Goal: Transaction & Acquisition: Purchase product/service

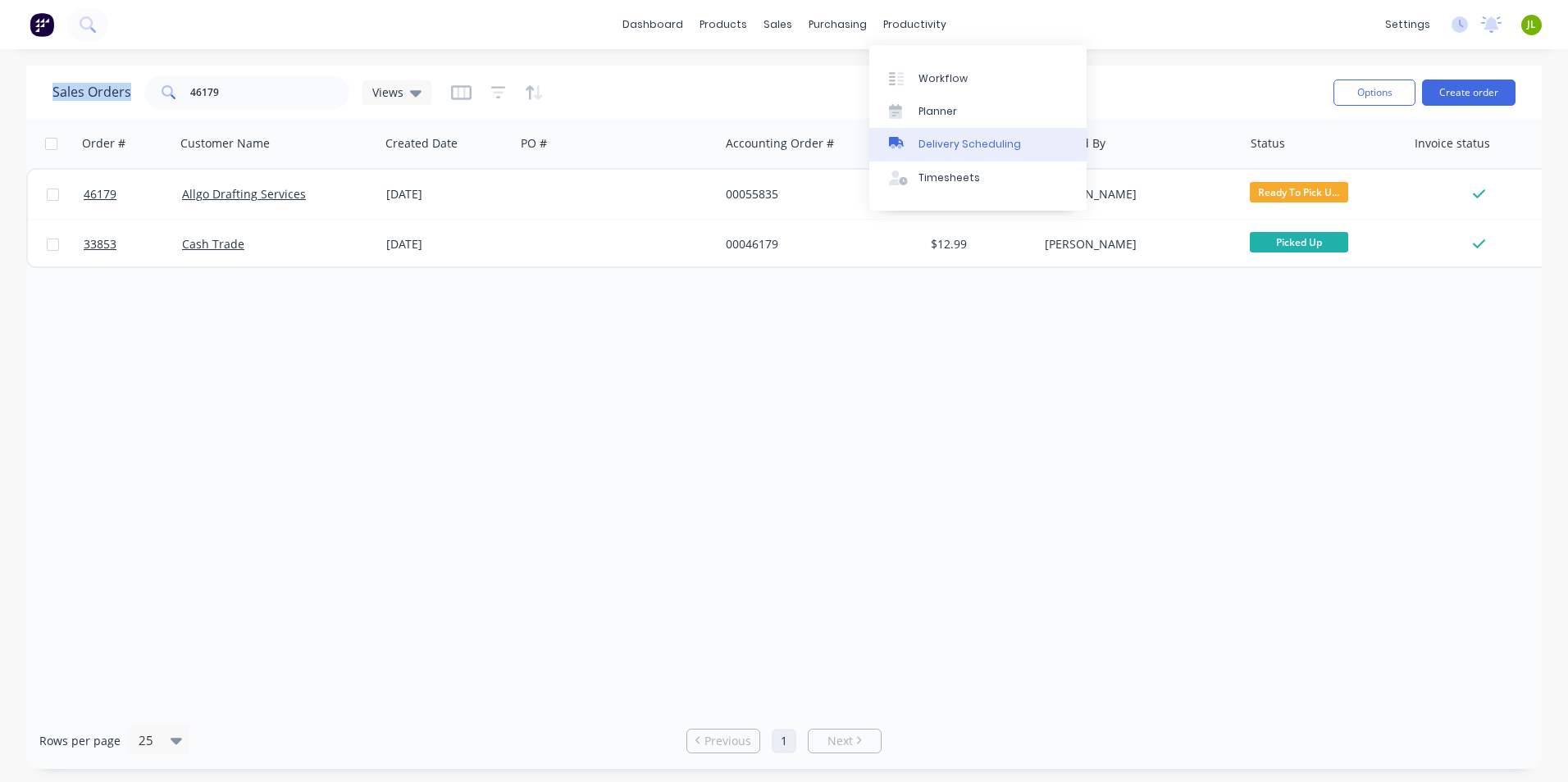
click at [948, 130] on link "Delivery Scheduling" at bounding box center [978, 144] width 217 height 33
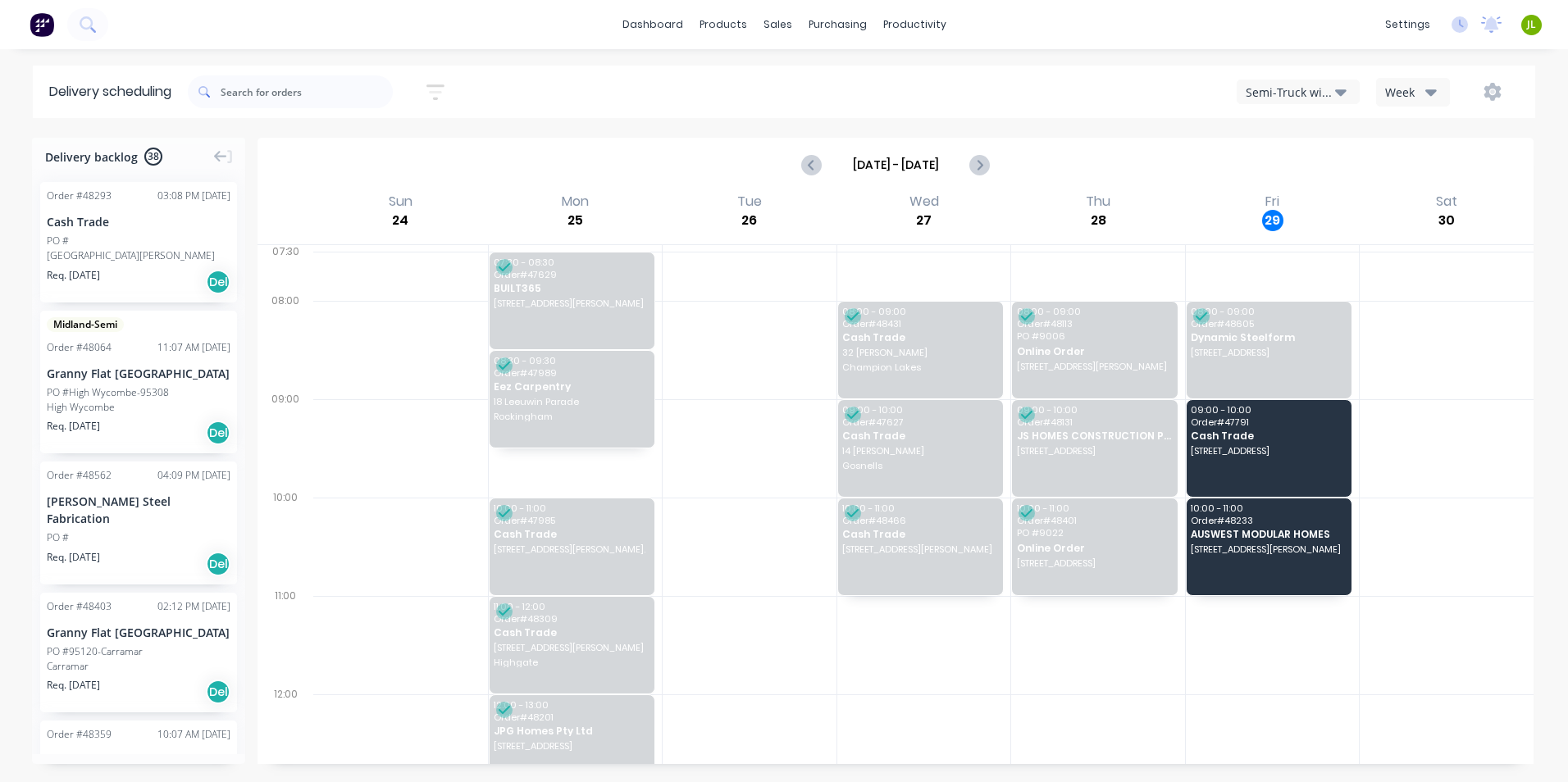
click at [1334, 85] on div "Semi-Truck with Hiab" at bounding box center [1290, 92] width 89 height 17
click at [1321, 204] on div "Utes Delivery" at bounding box center [1318, 199] width 163 height 33
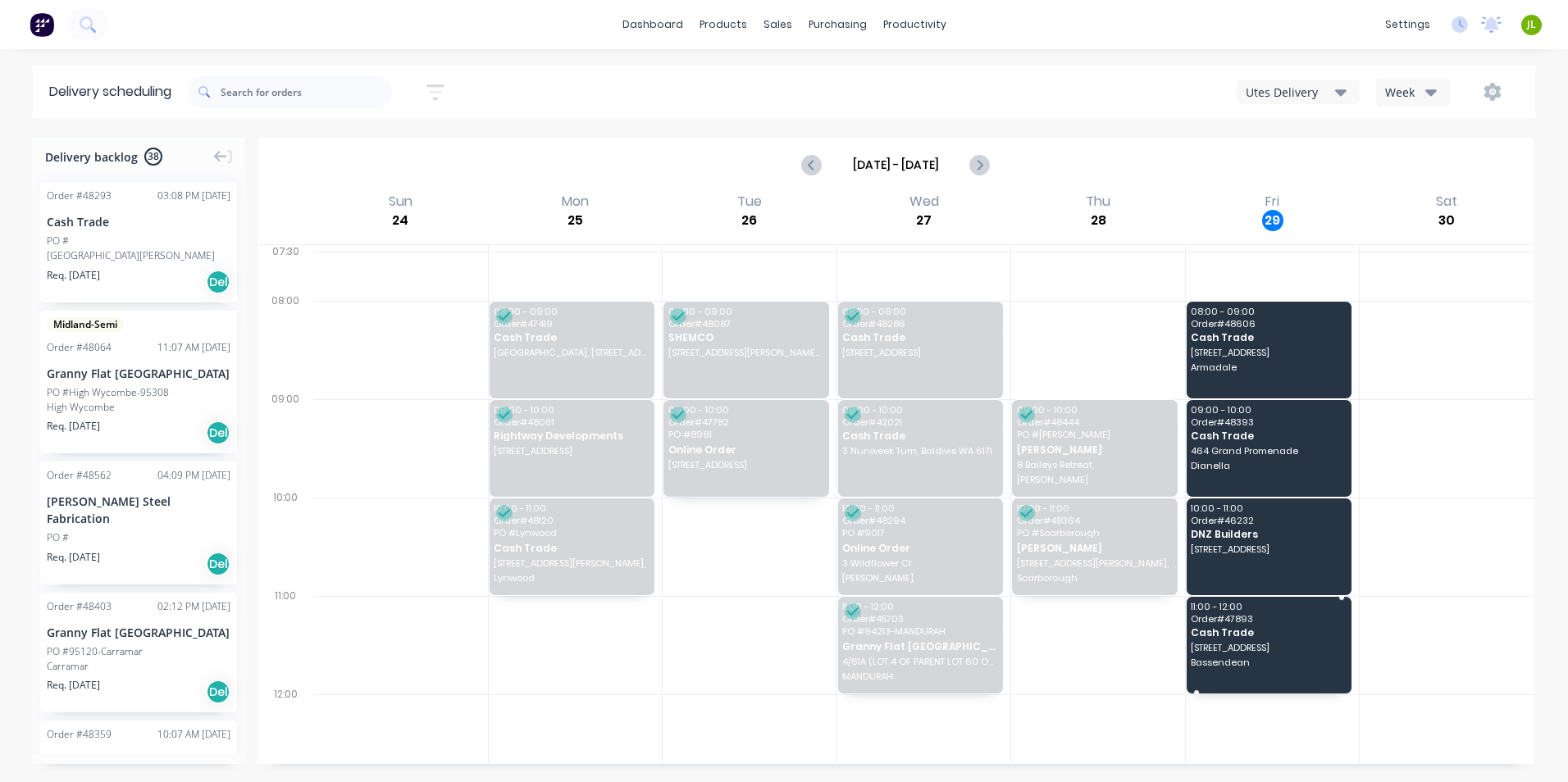
click at [1252, 685] on div "11:00 - 12:00 Order # 47893 Cash Trade [STREET_ADDRESS]" at bounding box center [1269, 645] width 165 height 97
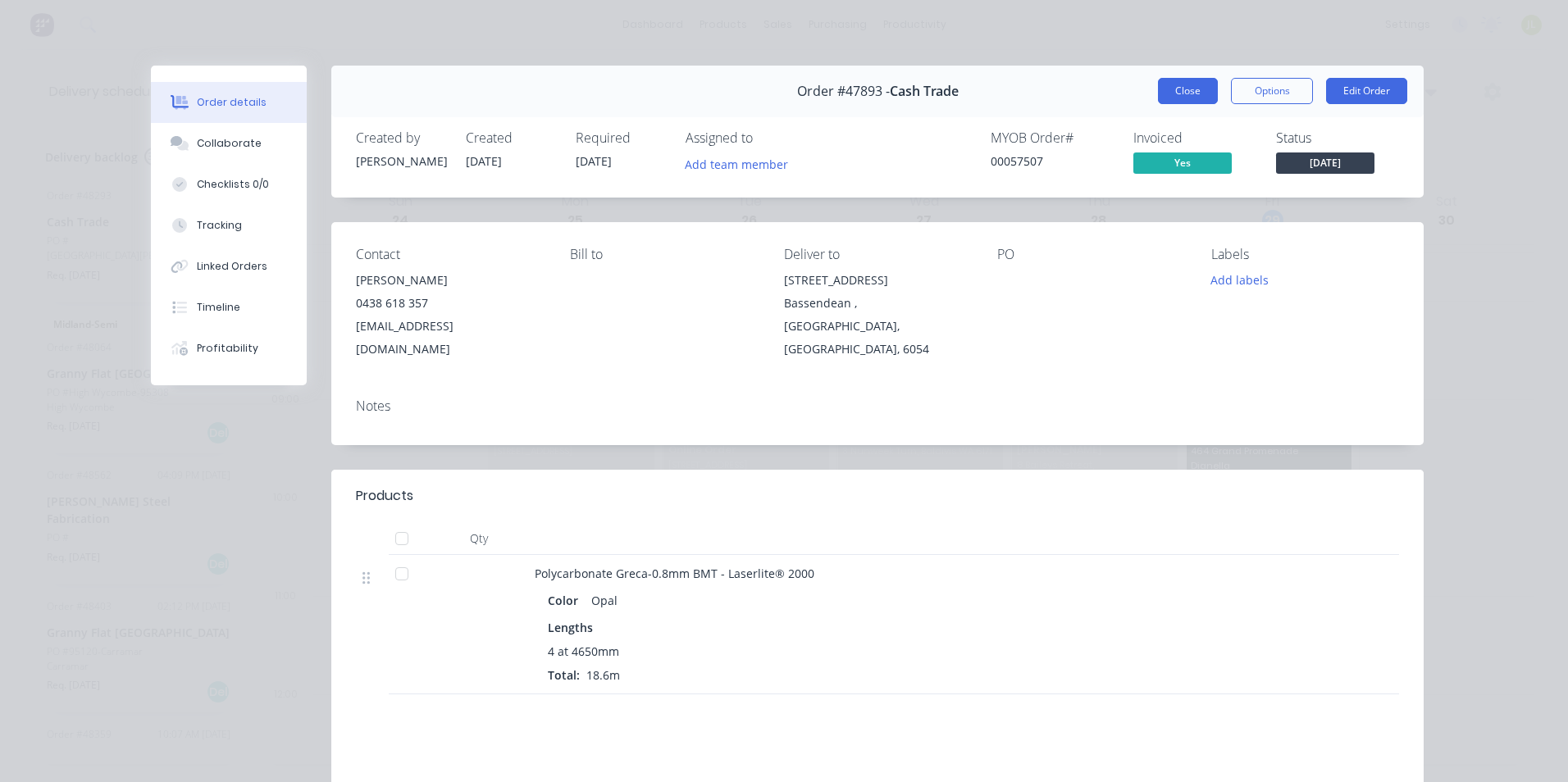
click at [1167, 93] on button "Close" at bounding box center [1188, 91] width 60 height 26
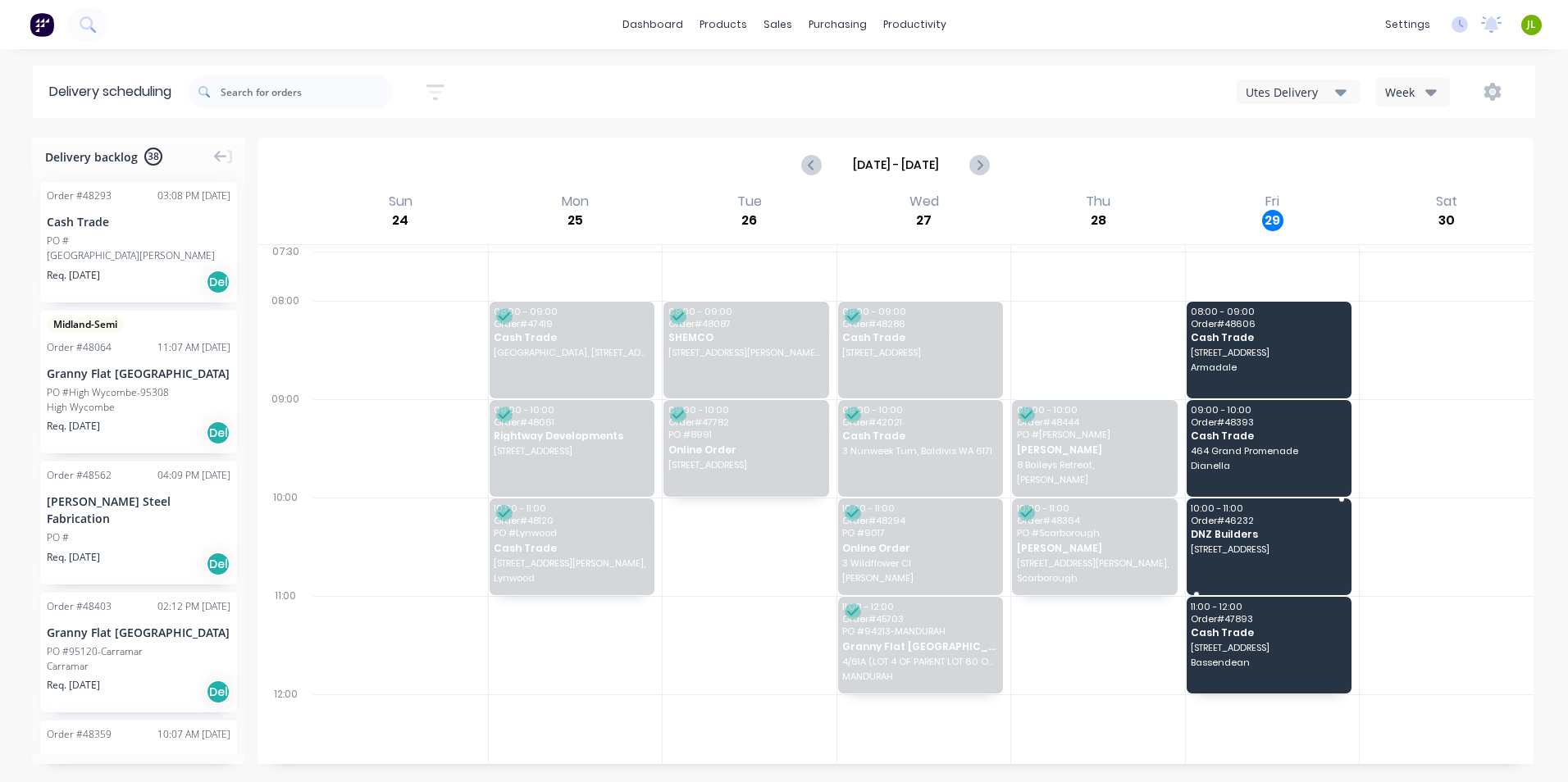
click at [1271, 562] on div "10:00 - 11:00 Order # 46232 DNZ Builders [STREET_ADDRESS]" at bounding box center [1269, 546] width 165 height 97
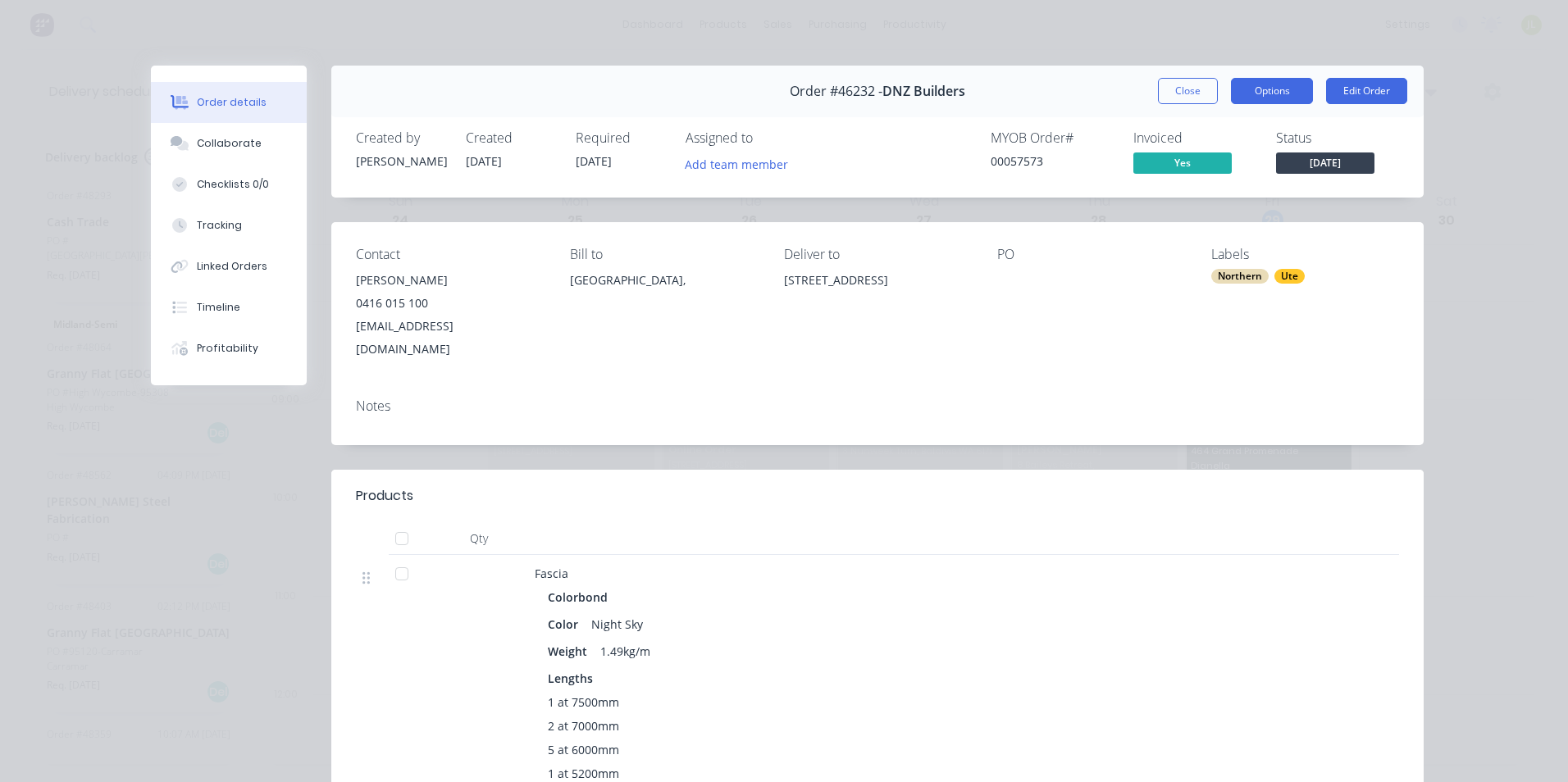
click at [1262, 102] on button "Options" at bounding box center [1271, 91] width 82 height 26
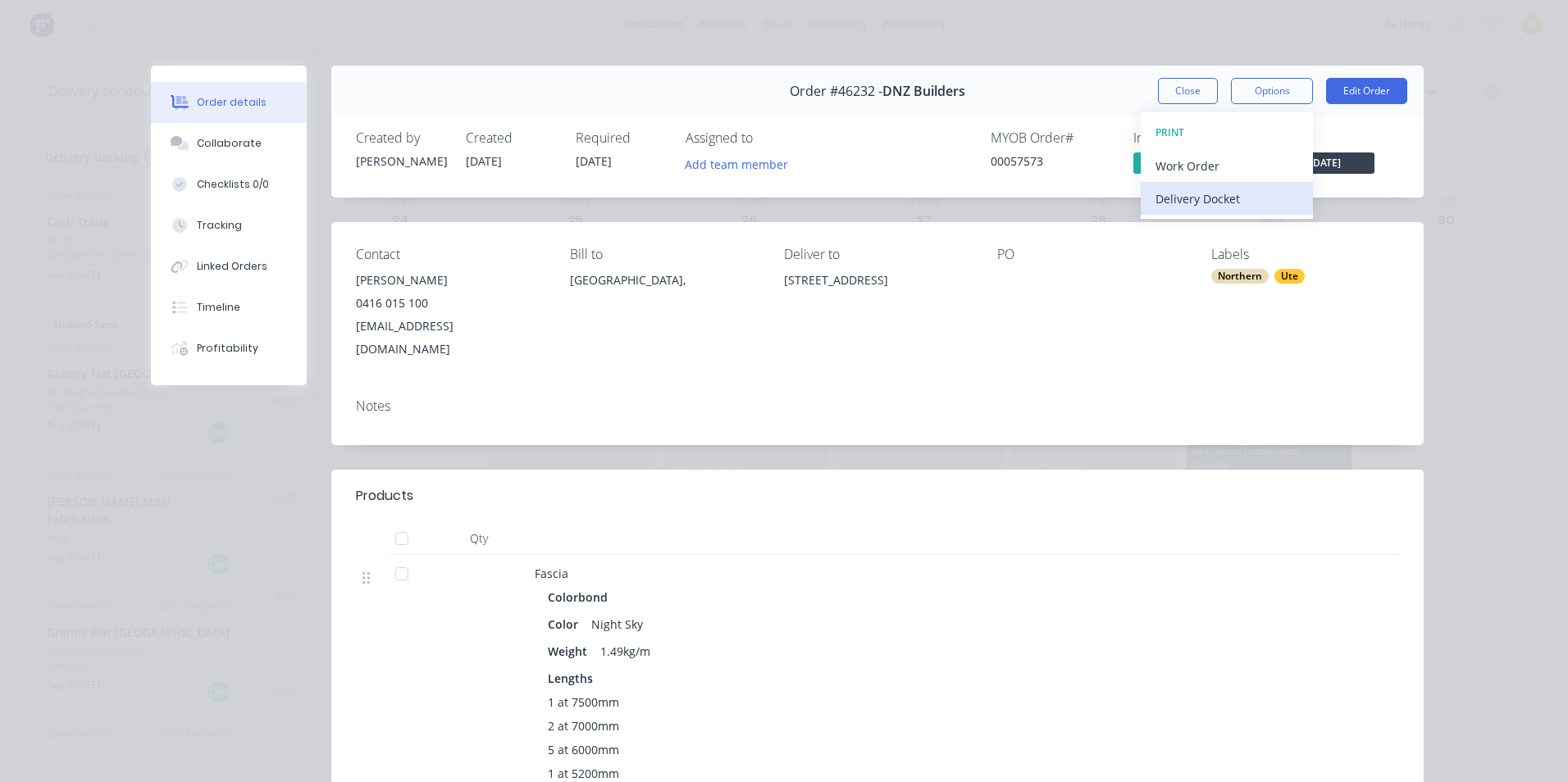
click at [1205, 196] on div "Delivery Docket" at bounding box center [1227, 198] width 143 height 23
click at [1185, 235] on div "Custom" at bounding box center [1227, 231] width 143 height 23
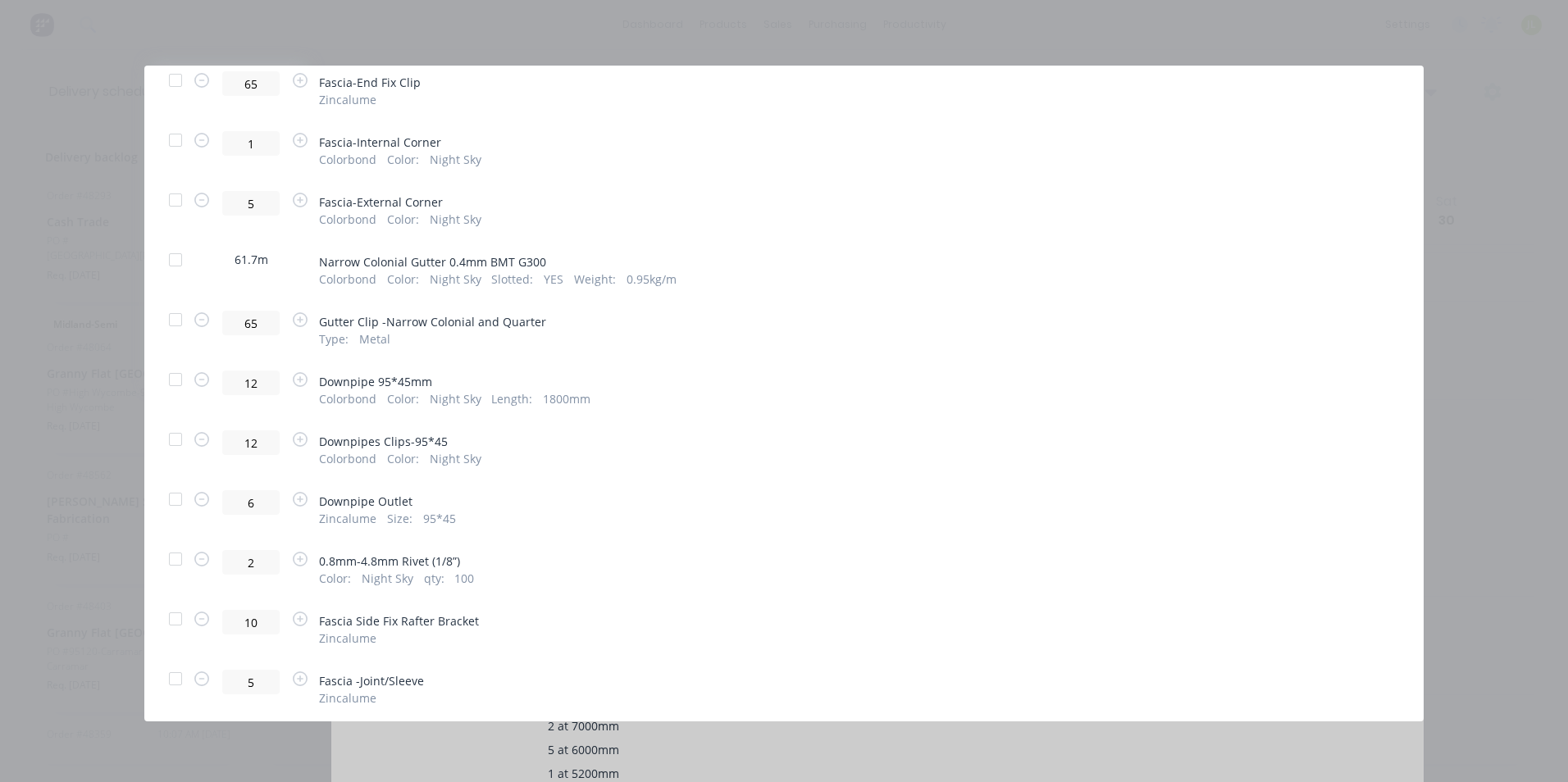
scroll to position [385, 0]
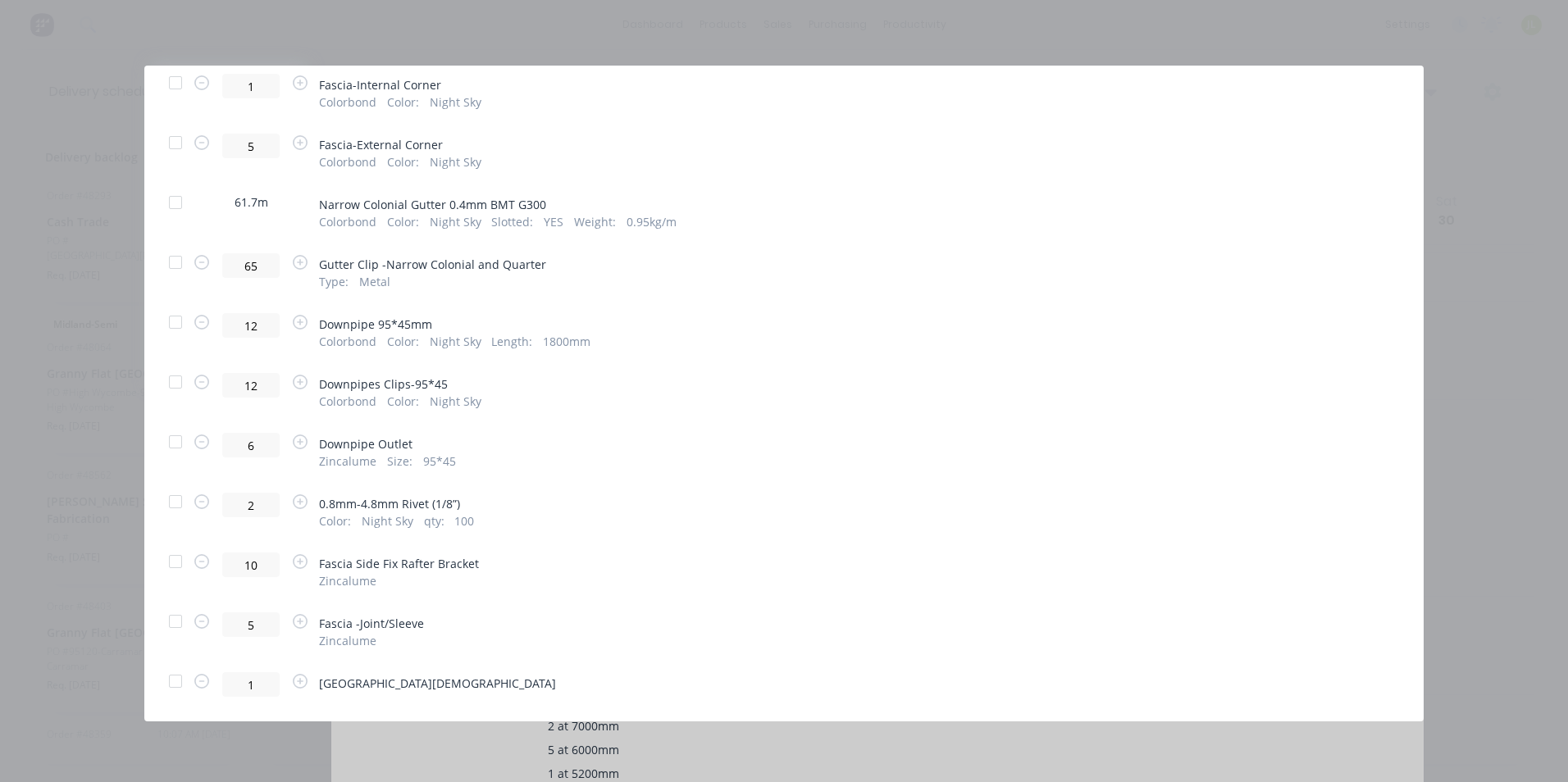
click at [179, 680] on div at bounding box center [175, 681] width 33 height 33
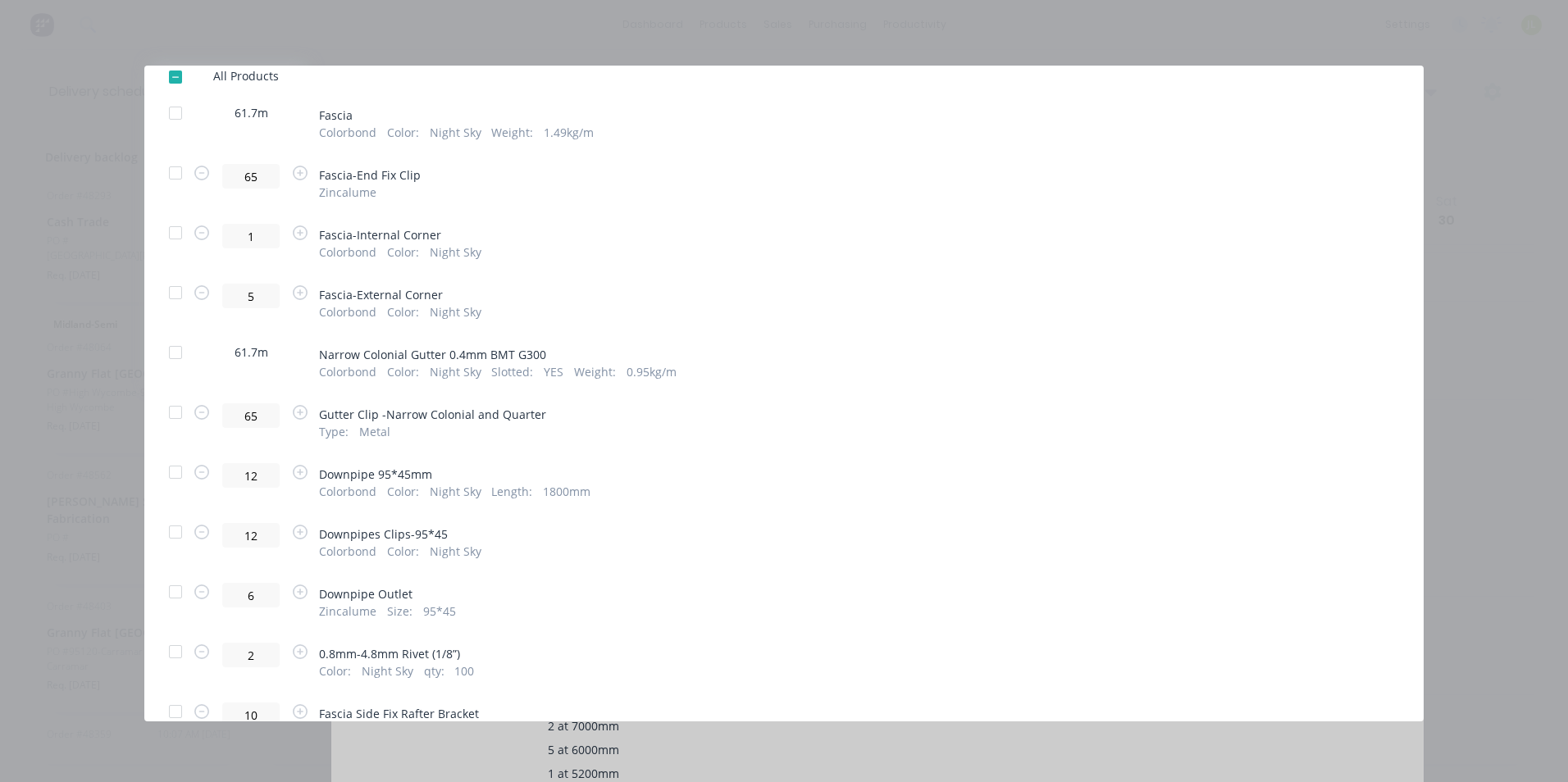
scroll to position [0, 0]
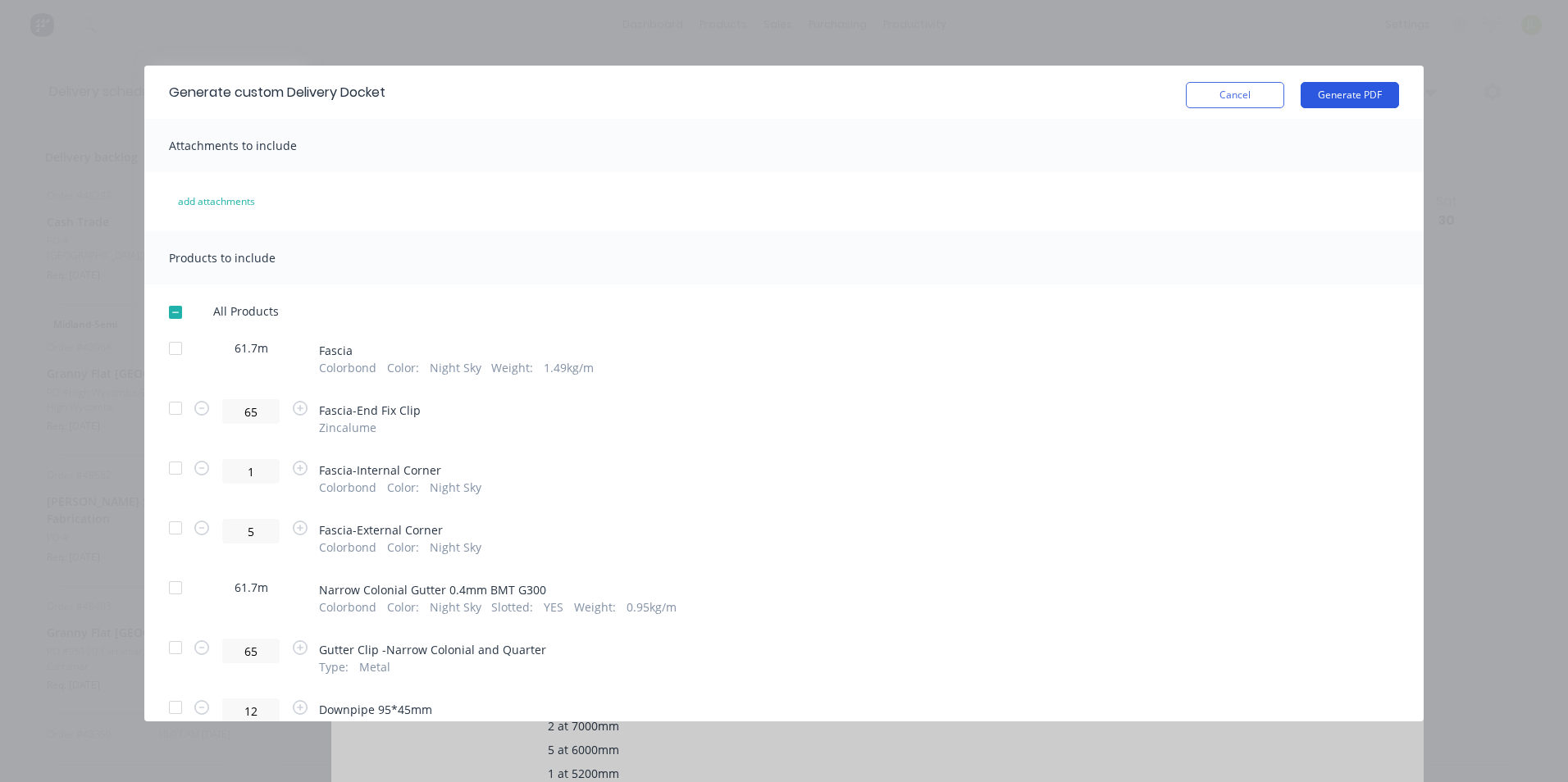
drag, startPoint x: 1376, startPoint y: 74, endPoint x: 1369, endPoint y: 88, distance: 15.7
click at [1376, 77] on div "Generate custom Delivery Docket Cancel Generate PDF" at bounding box center [784, 92] width 1279 height 54
click at [1368, 90] on button "Generate PDF" at bounding box center [1350, 95] width 99 height 26
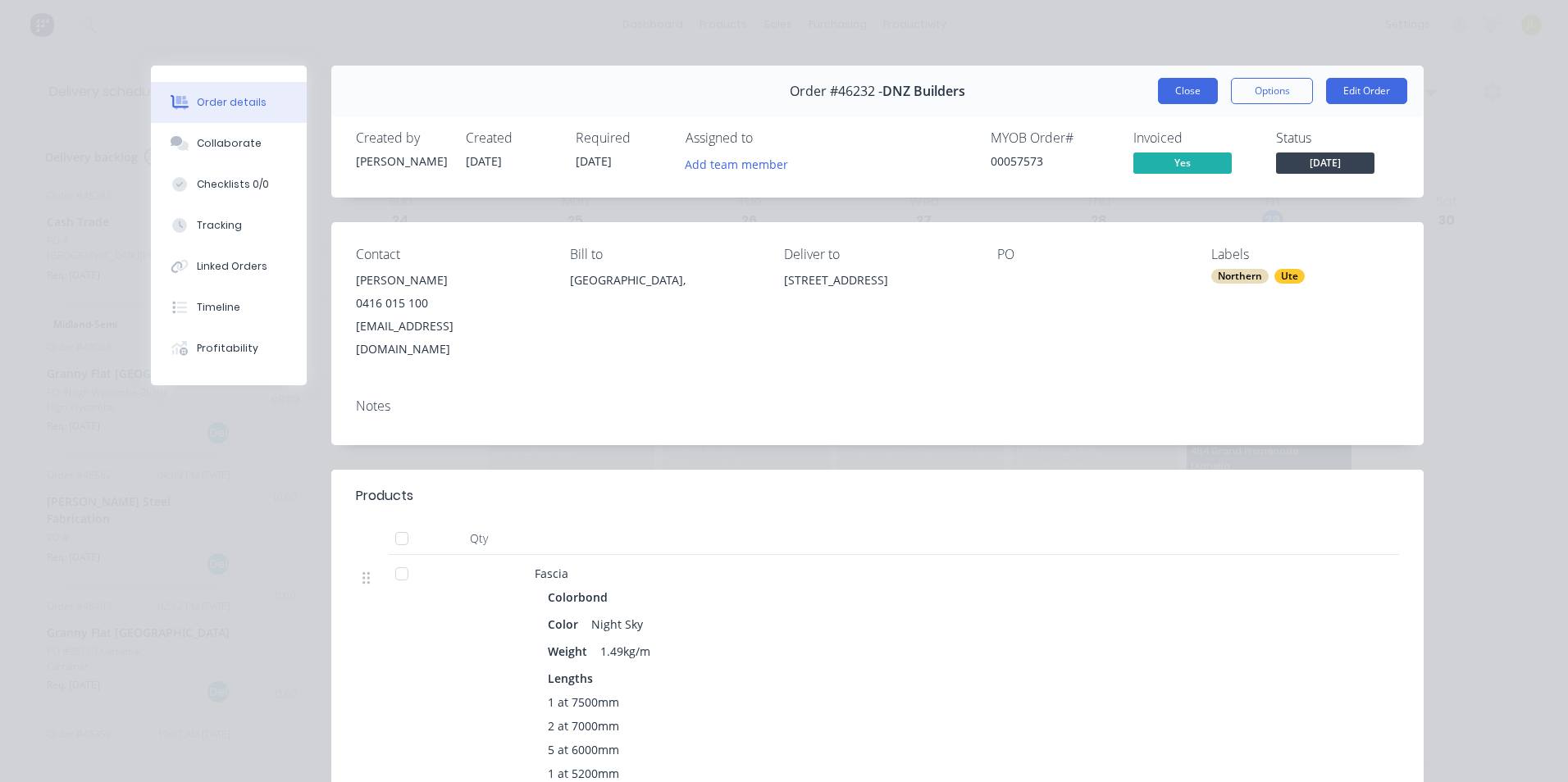
click at [1176, 93] on button "Close" at bounding box center [1188, 91] width 60 height 26
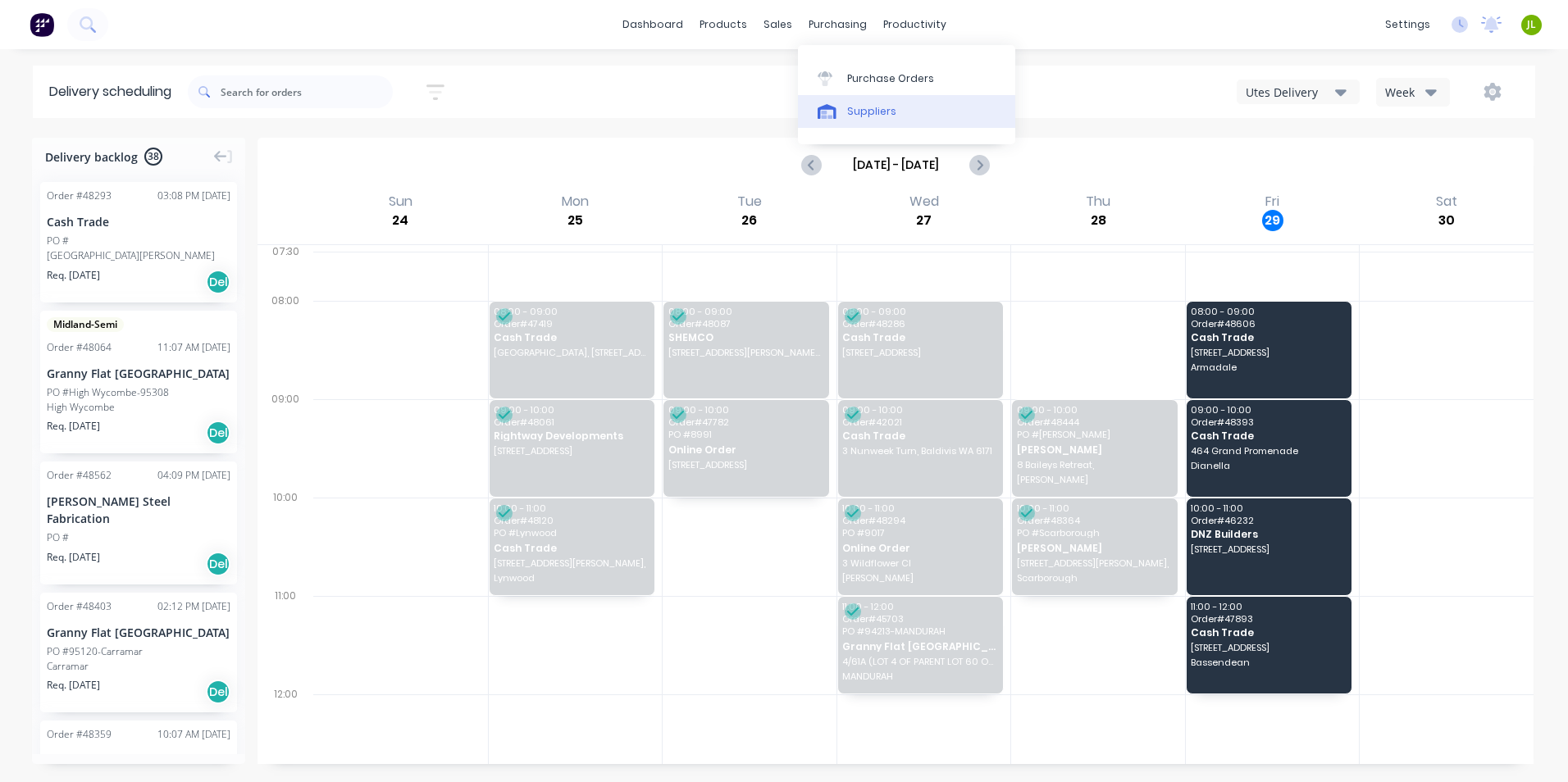
click at [855, 106] on div "Suppliers" at bounding box center [871, 112] width 49 height 15
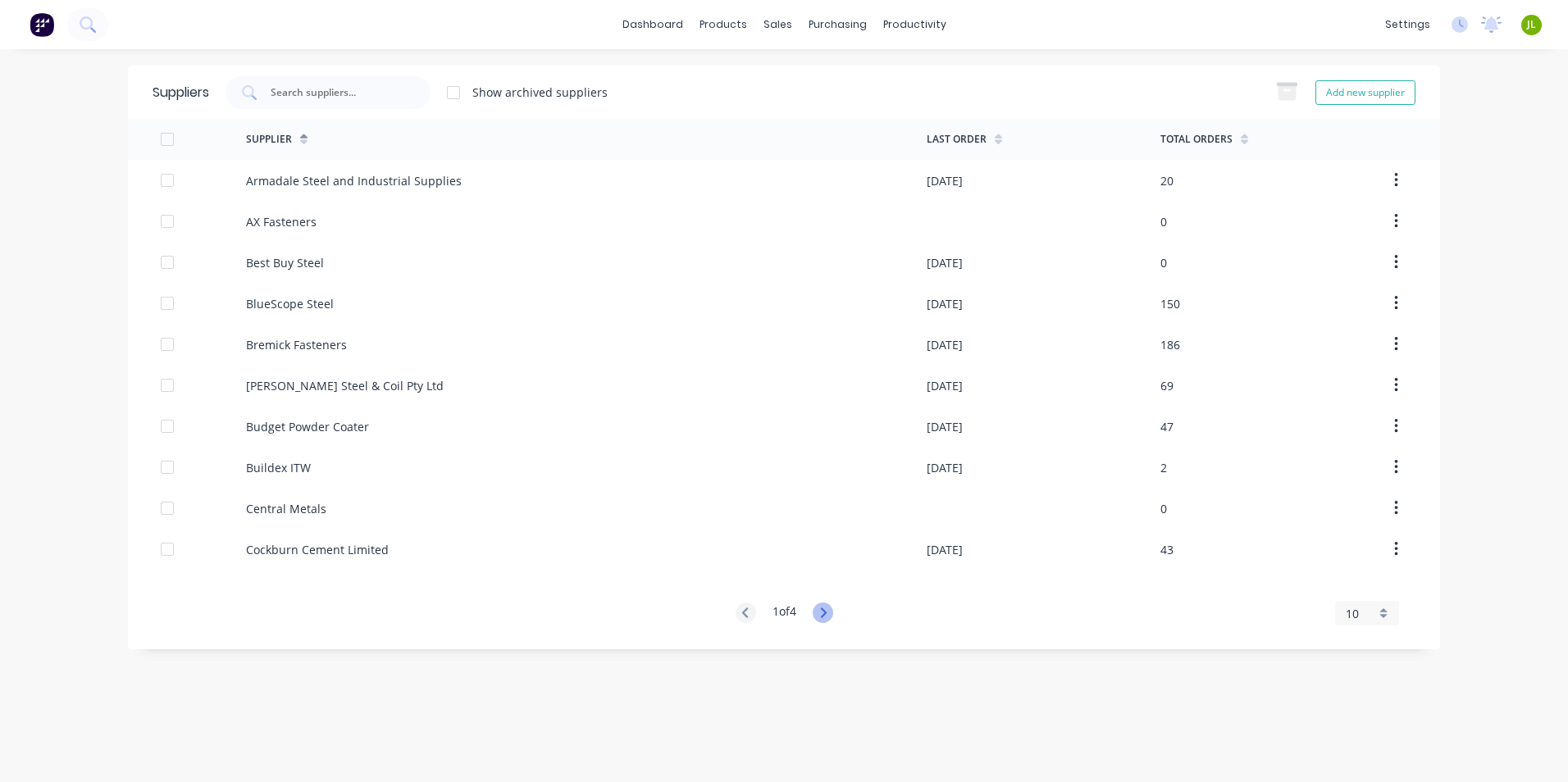
click at [825, 609] on g at bounding box center [823, 613] width 21 height 21
click at [825, 609] on icon at bounding box center [823, 612] width 6 height 9
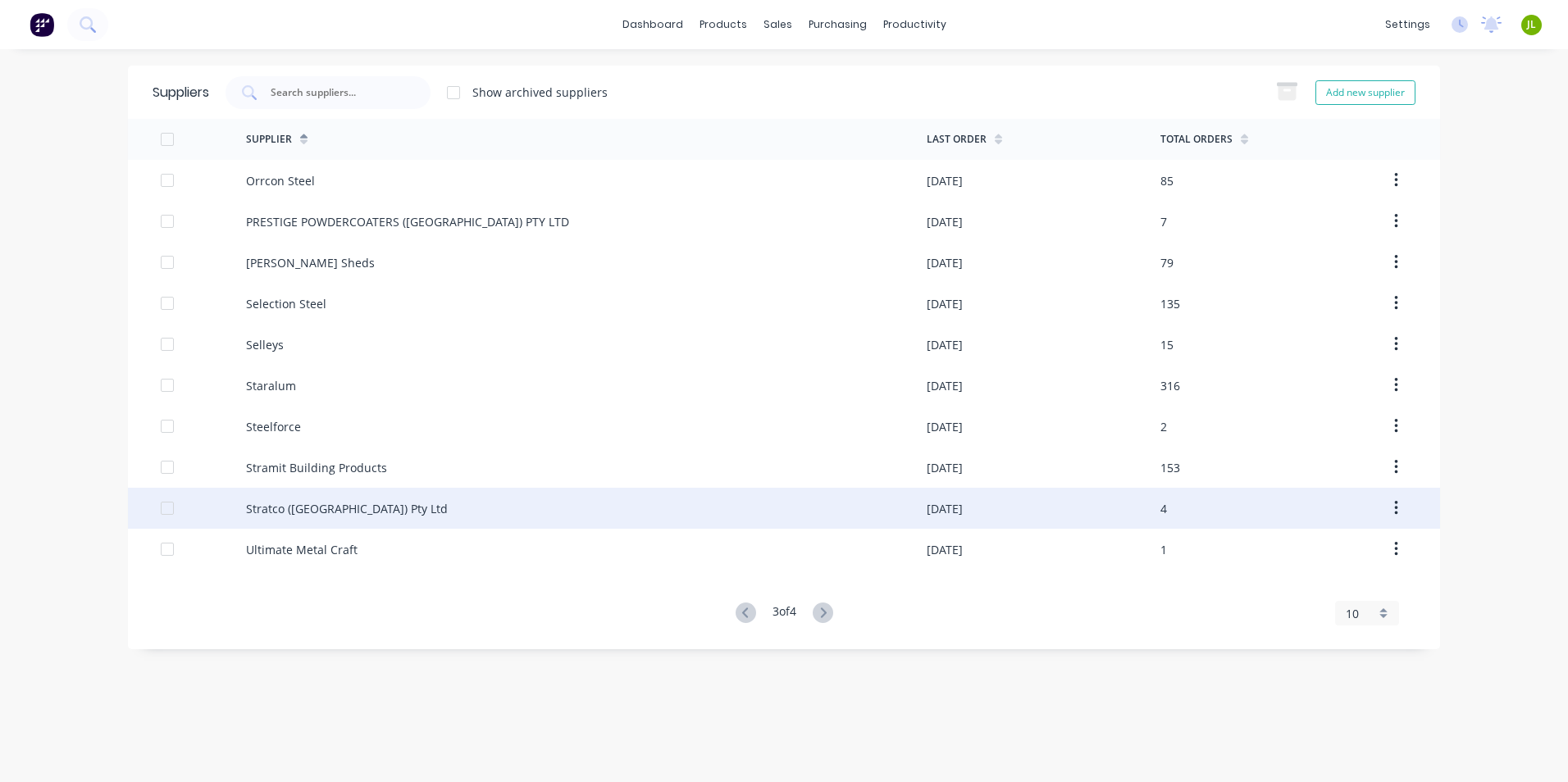
click at [517, 521] on div "Stratco ([GEOGRAPHIC_DATA]) Pty Ltd" at bounding box center [587, 508] width 681 height 41
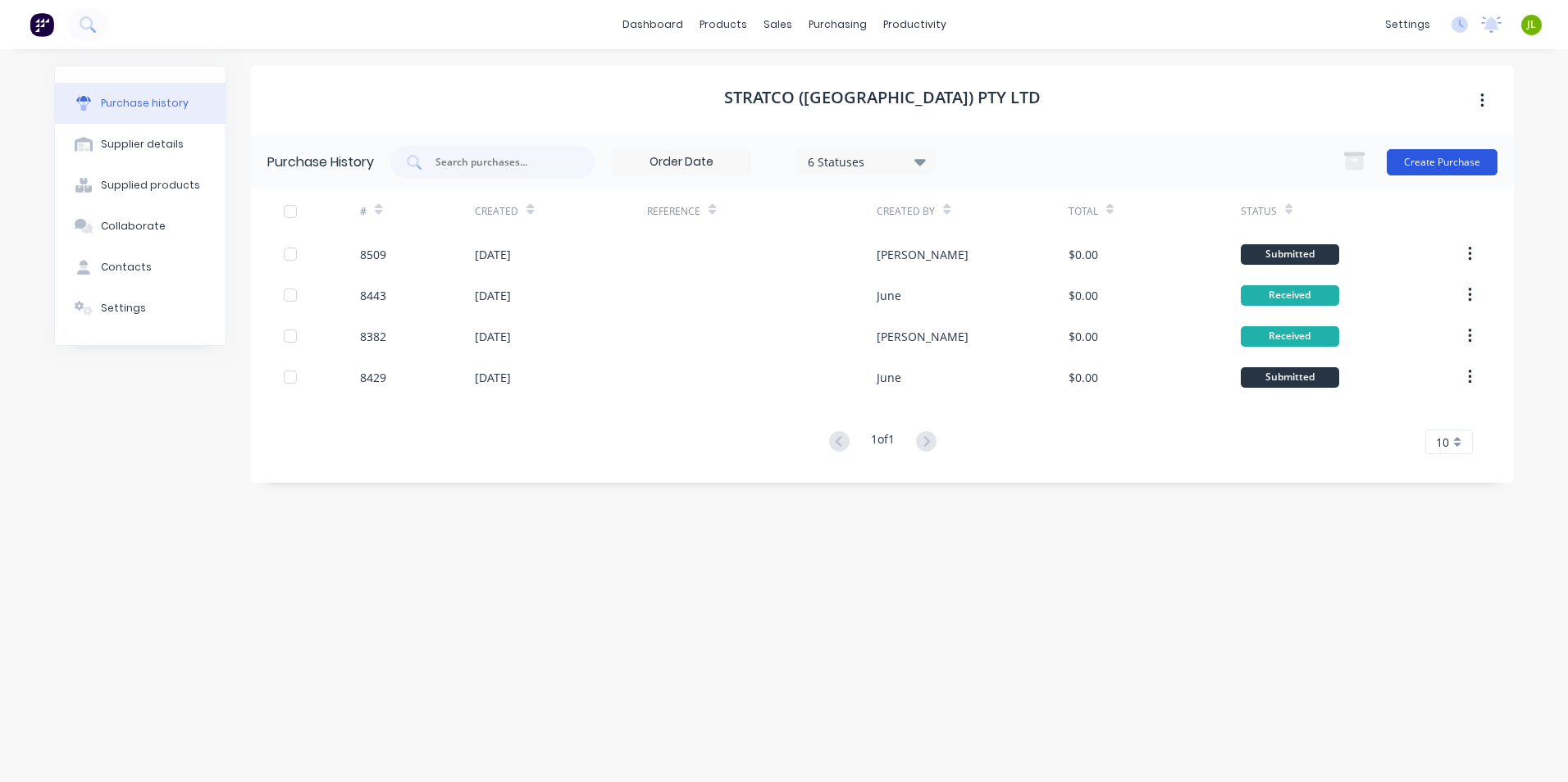
click at [1436, 161] on button "Create Purchase" at bounding box center [1442, 163] width 111 height 26
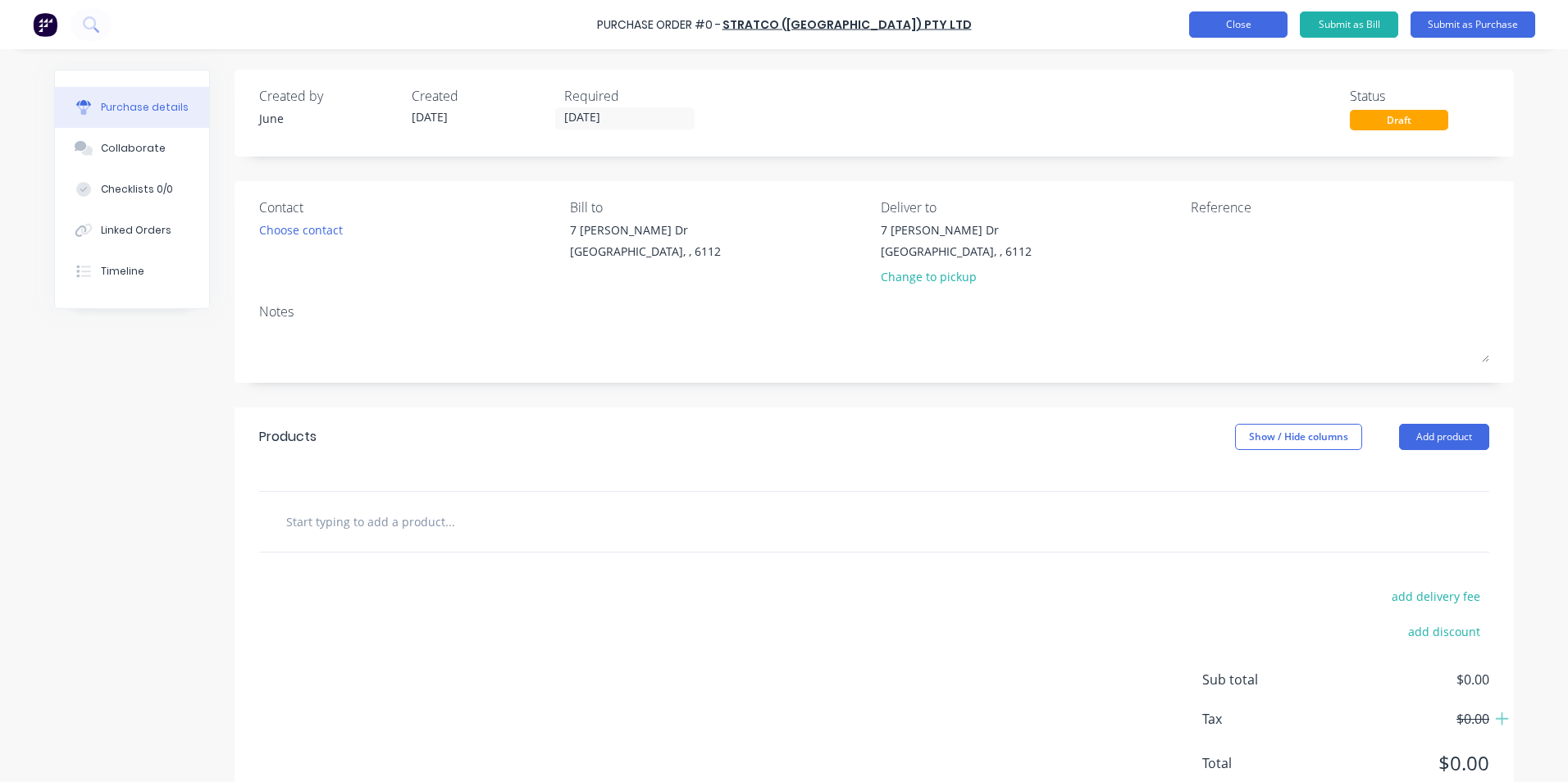
click at [1196, 16] on button "Close" at bounding box center [1238, 24] width 99 height 26
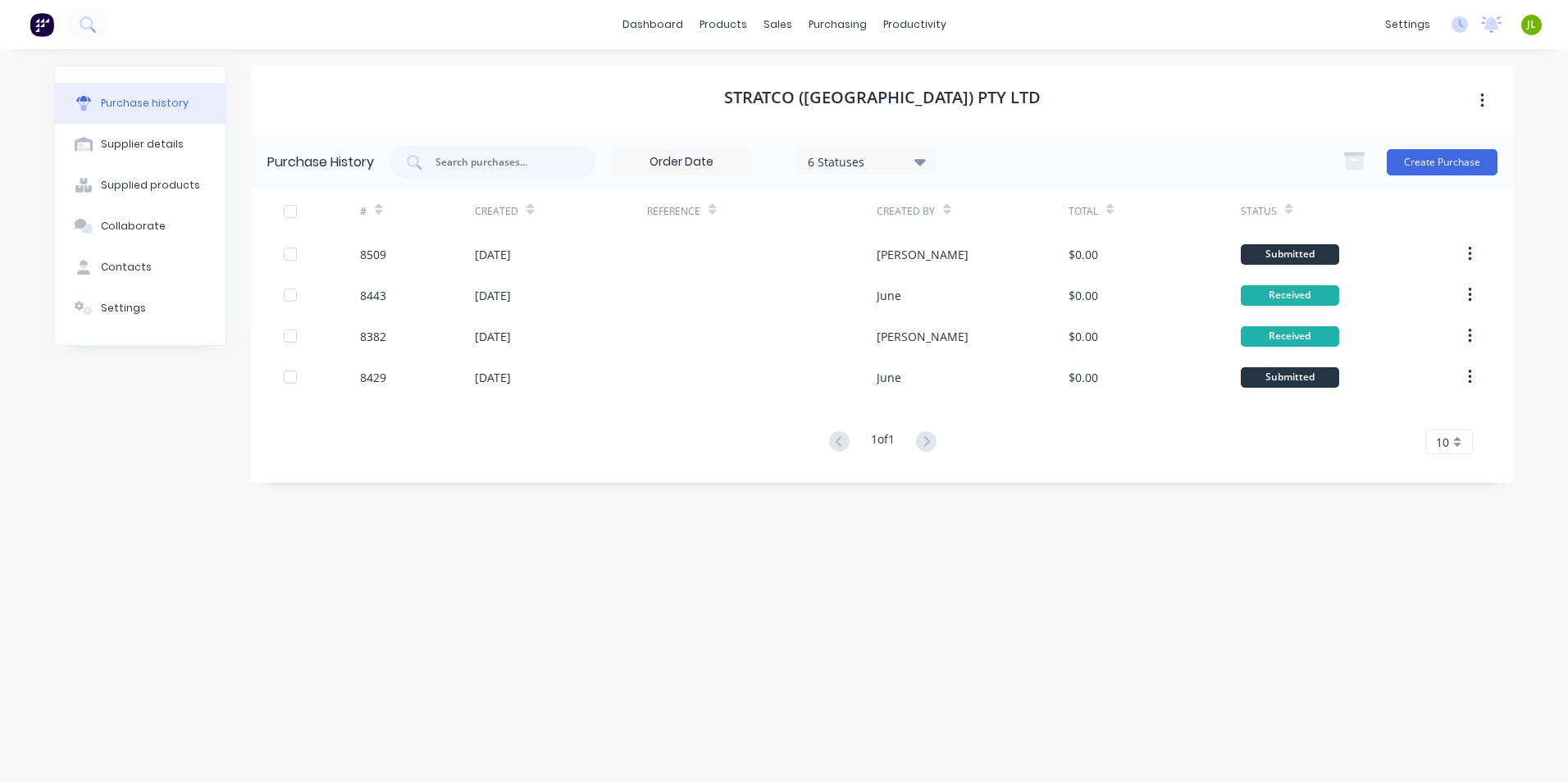
click at [880, 248] on div "[PERSON_NAME]" at bounding box center [923, 255] width 92 height 17
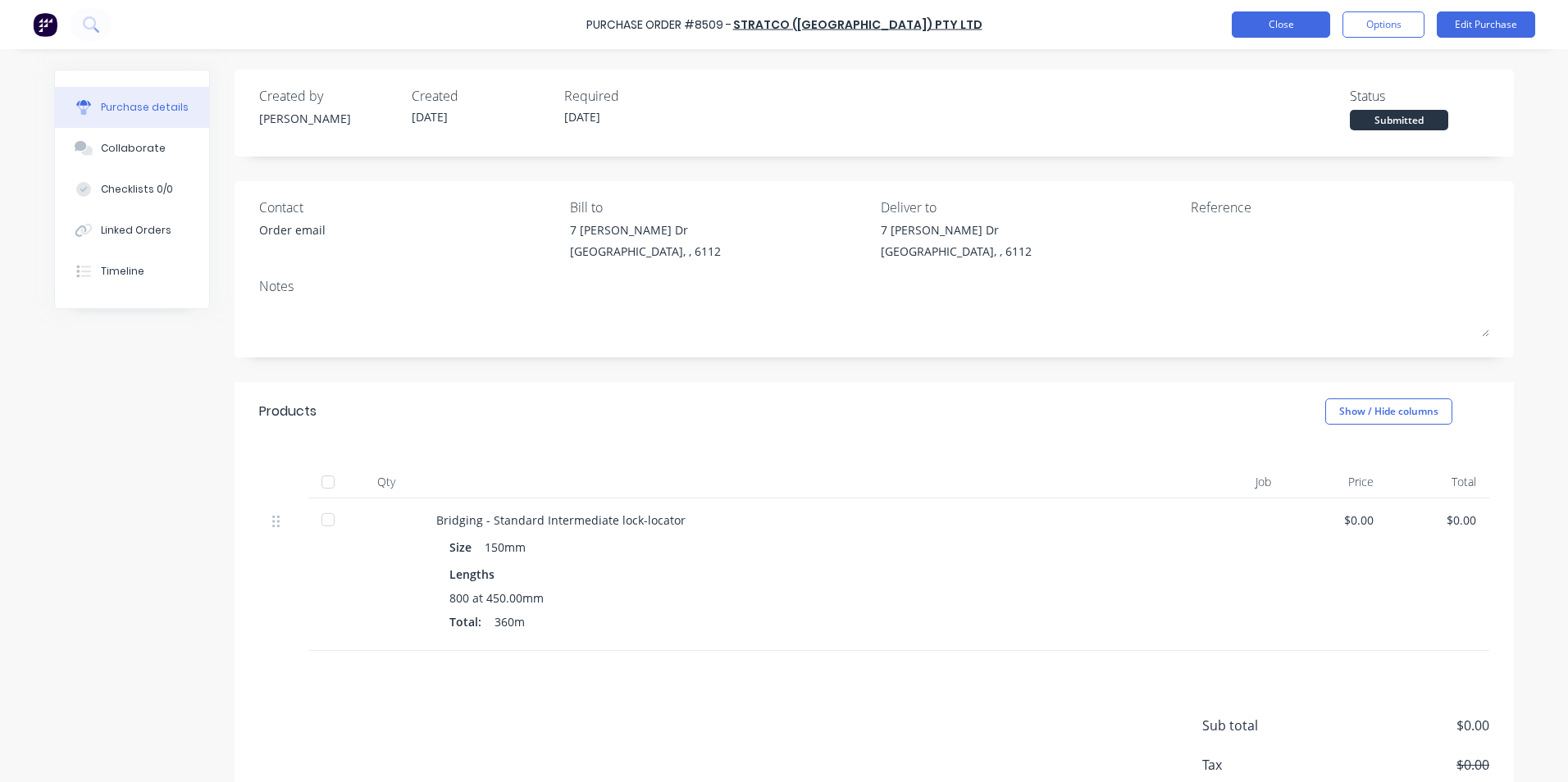
click at [1291, 23] on button "Close" at bounding box center [1280, 24] width 99 height 26
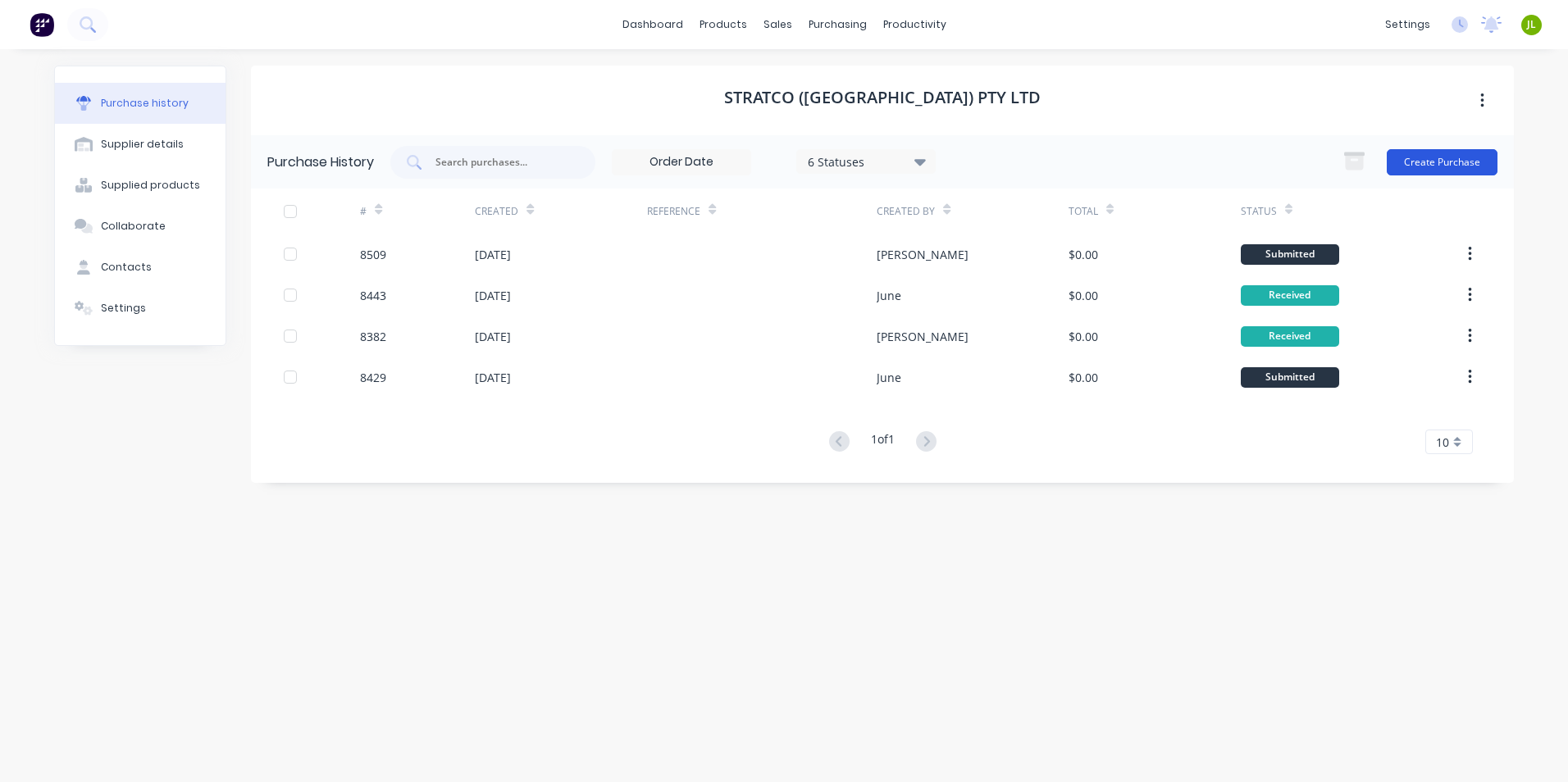
click at [1415, 158] on button "Create Purchase" at bounding box center [1442, 163] width 111 height 26
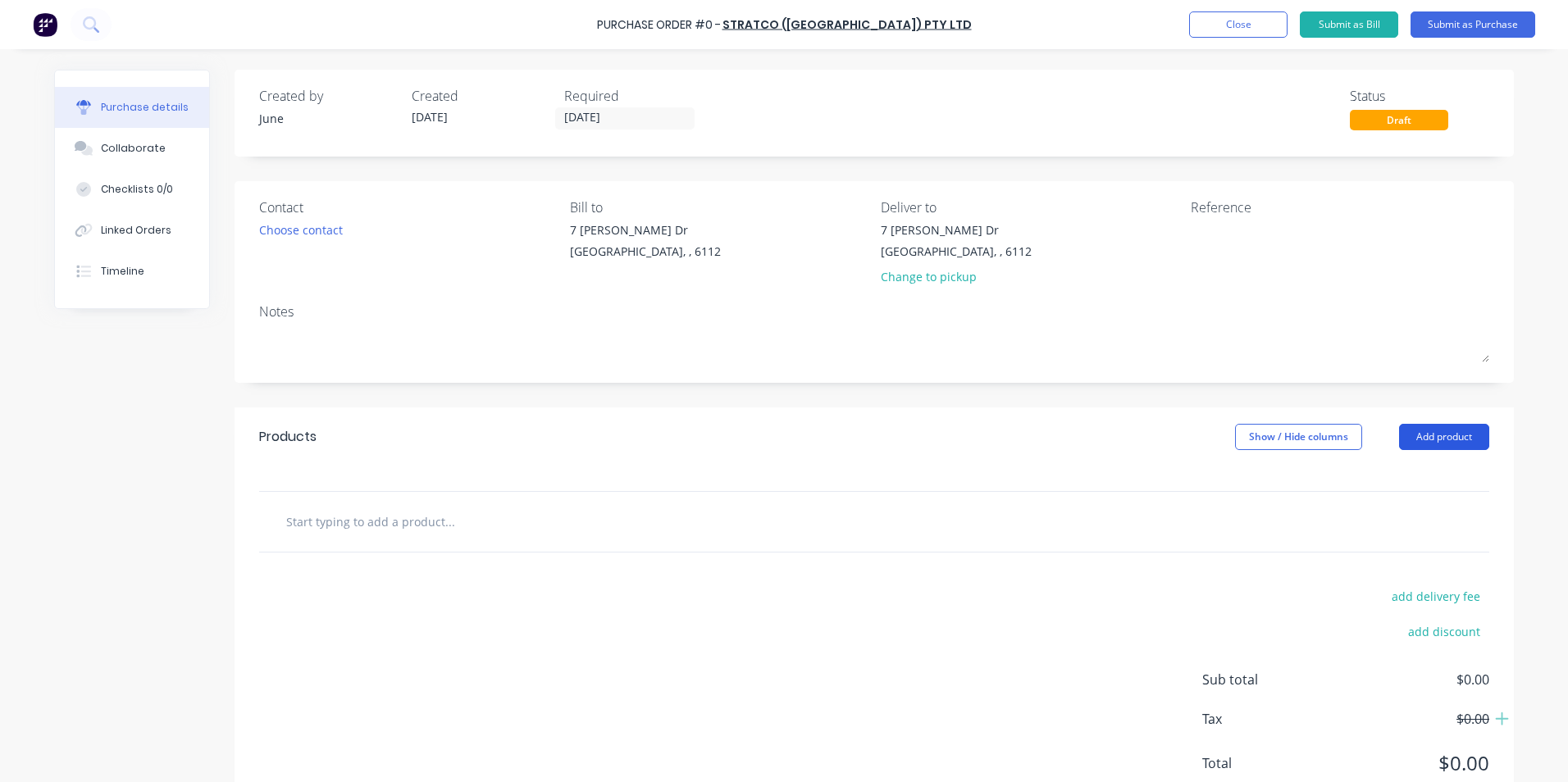
click at [1420, 433] on button "Add product" at bounding box center [1444, 437] width 90 height 26
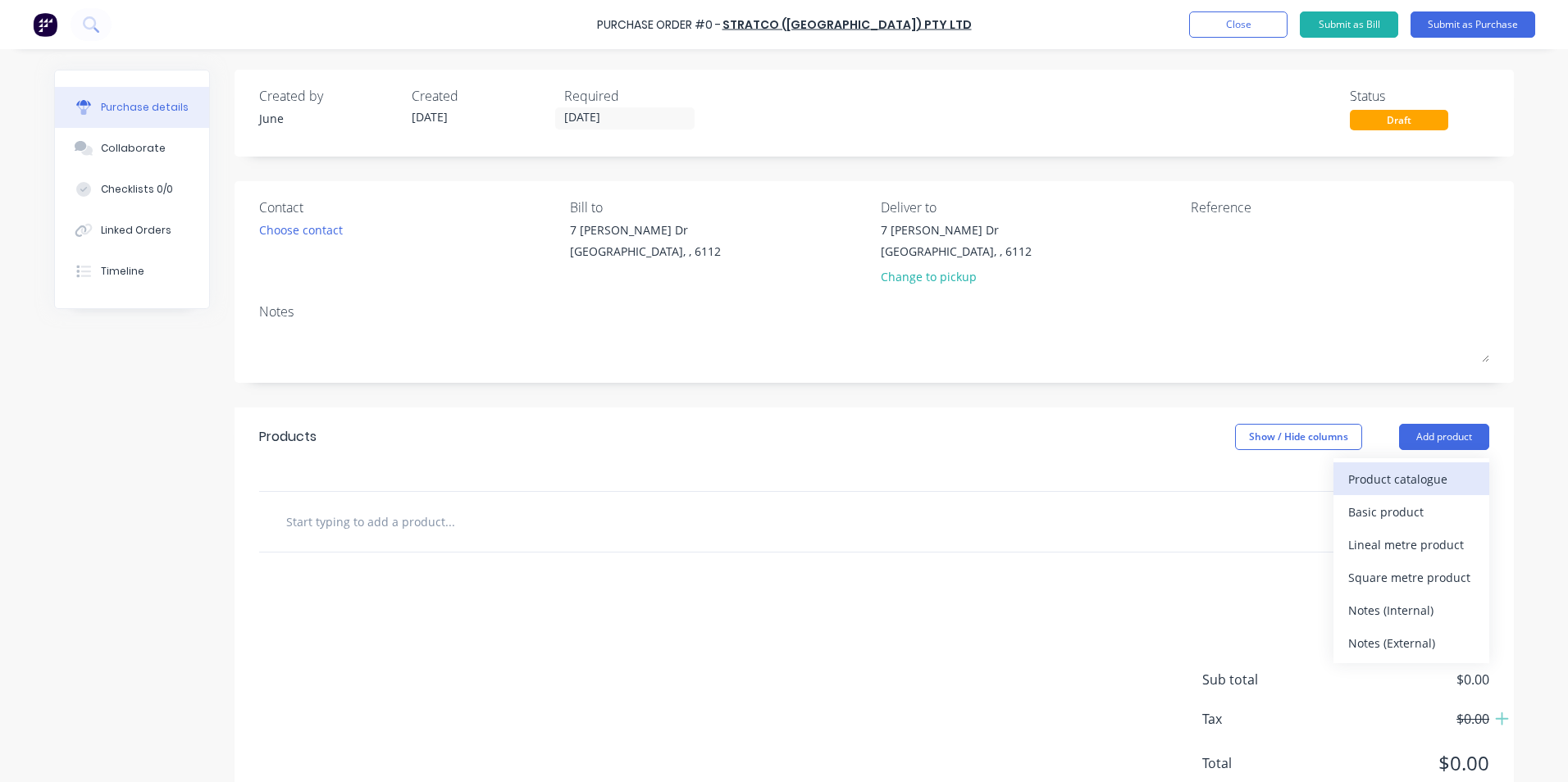
click at [1372, 481] on div "Product catalogue" at bounding box center [1411, 478] width 126 height 23
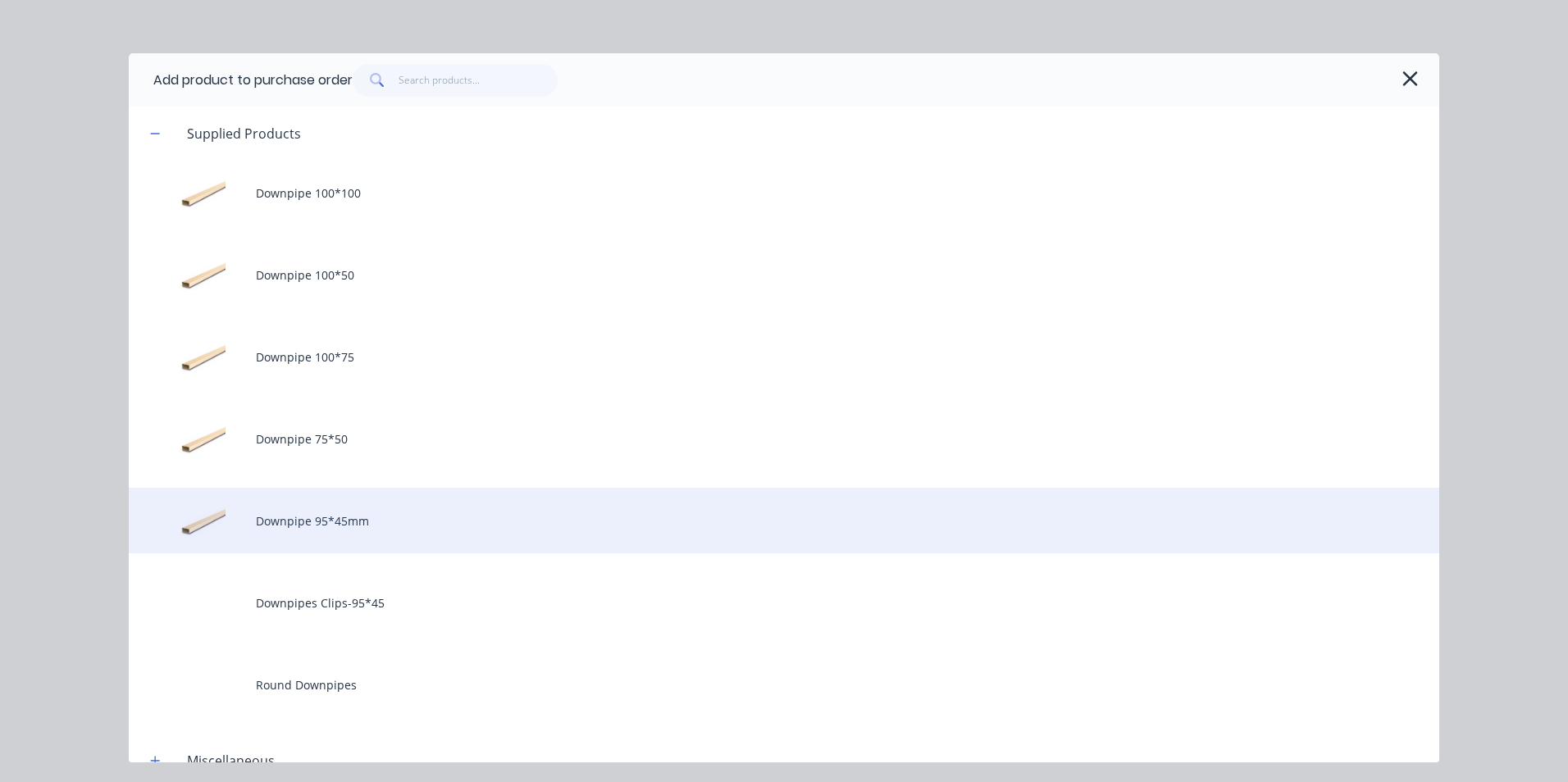
click at [466, 528] on div "Downpipe 95*45mm" at bounding box center [784, 521] width 1310 height 66
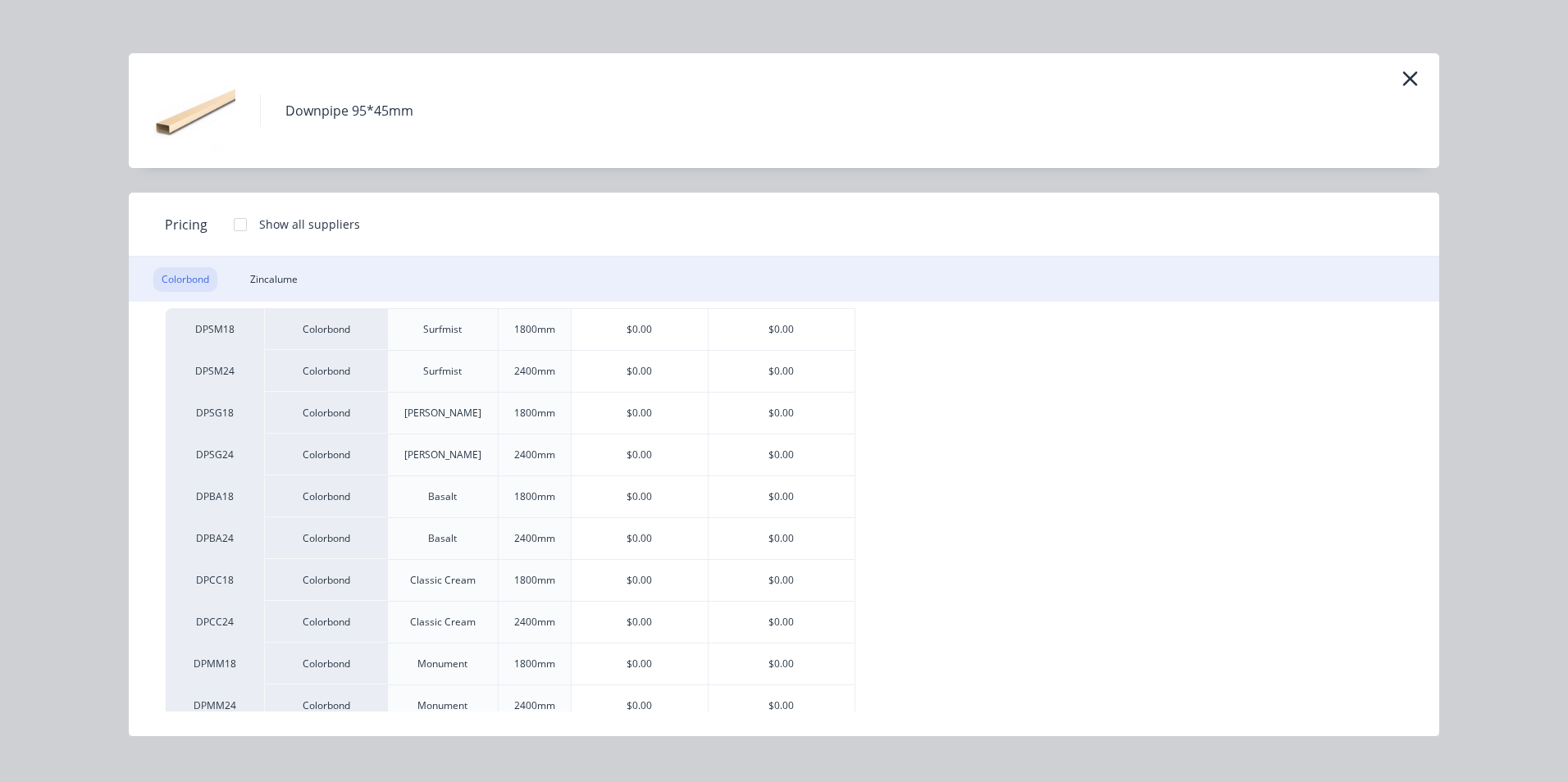
scroll to position [82, 0]
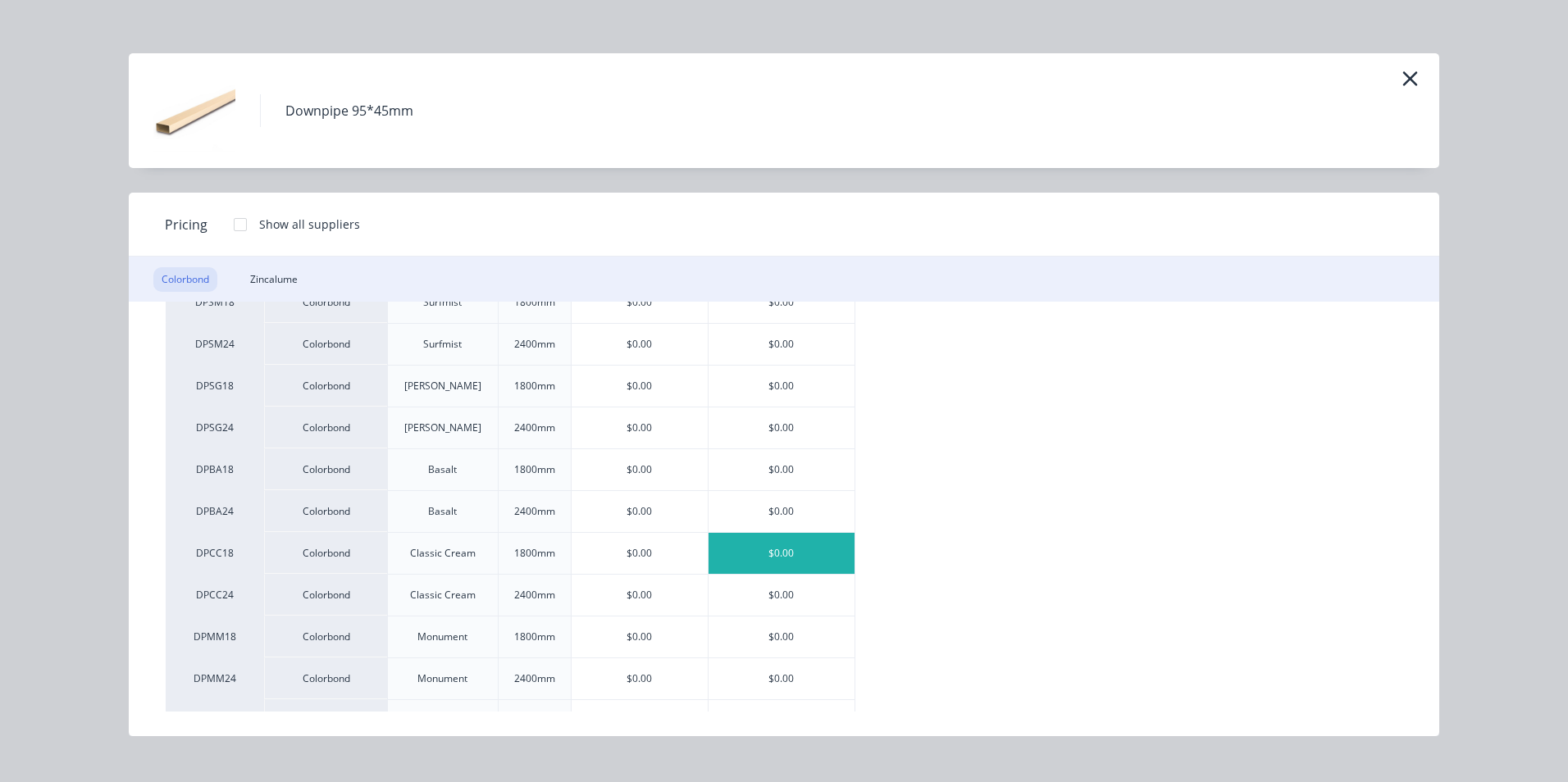
click at [780, 550] on div "$0.00" at bounding box center [781, 554] width 146 height 41
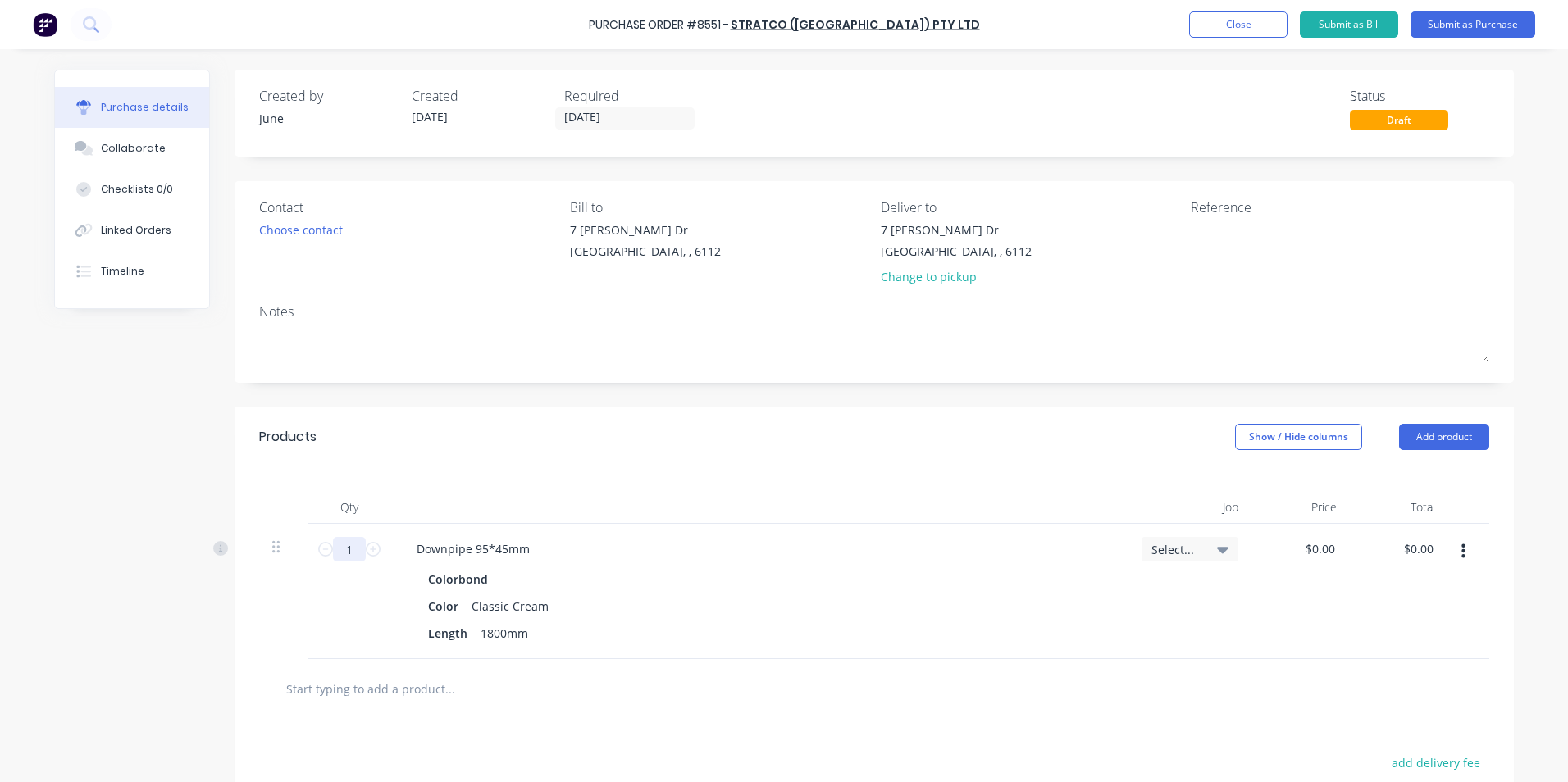
click at [337, 539] on input "1" at bounding box center [349, 549] width 33 height 24
type input "20"
click at [852, 458] on div "Products Show / Hide columns Add product" at bounding box center [874, 437] width 1279 height 59
click at [996, 570] on div "Colorbond" at bounding box center [759, 579] width 663 height 23
drag, startPoint x: 808, startPoint y: 658, endPoint x: 814, endPoint y: 646, distance: 13.4
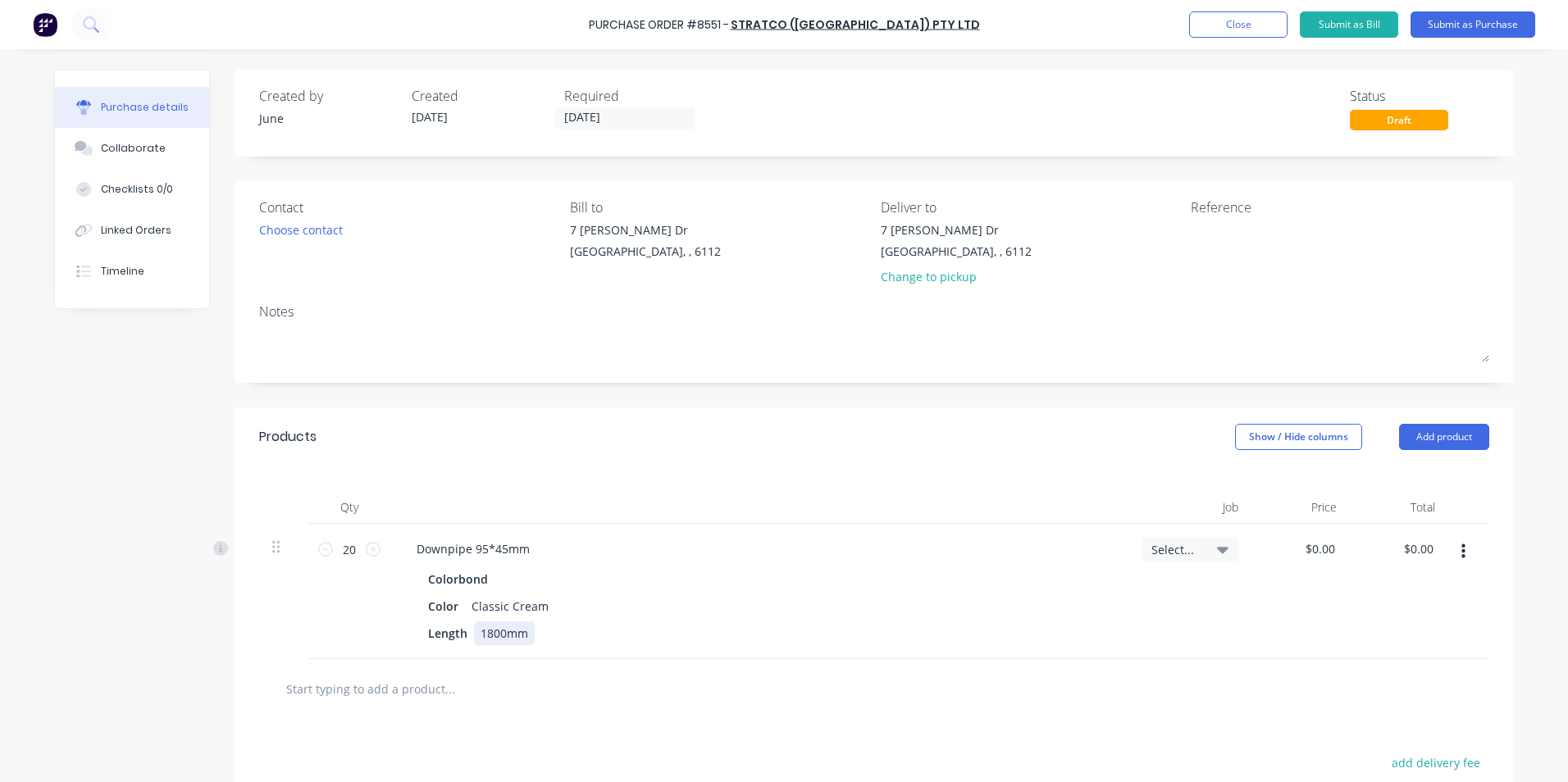
click at [809, 658] on div "Downpipe 95*45mm Colorbond Color Classic Cream Length 1800mm" at bounding box center [759, 591] width 738 height 135
click at [1466, 555] on button "button" at bounding box center [1463, 551] width 39 height 29
click at [1461, 620] on button "Duplicate" at bounding box center [1413, 628] width 139 height 33
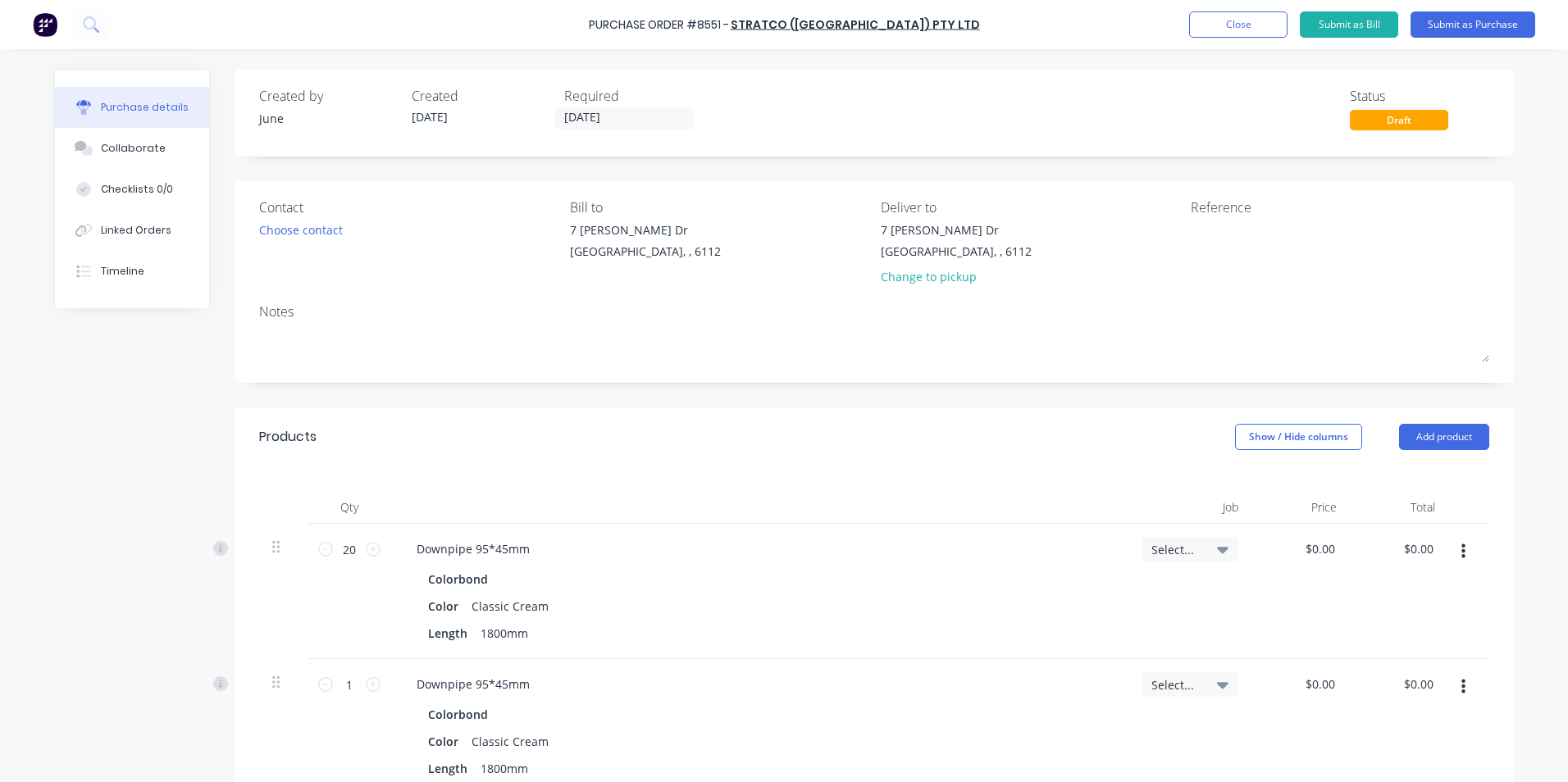
click at [1446, 684] on button "button" at bounding box center [1463, 686] width 39 height 29
click at [1436, 732] on button "Edit" at bounding box center [1413, 730] width 139 height 33
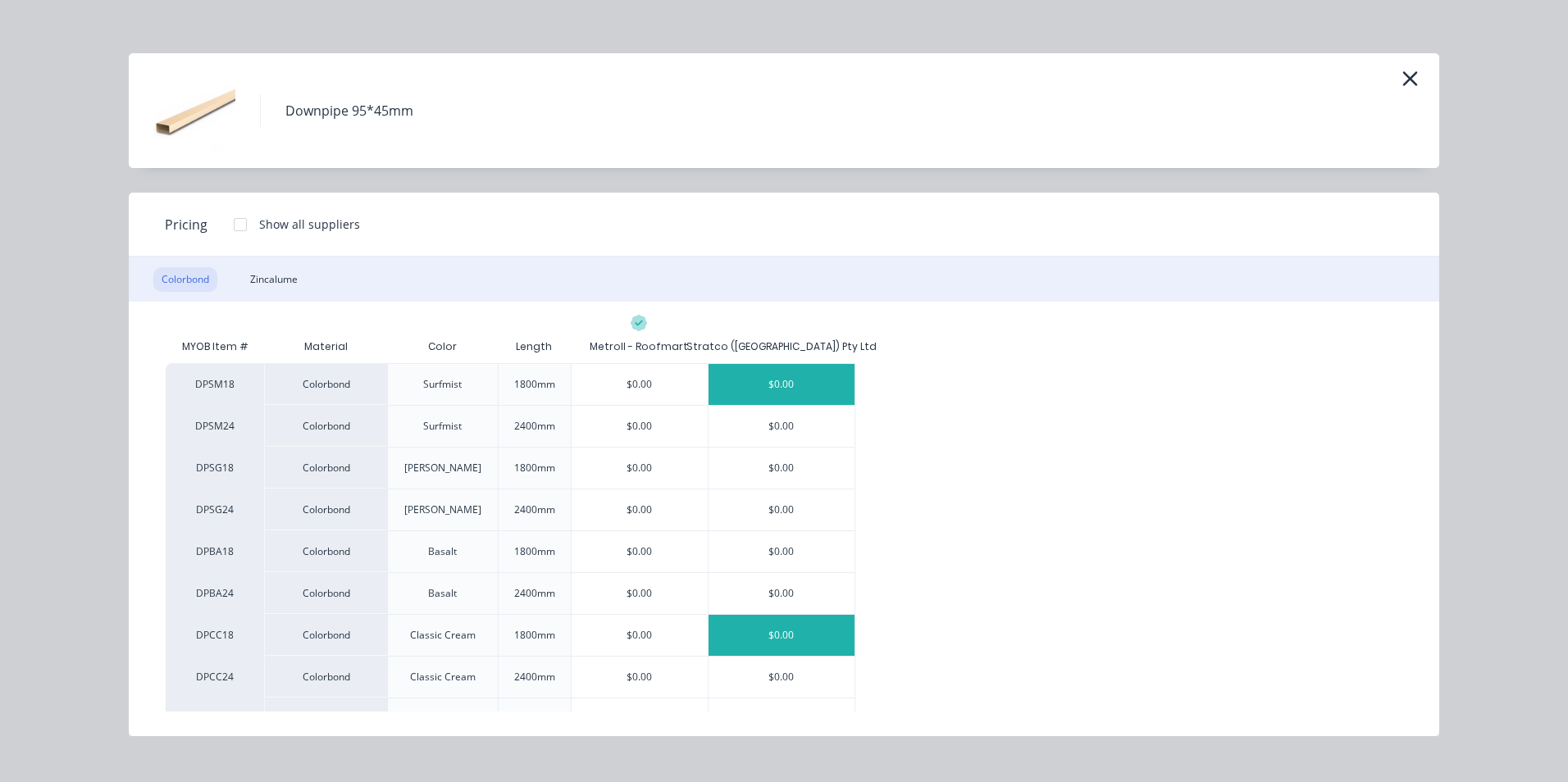
click at [767, 391] on div "$0.00" at bounding box center [781, 384] width 146 height 41
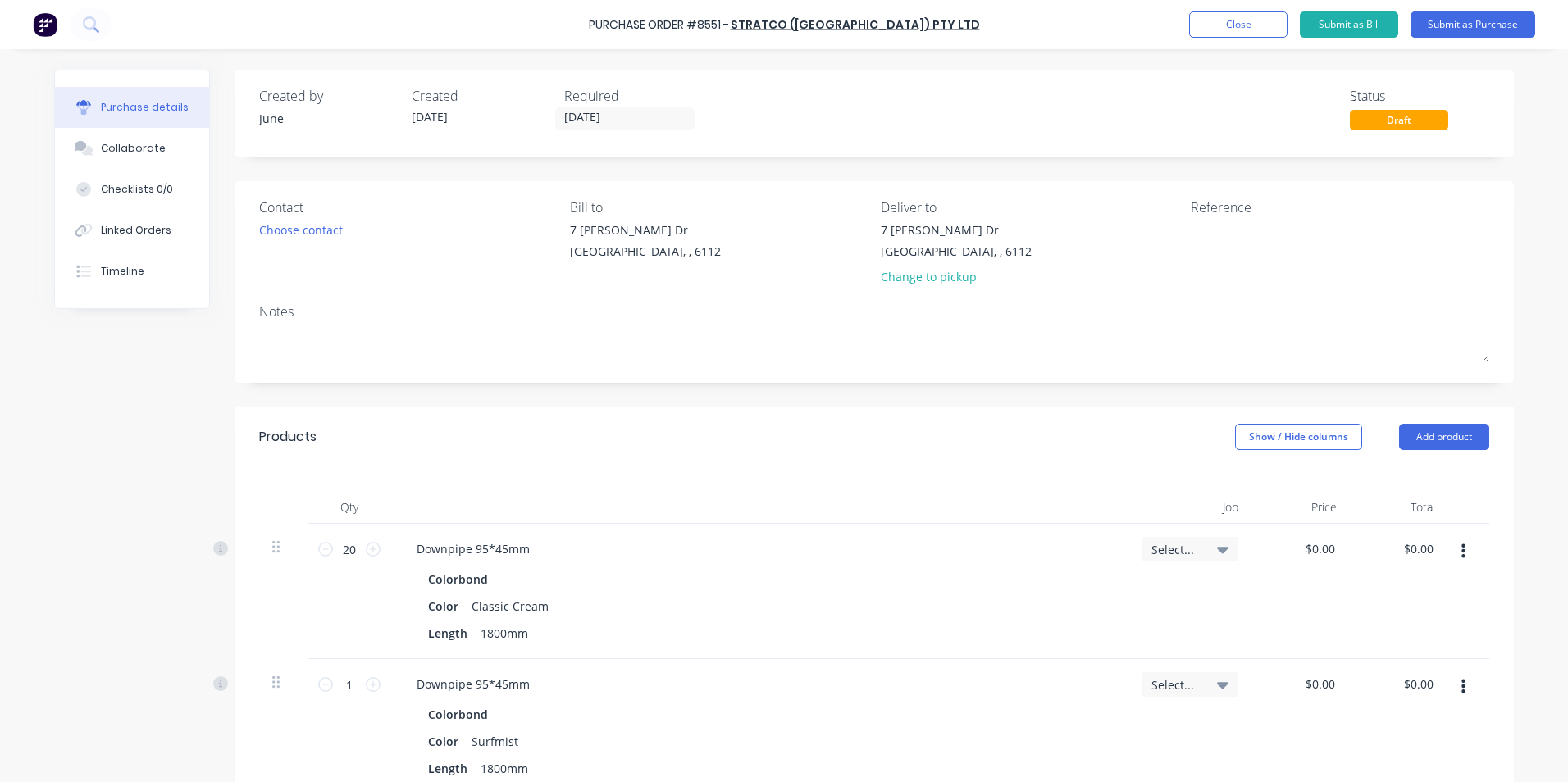
click at [347, 697] on div "1 1" at bounding box center [349, 727] width 82 height 135
click at [351, 681] on input "1" at bounding box center [349, 684] width 33 height 24
type input "20"
click at [710, 653] on div "Downpipe 95*45mm Colorbond Color Classic Cream Length 1800mm" at bounding box center [759, 591] width 738 height 135
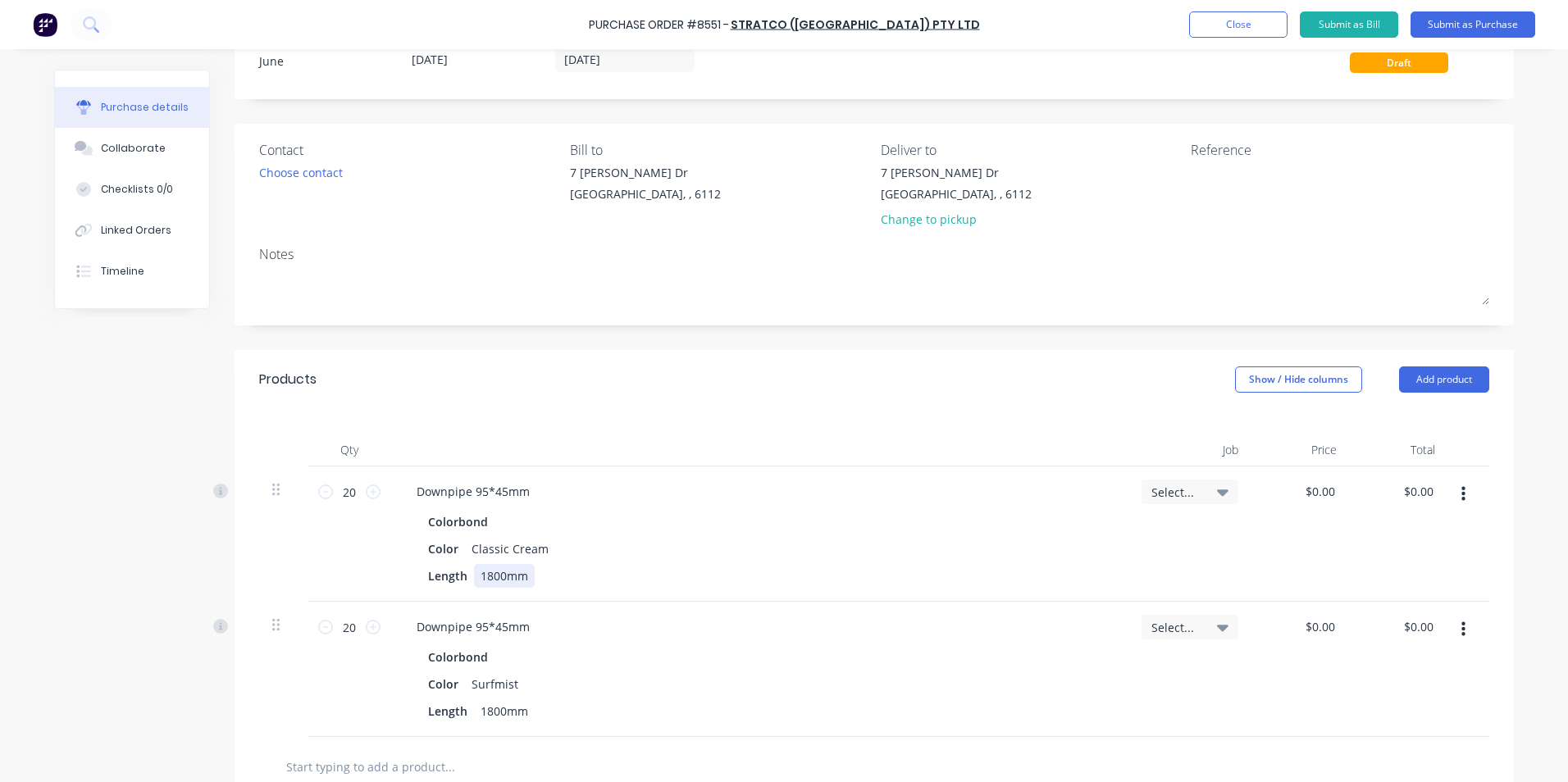
scroll to position [82, 0]
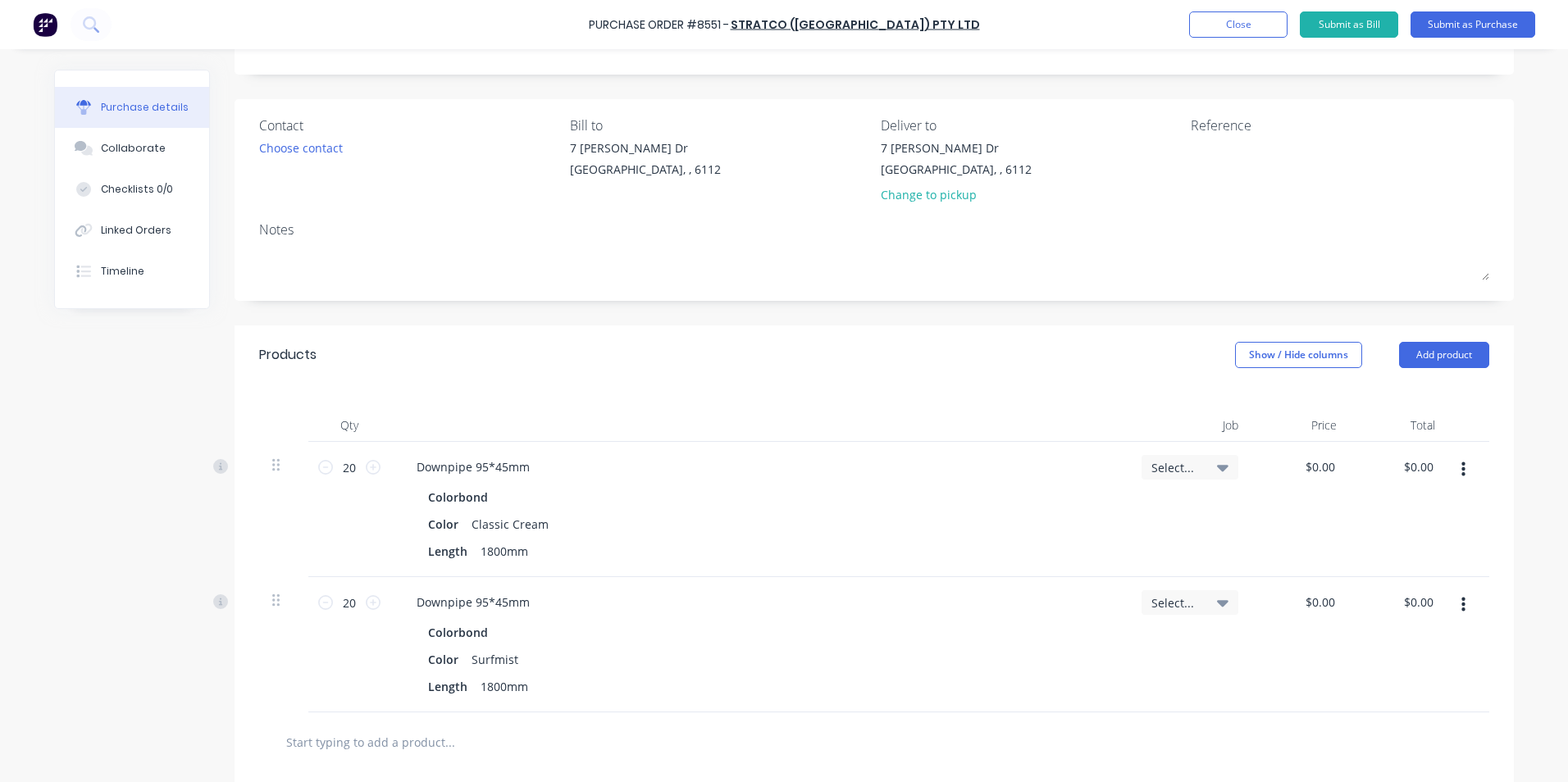
click at [1462, 601] on icon "button" at bounding box center [1464, 604] width 4 height 18
click at [1460, 685] on button "Duplicate" at bounding box center [1413, 681] width 139 height 33
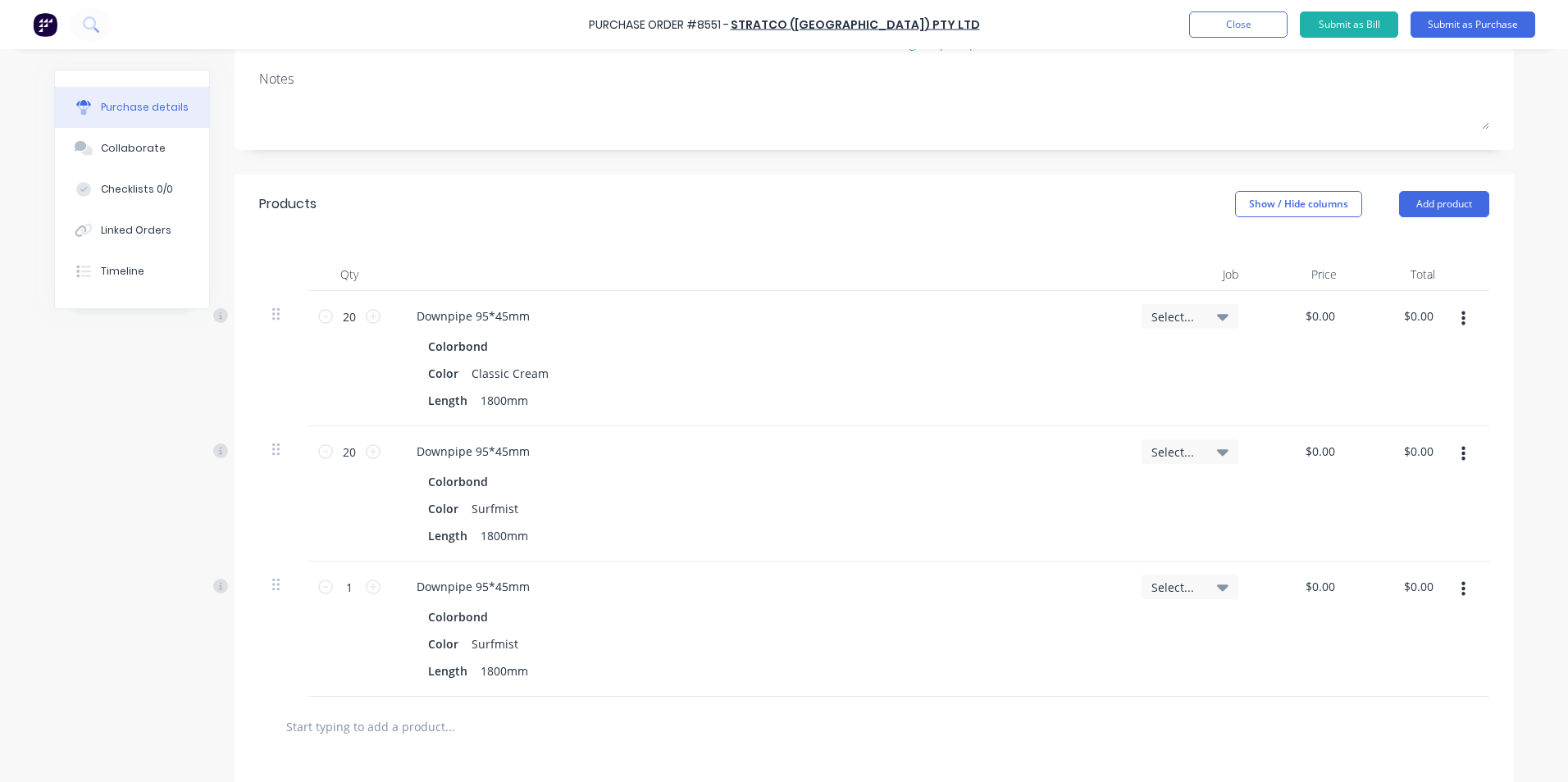
scroll to position [246, 0]
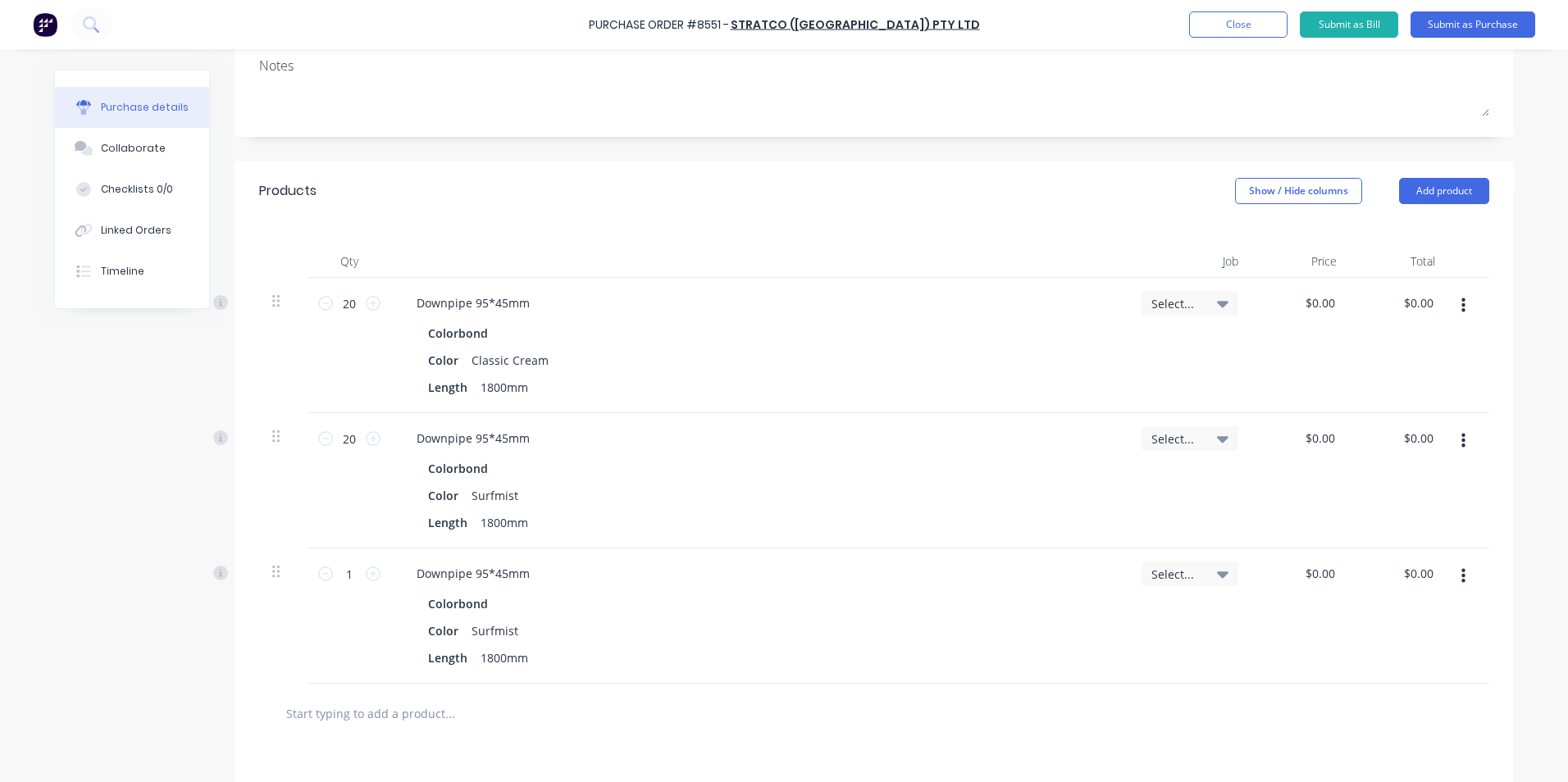
click at [1462, 575] on icon "button" at bounding box center [1464, 576] width 4 height 15
click at [1454, 618] on button "Edit" at bounding box center [1413, 619] width 139 height 33
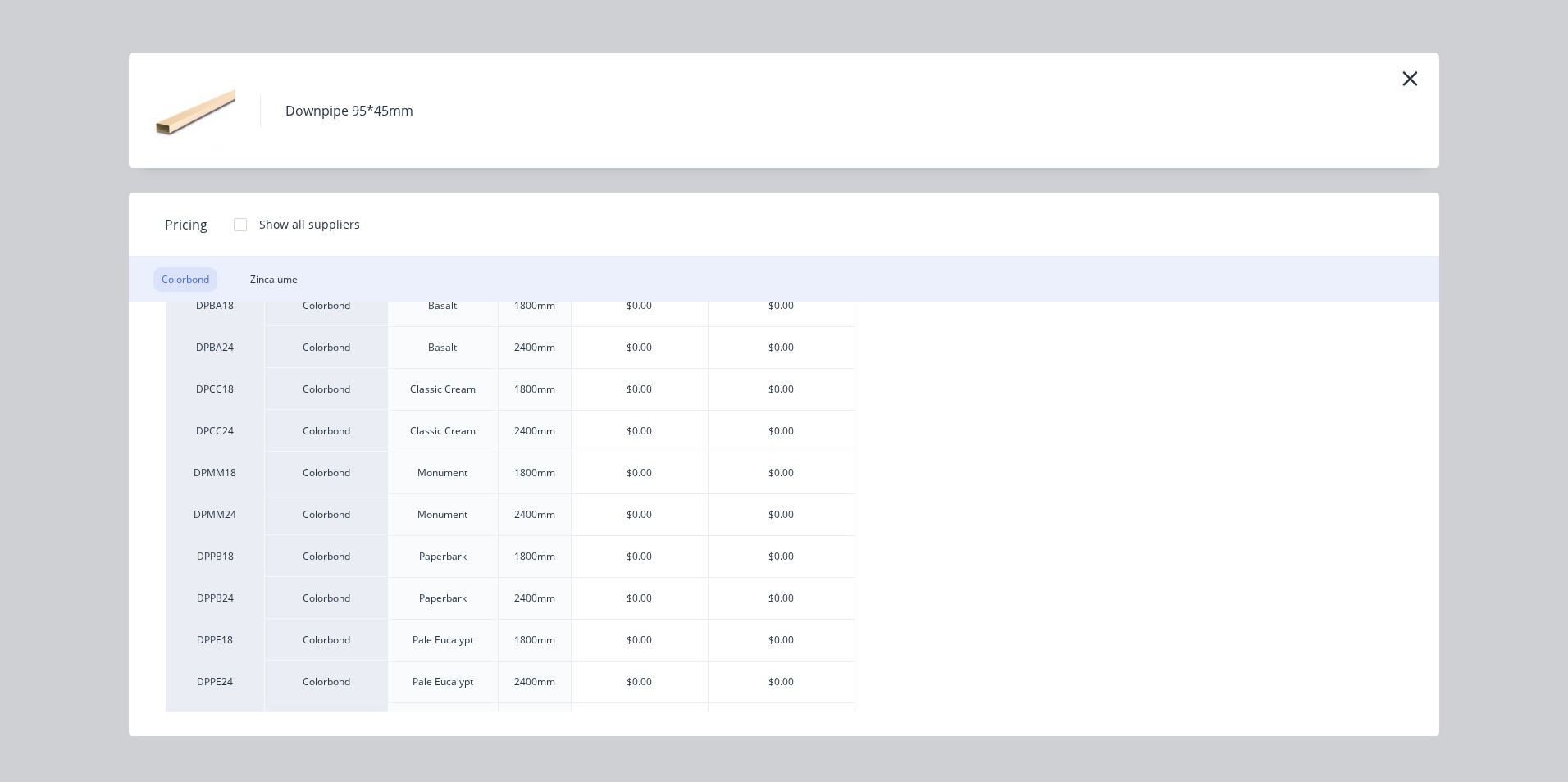
click at [801, 472] on div "$0.00" at bounding box center [781, 474] width 146 height 41
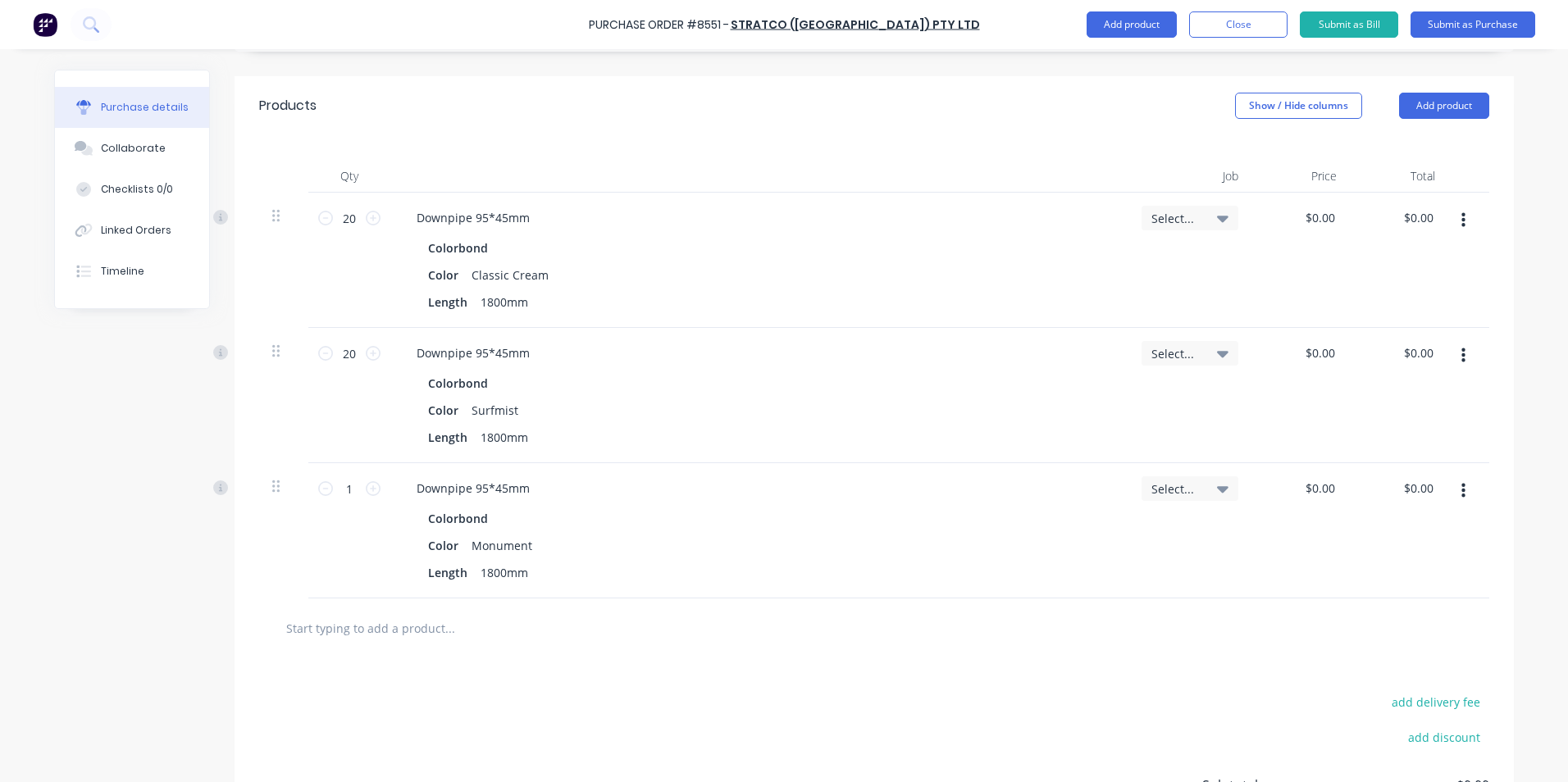
scroll to position [410, 0]
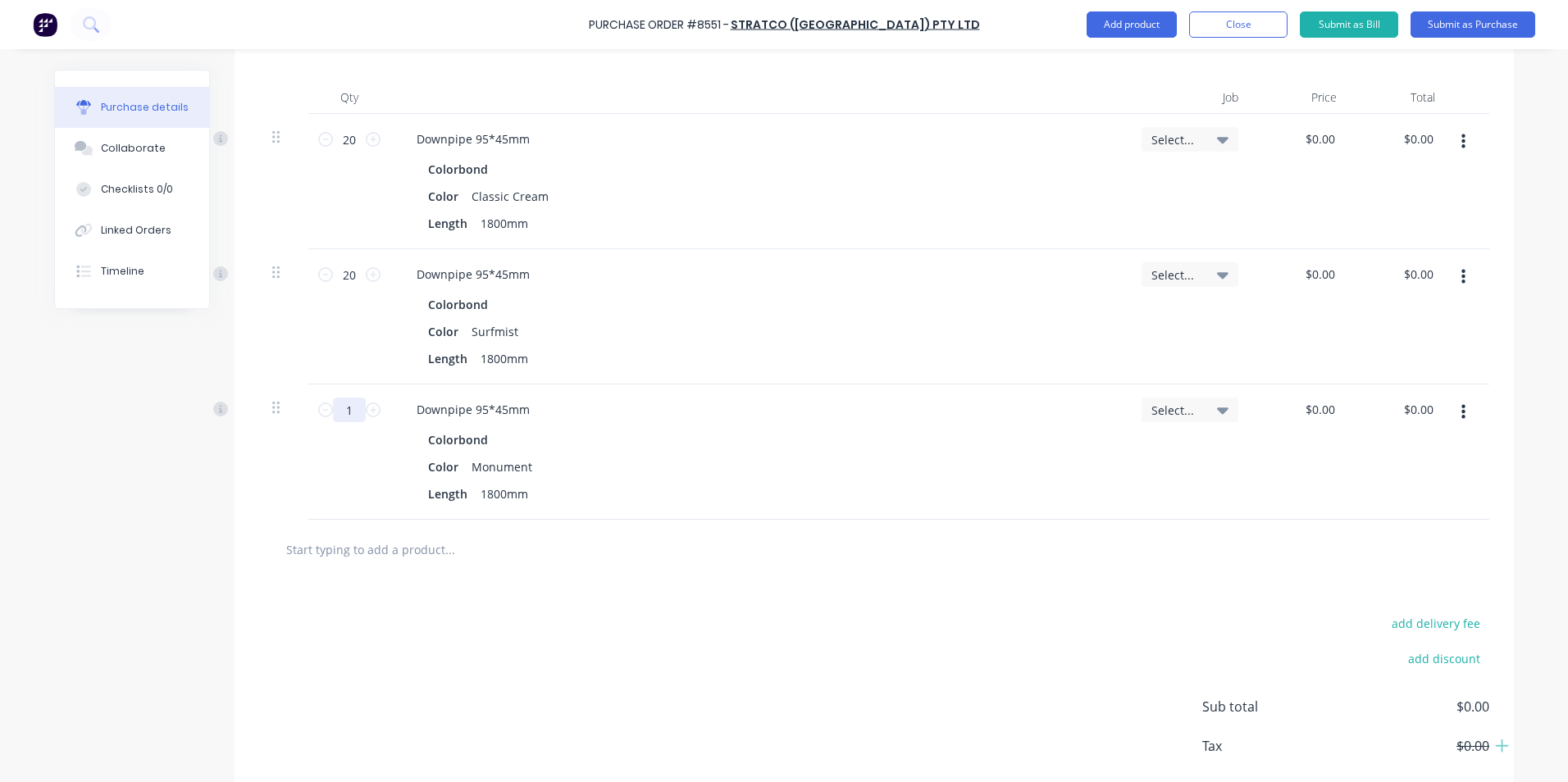
click at [346, 421] on input "1" at bounding box center [349, 410] width 33 height 24
type input "60"
click at [1036, 471] on div "Color Monument" at bounding box center [756, 466] width 669 height 23
click at [1466, 418] on button "button" at bounding box center [1463, 412] width 39 height 29
click at [1431, 480] on button "Duplicate" at bounding box center [1413, 489] width 139 height 33
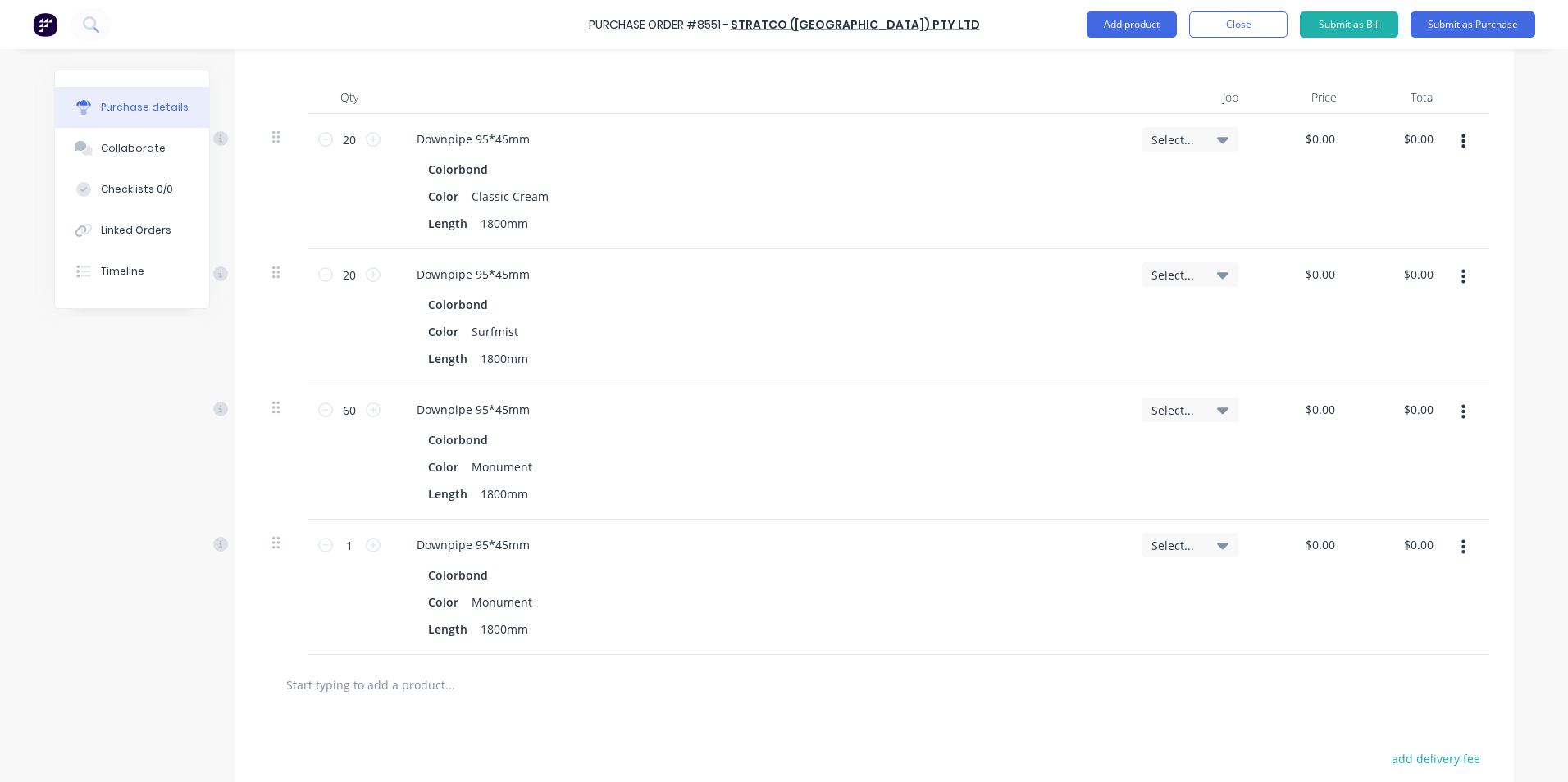
click at [1448, 551] on button "button" at bounding box center [1463, 547] width 39 height 29
click at [1443, 581] on button "Edit" at bounding box center [1413, 591] width 139 height 33
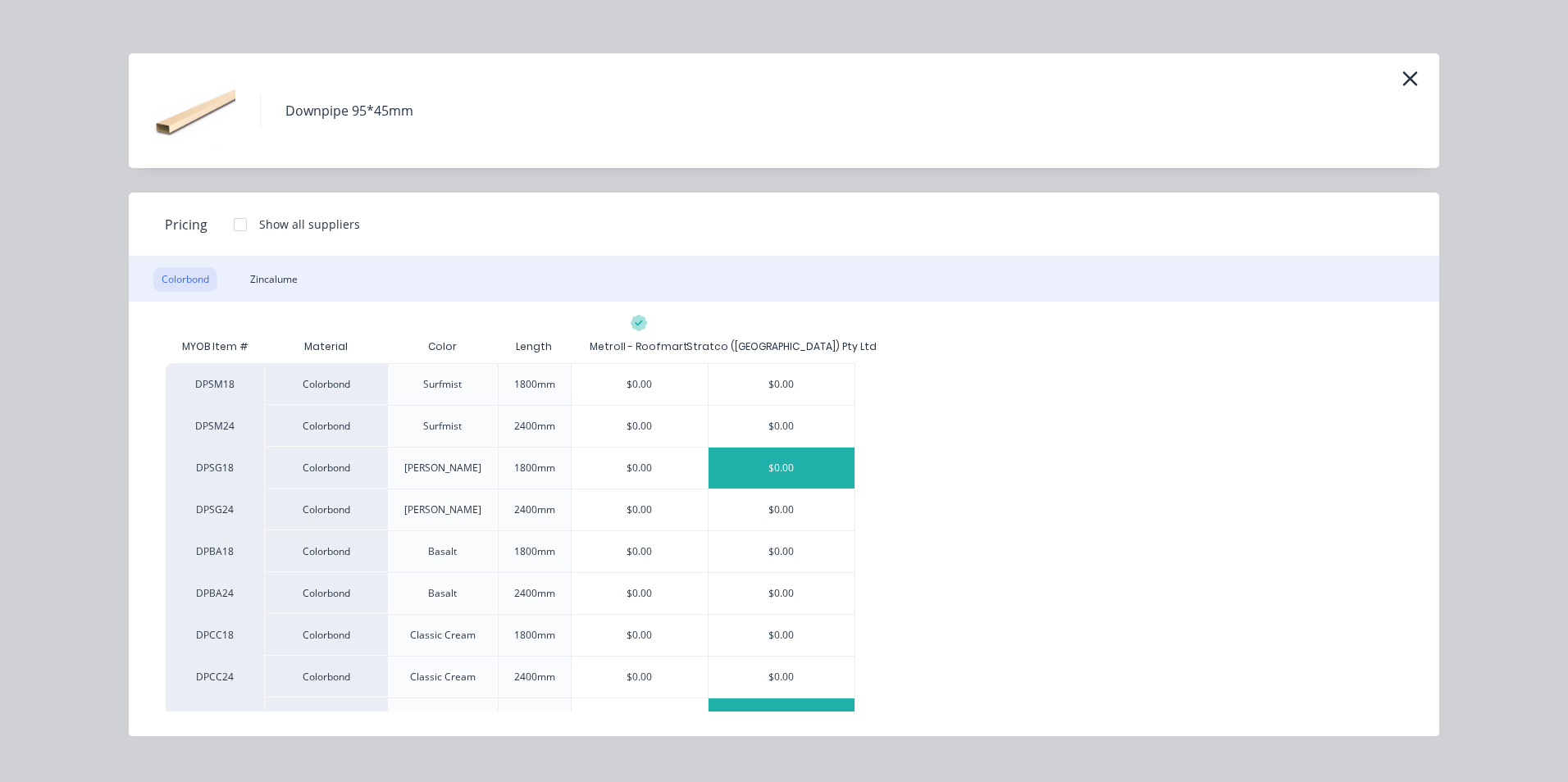
click at [786, 483] on div "$0.00" at bounding box center [781, 468] width 146 height 41
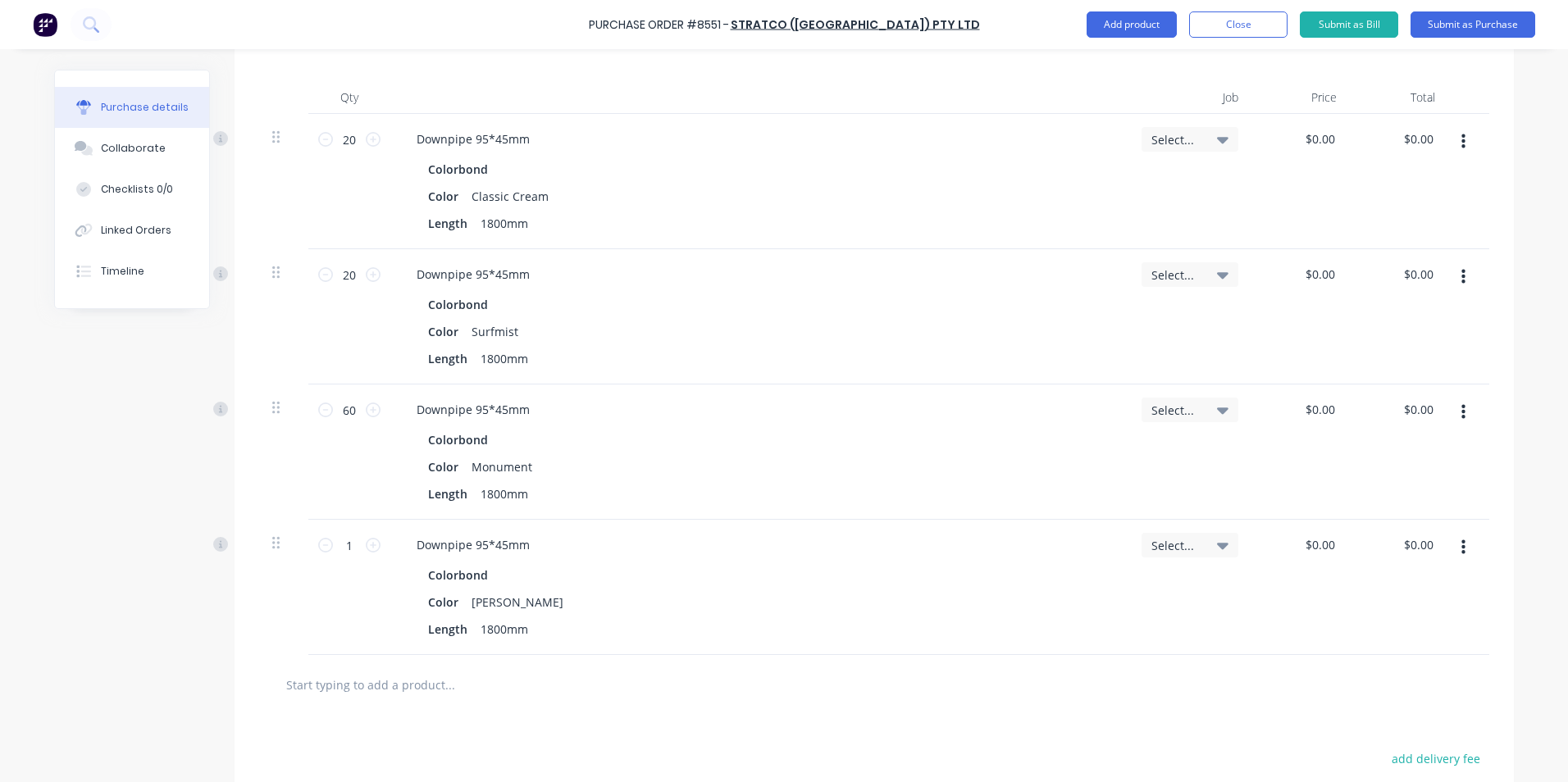
click at [338, 530] on div "1 1" at bounding box center [349, 587] width 82 height 135
click at [344, 532] on div "1 1" at bounding box center [349, 587] width 82 height 135
click at [353, 543] on input "1" at bounding box center [349, 545] width 33 height 24
type input "20"
click at [1030, 525] on div "Downpipe 95*45mm Colorbond Color Shale Grey Length 1800mm" at bounding box center [759, 587] width 738 height 135
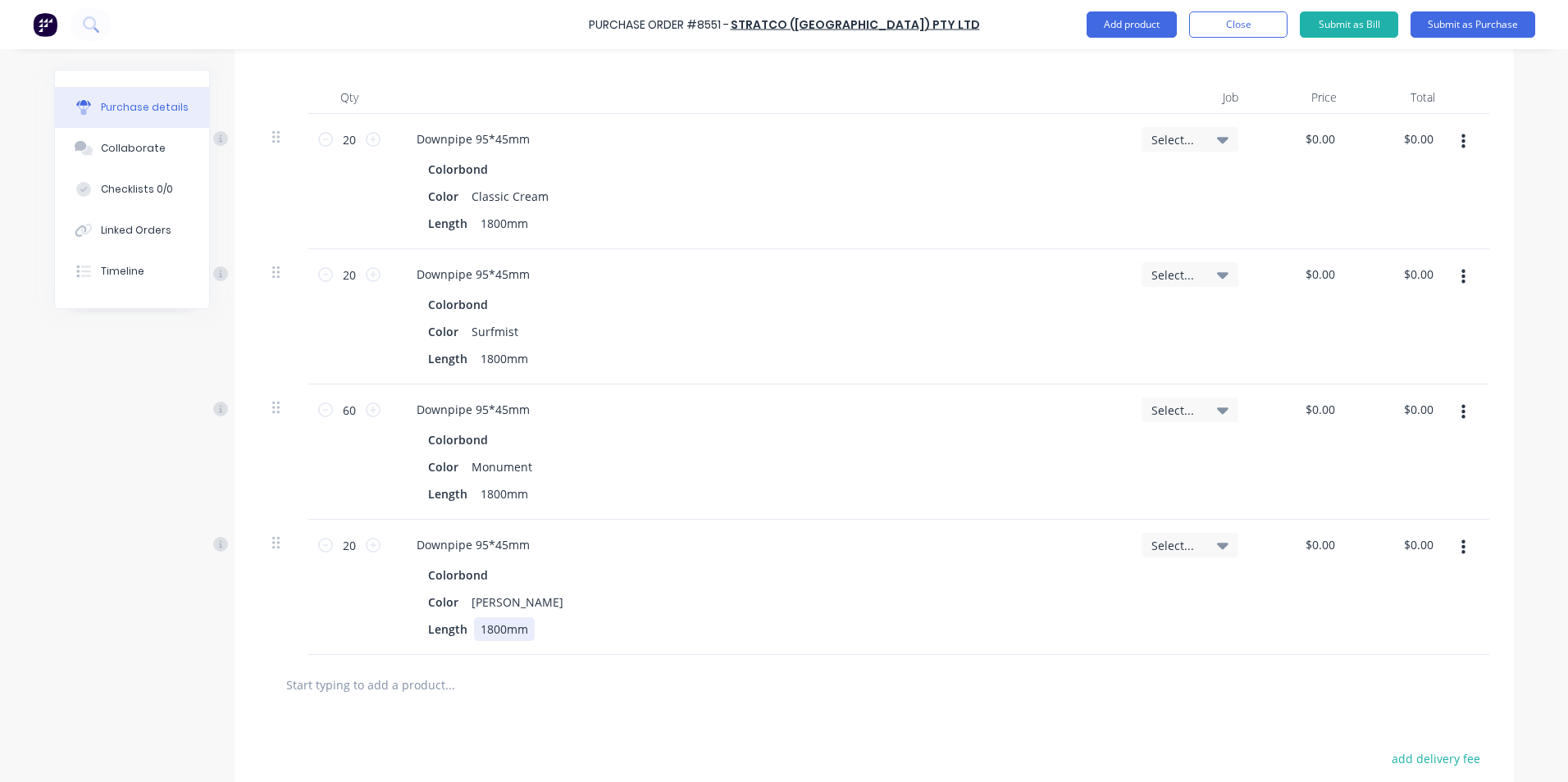
click at [845, 633] on div "Length 1800mm" at bounding box center [756, 629] width 669 height 23
click at [1145, 18] on button "Add product" at bounding box center [1132, 24] width 90 height 26
click at [1142, 59] on div "Product catalogue" at bounding box center [1099, 66] width 126 height 23
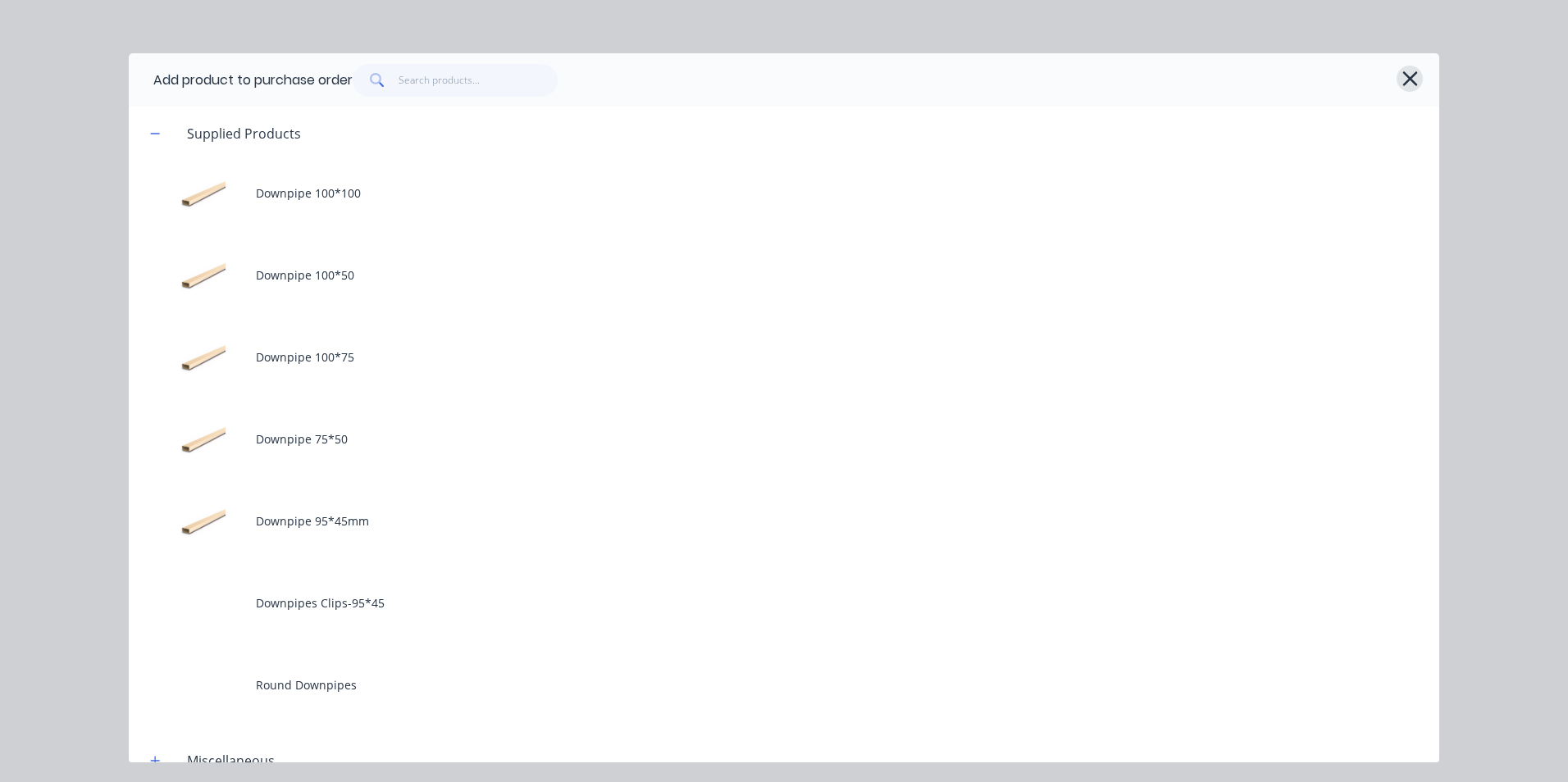
click at [1398, 77] on button "button" at bounding box center [1410, 79] width 26 height 26
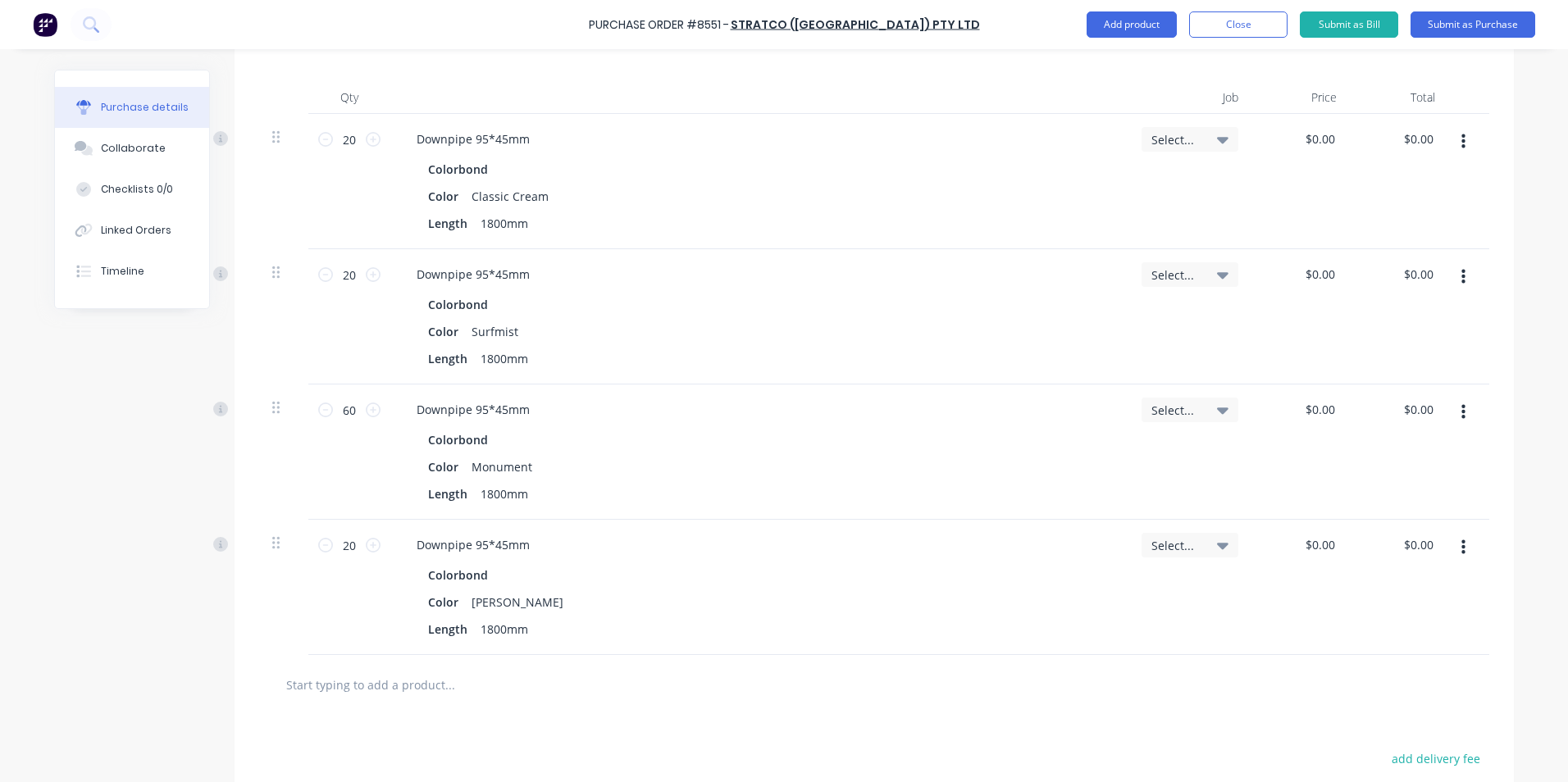
click at [1453, 543] on button "button" at bounding box center [1463, 547] width 39 height 29
click at [1445, 631] on button "Duplicate" at bounding box center [1413, 623] width 139 height 33
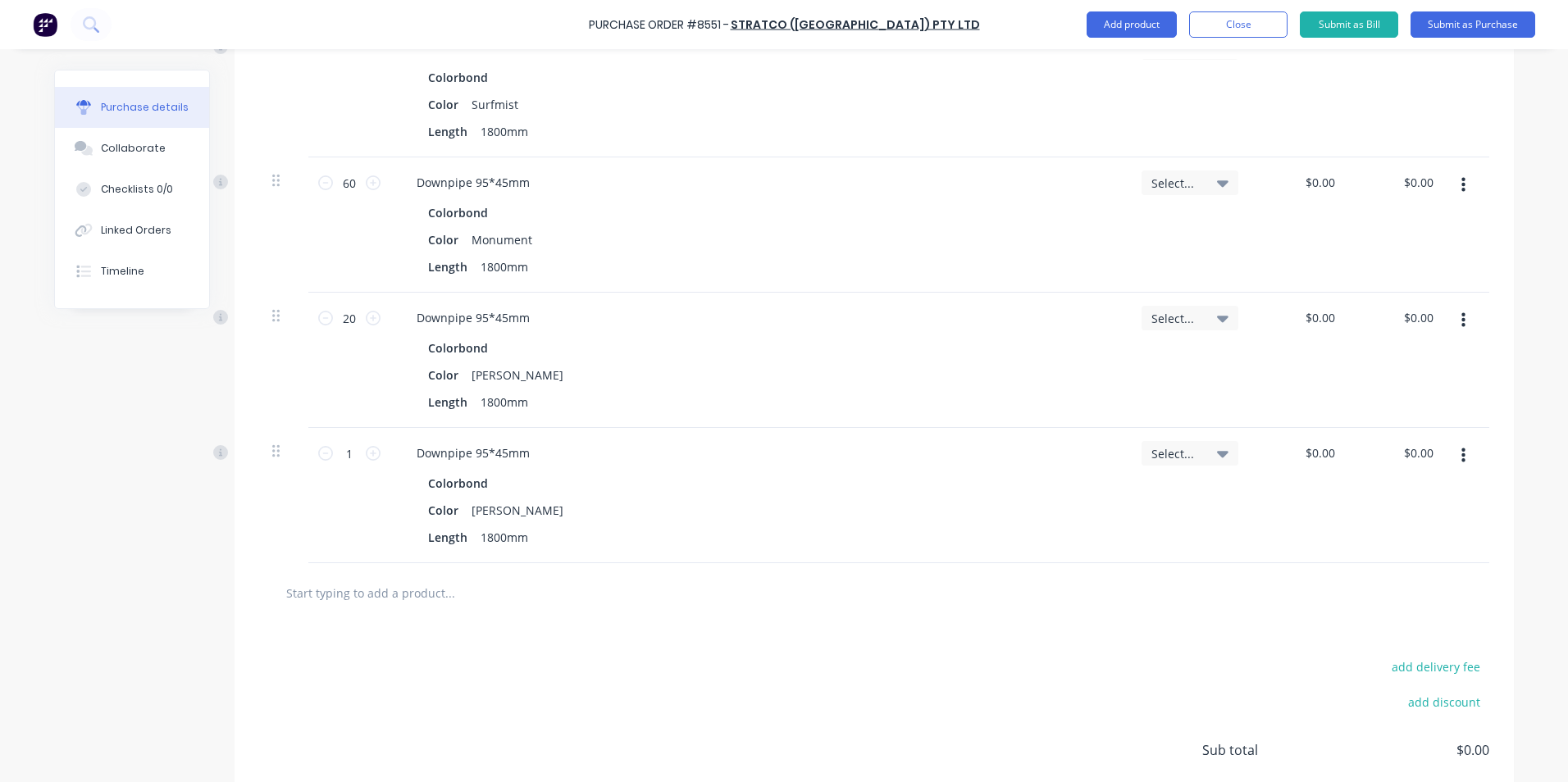
scroll to position [656, 0]
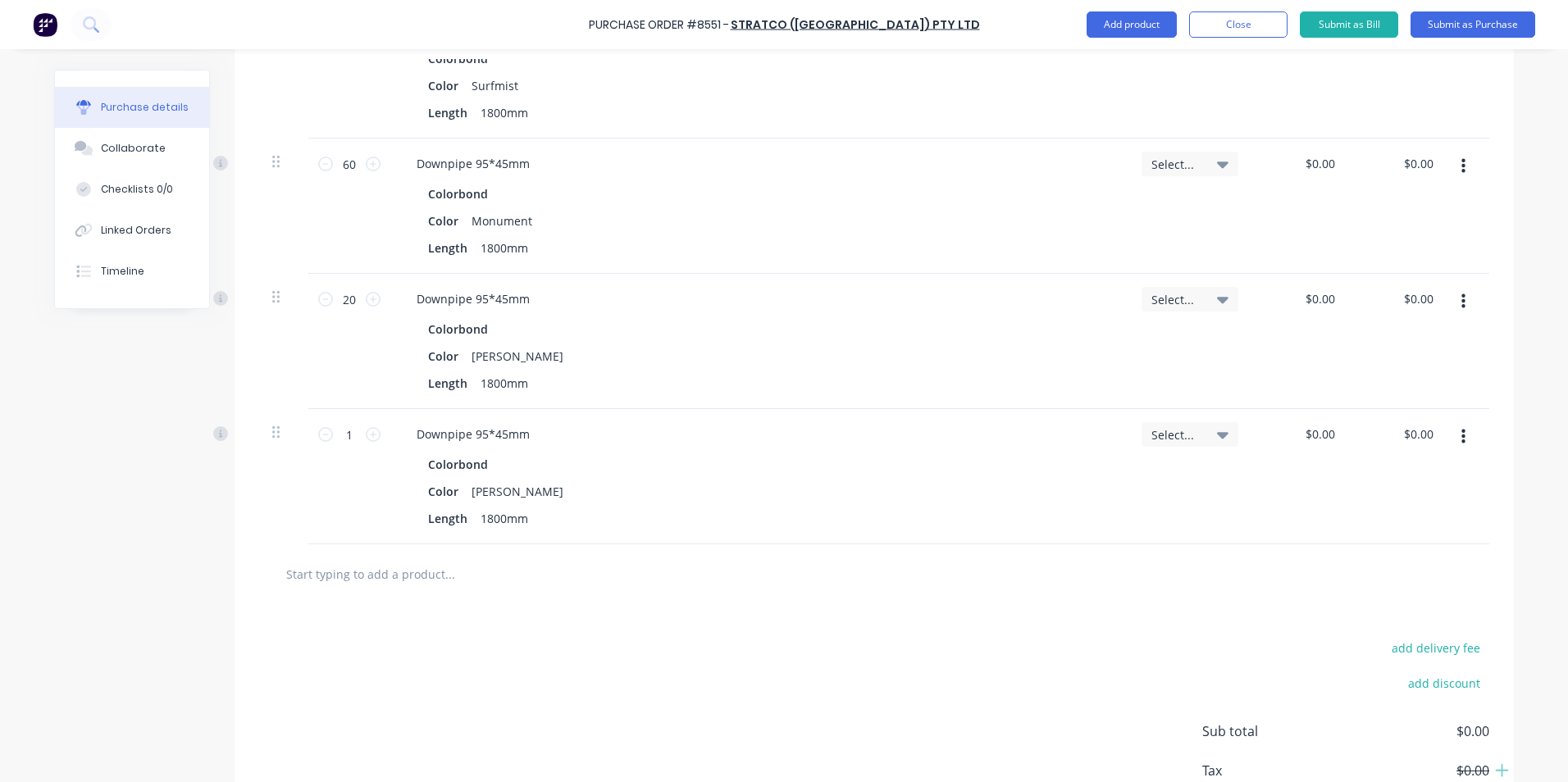
click at [1465, 438] on button "button" at bounding box center [1463, 436] width 39 height 29
click at [1452, 483] on button "Edit" at bounding box center [1413, 480] width 139 height 33
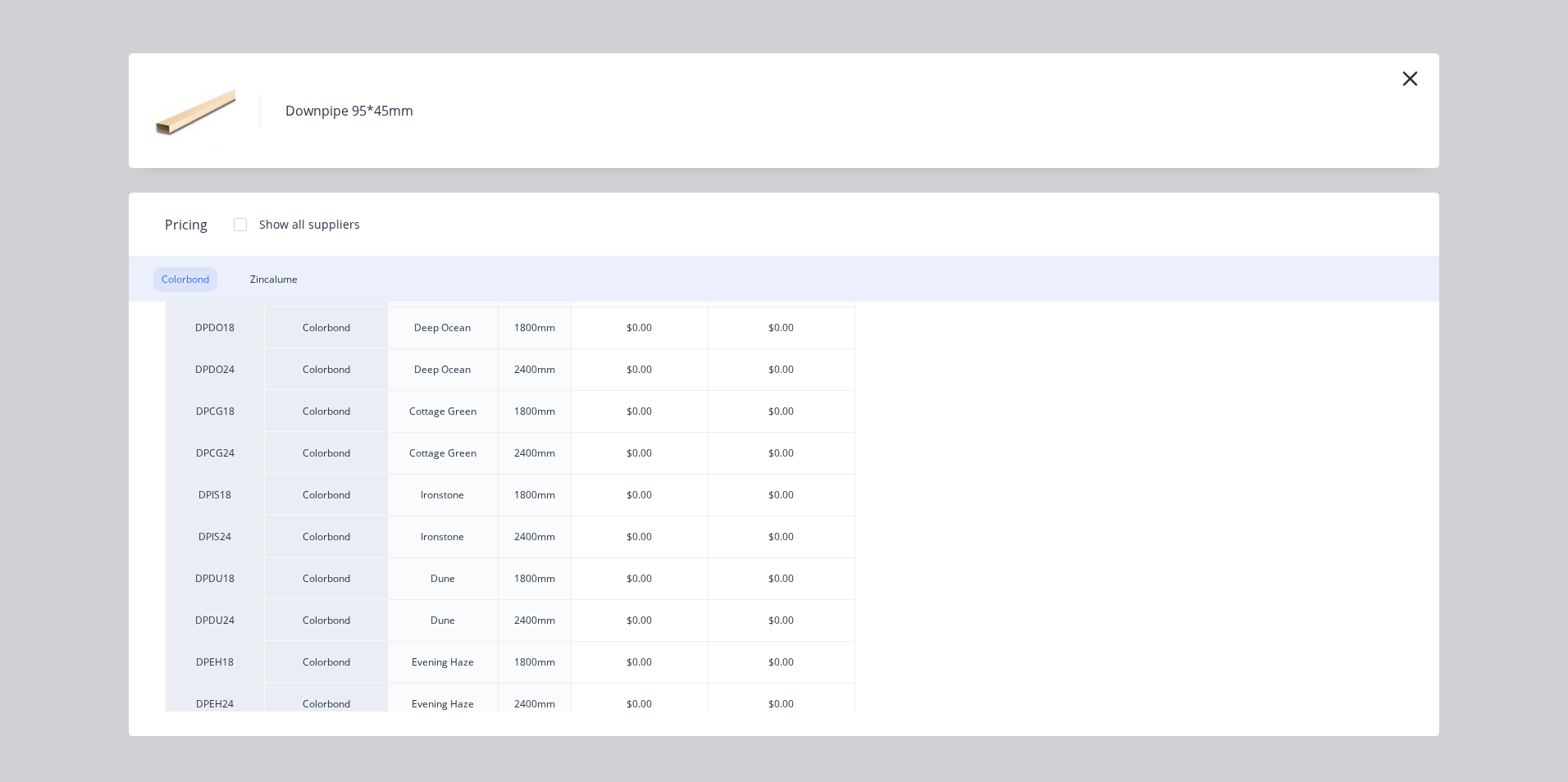
scroll to position [820, 0]
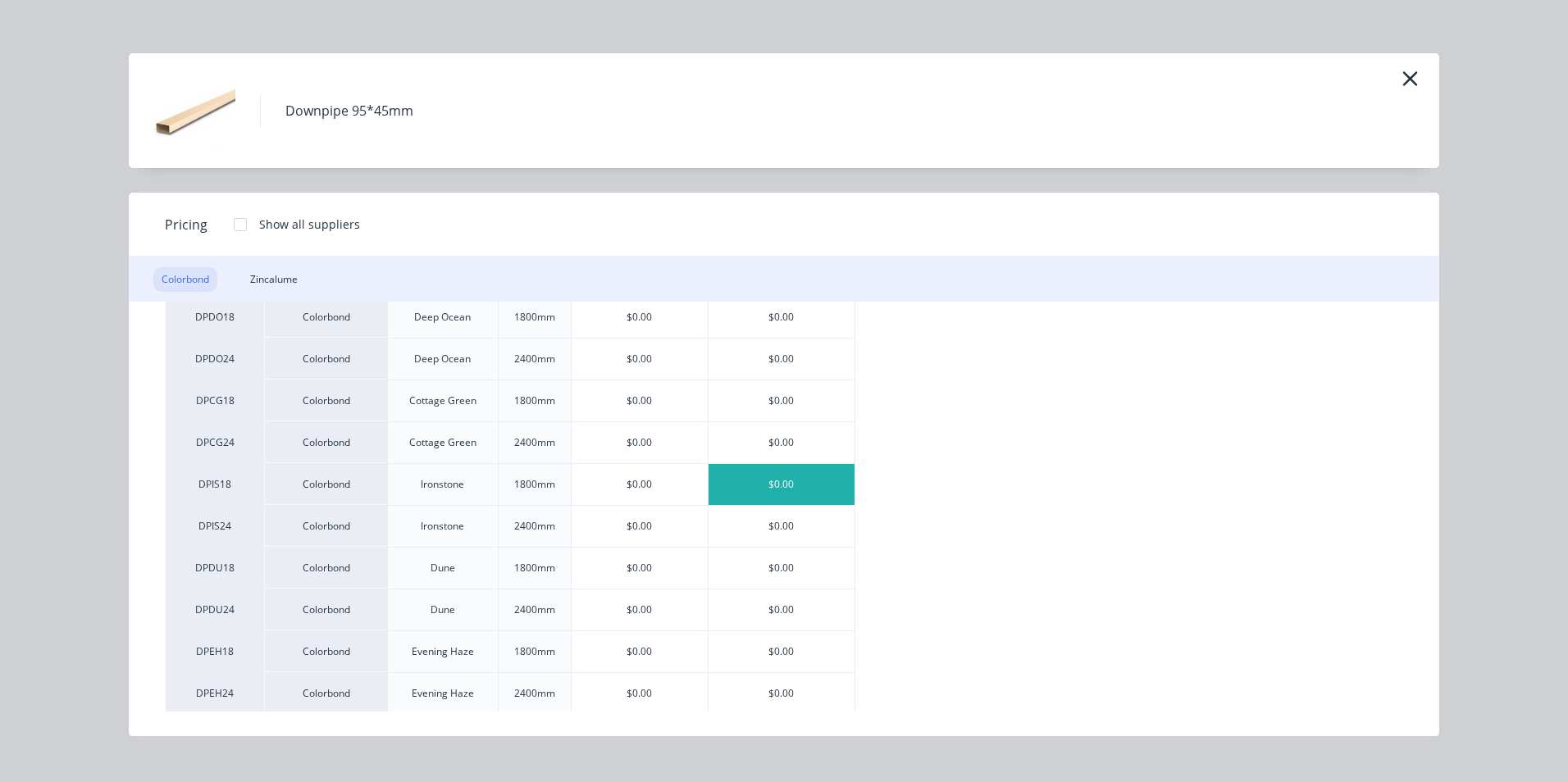
click at [747, 487] on div "$0.00" at bounding box center [781, 485] width 146 height 41
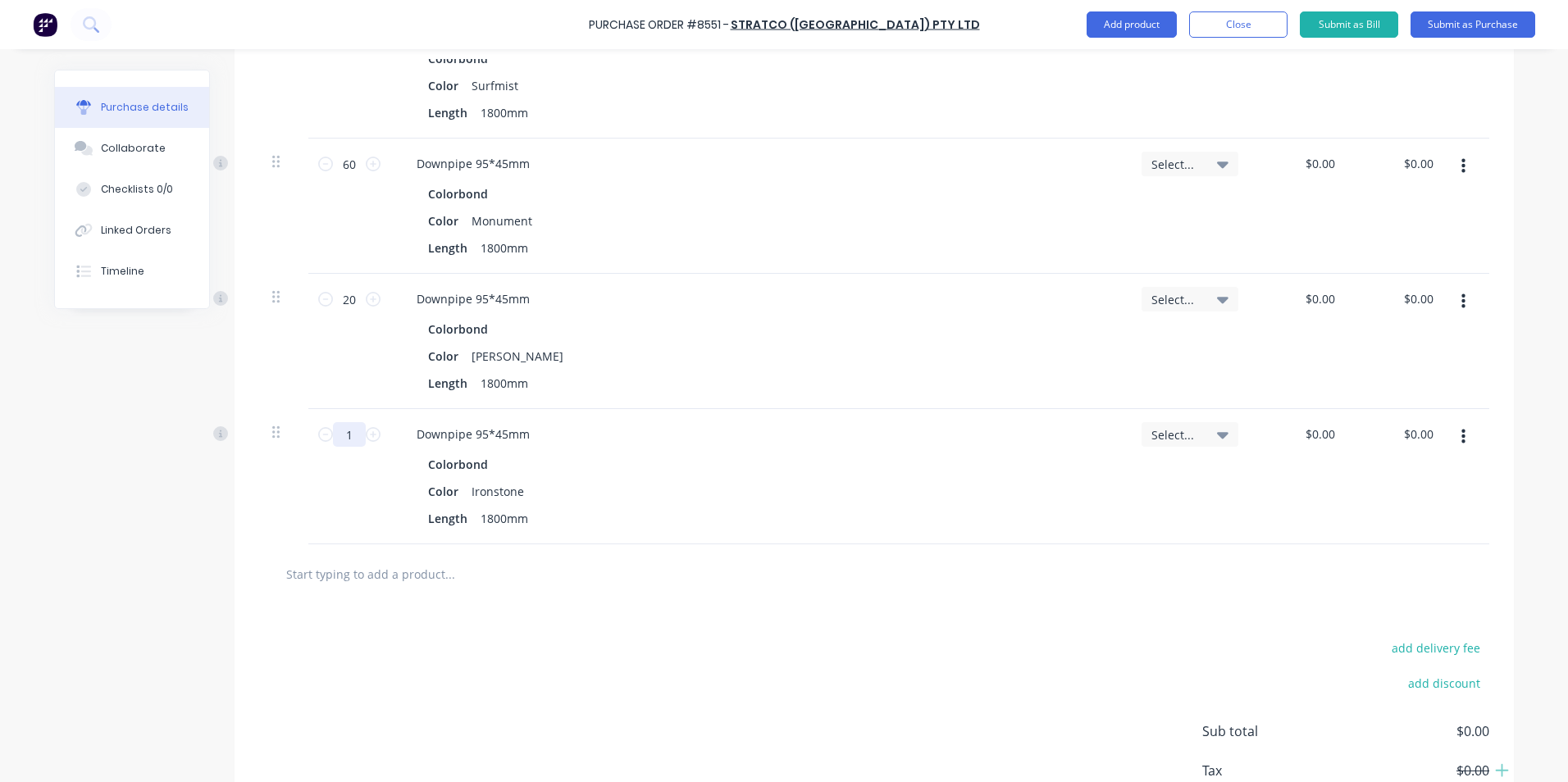
click at [342, 438] on input "1" at bounding box center [349, 434] width 33 height 24
type input "10"
click at [344, 480] on div "10 10" at bounding box center [349, 477] width 82 height 135
click at [1469, 444] on button "button" at bounding box center [1463, 436] width 39 height 29
click at [1459, 509] on button "Duplicate" at bounding box center [1413, 513] width 139 height 33
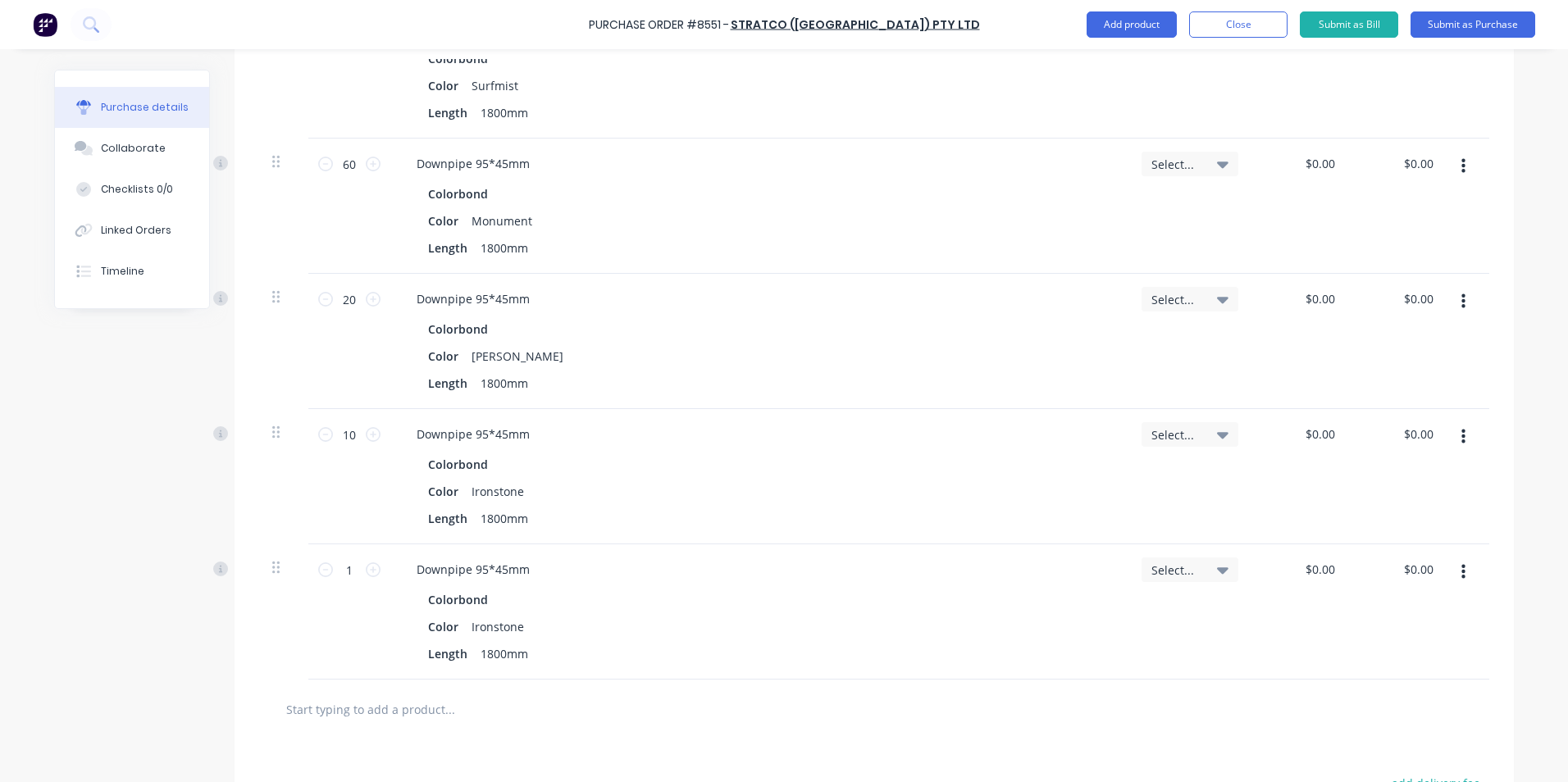
click at [1462, 576] on icon "button" at bounding box center [1464, 572] width 4 height 15
click at [1433, 617] on button "Edit" at bounding box center [1413, 616] width 139 height 33
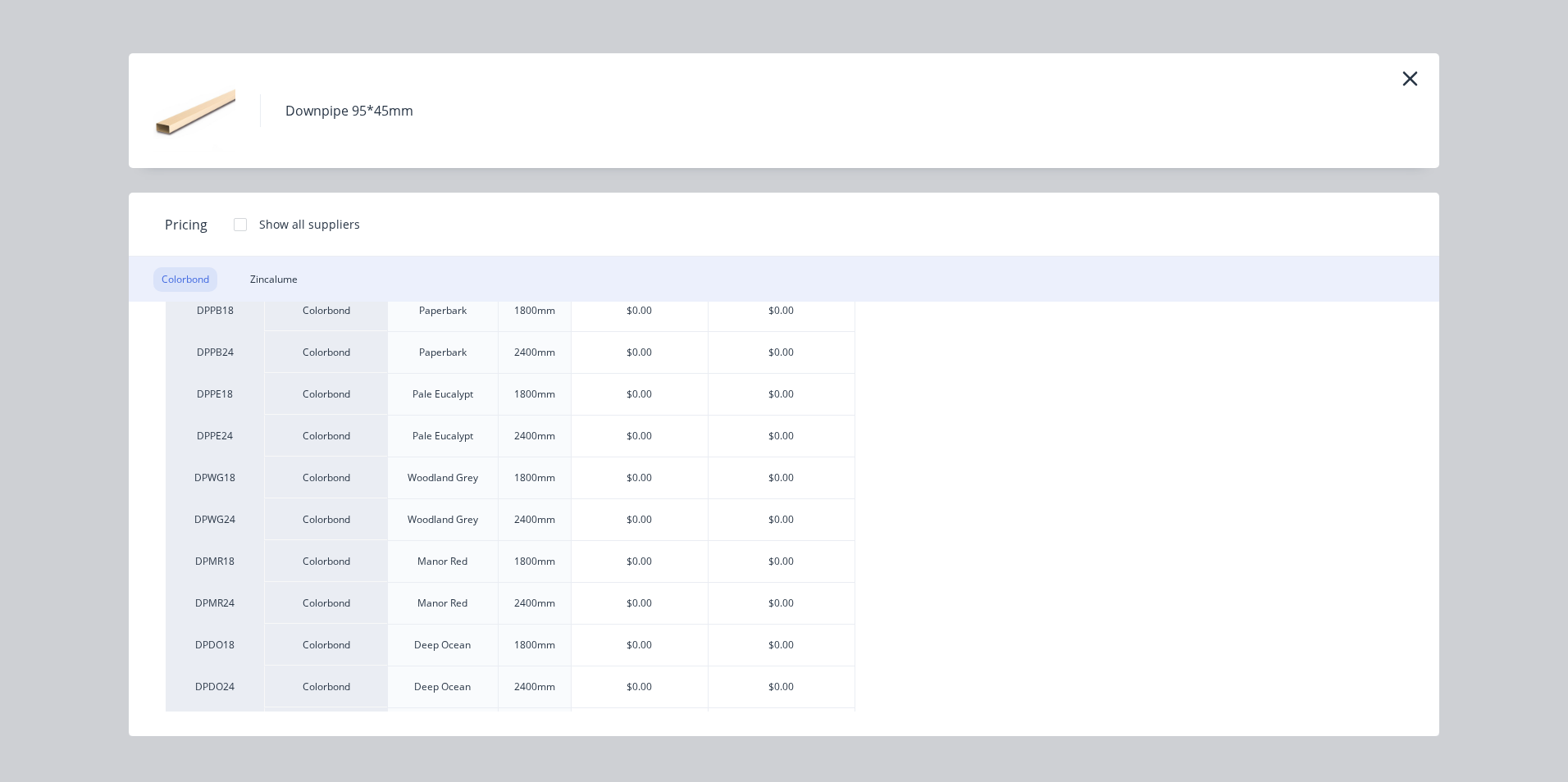
scroll to position [574, 0]
click at [758, 602] on div "$0.00" at bounding box center [781, 605] width 146 height 41
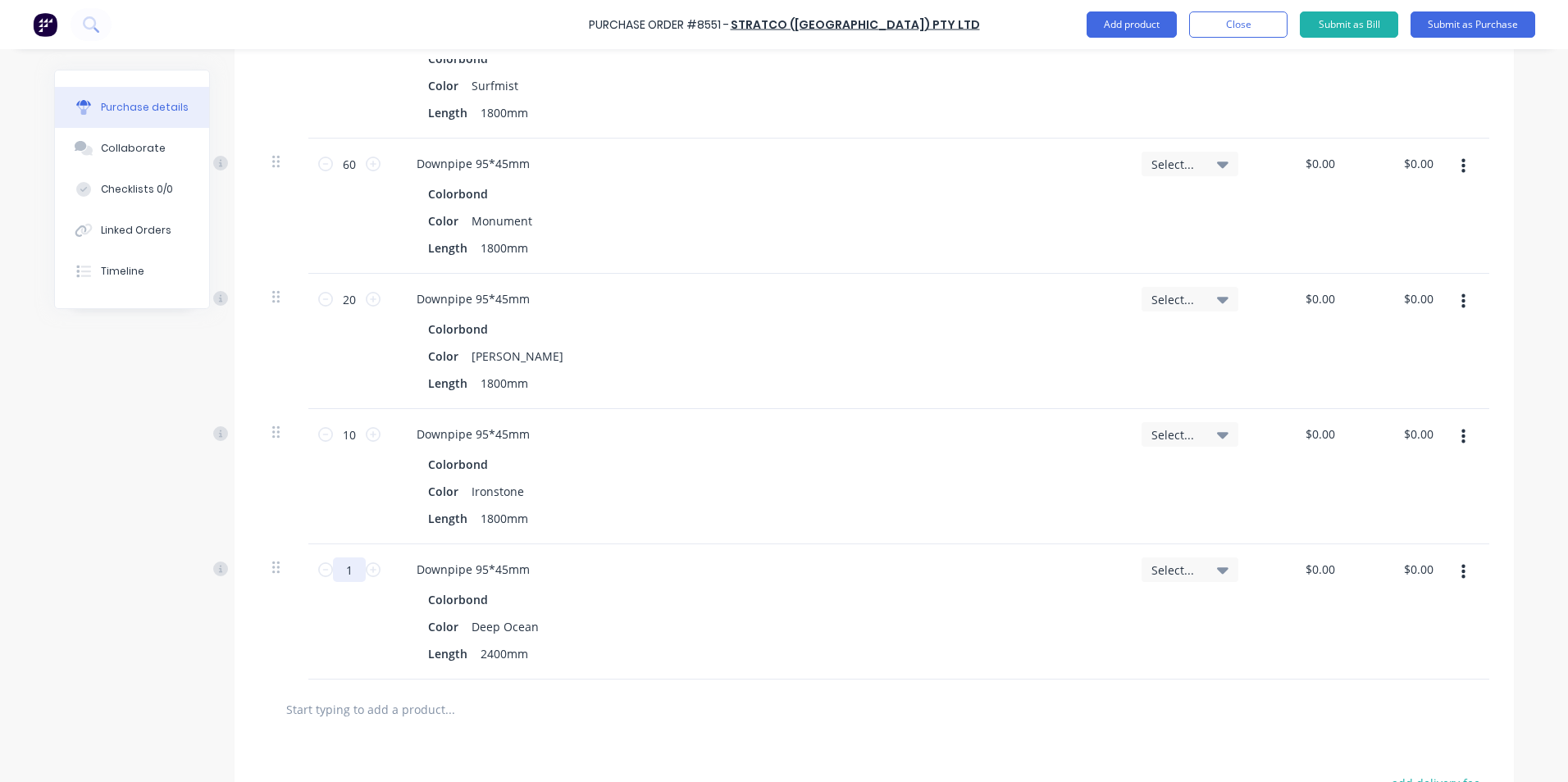
click at [341, 574] on input "1" at bounding box center [349, 570] width 33 height 24
type input "10"
click at [890, 644] on div "Length 2400mm" at bounding box center [756, 653] width 669 height 23
click at [823, 677] on div "Downpipe 95*45mm Colorbond Color Deep Ocean Length 2400mm" at bounding box center [759, 612] width 738 height 135
click at [1473, 576] on button "button" at bounding box center [1463, 571] width 39 height 29
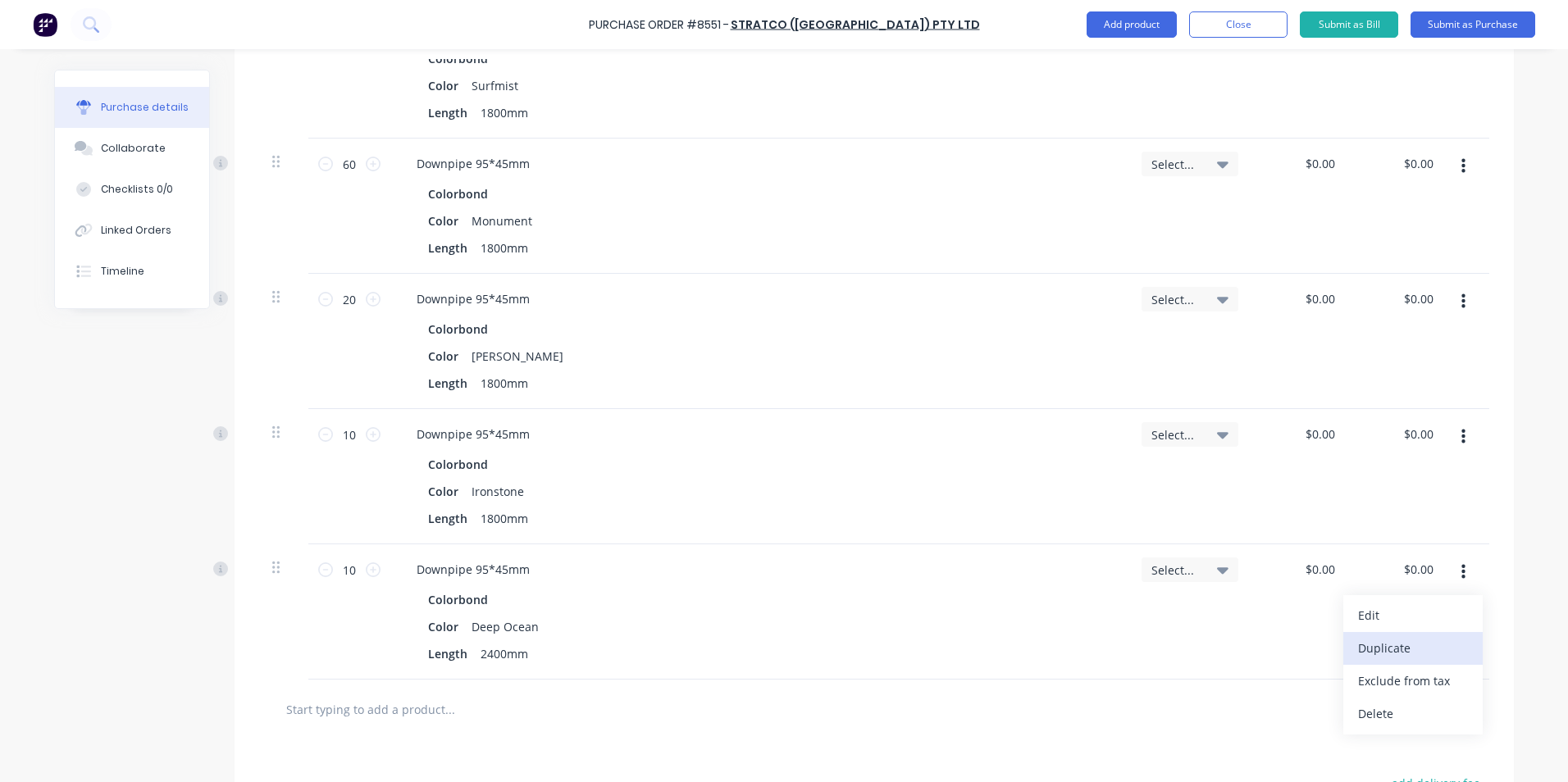
click at [1433, 633] on button "Duplicate" at bounding box center [1413, 649] width 139 height 33
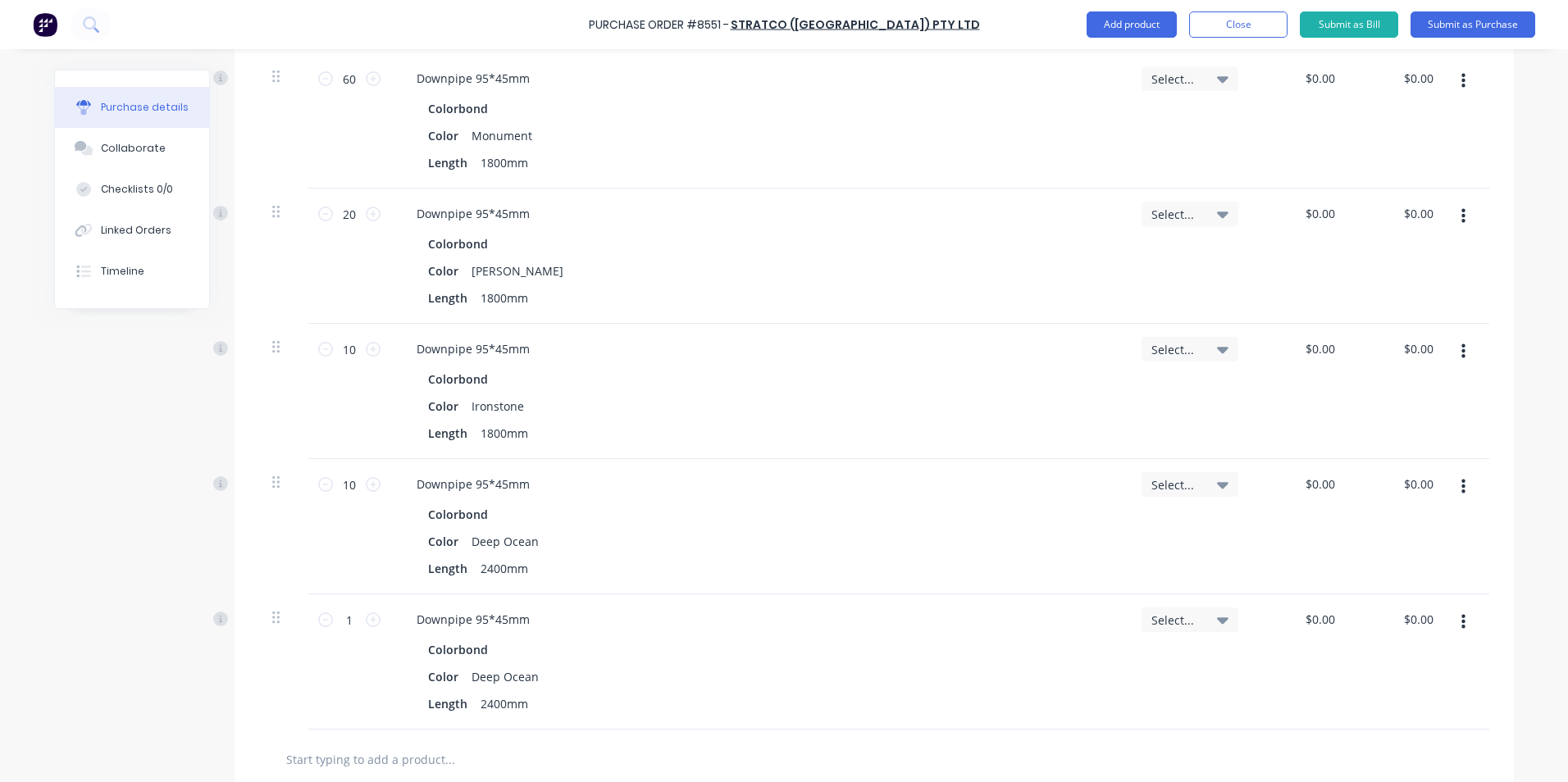
scroll to position [820, 0]
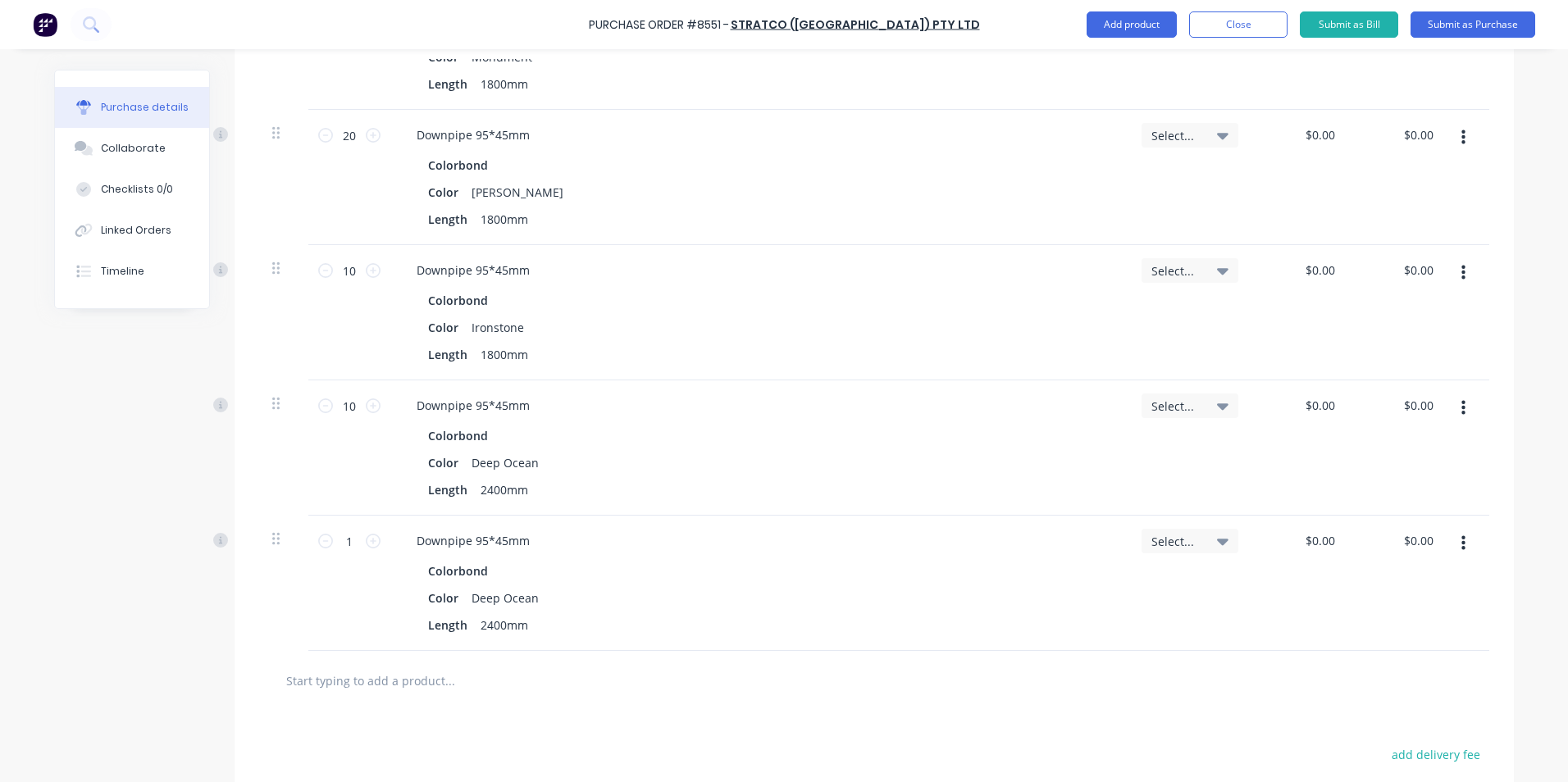
click at [1461, 539] on button "button" at bounding box center [1463, 543] width 39 height 29
click at [1450, 579] on button "Edit" at bounding box center [1413, 586] width 139 height 33
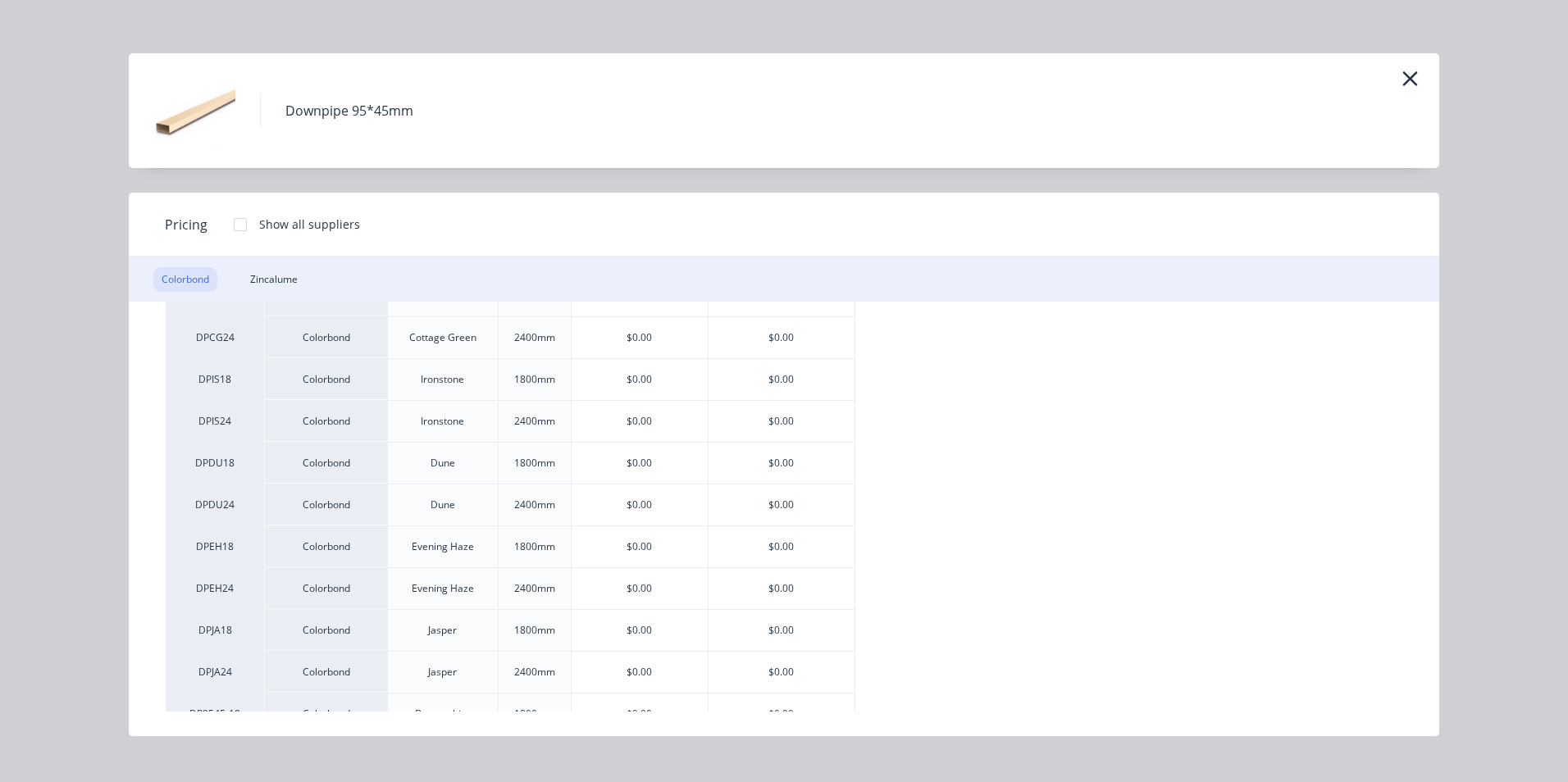
scroll to position [1066, 0]
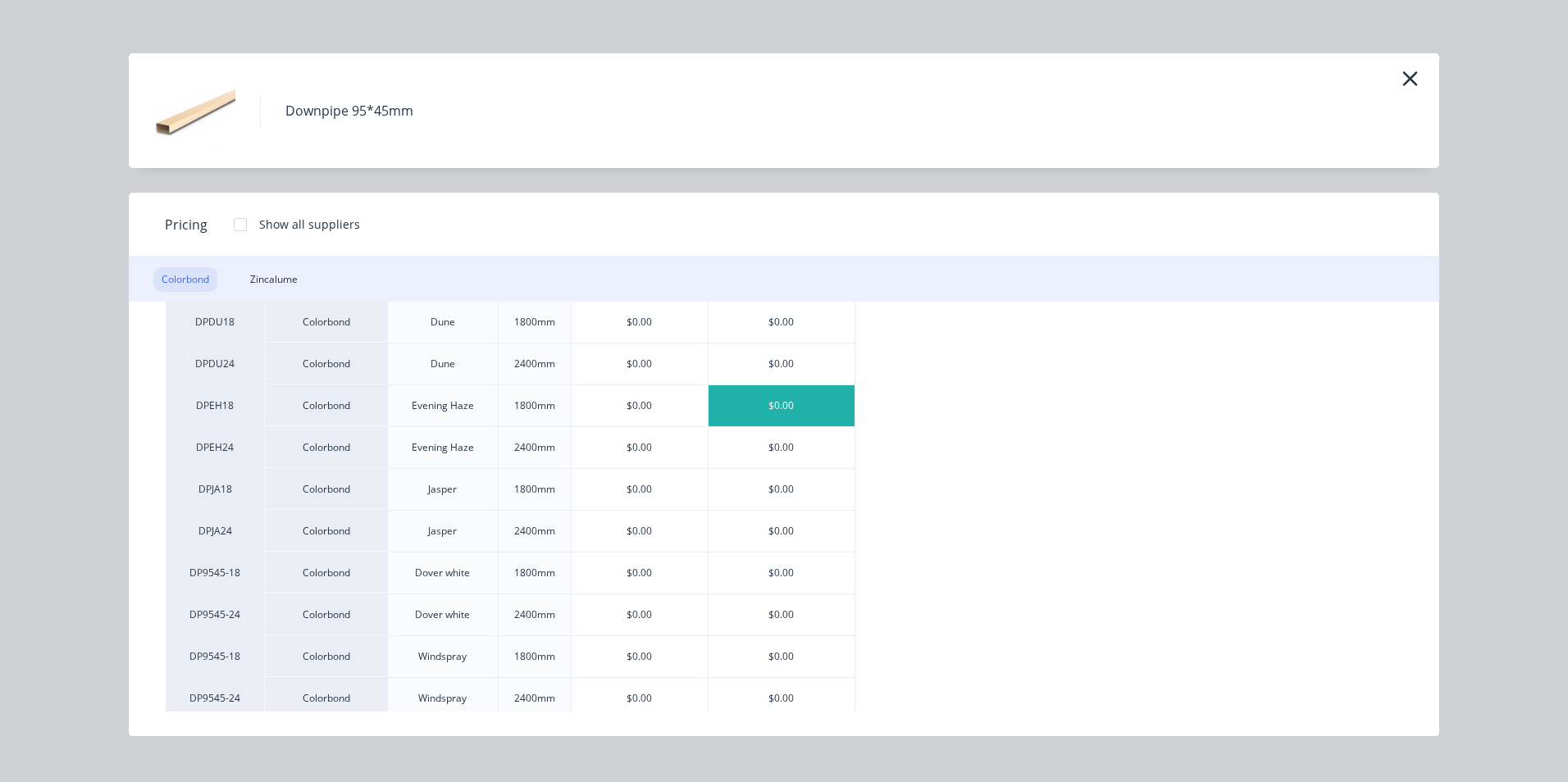
click at [756, 401] on div "$0.00" at bounding box center [781, 406] width 146 height 41
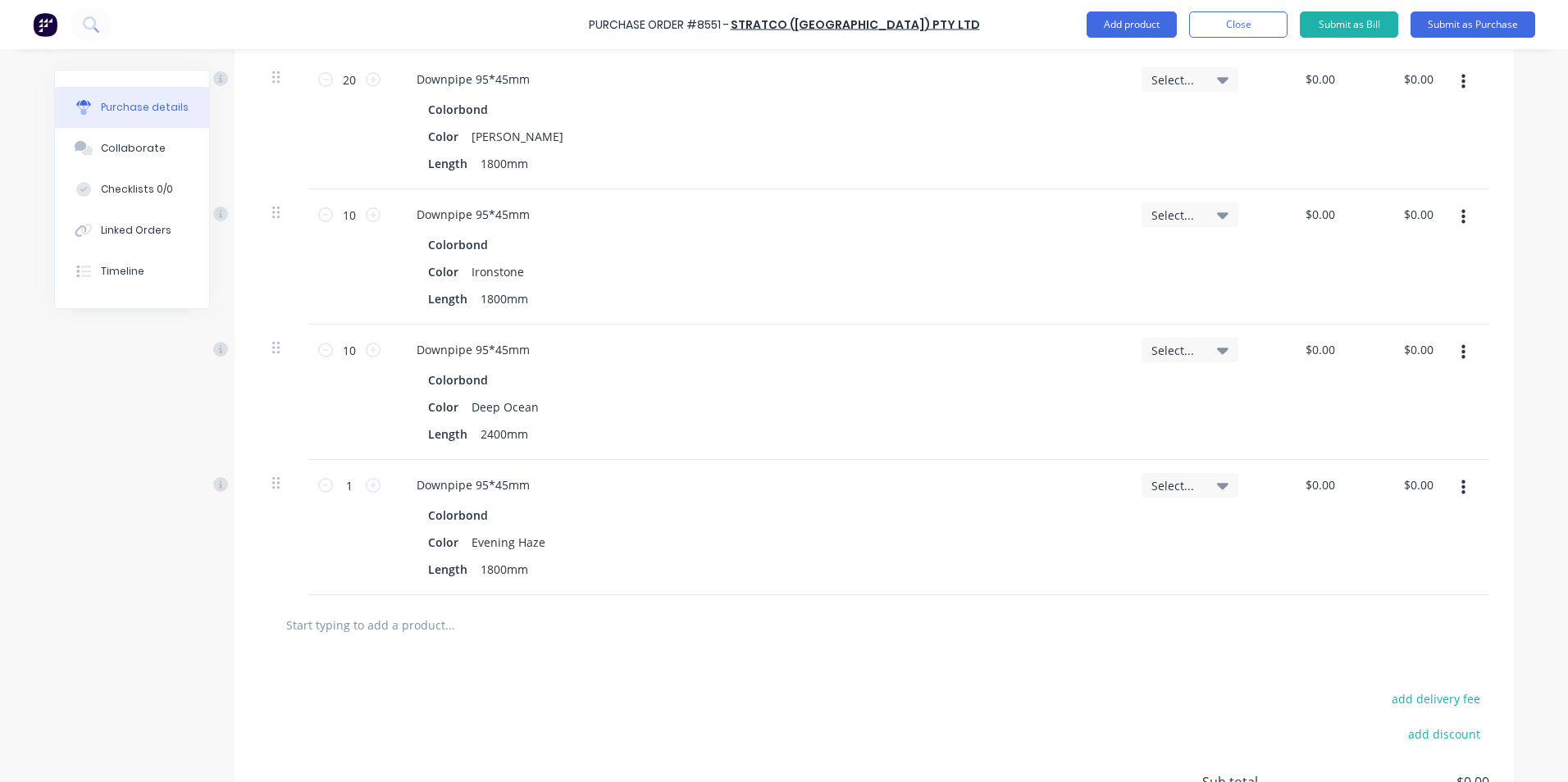
scroll to position [902, 0]
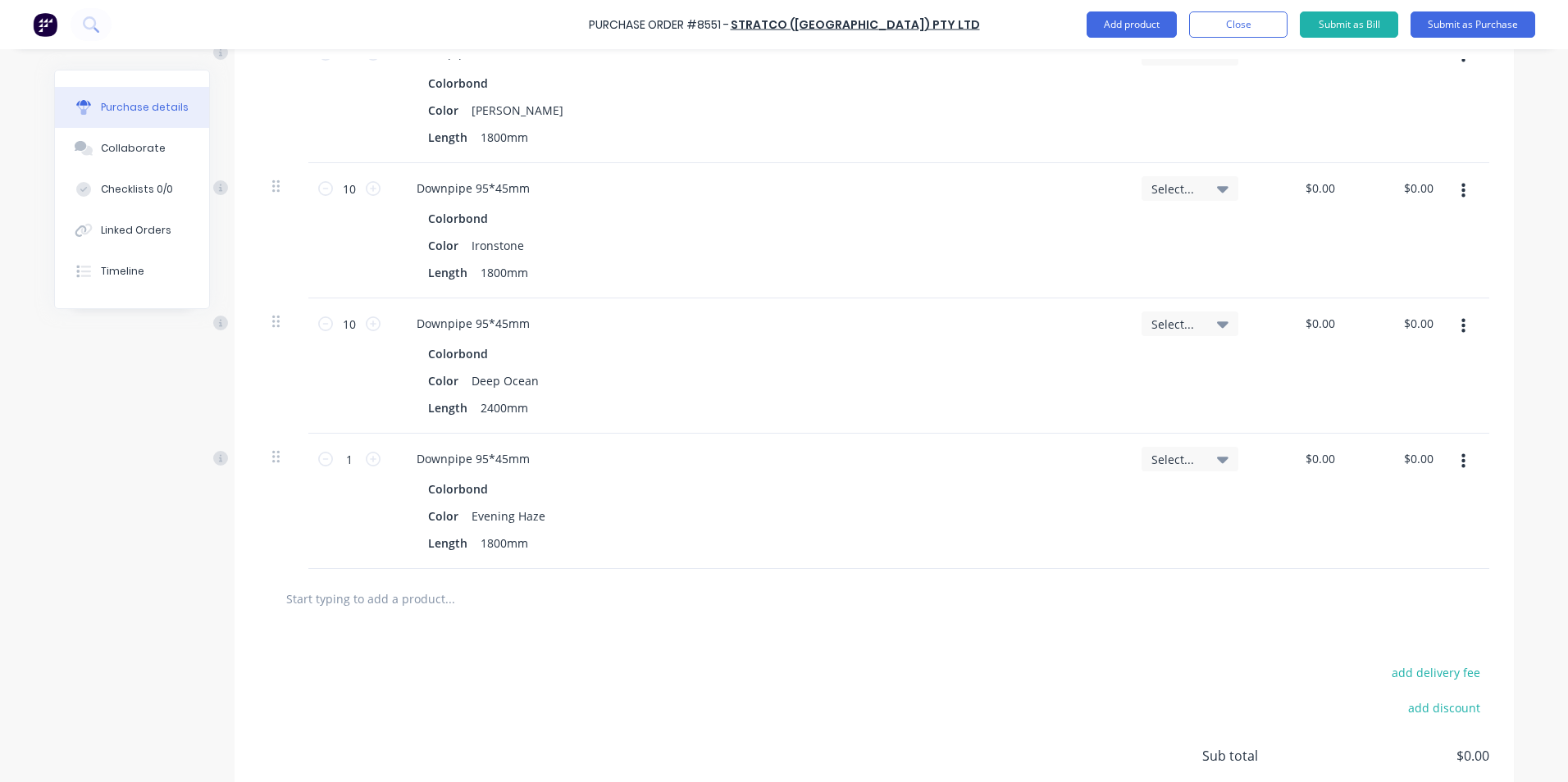
click at [1471, 460] on button "button" at bounding box center [1463, 461] width 39 height 29
click at [1445, 528] on button "Duplicate" at bounding box center [1413, 538] width 139 height 33
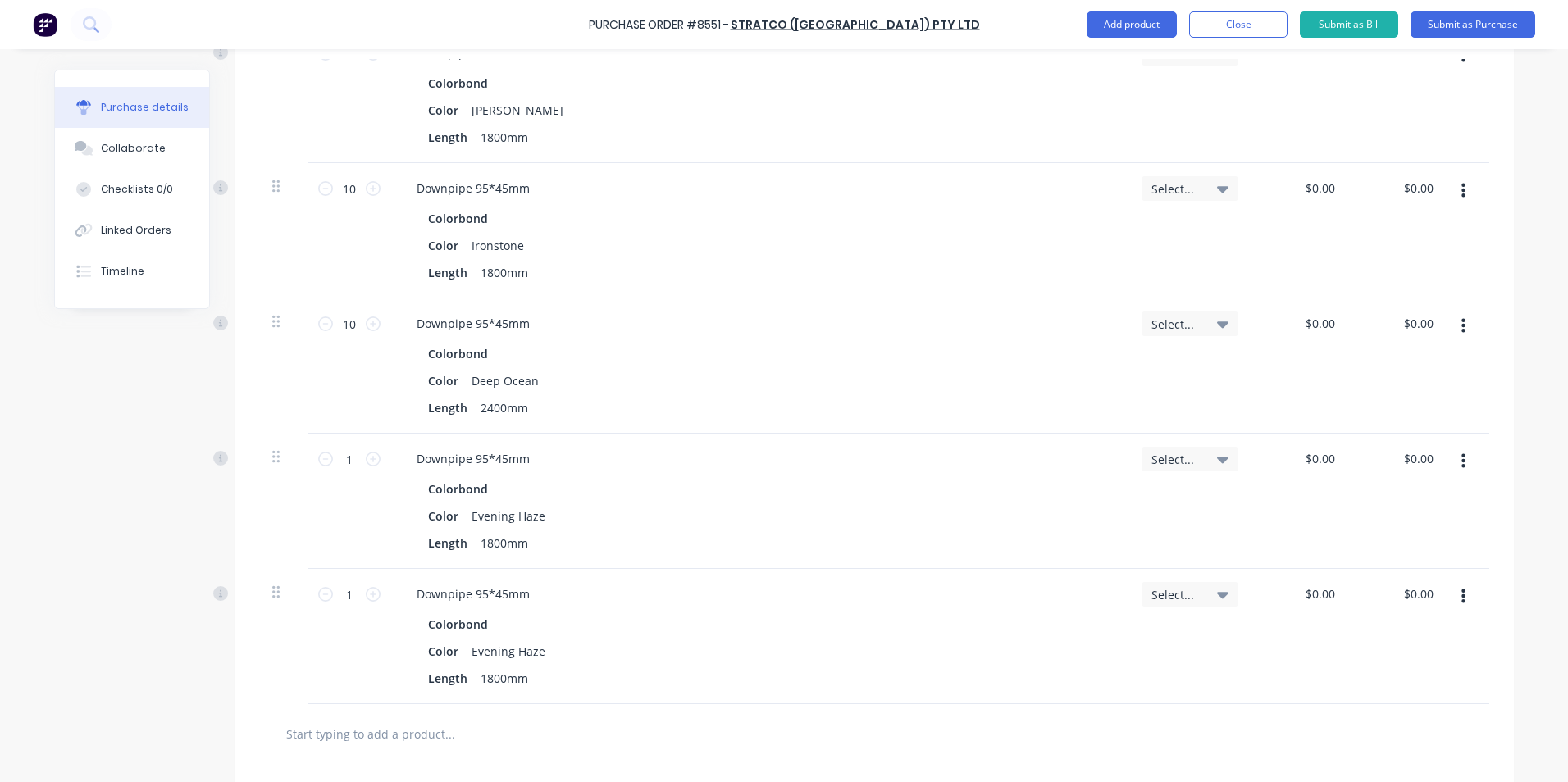
drag, startPoint x: 1455, startPoint y: 587, endPoint x: 1451, endPoint y: 608, distance: 21.4
click at [1455, 594] on button "button" at bounding box center [1463, 596] width 39 height 29
click at [1443, 634] on button "Edit" at bounding box center [1413, 640] width 139 height 33
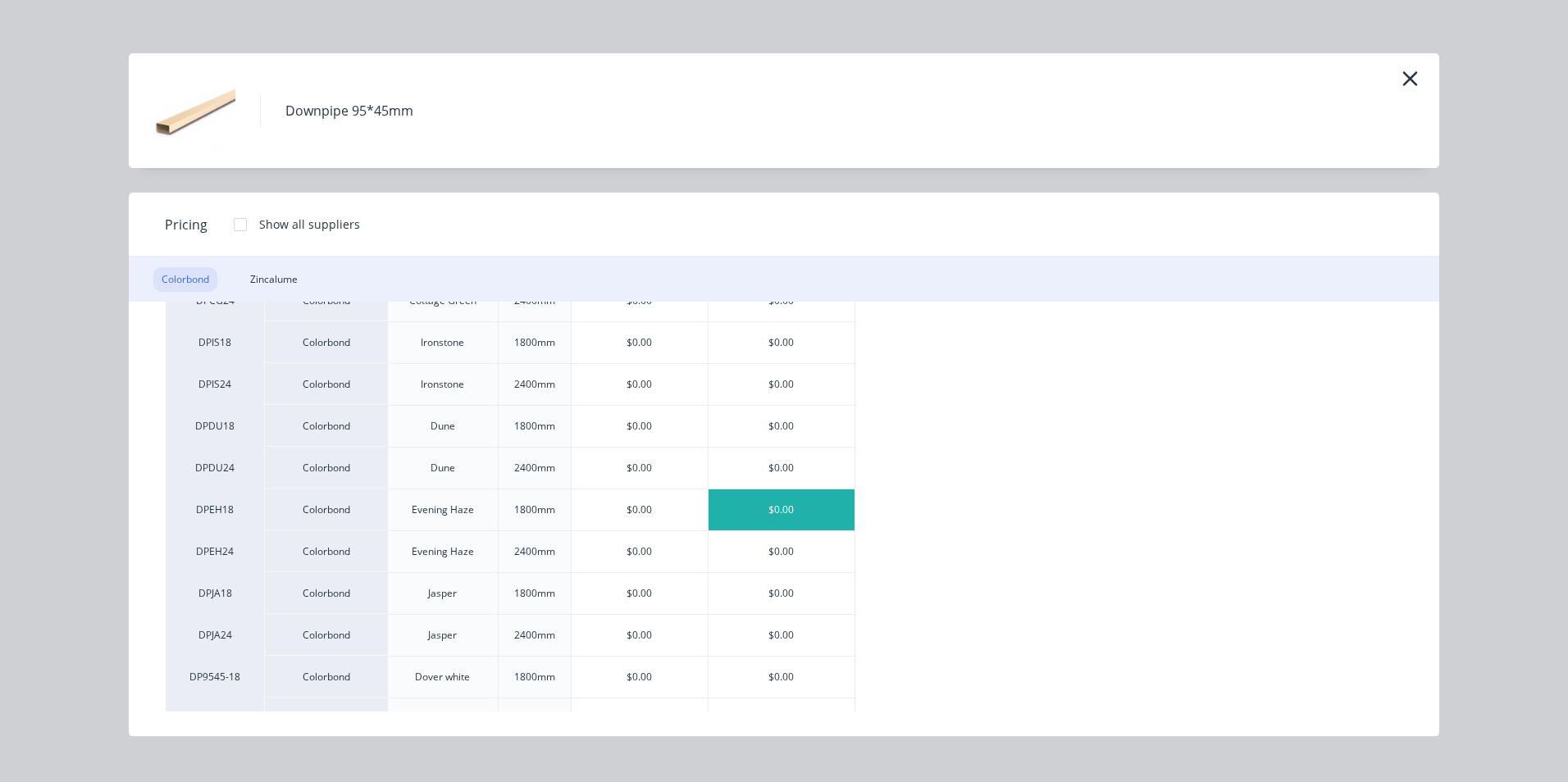
scroll to position [984, 0]
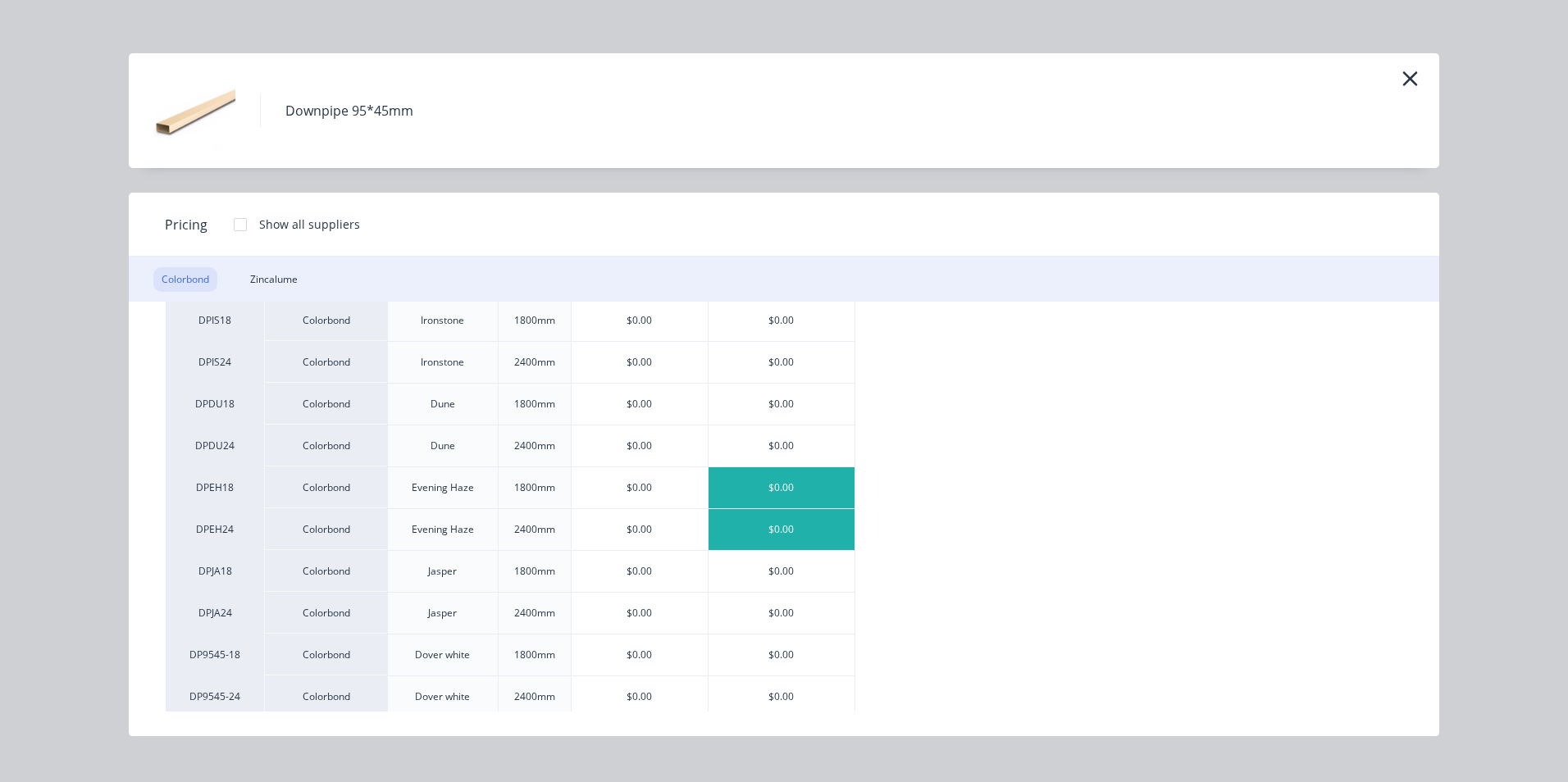
click at [782, 527] on div "$0.00" at bounding box center [781, 530] width 146 height 41
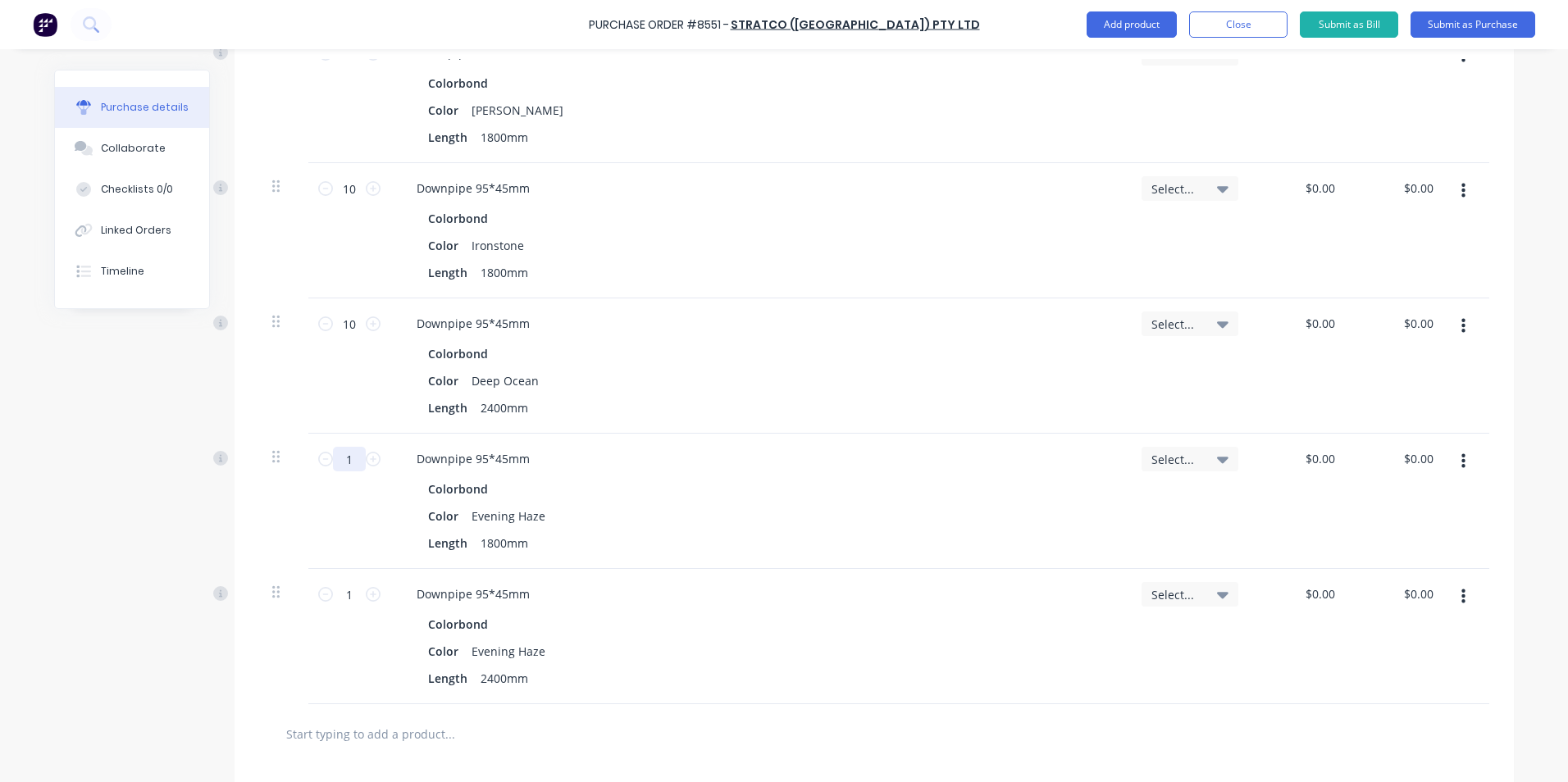
click at [338, 461] on input "1" at bounding box center [349, 459] width 33 height 24
type input "10"
click at [350, 596] on input "1" at bounding box center [349, 594] width 33 height 24
type input "1"
type input "8"
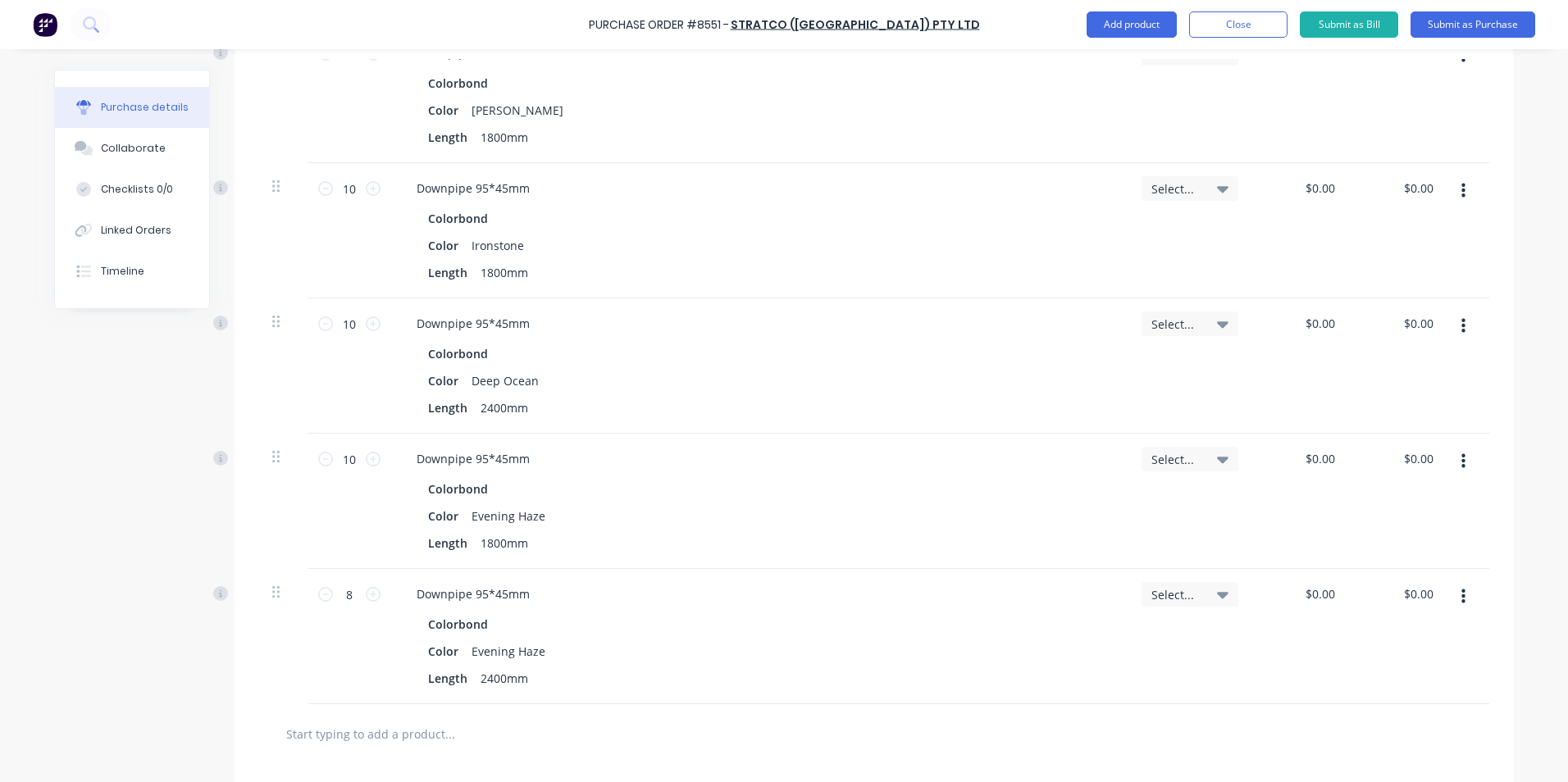
click at [345, 640] on div "8 8" at bounding box center [349, 636] width 82 height 135
click at [1028, 673] on div "Length 2400mm" at bounding box center [756, 678] width 669 height 23
click at [1462, 590] on icon "button" at bounding box center [1464, 597] width 4 height 15
click at [1443, 670] on button "Duplicate" at bounding box center [1413, 673] width 139 height 33
drag, startPoint x: 1456, startPoint y: 723, endPoint x: 1449, endPoint y: 753, distance: 30.8
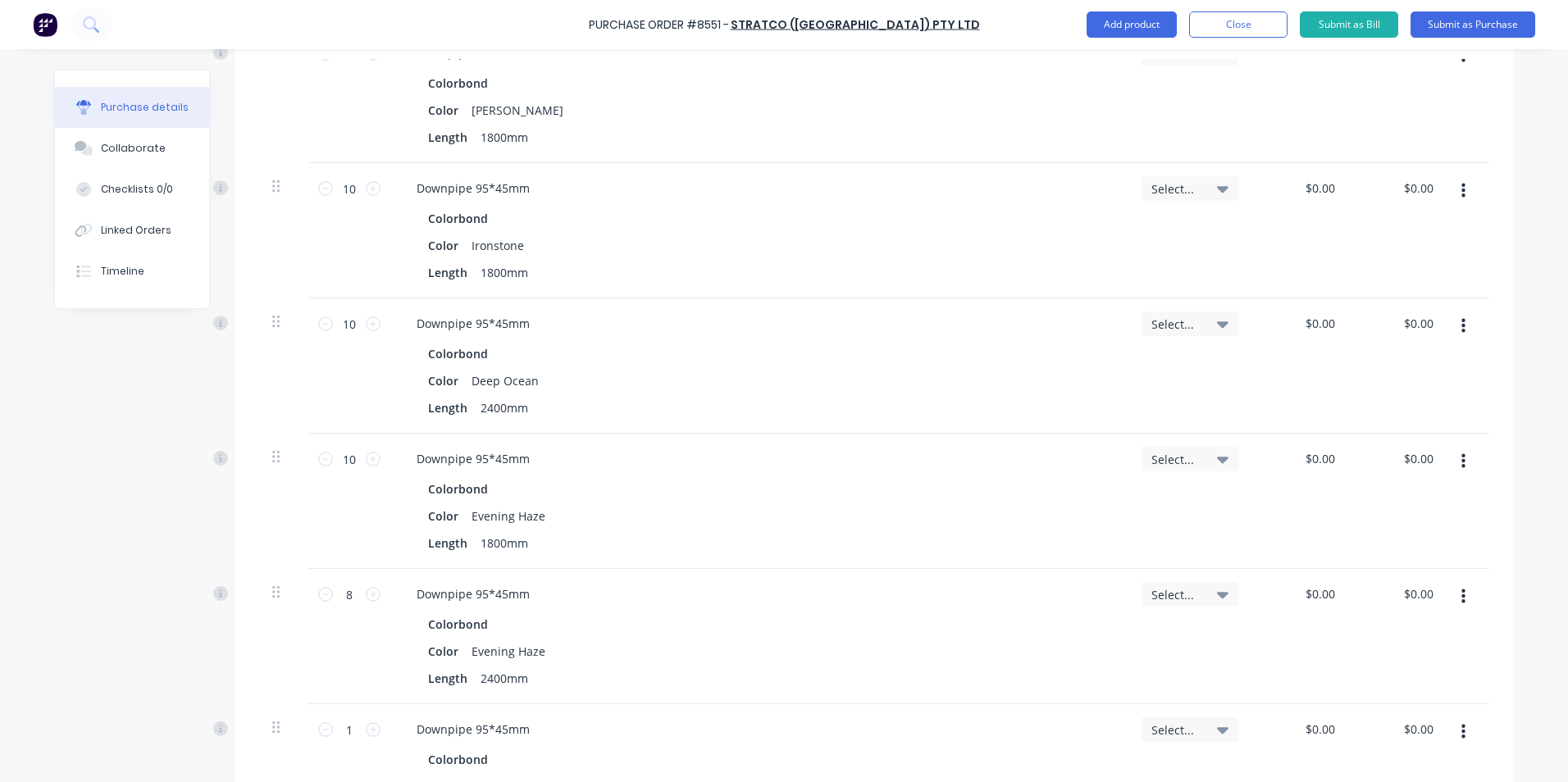
click at [1456, 729] on button "button" at bounding box center [1463, 731] width 39 height 29
click at [1448, 759] on button "Edit" at bounding box center [1413, 775] width 139 height 33
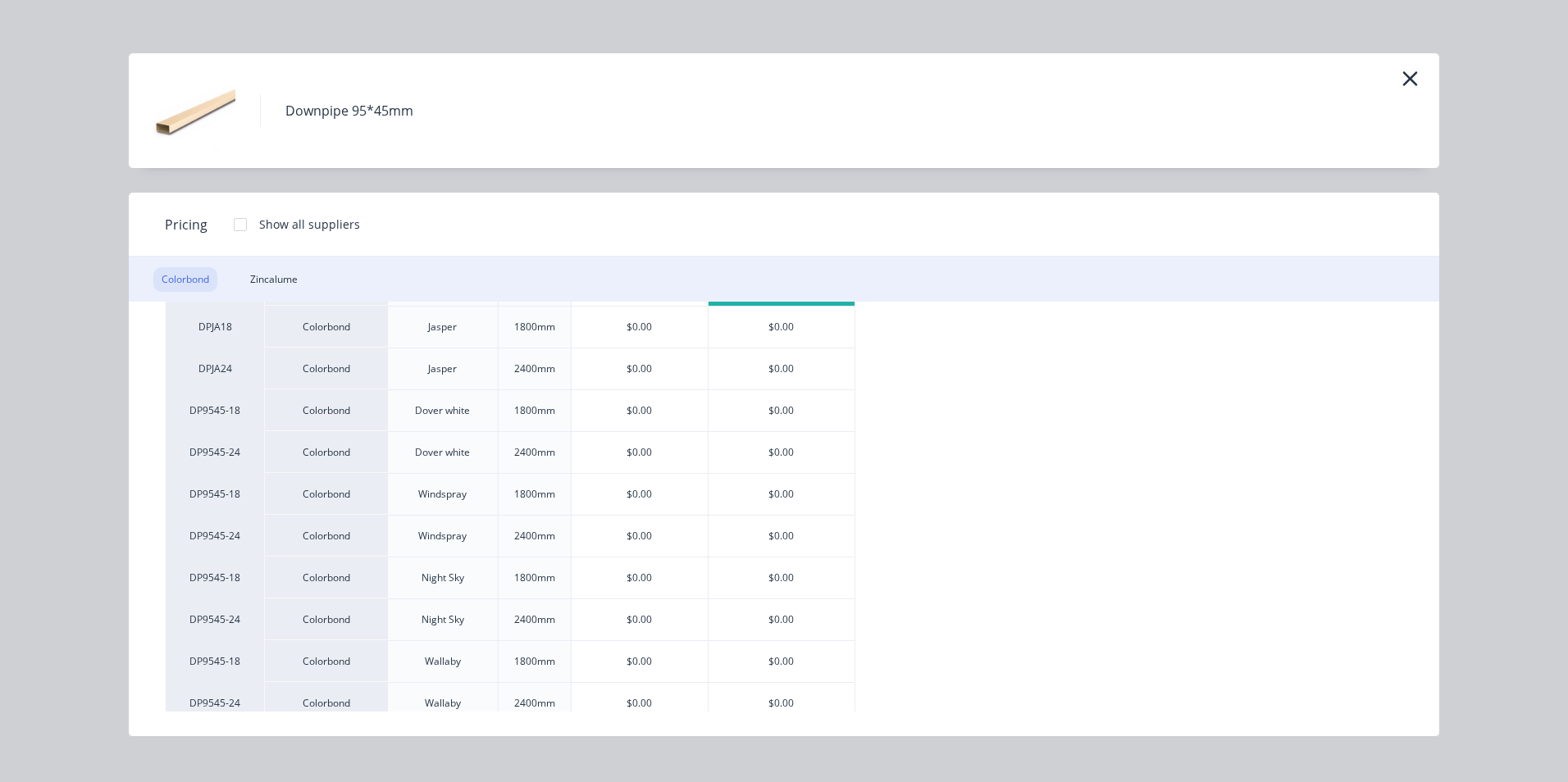
scroll to position [1230, 0]
click at [770, 370] on div "$0.00" at bounding box center [781, 368] width 146 height 41
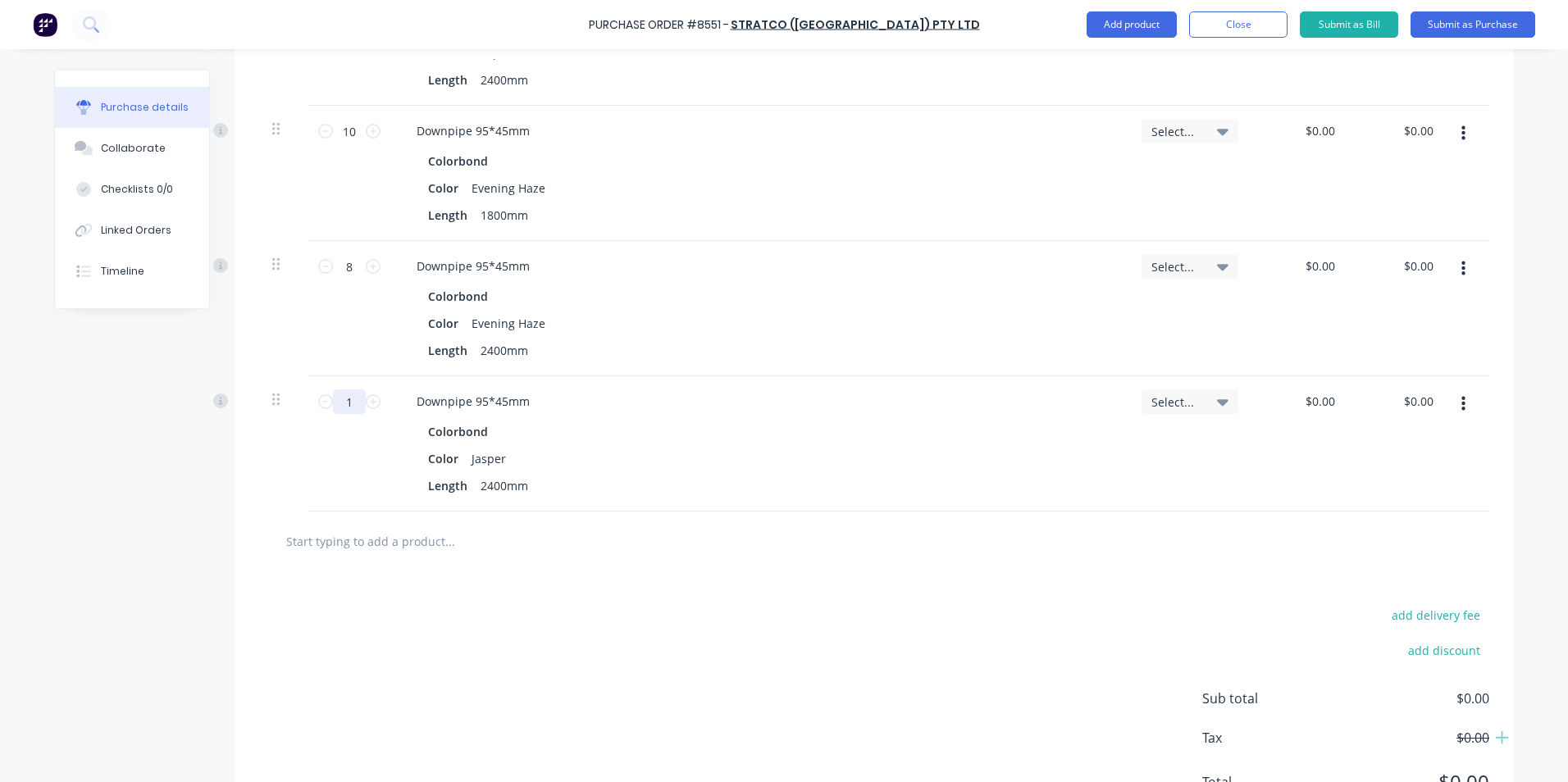
click at [349, 398] on input "1" at bounding box center [349, 401] width 33 height 24
type input "10"
click at [619, 415] on div "Downpipe 95*45mm Colorbond Color Jasper Length 2400mm" at bounding box center [759, 444] width 738 height 135
click at [1471, 406] on button "button" at bounding box center [1463, 403] width 39 height 29
click at [1448, 484] on button "Duplicate" at bounding box center [1413, 480] width 139 height 33
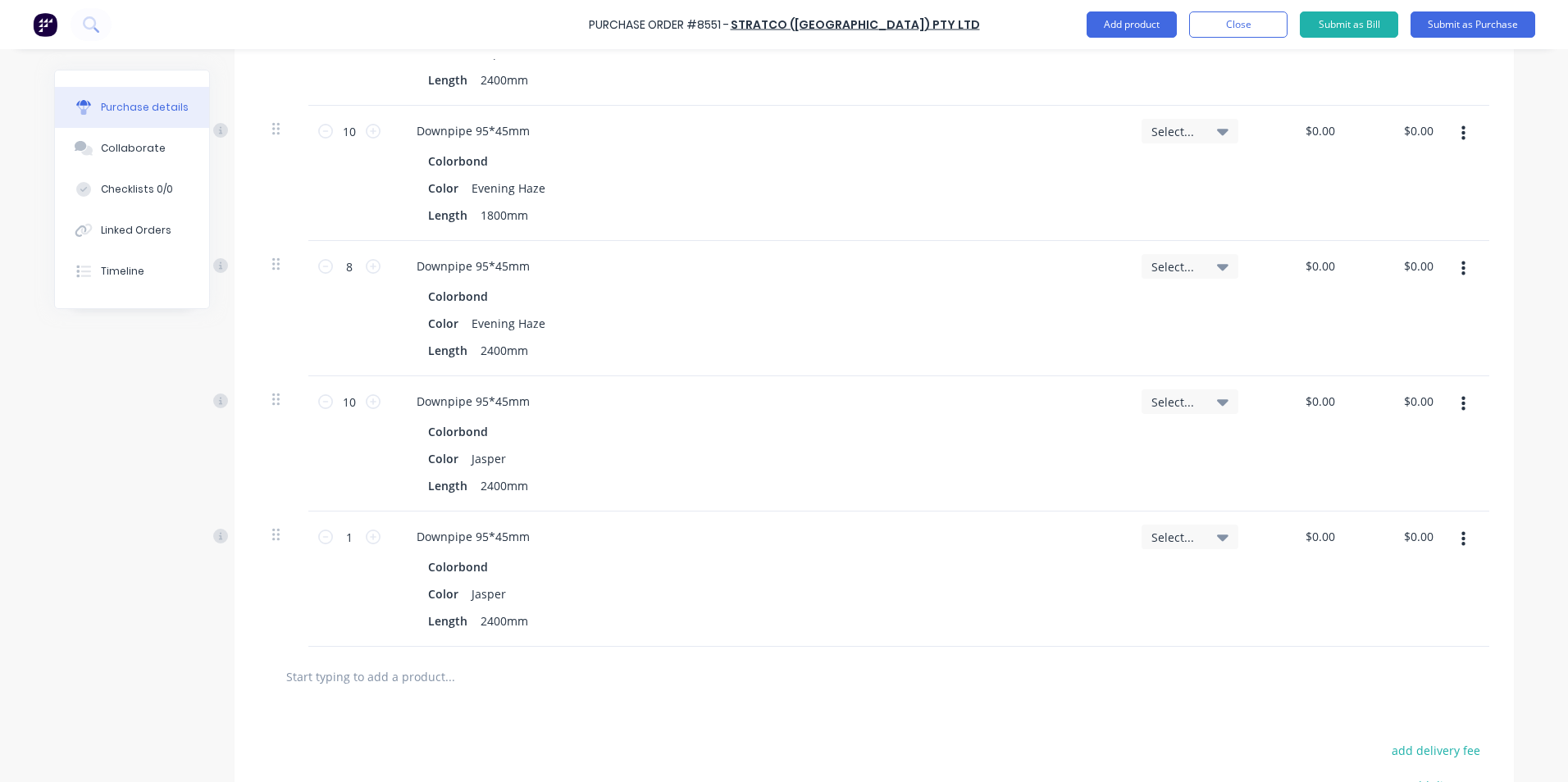
drag, startPoint x: 1464, startPoint y: 538, endPoint x: 1444, endPoint y: 554, distance: 25.6
click at [1462, 540] on button "button" at bounding box center [1463, 539] width 39 height 29
click at [1403, 584] on button "Edit" at bounding box center [1413, 583] width 139 height 33
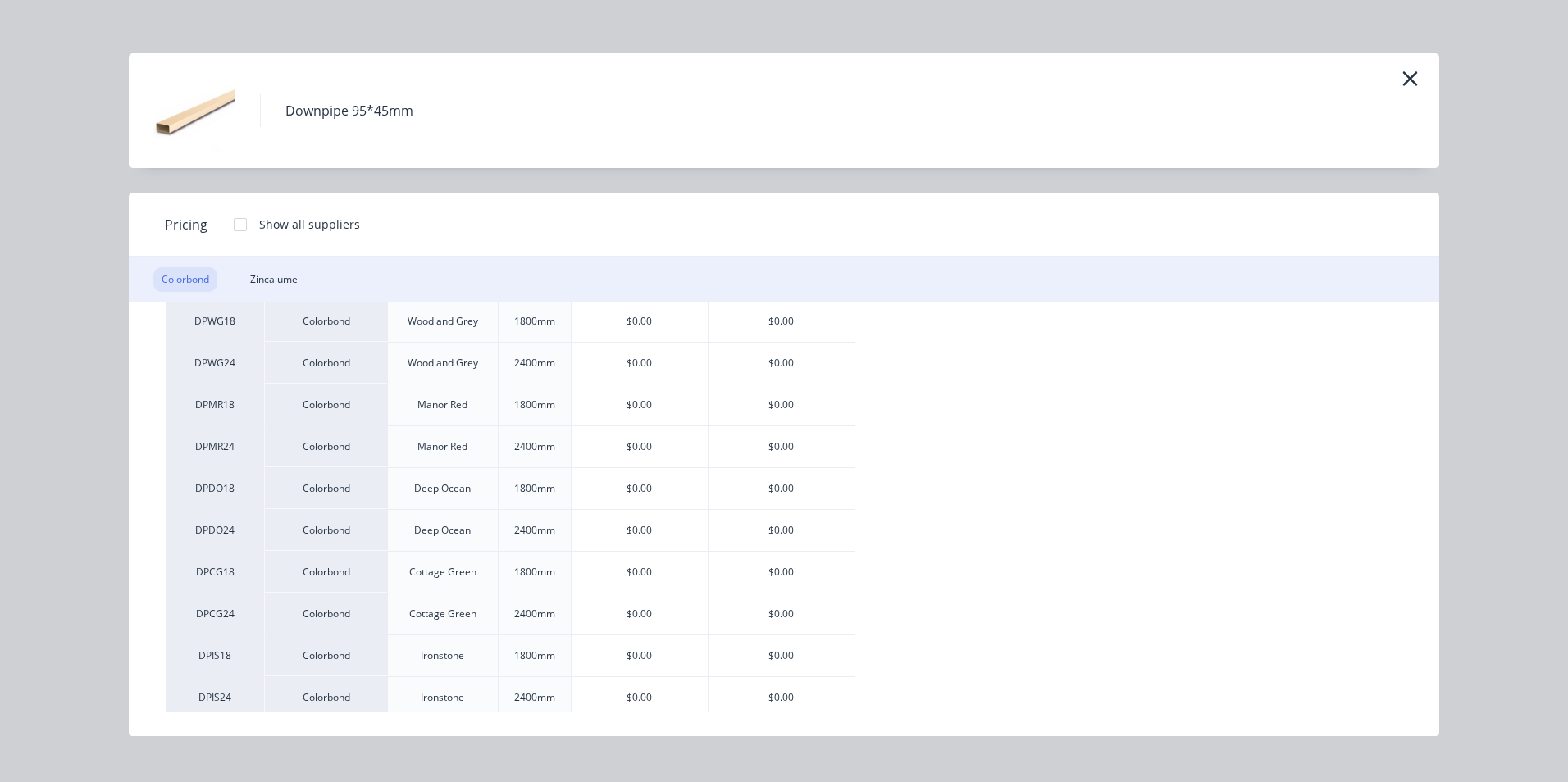
scroll to position [656, 0]
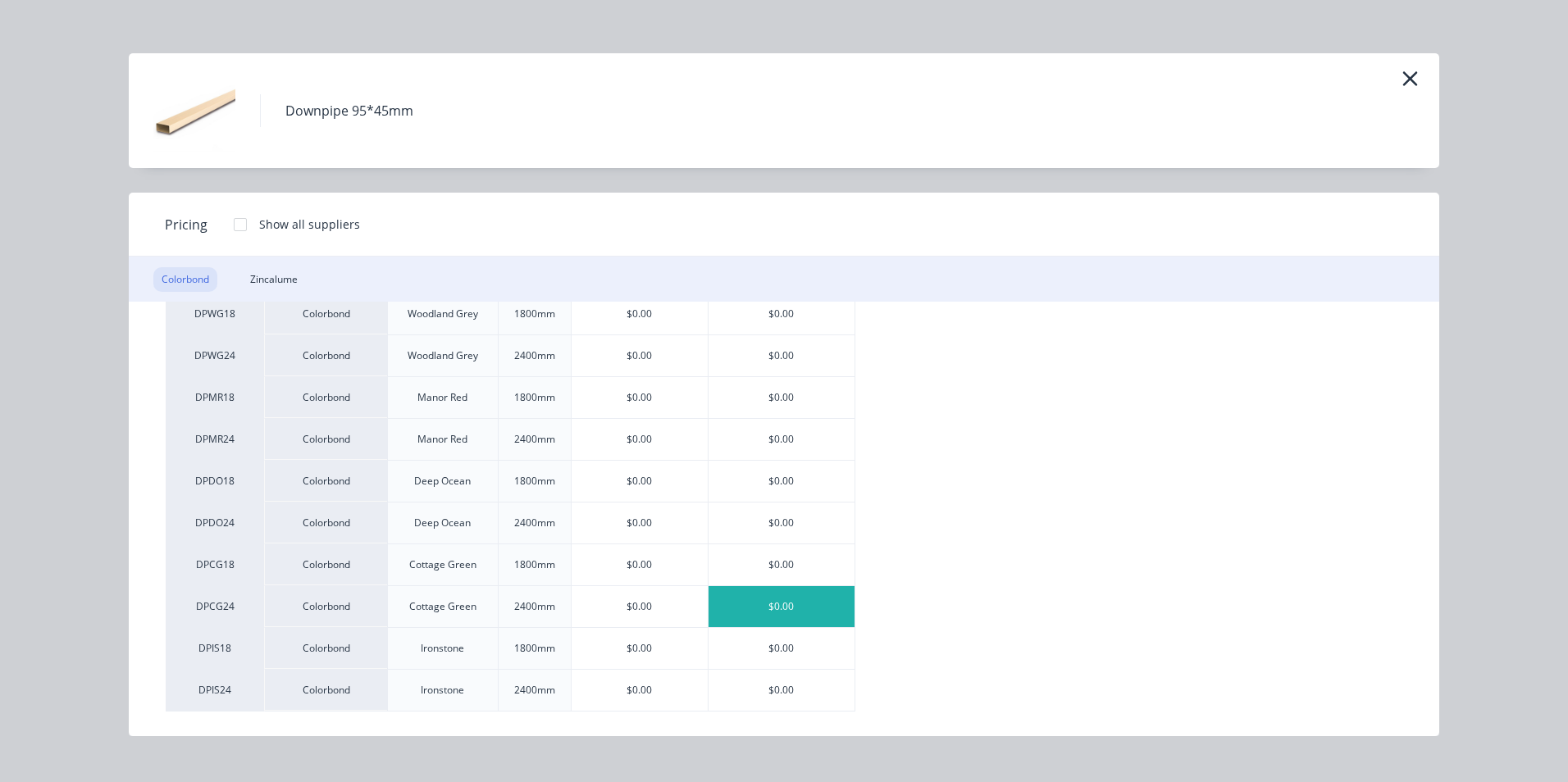
click at [770, 603] on div "$0.00" at bounding box center [781, 607] width 146 height 41
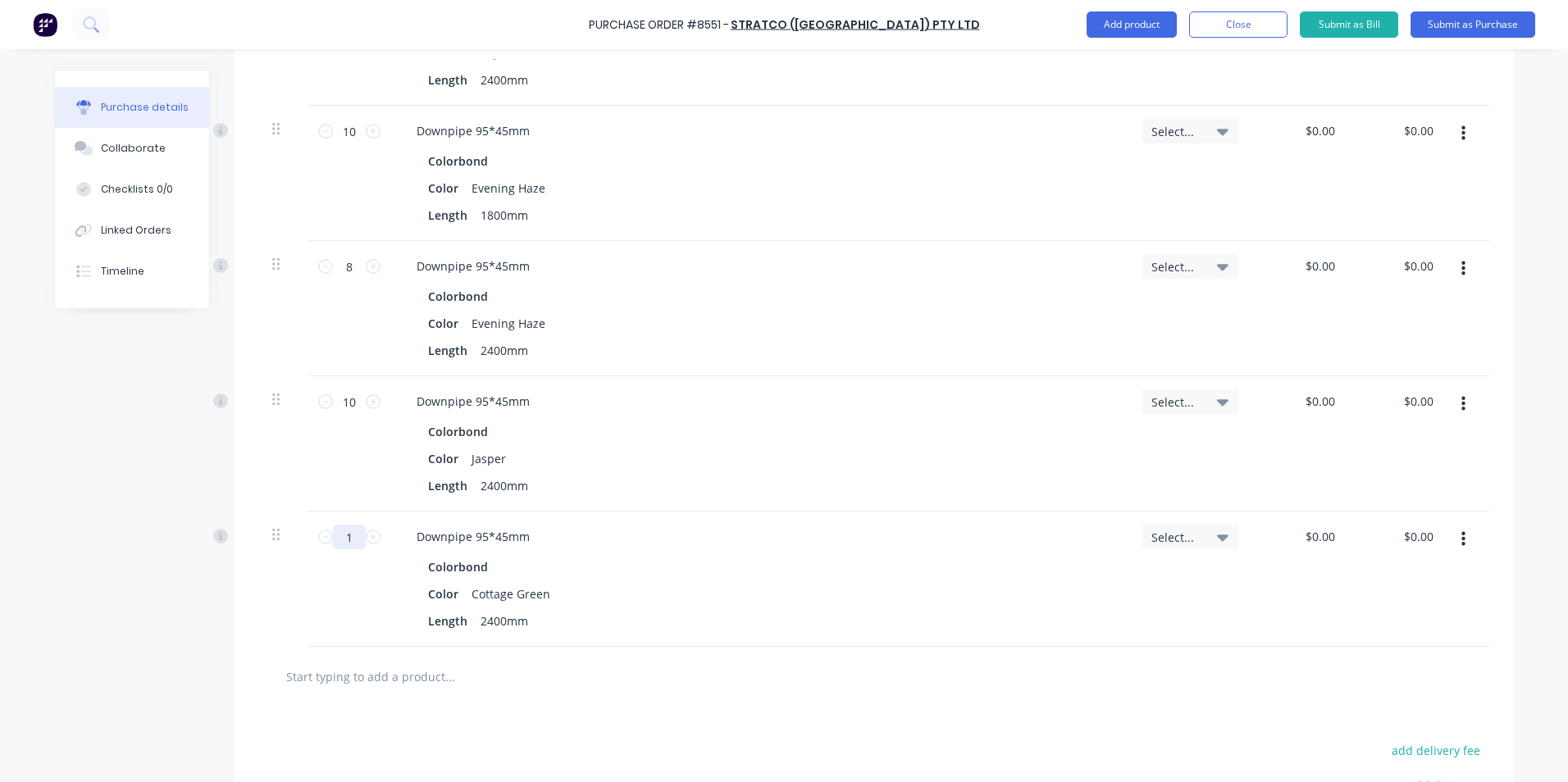
click at [350, 546] on input "1" at bounding box center [349, 537] width 33 height 24
type input "6"
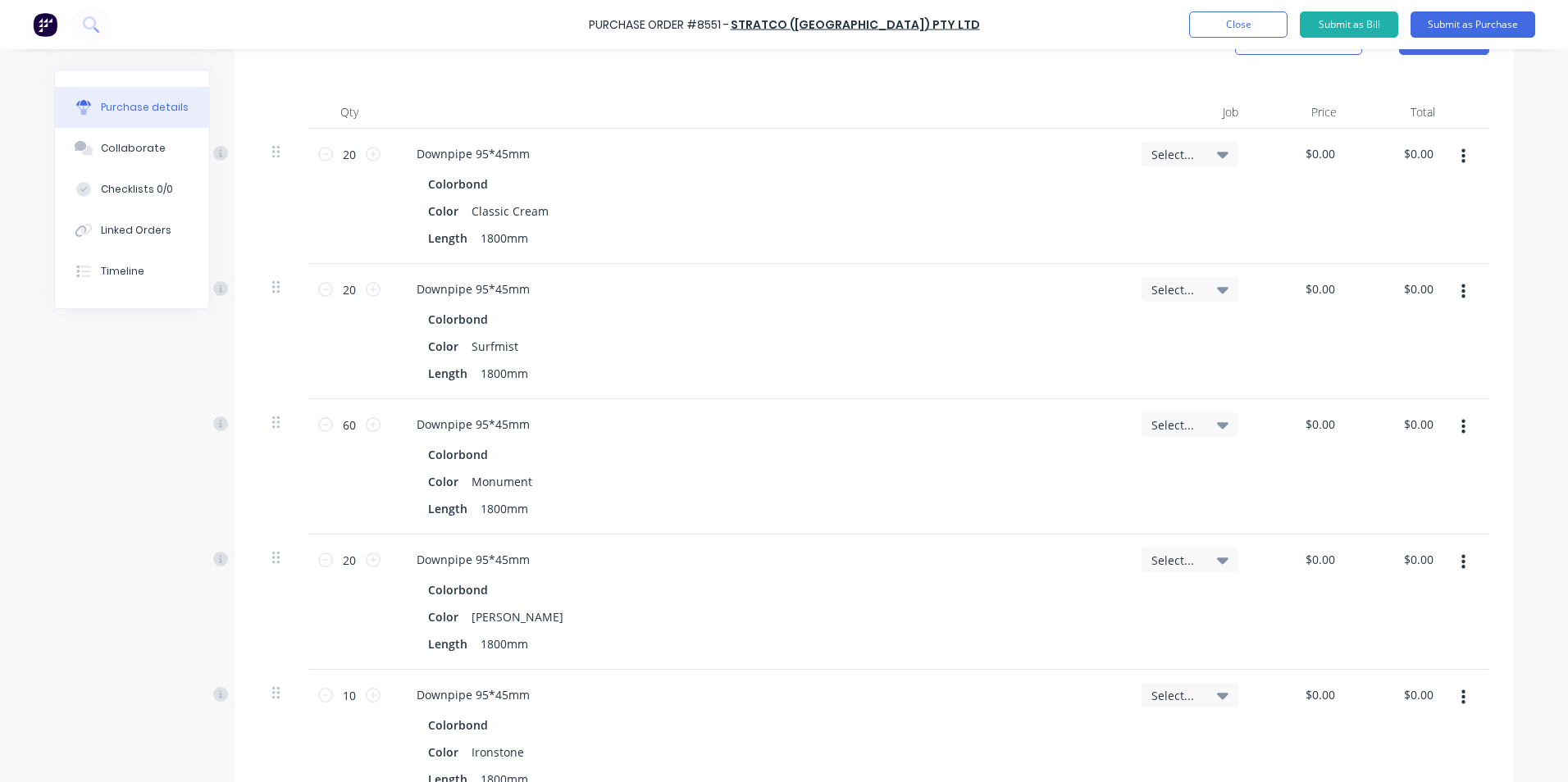
scroll to position [0, 0]
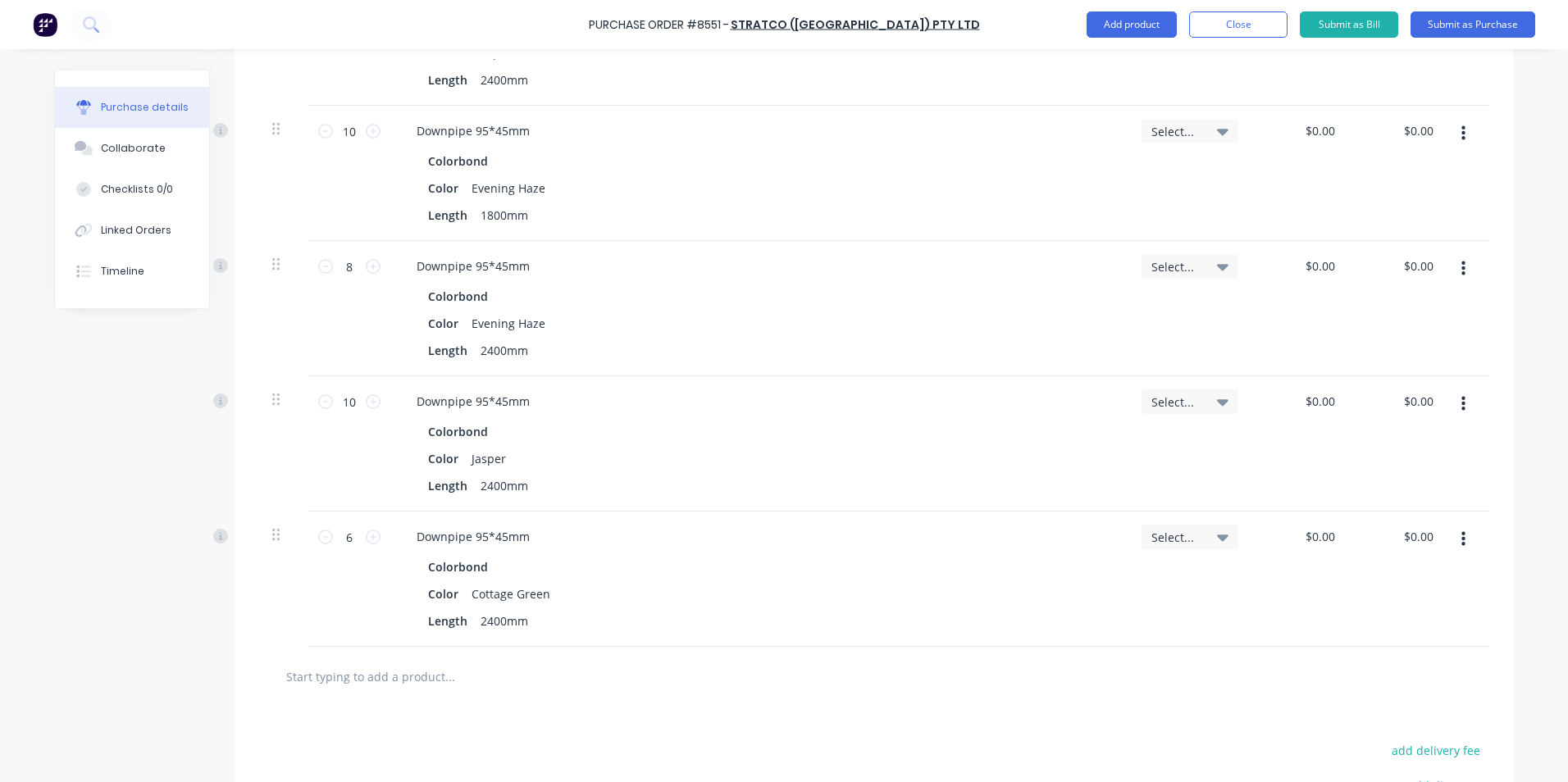
scroll to position [1441, 0]
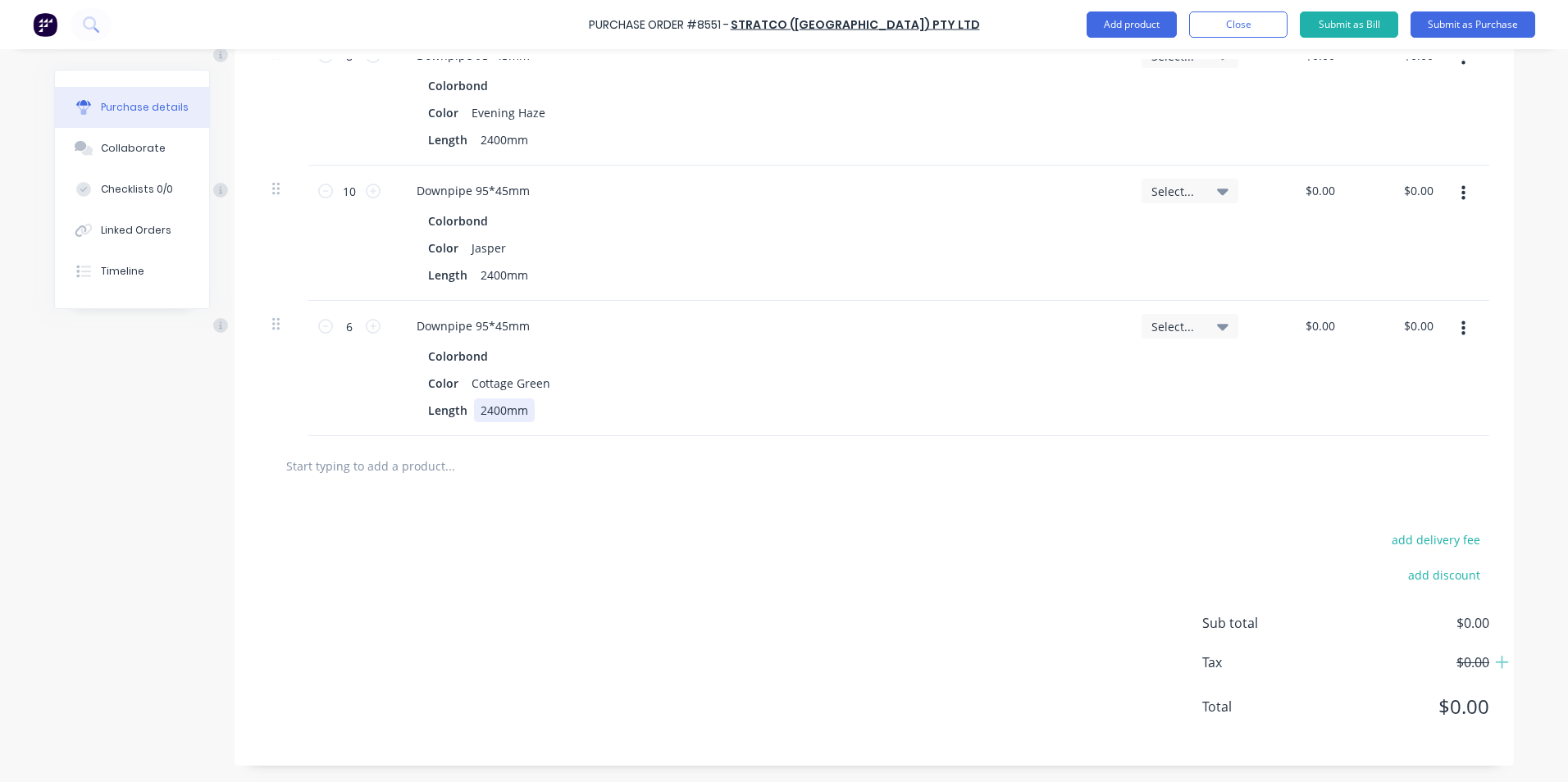
click at [908, 426] on div "Downpipe 95*45mm Colorbond Color Cottage Green Length 2400mm" at bounding box center [759, 368] width 738 height 135
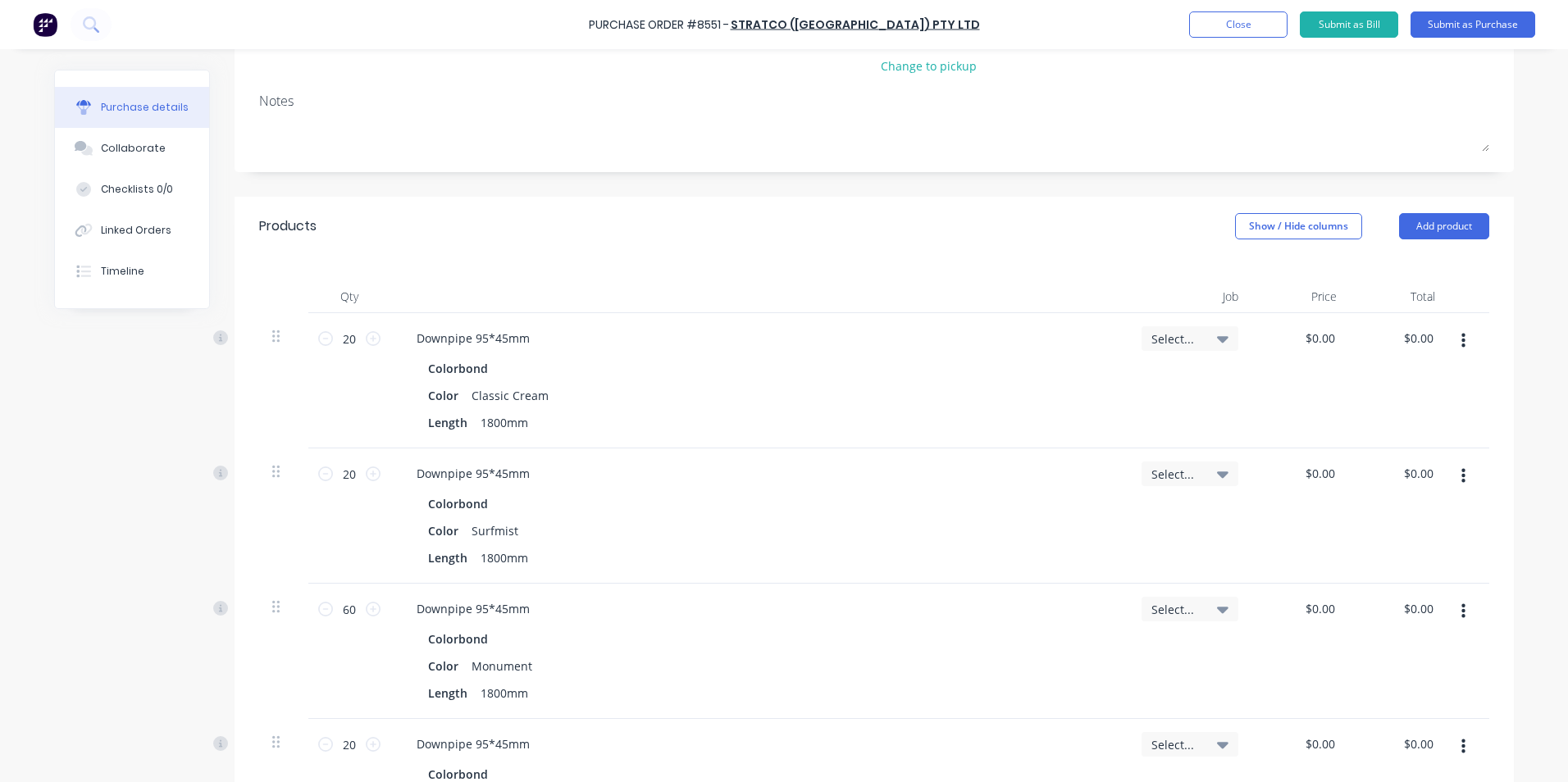
scroll to position [0, 0]
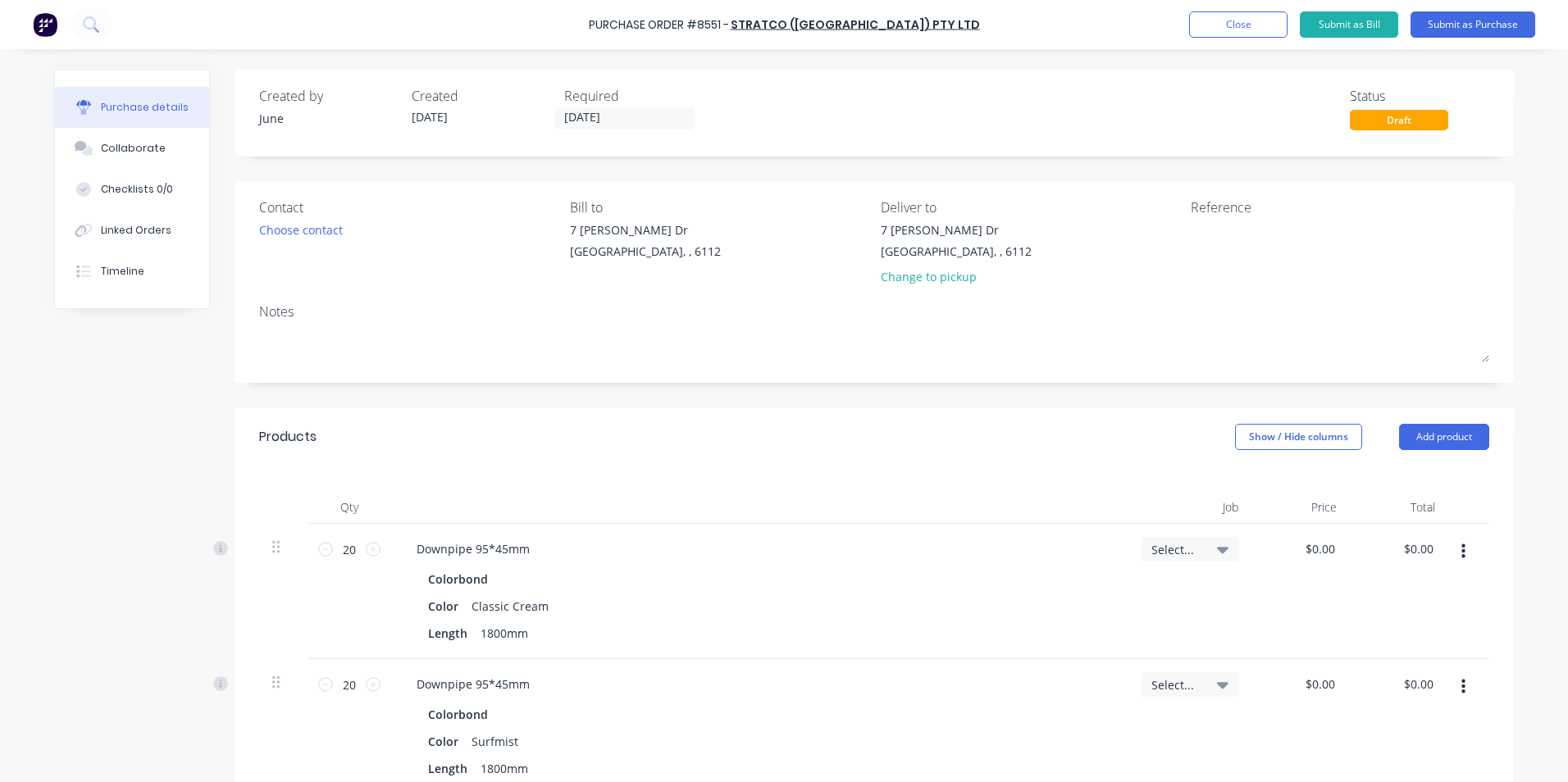
click at [911, 289] on div "[STREET_ADDRESS][PERSON_NAME][PERSON_NAME] Change to pickup" at bounding box center [956, 258] width 151 height 72
click at [918, 279] on div "Change to pickup" at bounding box center [956, 276] width 151 height 17
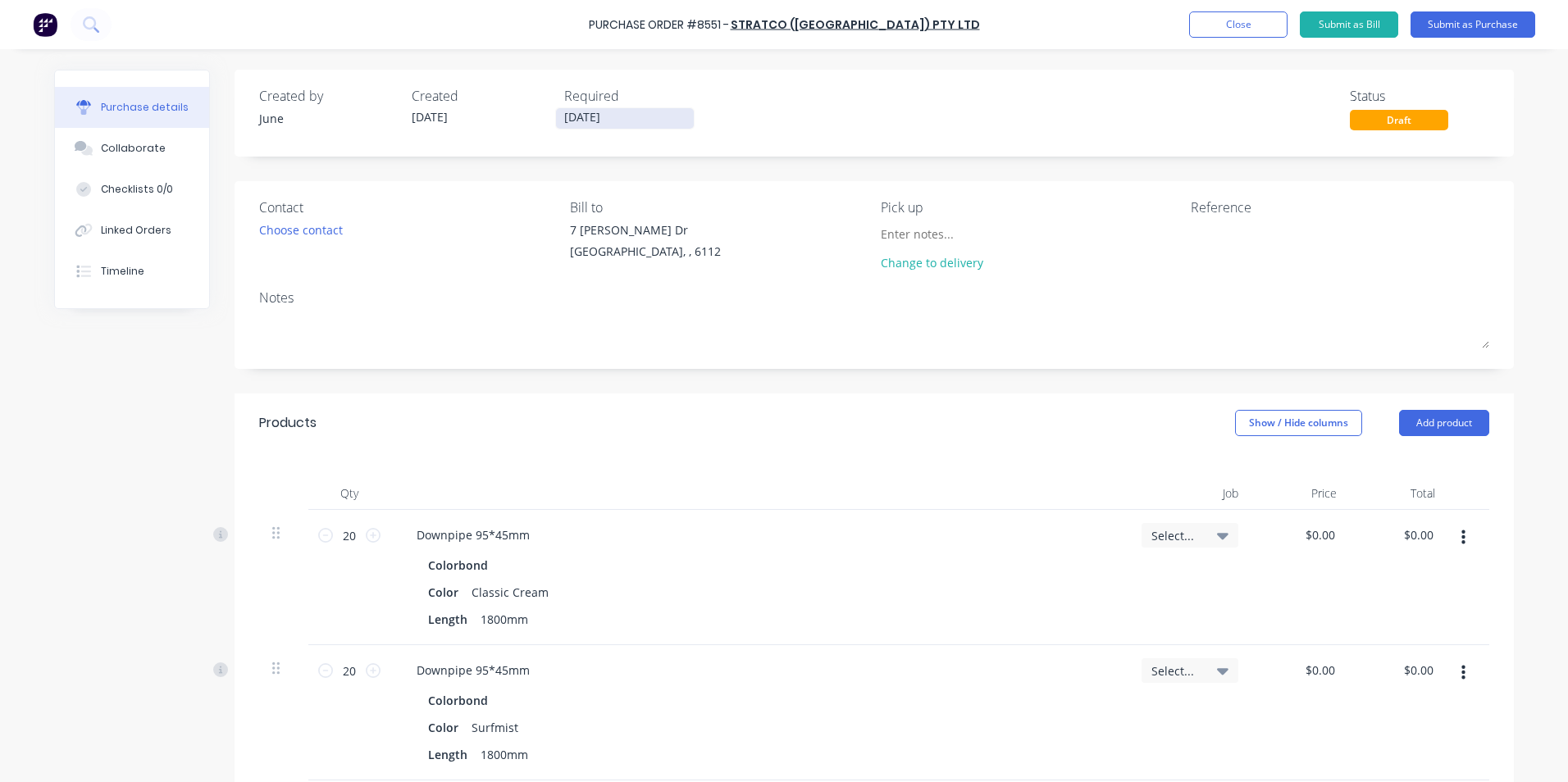
click at [546, 129] on div "Created by June Created [DATE] Required [DATE]" at bounding box center [481, 108] width 445 height 44
click at [557, 125] on input "[DATE]" at bounding box center [624, 118] width 138 height 21
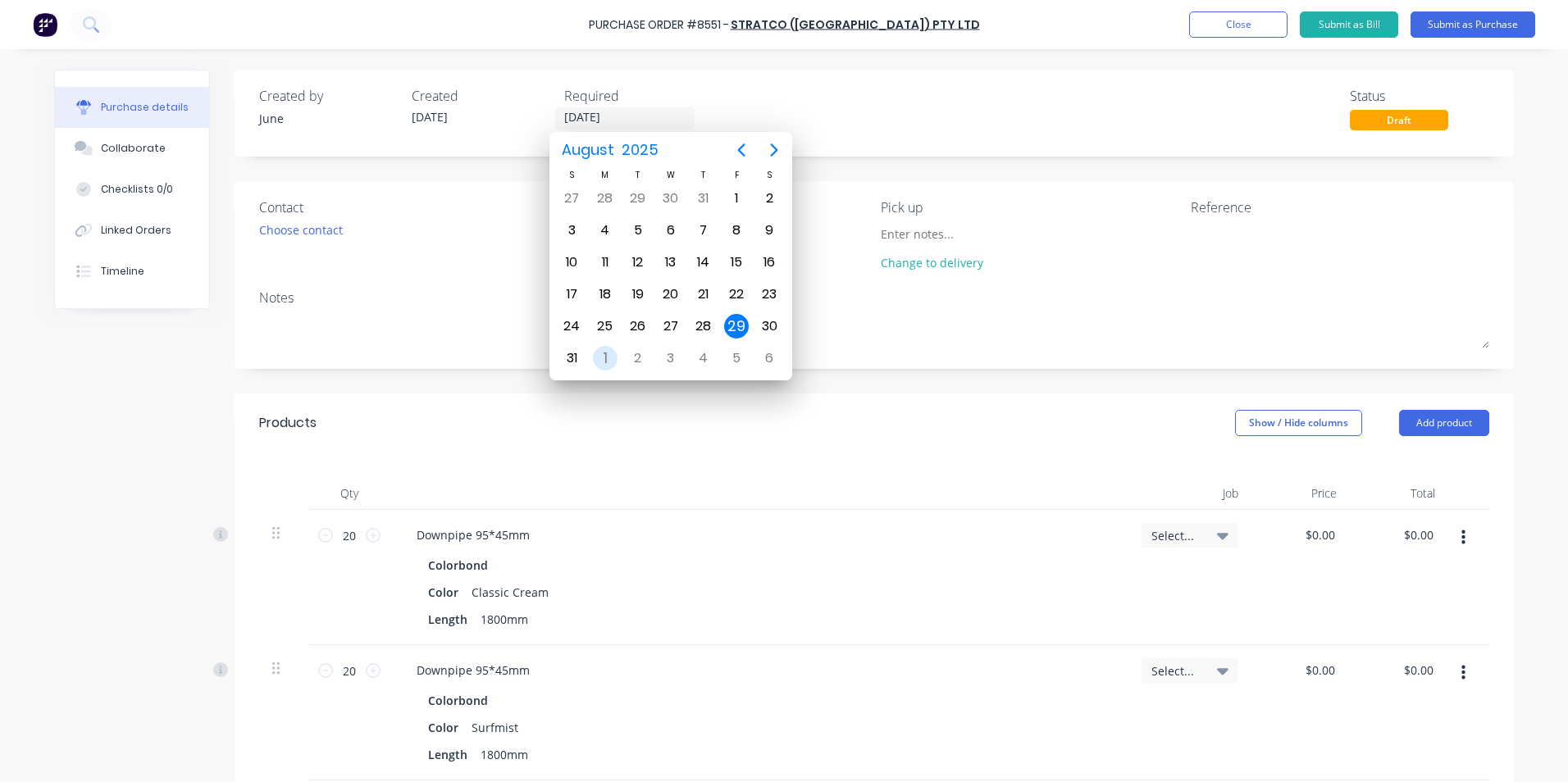
click at [613, 360] on div "1" at bounding box center [605, 358] width 24 height 24
type input "[DATE]"
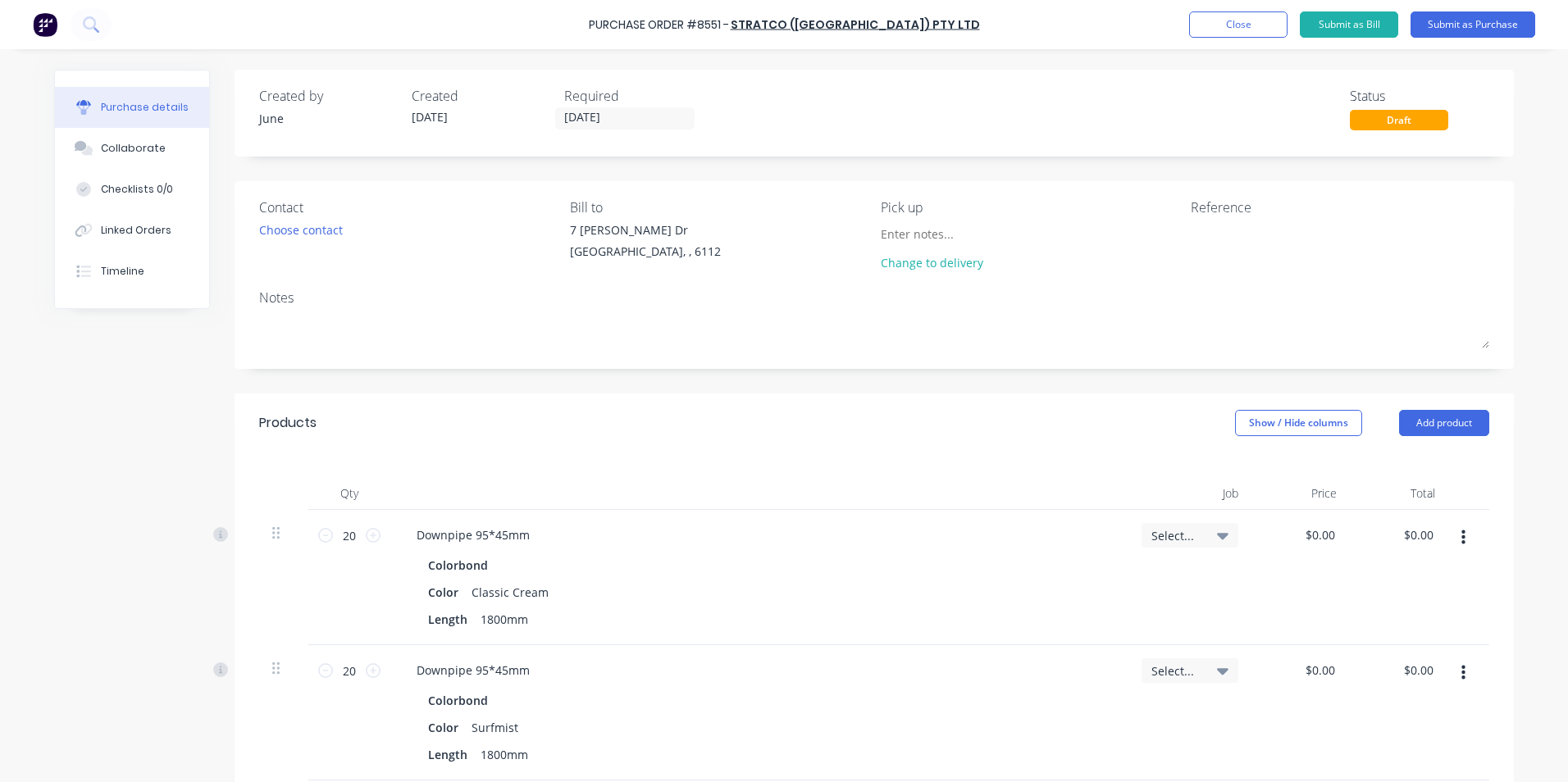
click at [933, 117] on div "Created by June Created [DATE] Required [DATE] Status Draft" at bounding box center [874, 108] width 1231 height 44
click at [1466, 32] on button "Submit as Purchase" at bounding box center [1473, 24] width 125 height 26
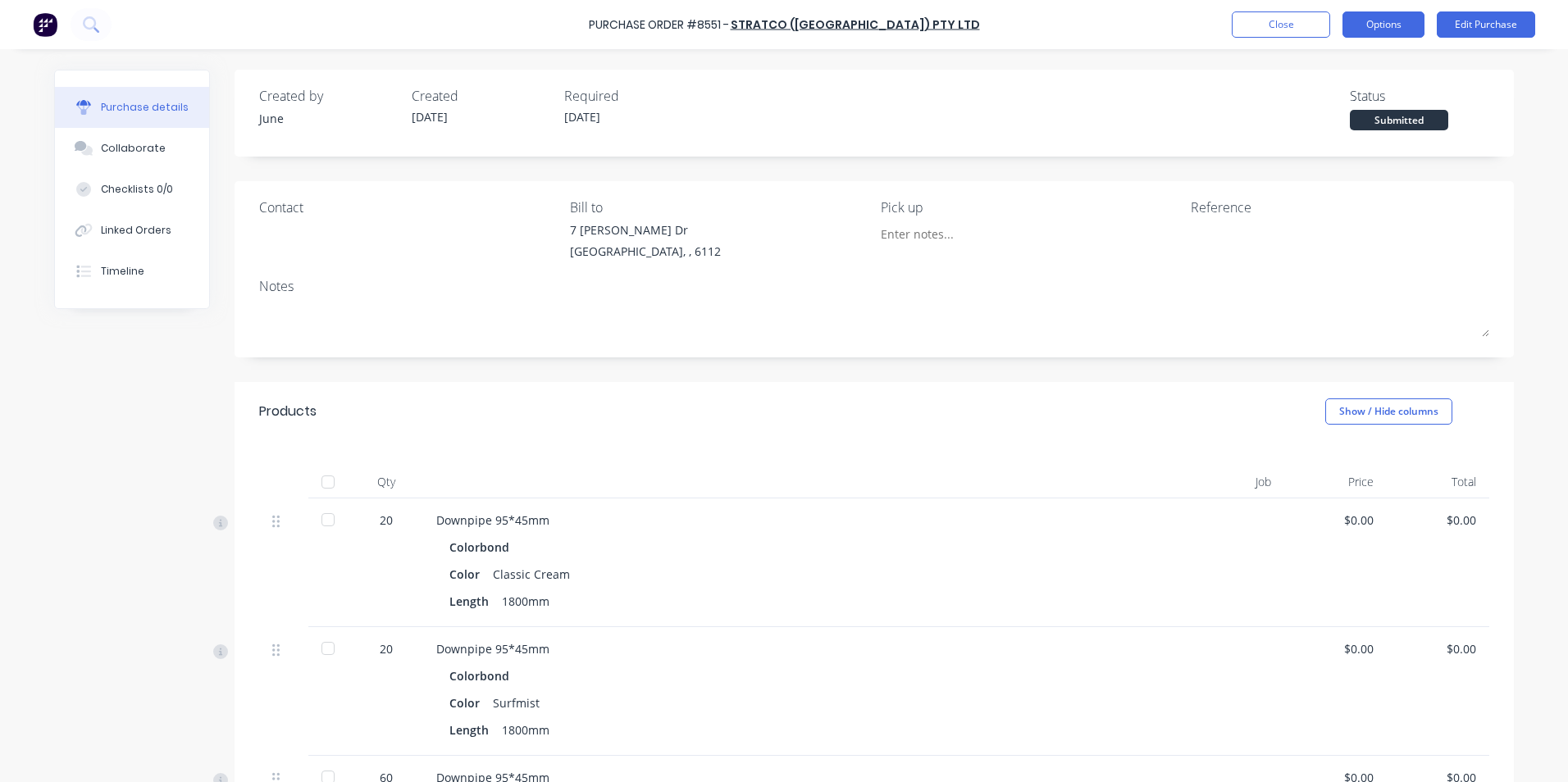
click at [1389, 27] on button "Options" at bounding box center [1383, 24] width 82 height 26
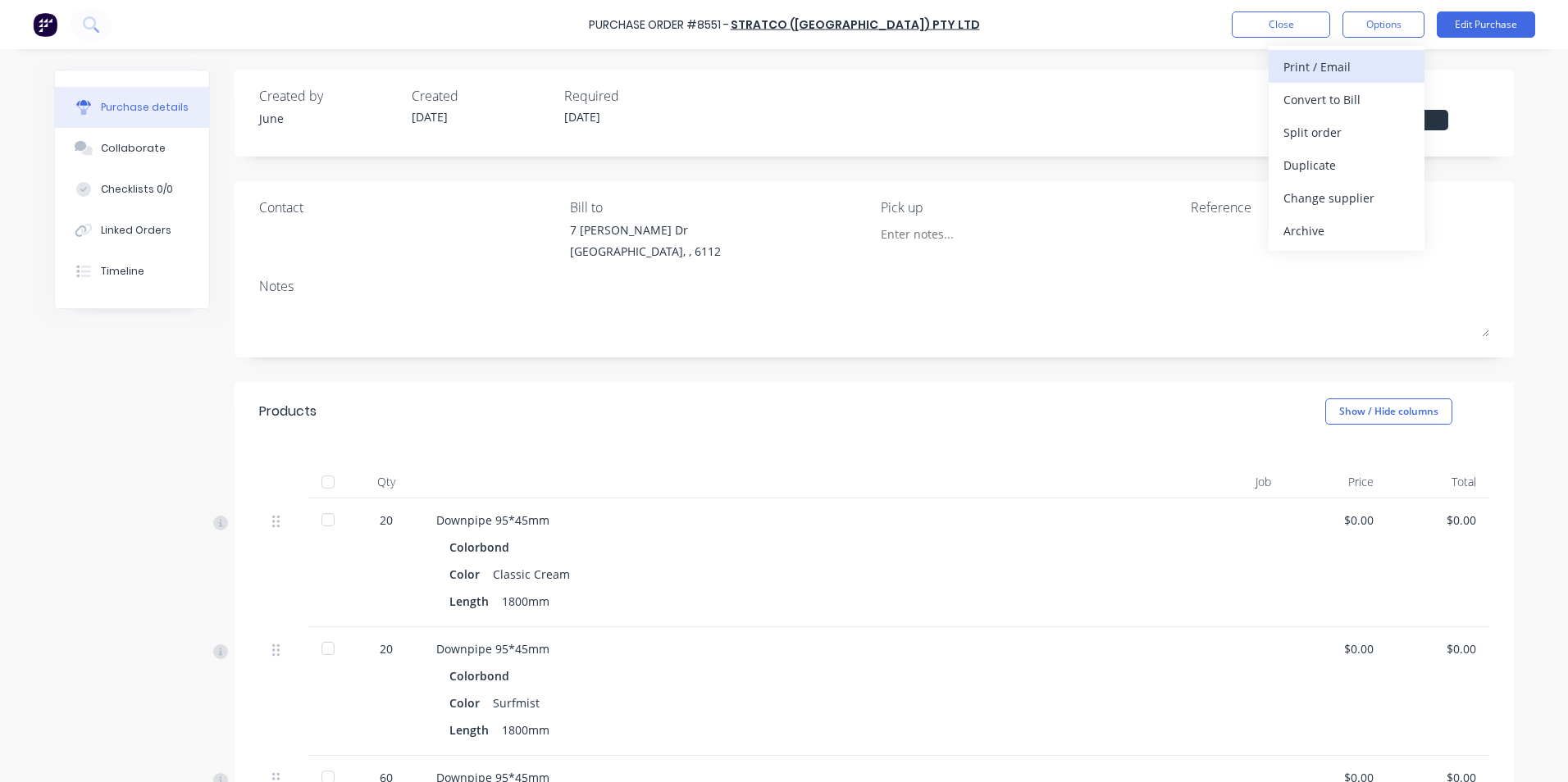
click at [1377, 73] on div "Print / Email" at bounding box center [1346, 66] width 126 height 23
click at [1327, 129] on div "Without pricing" at bounding box center [1346, 132] width 126 height 23
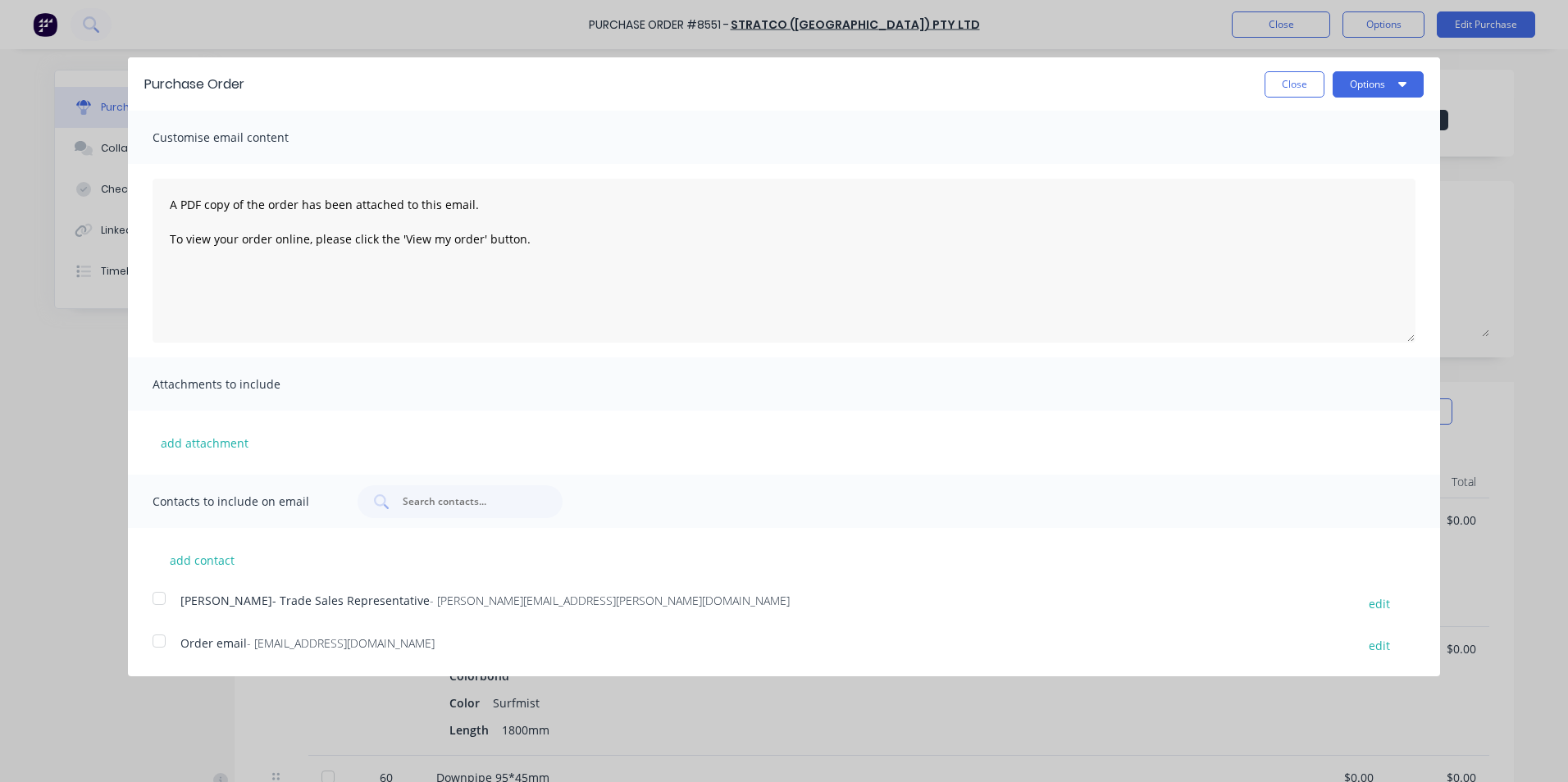
click at [158, 649] on div at bounding box center [159, 641] width 33 height 33
click at [1381, 91] on button "Options" at bounding box center [1378, 85] width 91 height 26
click at [1359, 160] on div "Email" at bounding box center [1345, 158] width 126 height 23
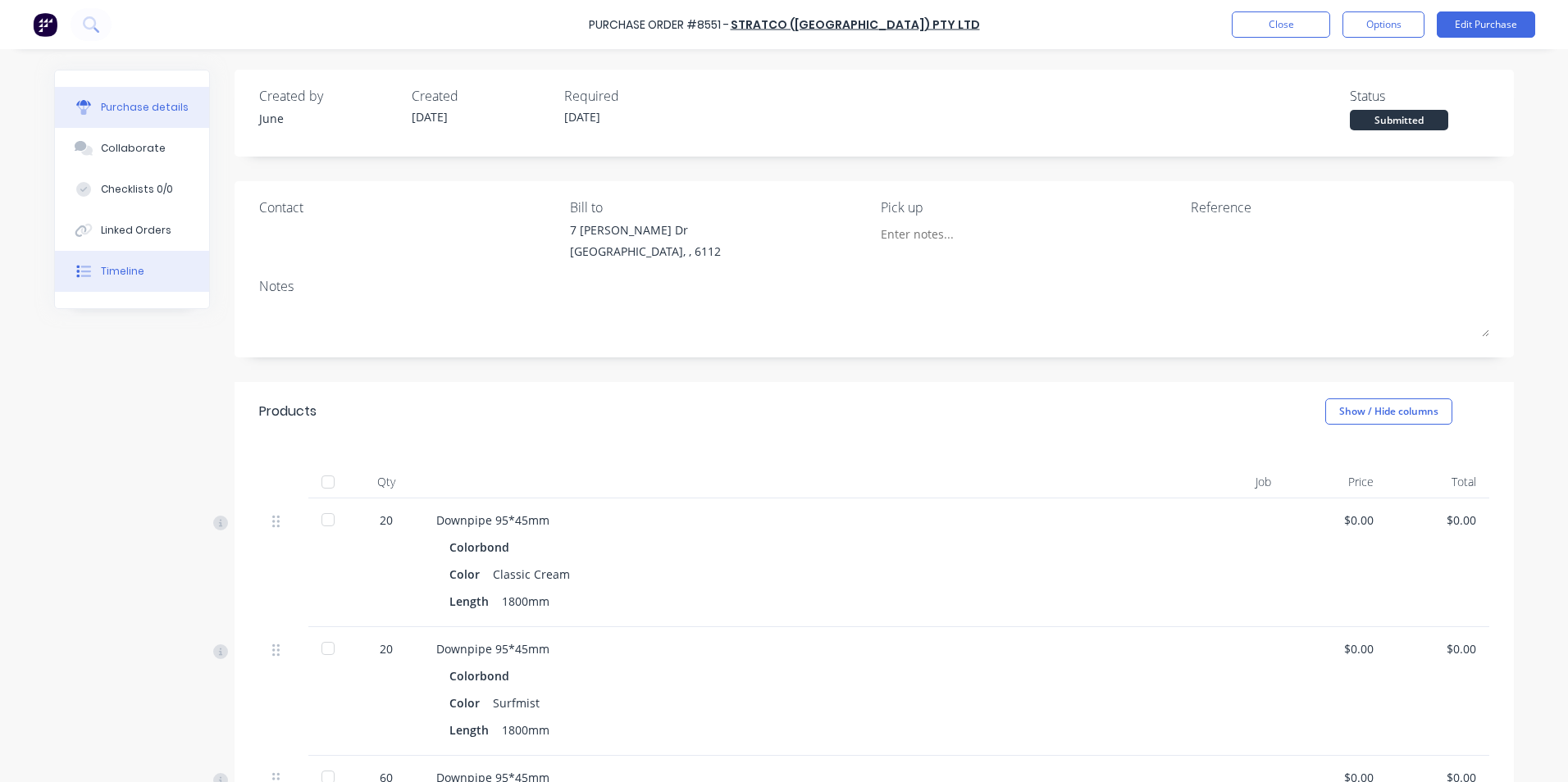
click at [149, 274] on button "Timeline" at bounding box center [132, 272] width 154 height 41
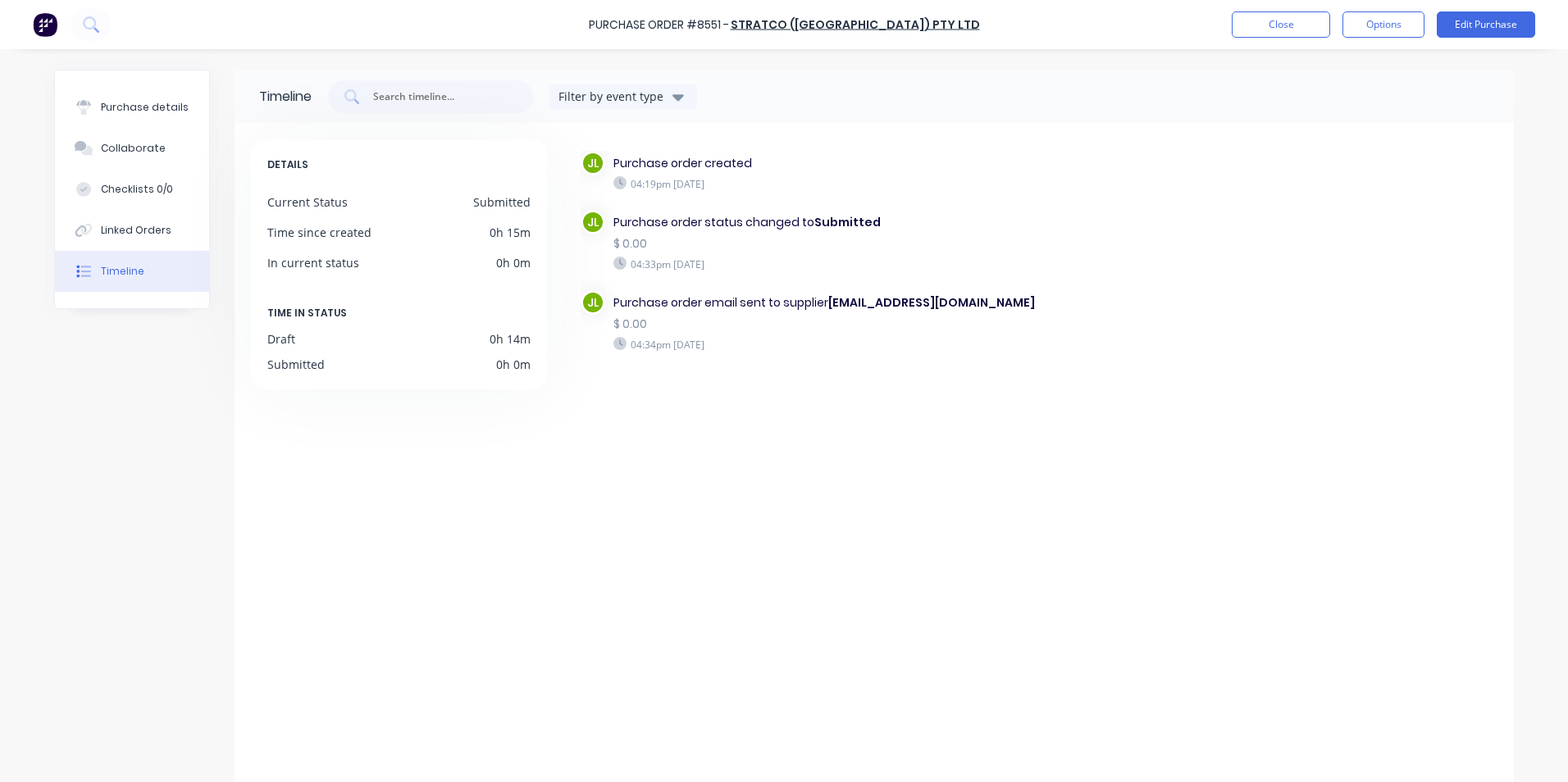
click at [795, 416] on div "JL Purchase order created 04:19pm [DATE] JL Purchase order status changed to Su…" at bounding box center [1029, 460] width 935 height 641
click at [1265, 33] on button "Close" at bounding box center [1280, 24] width 99 height 26
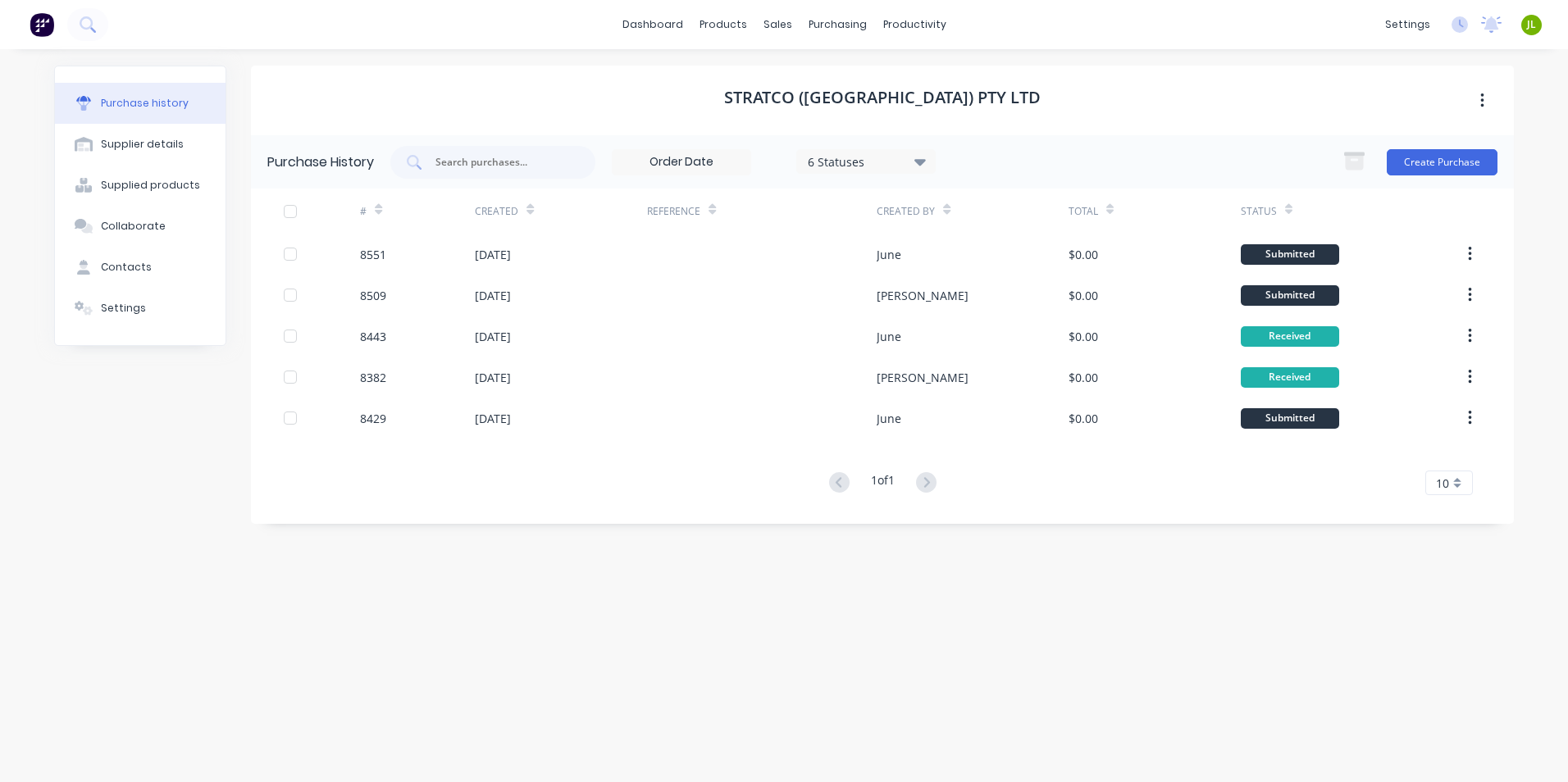
click at [897, 671] on div "Stratco ([GEOGRAPHIC_DATA]) Pty Ltd Purchase History 6 Statuses 6 Statuses Crea…" at bounding box center [882, 408] width 1262 height 684
click at [782, 71] on icon at bounding box center [782, 79] width 15 height 15
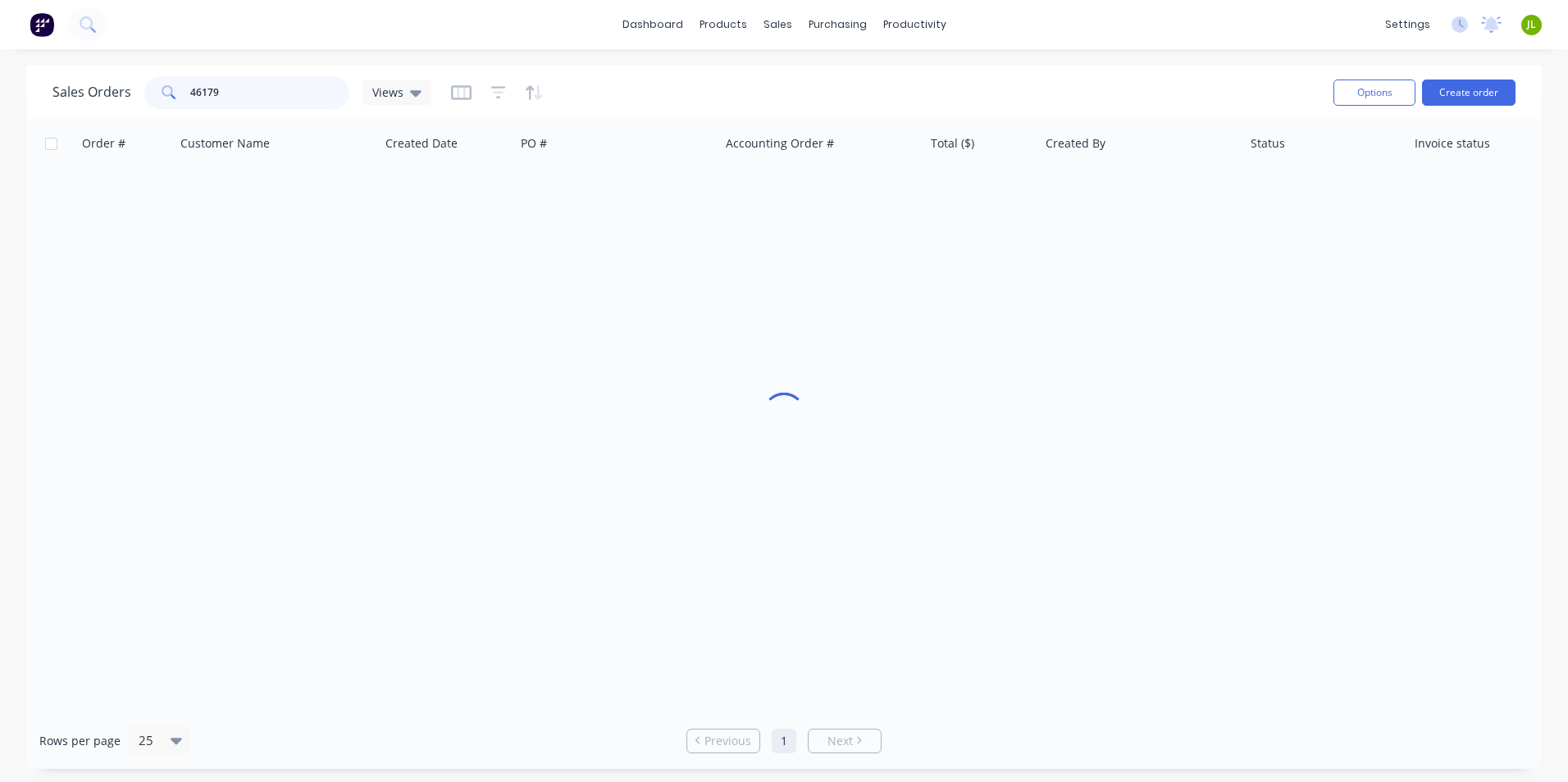
drag, startPoint x: 260, startPoint y: 88, endPoint x: 146, endPoint y: 95, distance: 114.2
click at [146, 95] on div "46179" at bounding box center [247, 92] width 205 height 33
type input "48241"
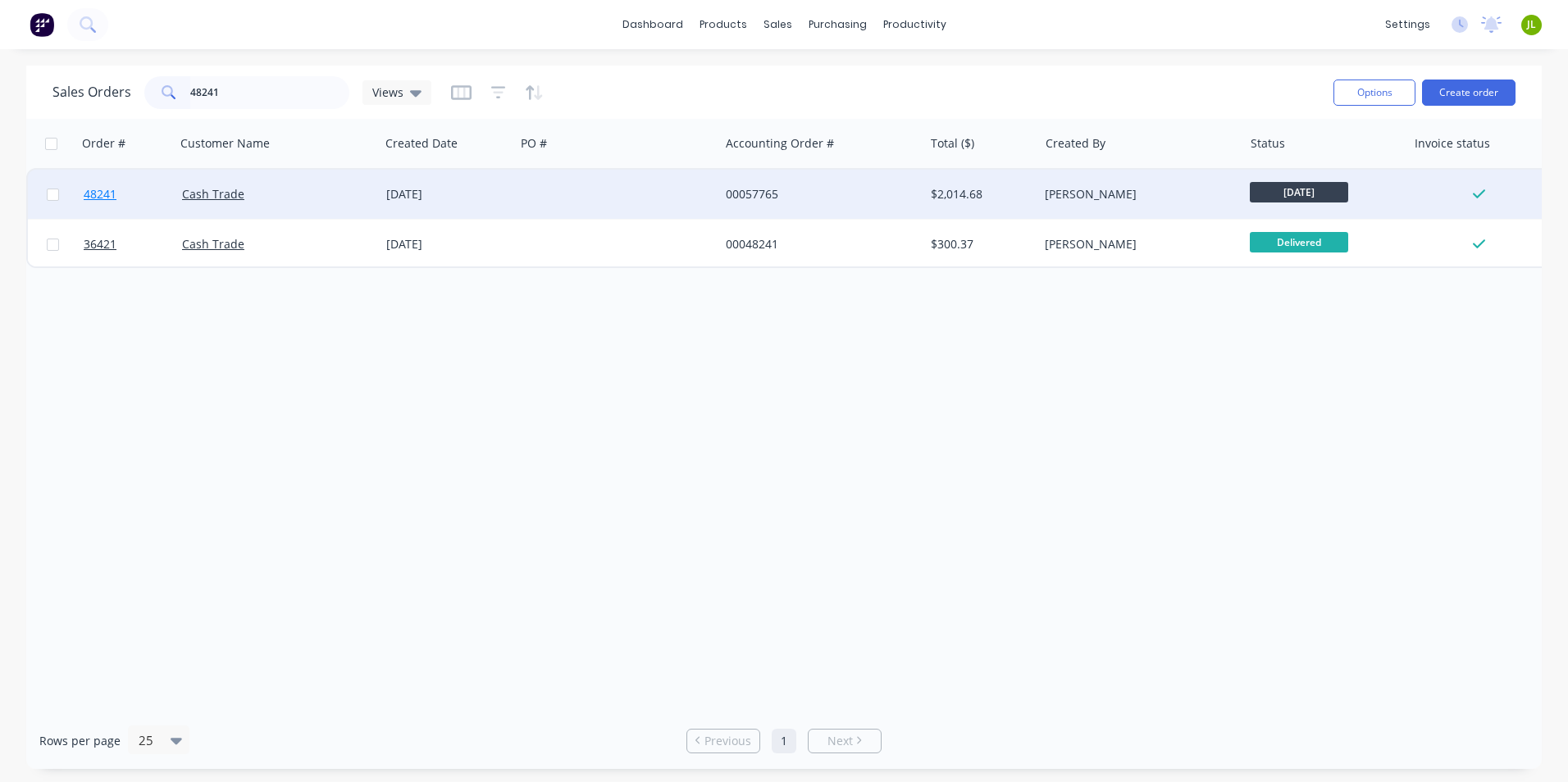
click at [101, 194] on span "48241" at bounding box center [100, 194] width 33 height 16
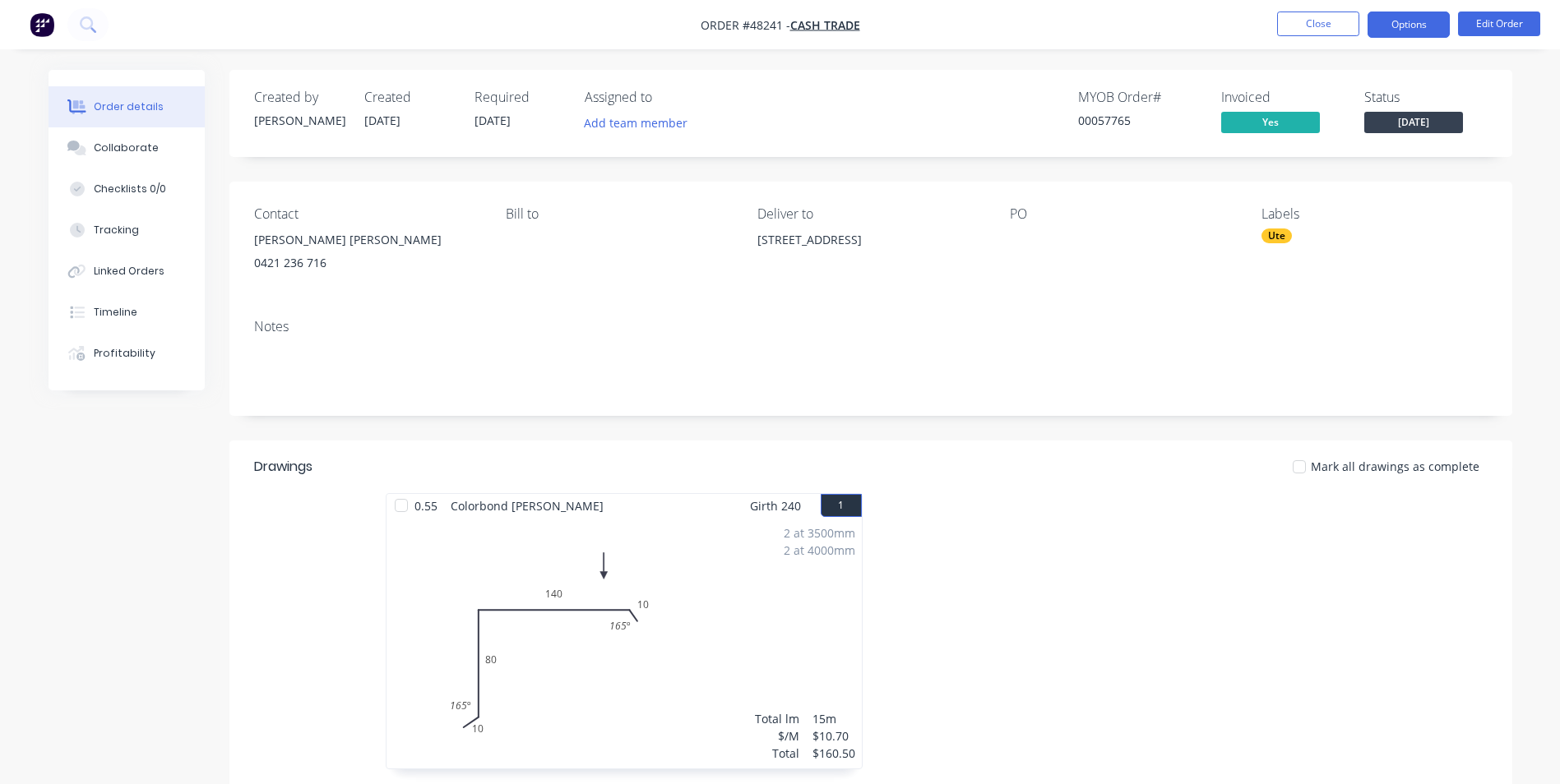
drag, startPoint x: 1408, startPoint y: 18, endPoint x: 1388, endPoint y: 17, distance: 20.0
click at [1408, 17] on button "Options" at bounding box center [1408, 24] width 82 height 26
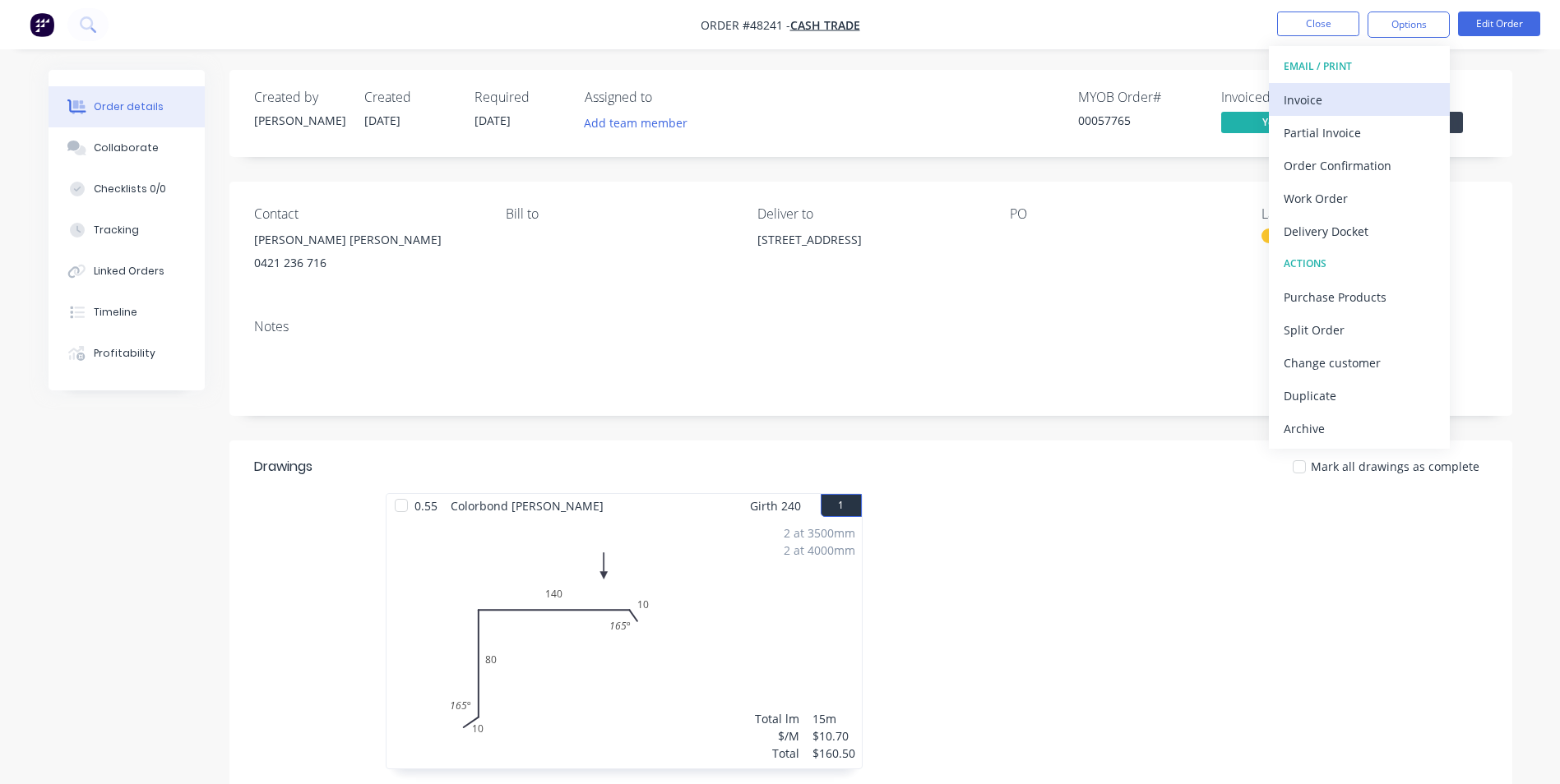
click at [1369, 87] on button "Invoice" at bounding box center [1359, 99] width 181 height 33
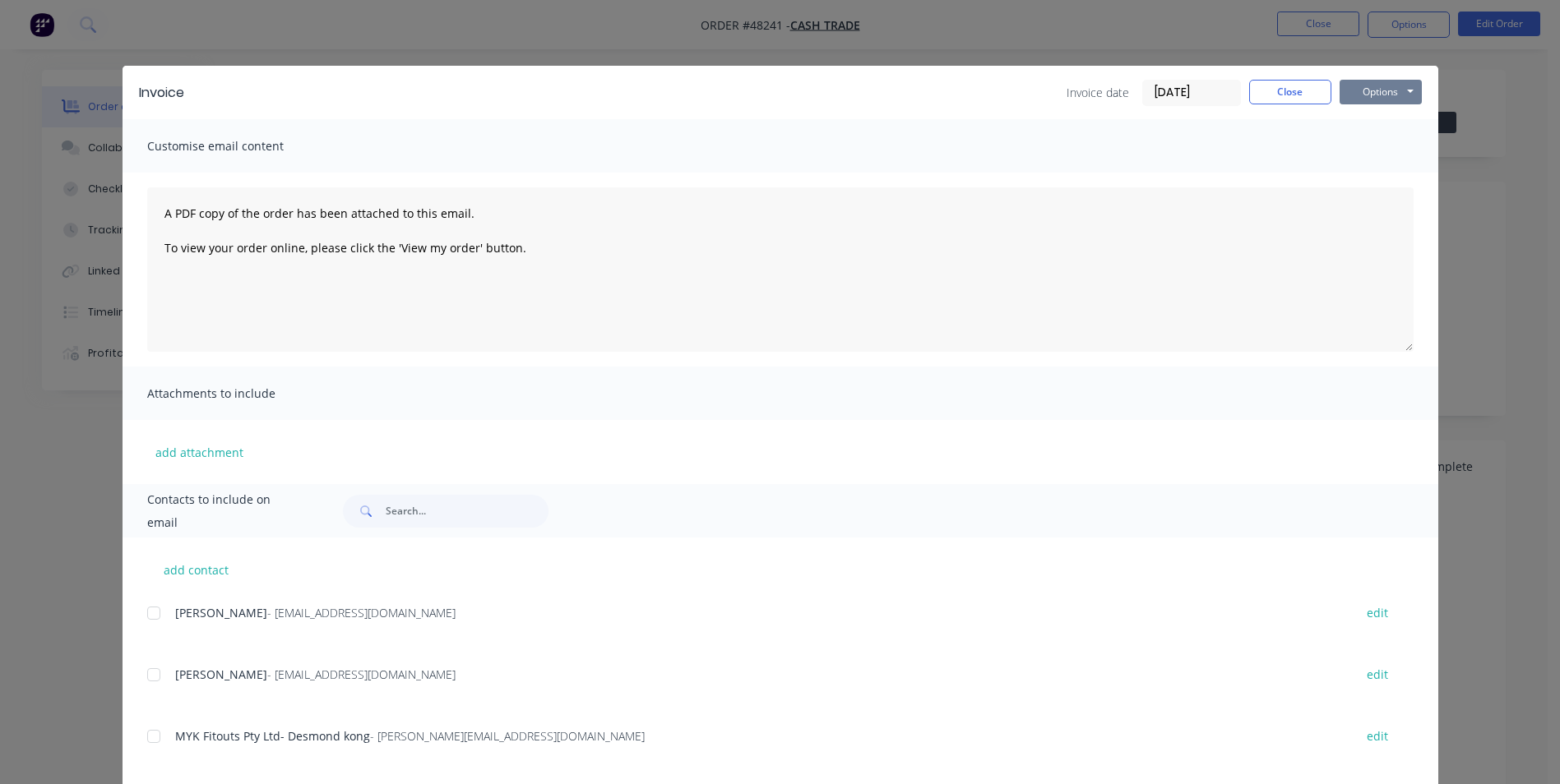
click at [1404, 90] on button "Options" at bounding box center [1380, 92] width 82 height 24
click at [1382, 144] on button "Print" at bounding box center [1392, 148] width 106 height 27
click at [1249, 96] on button "Close" at bounding box center [1289, 92] width 82 height 24
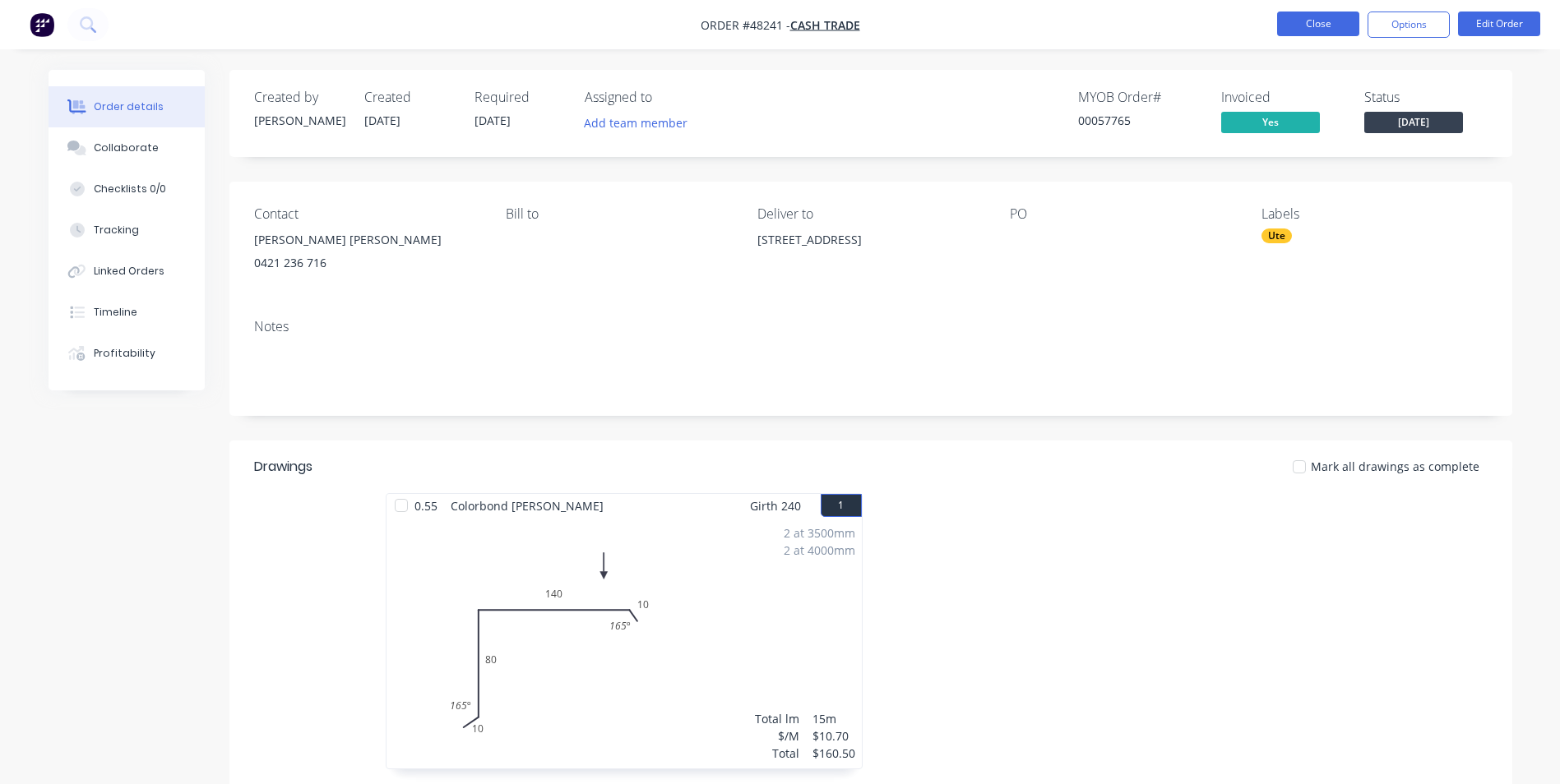
click at [1322, 12] on button "Close" at bounding box center [1318, 24] width 82 height 24
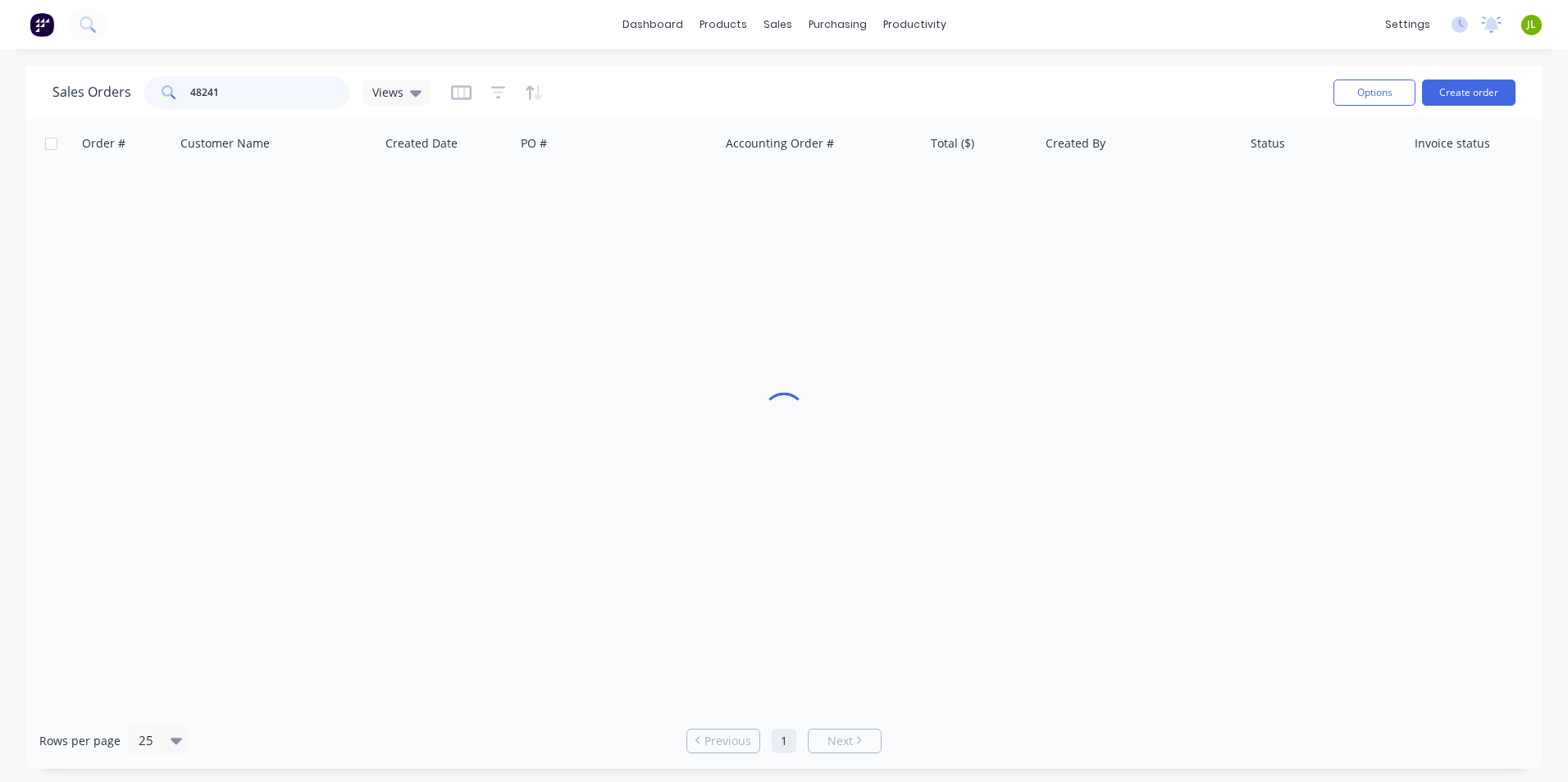
drag, startPoint x: 263, startPoint y: 92, endPoint x: 197, endPoint y: 92, distance: 66.0
click at [197, 92] on input "48241" at bounding box center [270, 92] width 160 height 33
type input "48567"
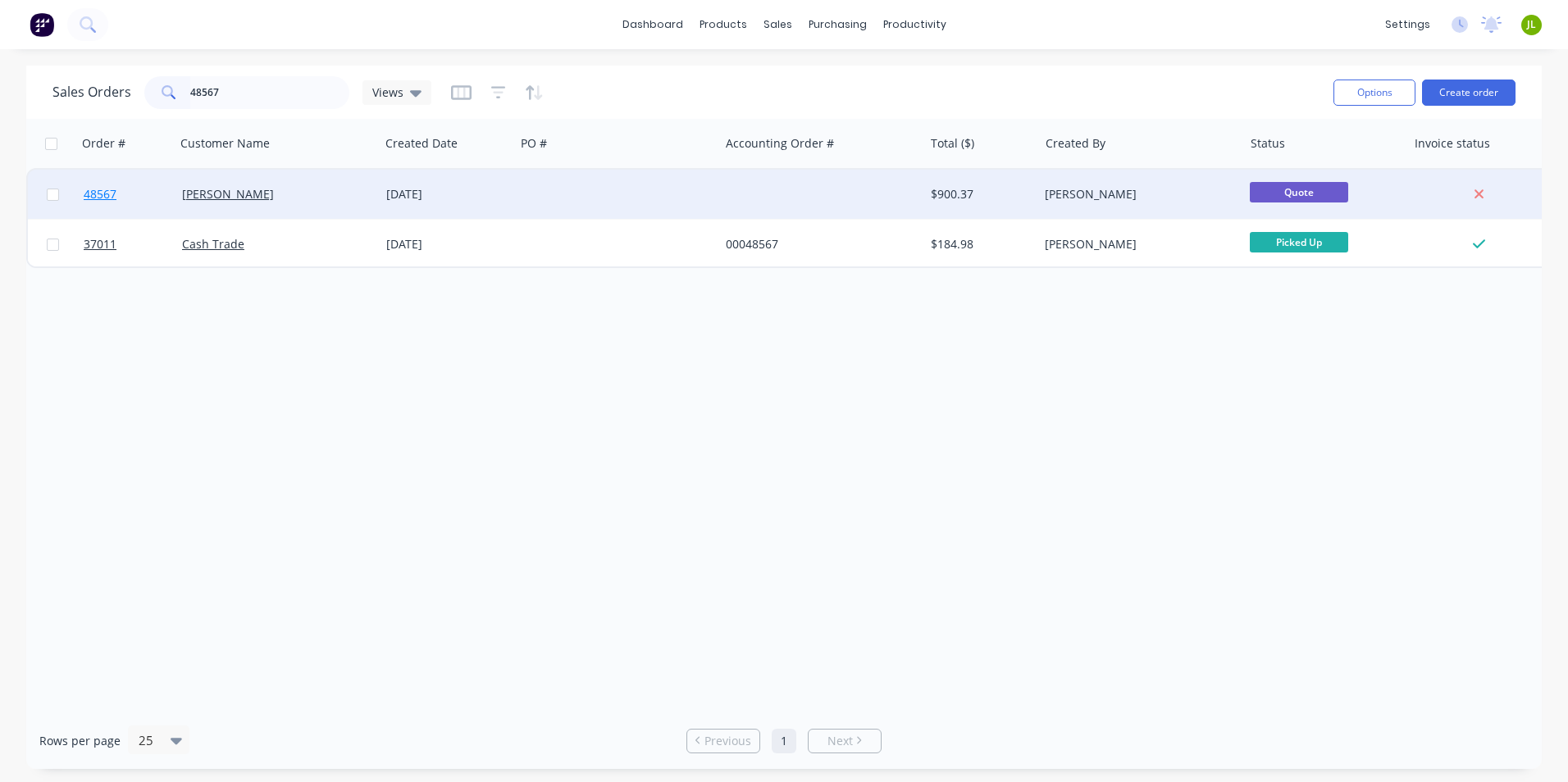
click at [121, 202] on link "48567" at bounding box center [133, 195] width 99 height 49
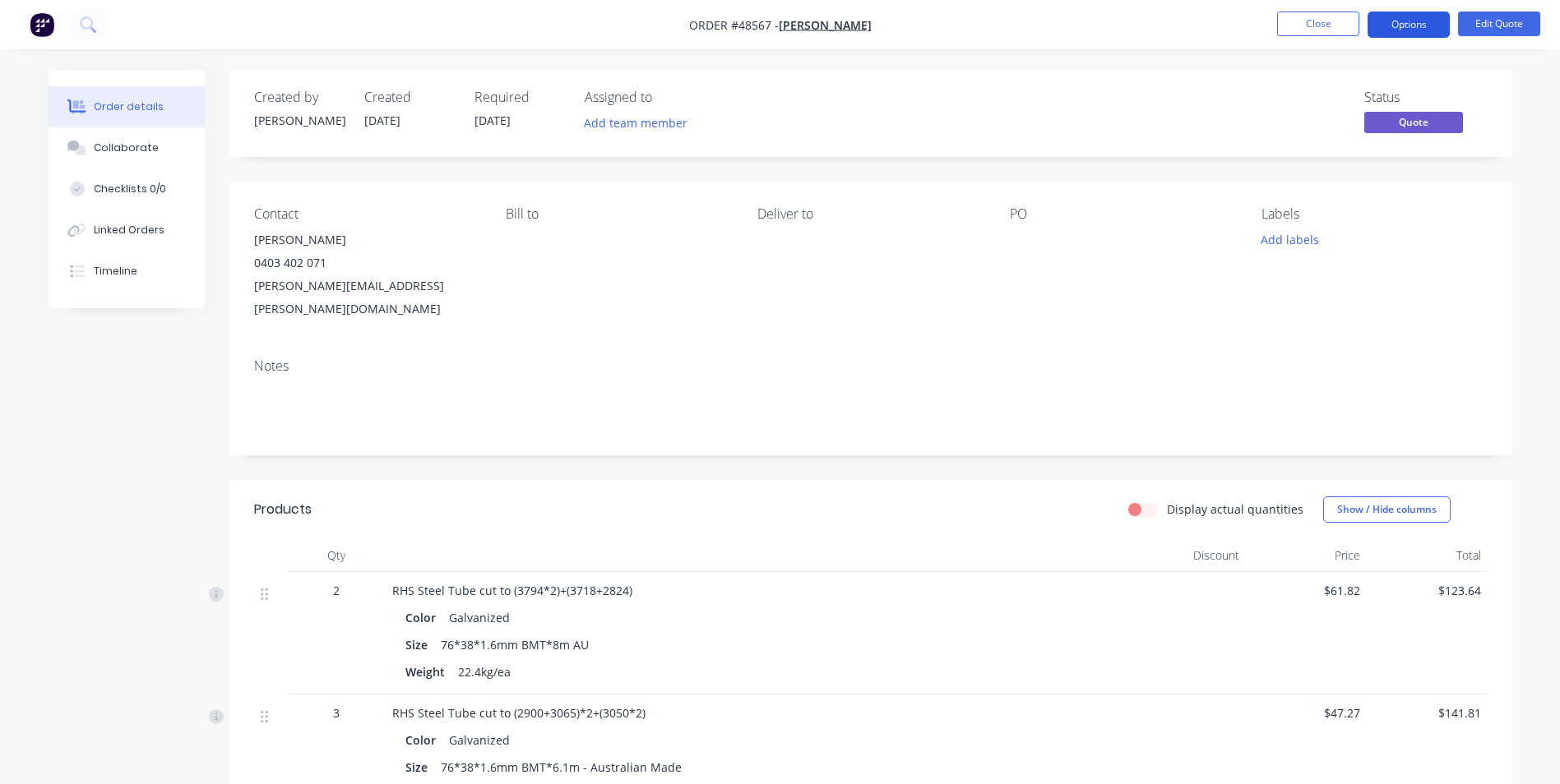
click at [1422, 20] on button "Options" at bounding box center [1408, 24] width 82 height 26
click at [639, 416] on div "Notes" at bounding box center [870, 400] width 1283 height 110
click at [1390, 22] on button "Options" at bounding box center [1408, 24] width 82 height 26
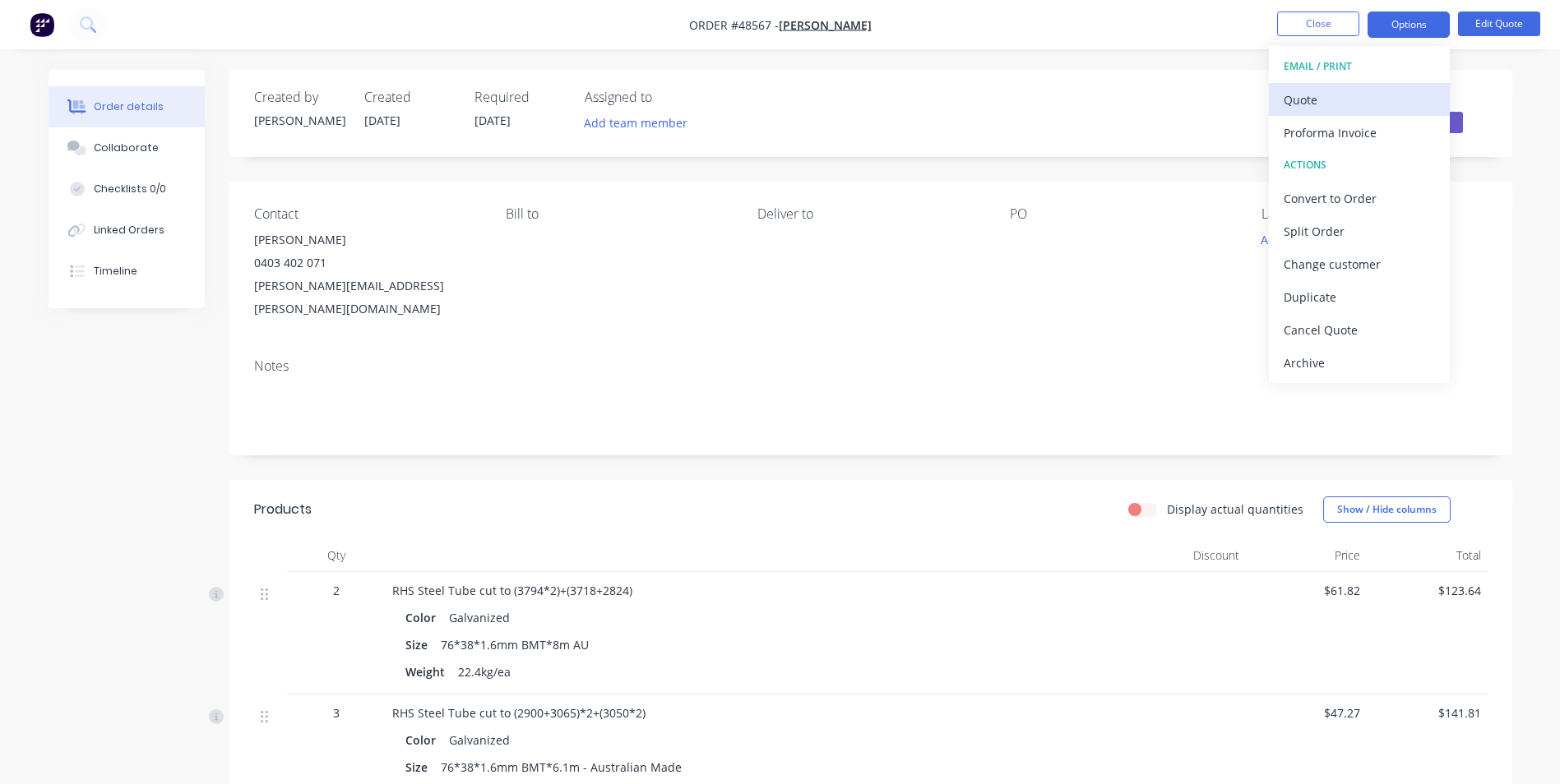
click at [1357, 90] on div "Quote" at bounding box center [1359, 99] width 152 height 24
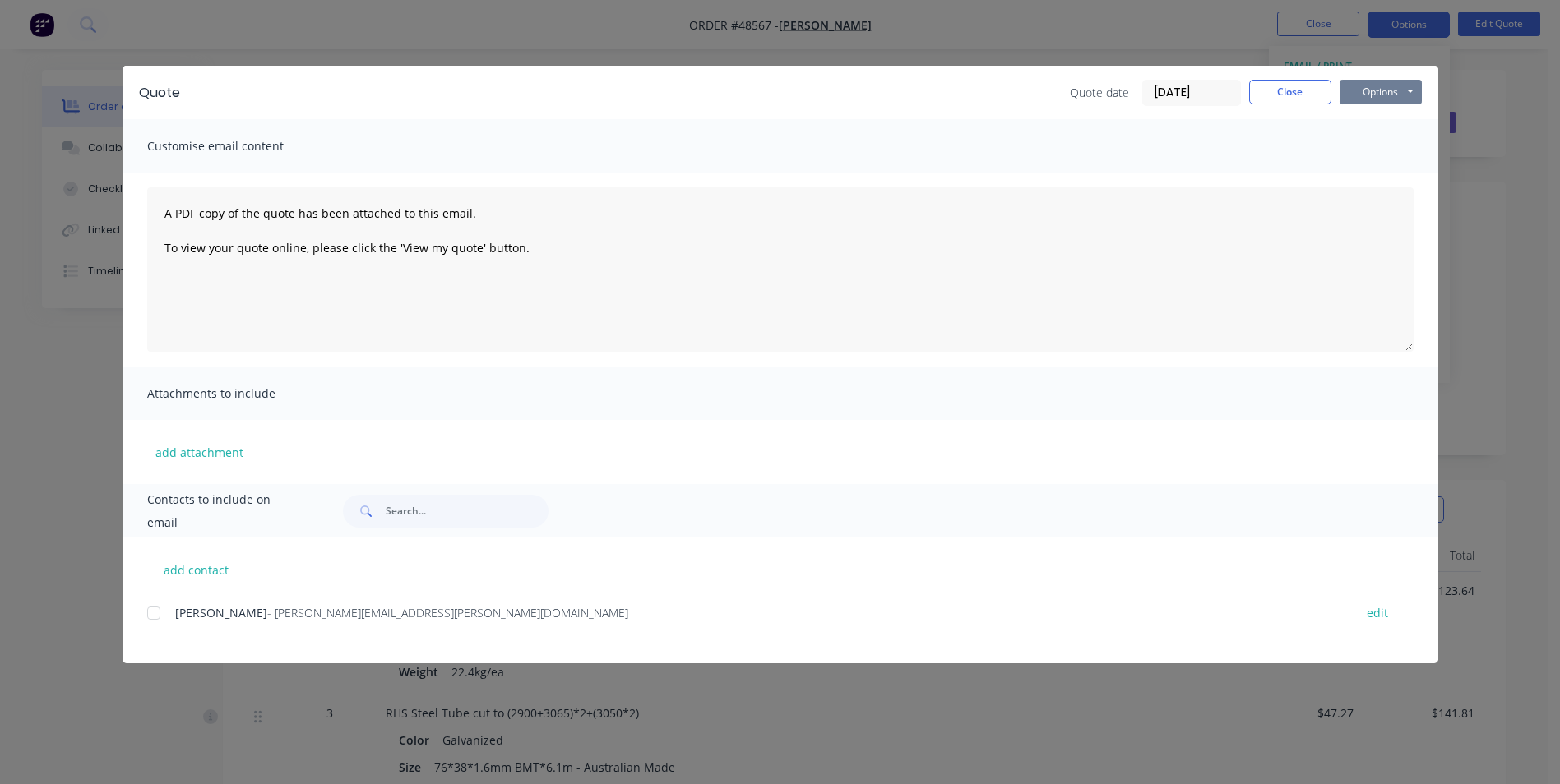
click at [1370, 89] on button "Options" at bounding box center [1380, 92] width 82 height 24
click at [165, 611] on div at bounding box center [154, 612] width 33 height 33
click at [1407, 99] on button "Options" at bounding box center [1380, 92] width 82 height 24
click at [1402, 137] on button "Print" at bounding box center [1392, 148] width 106 height 27
click at [1281, 90] on button "Close" at bounding box center [1289, 92] width 82 height 24
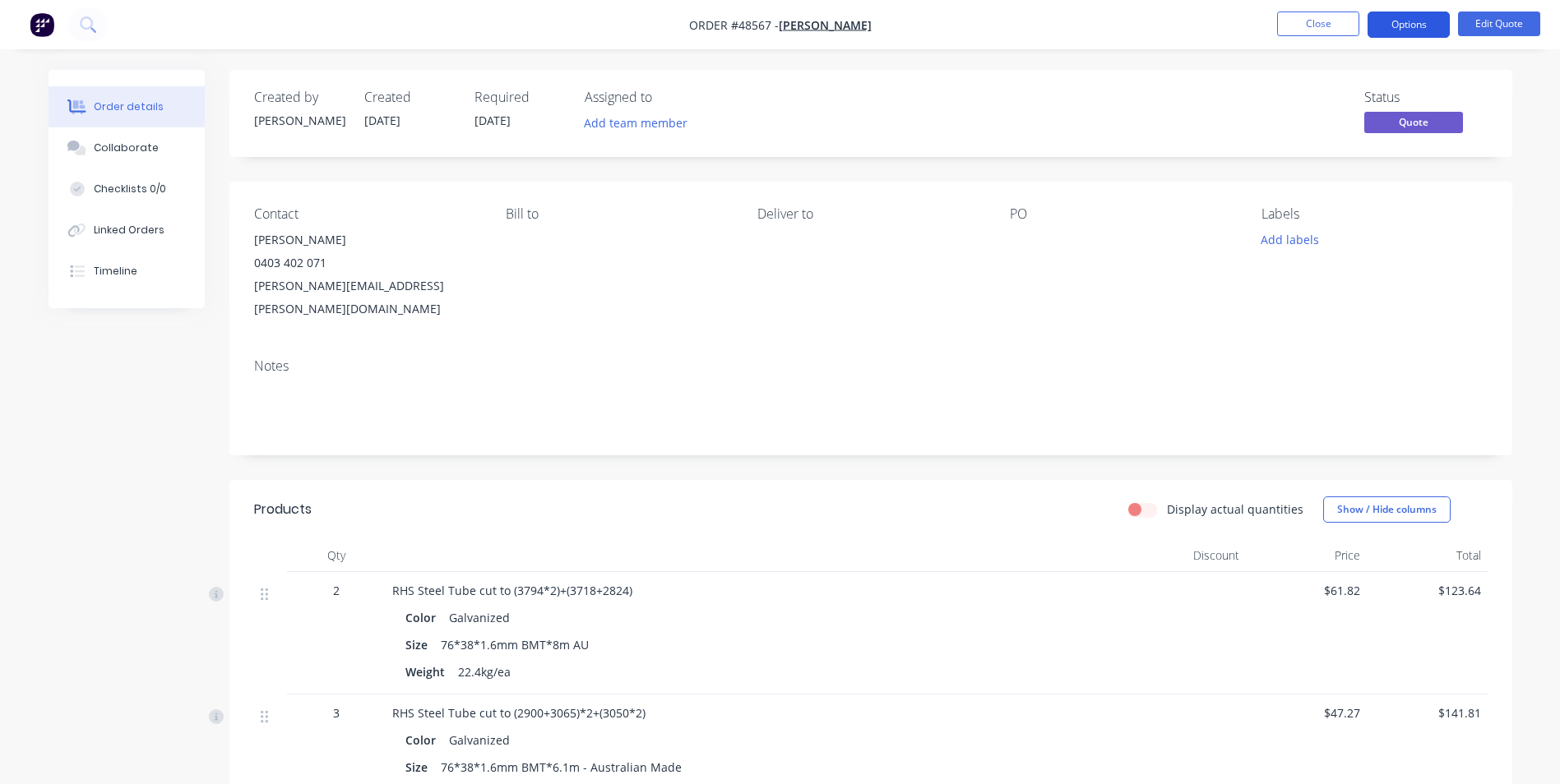
click at [1413, 36] on button "Options" at bounding box center [1408, 24] width 82 height 26
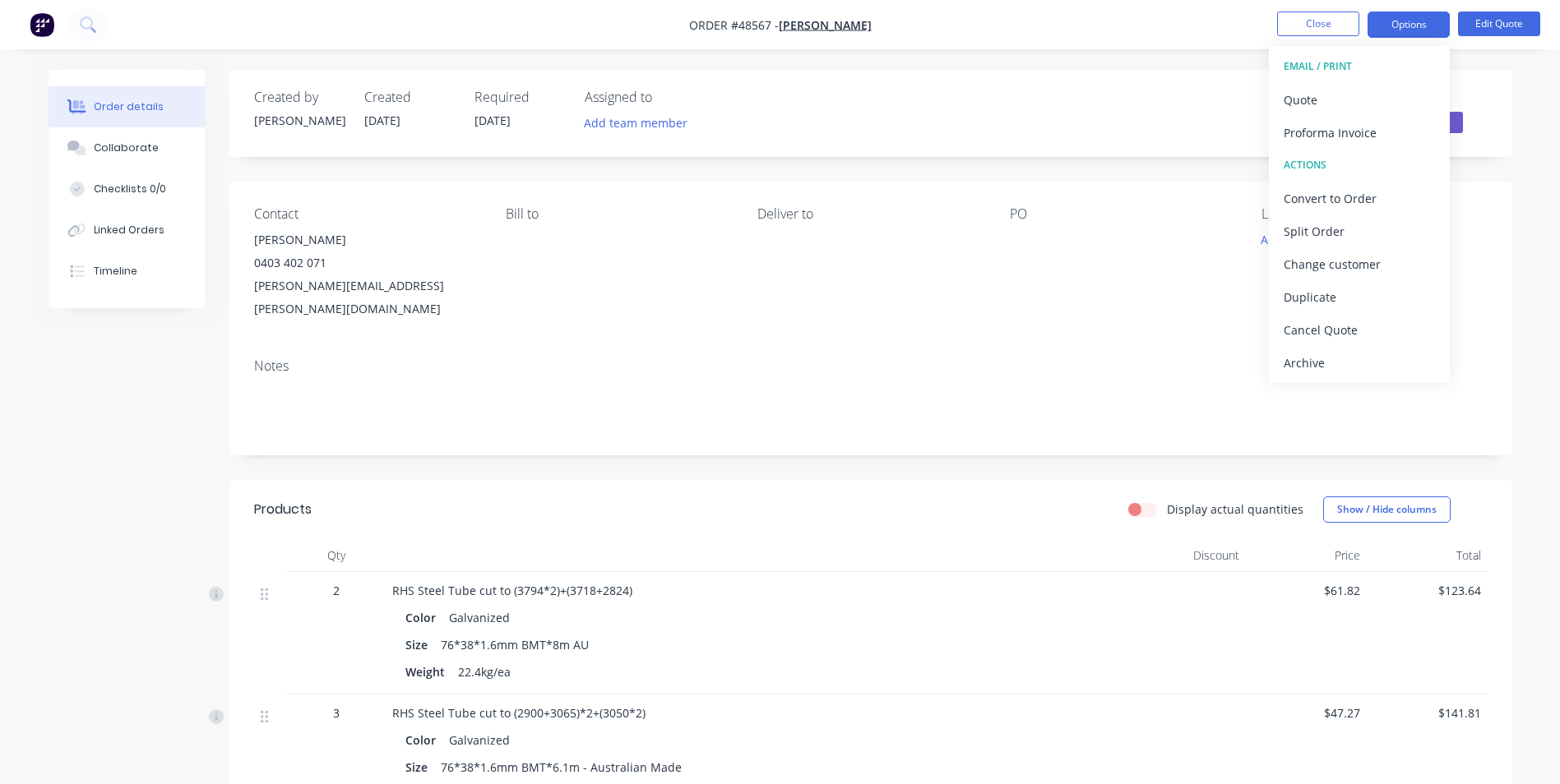
drag, startPoint x: 1024, startPoint y: 94, endPoint x: 1052, endPoint y: 109, distance: 31.8
click at [1024, 97] on div "Status Quote" at bounding box center [1118, 113] width 738 height 48
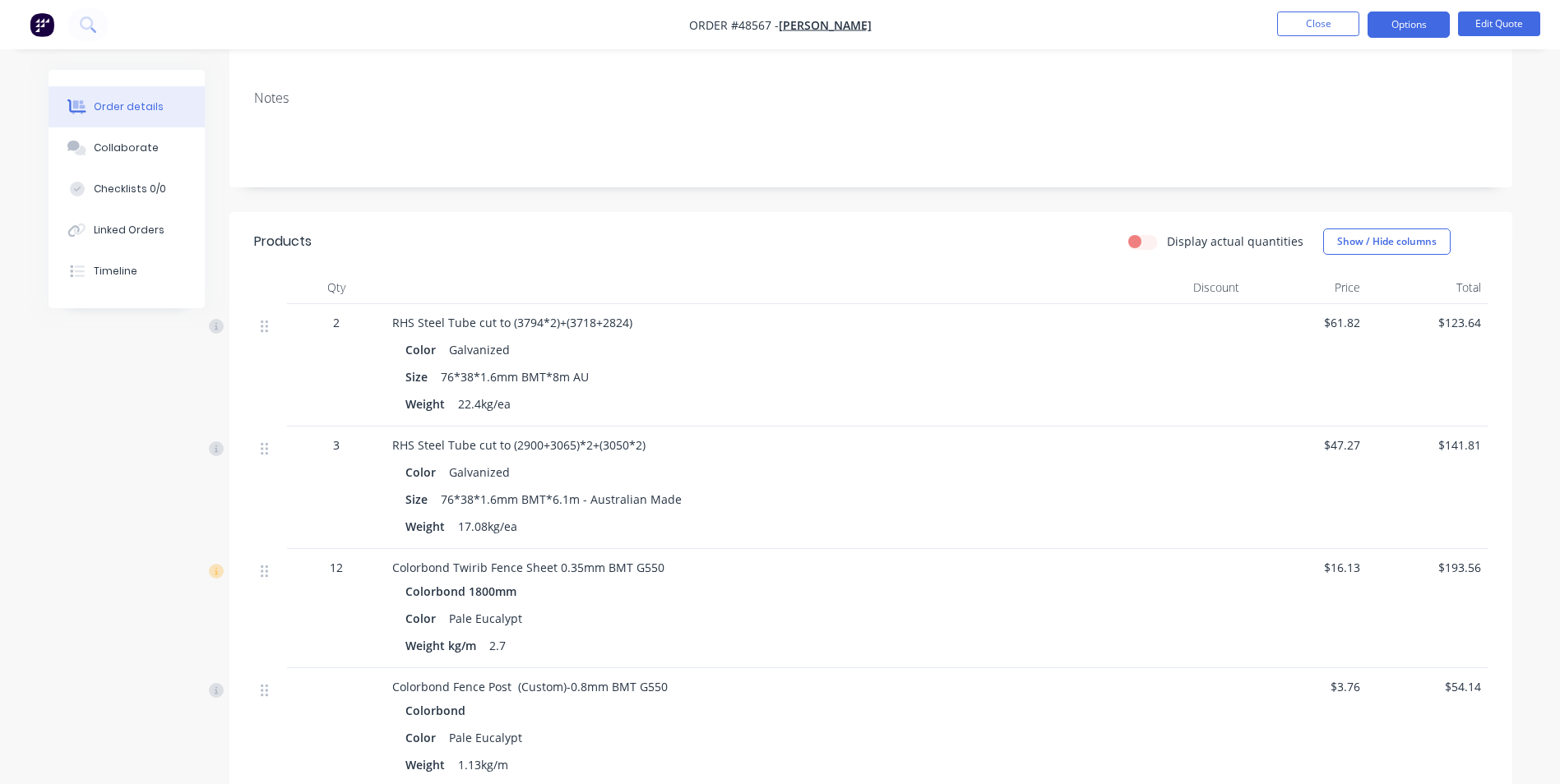
scroll to position [329, 0]
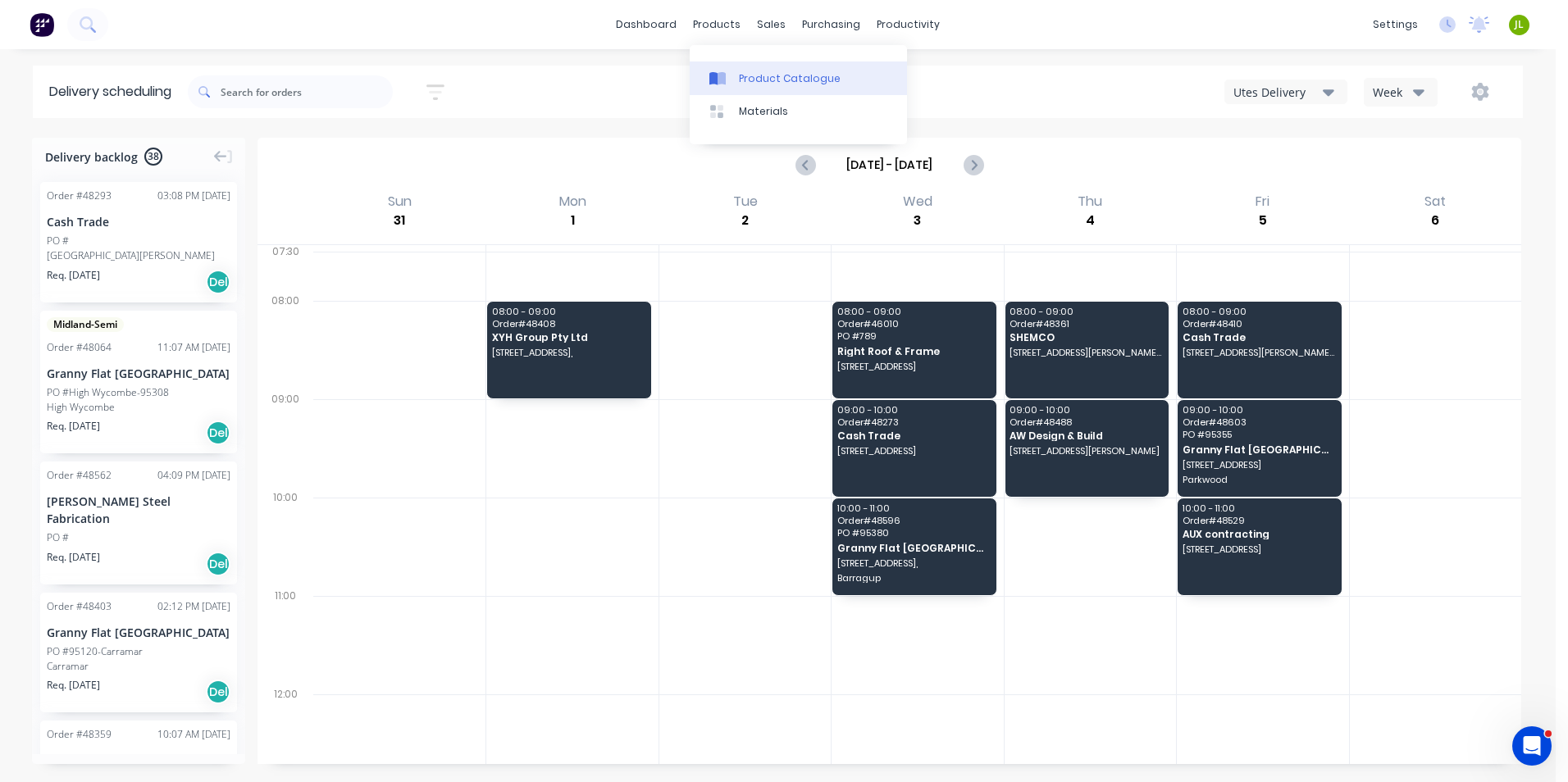
click at [755, 83] on div "Product Catalogue" at bounding box center [790, 79] width 102 height 15
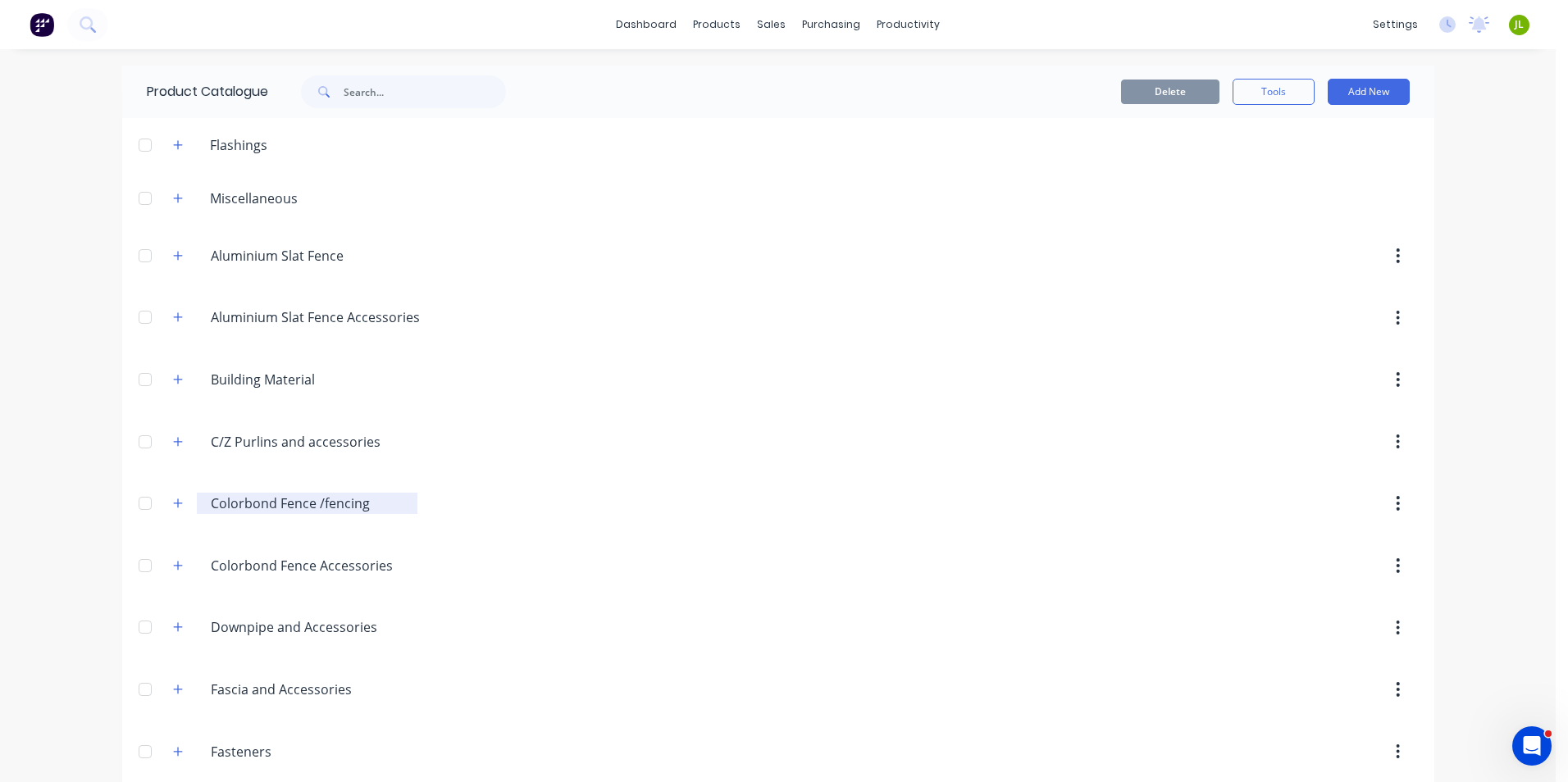
scroll to position [82, 0]
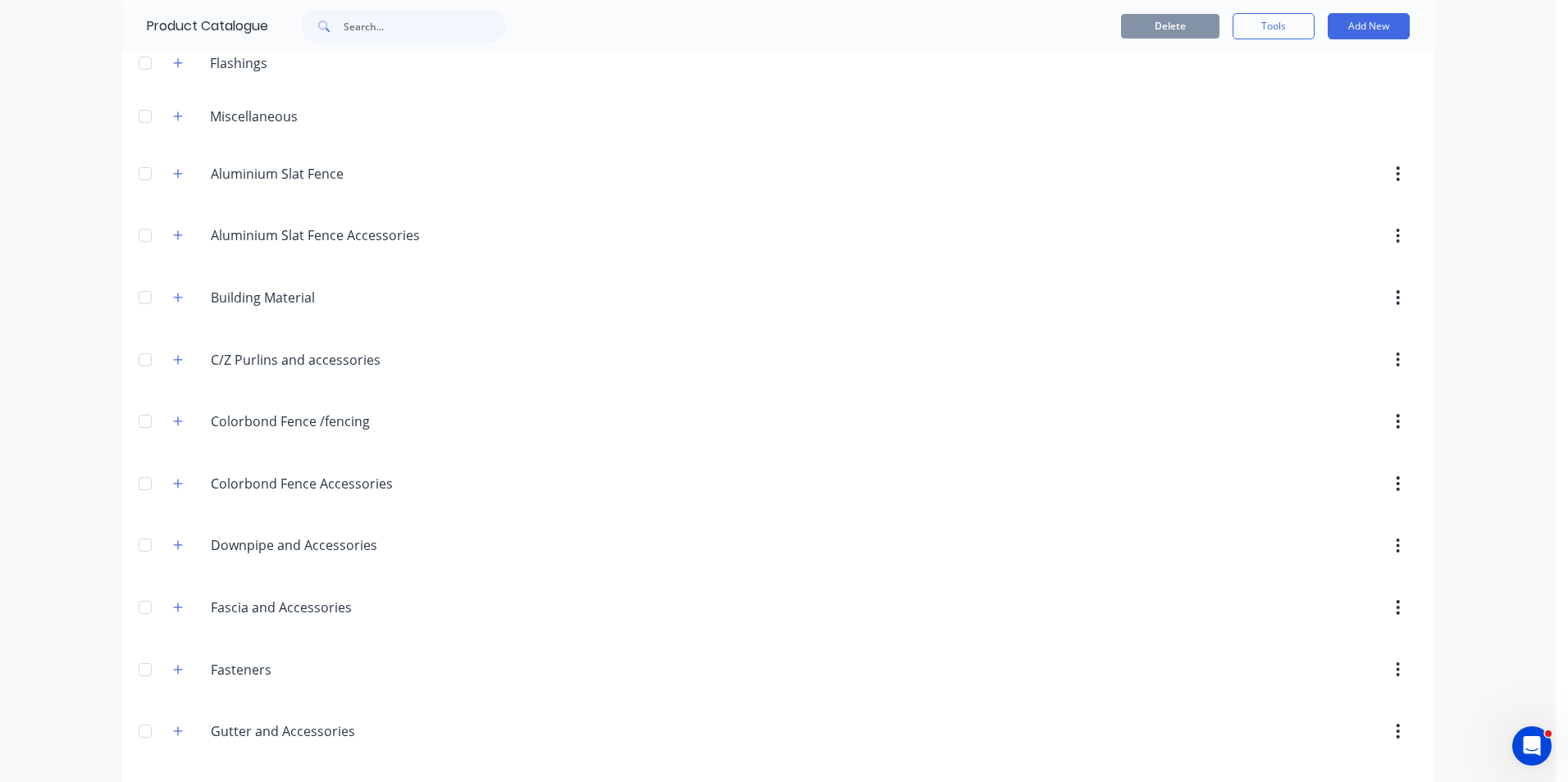
click at [183, 544] on div "Downpipe.and.Accessories Downpipe and Accessories" at bounding box center [289, 545] width 258 height 29
click at [249, 549] on input "Downpipe and Accessories" at bounding box center [307, 545] width 195 height 20
click at [177, 548] on icon "button" at bounding box center [178, 545] width 9 height 11
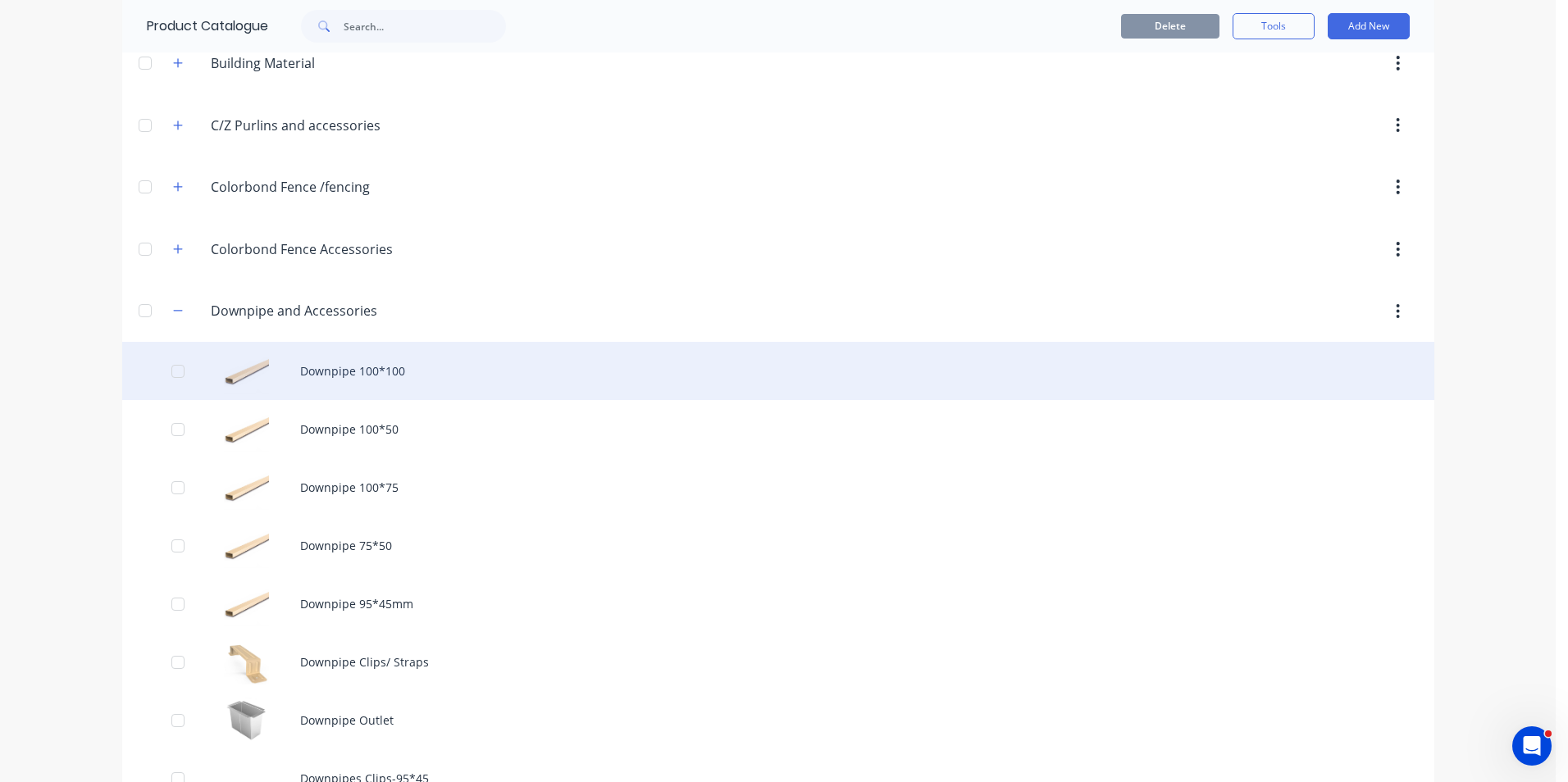
scroll to position [410, 0]
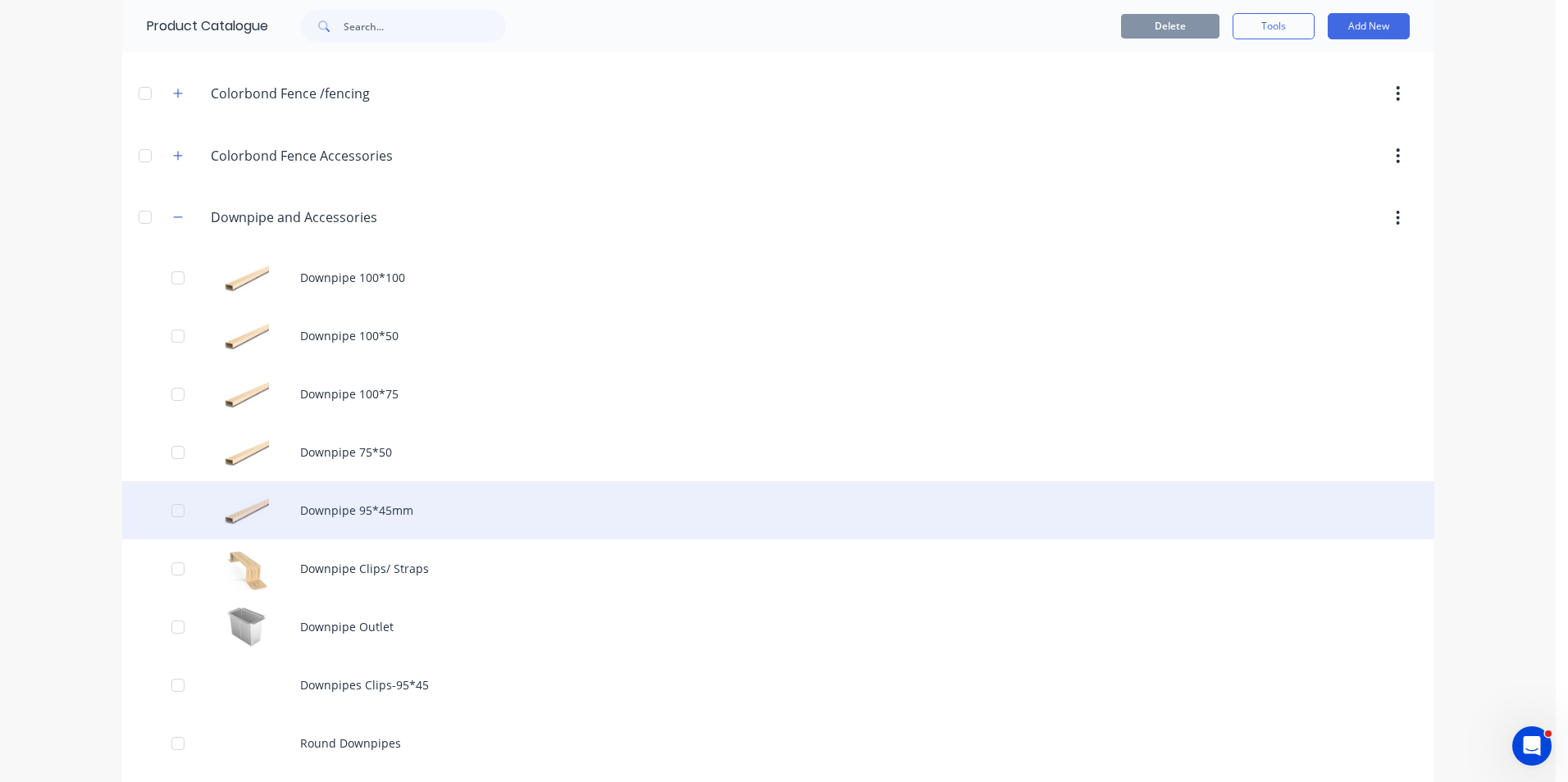
click at [320, 506] on div "Downpipe 95*45mm" at bounding box center [778, 510] width 1312 height 58
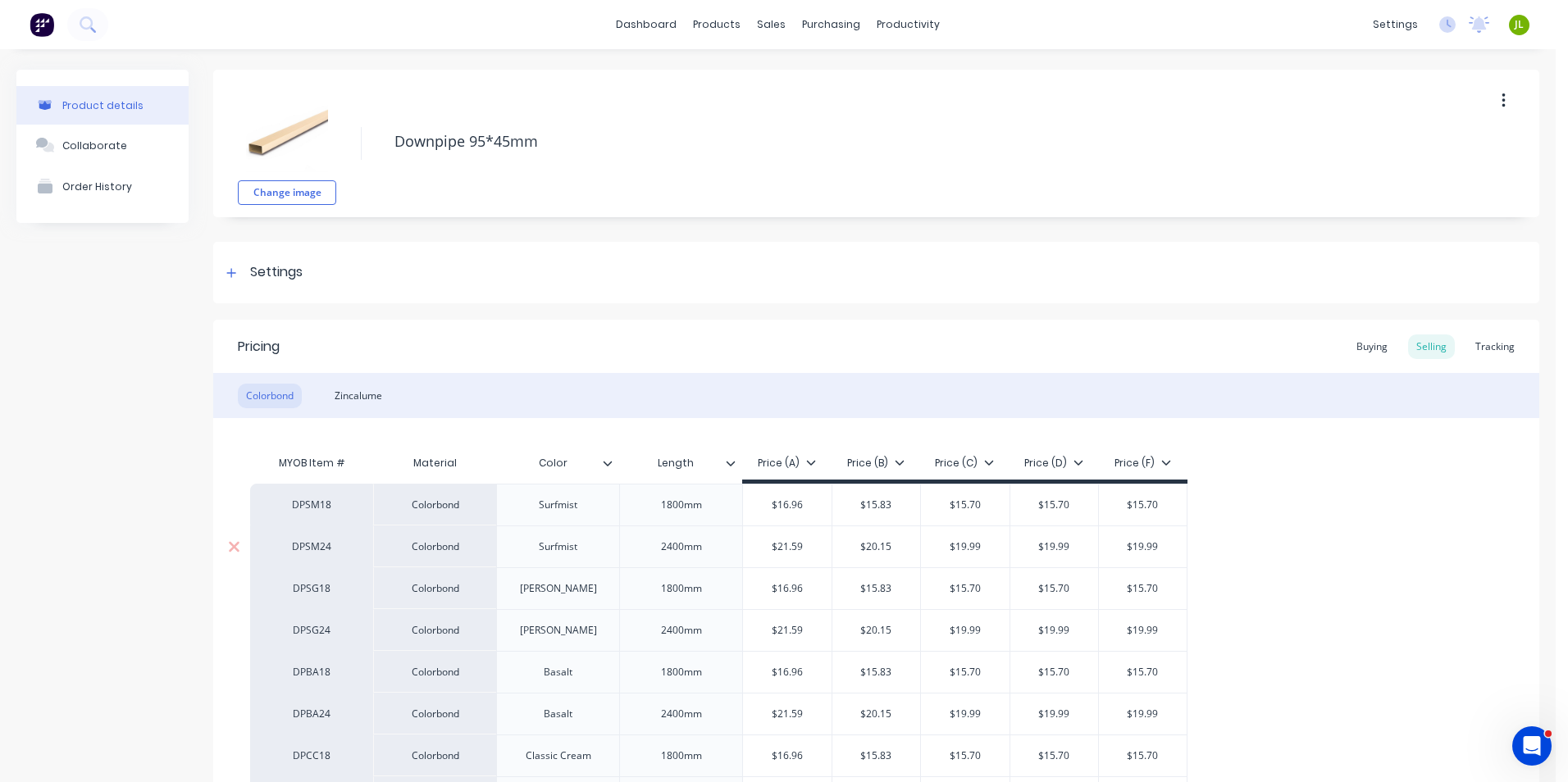
scroll to position [164, 0]
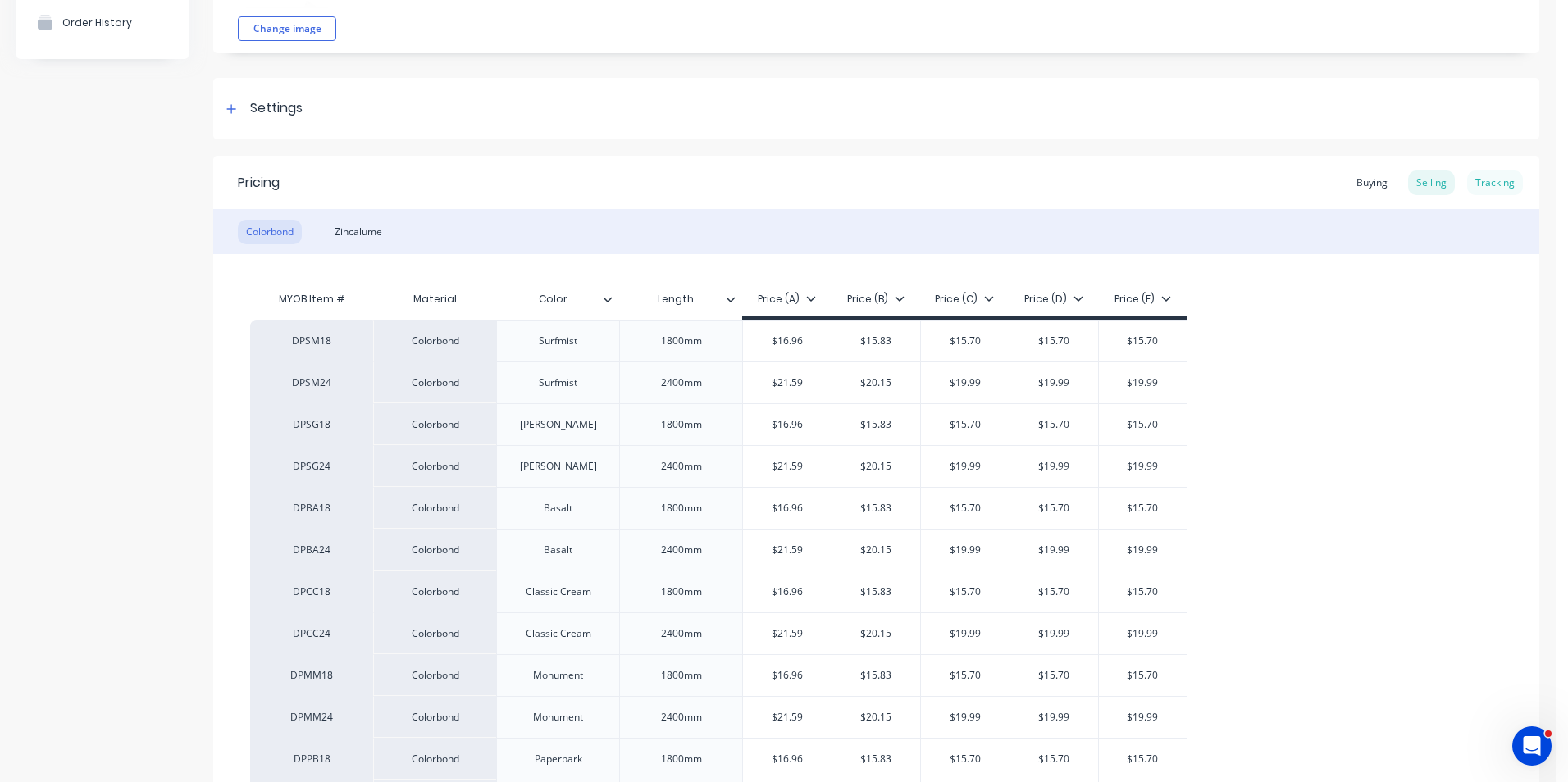
click at [1492, 184] on div "Tracking" at bounding box center [1495, 182] width 55 height 24
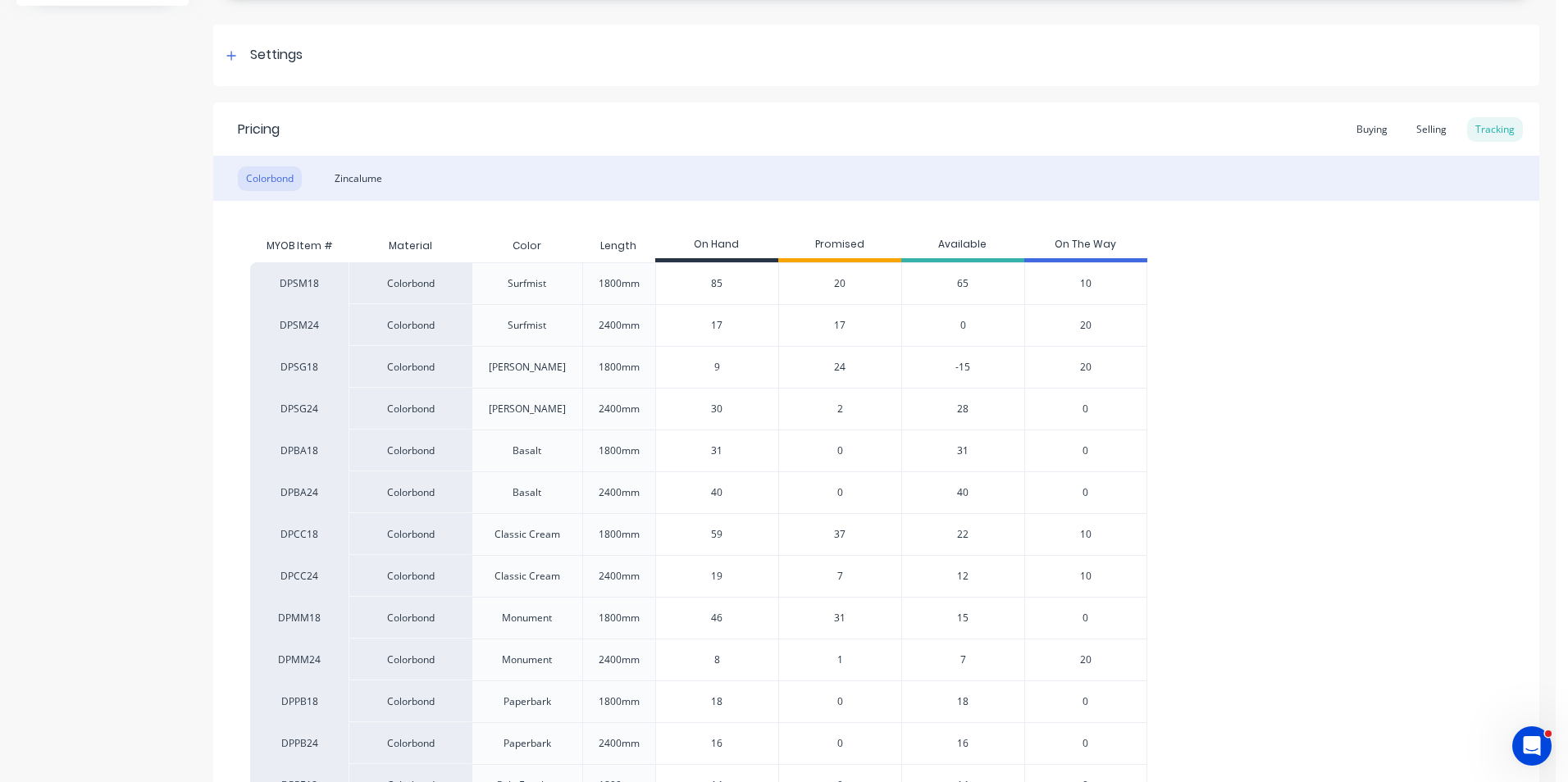
scroll to position [246, 0]
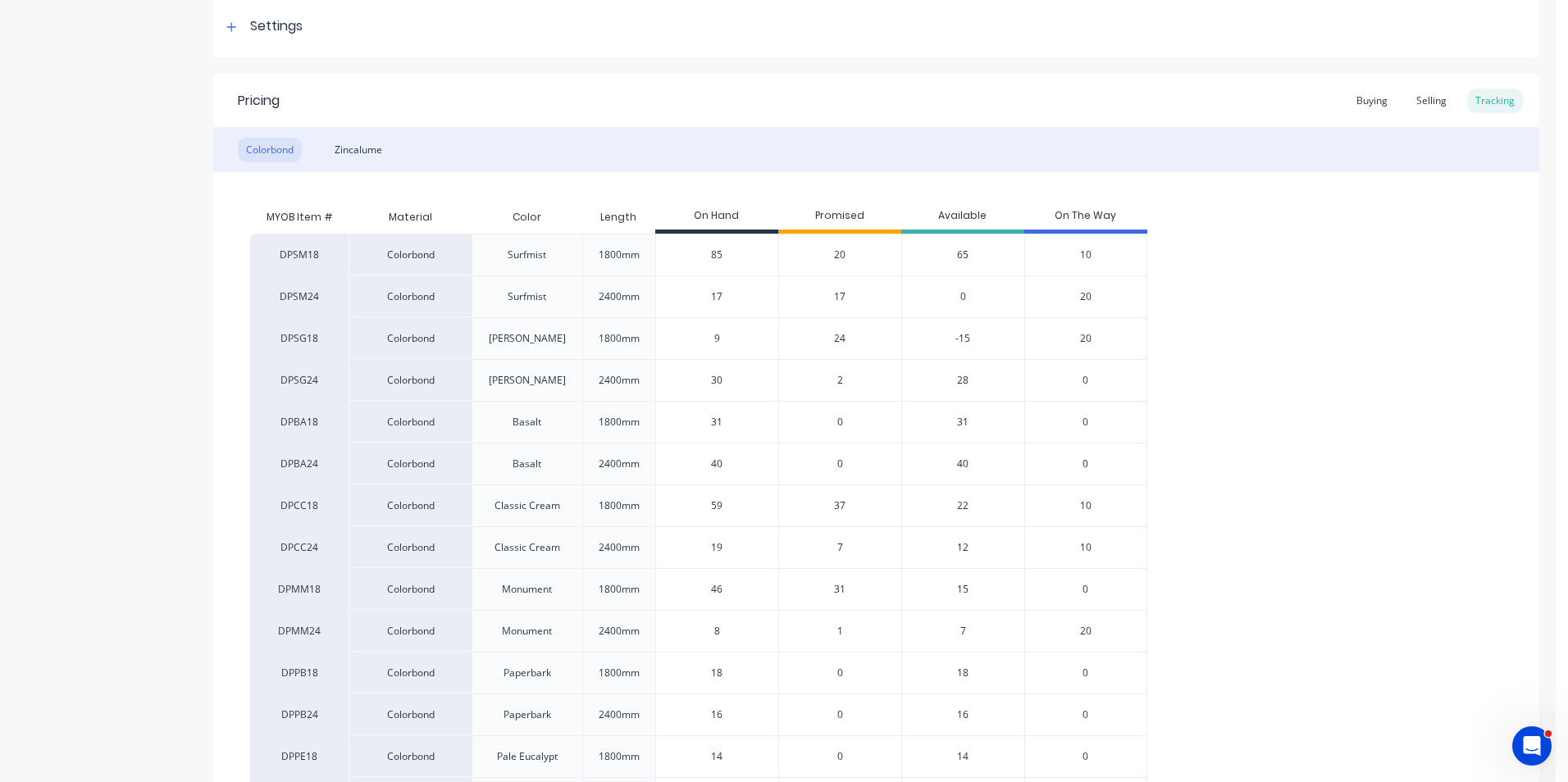
click at [838, 341] on span "24" at bounding box center [839, 338] width 11 height 15
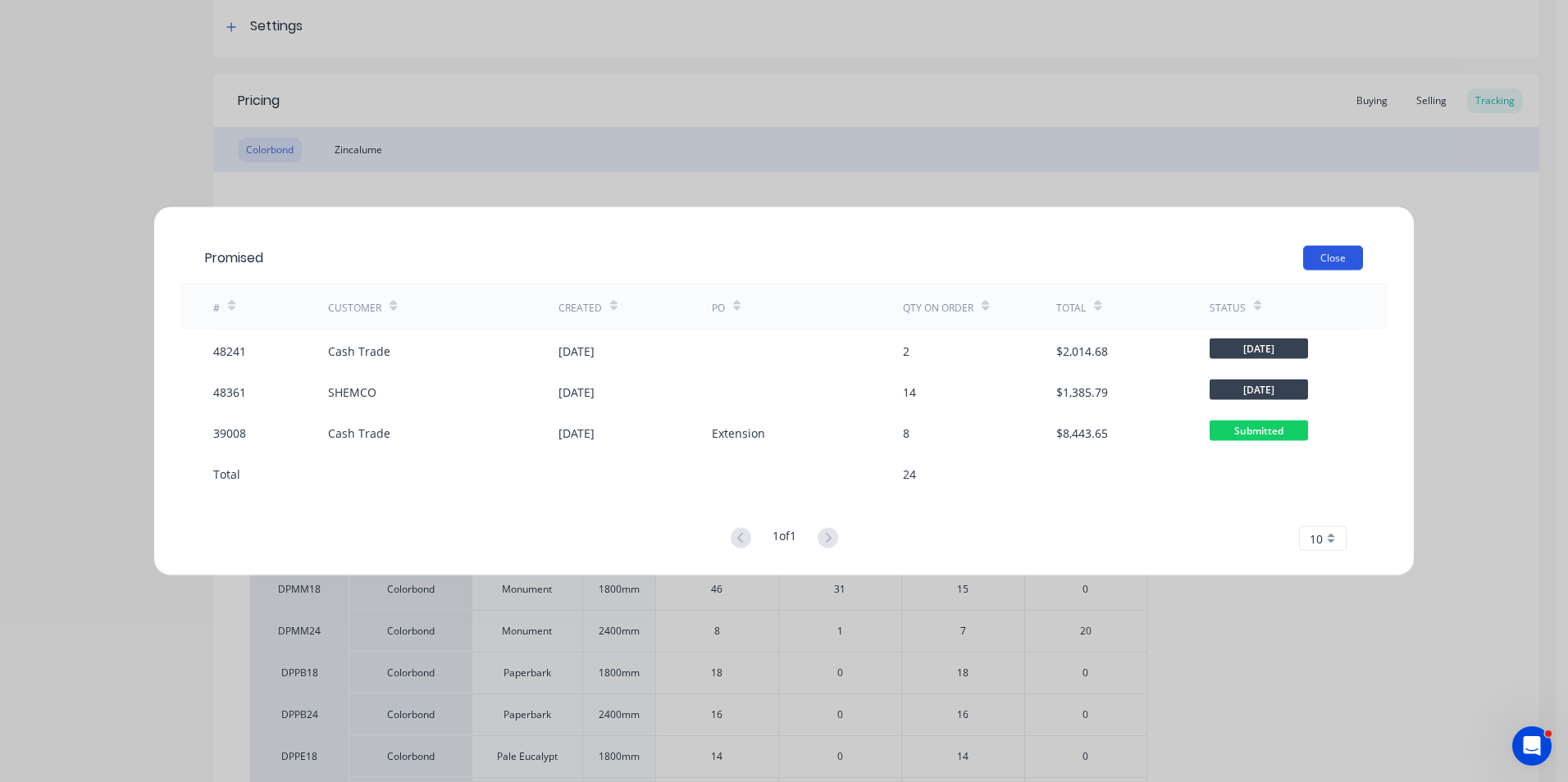
click at [1321, 260] on button "Close" at bounding box center [1333, 258] width 60 height 24
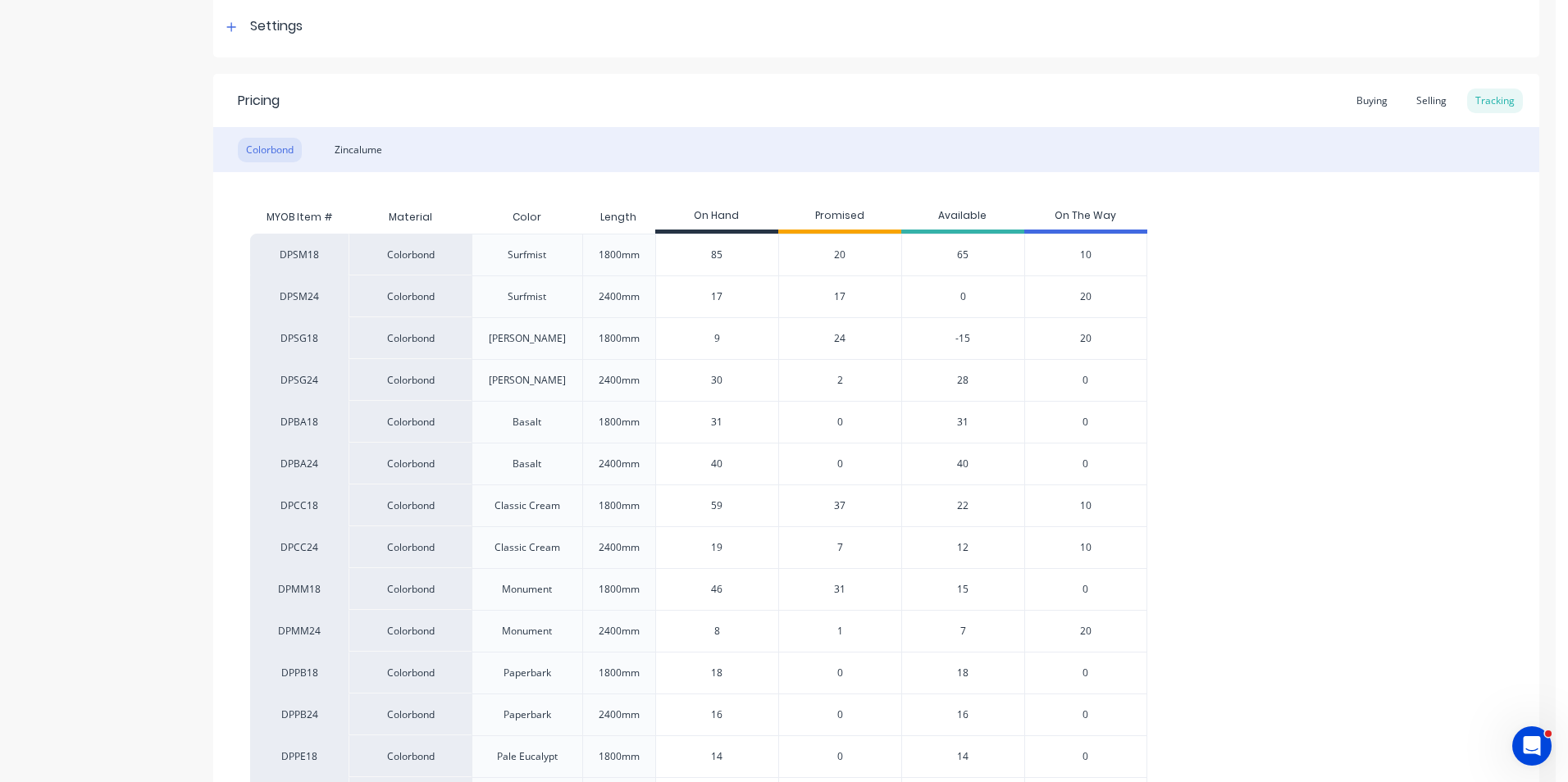
click at [842, 337] on span "24" at bounding box center [839, 338] width 11 height 15
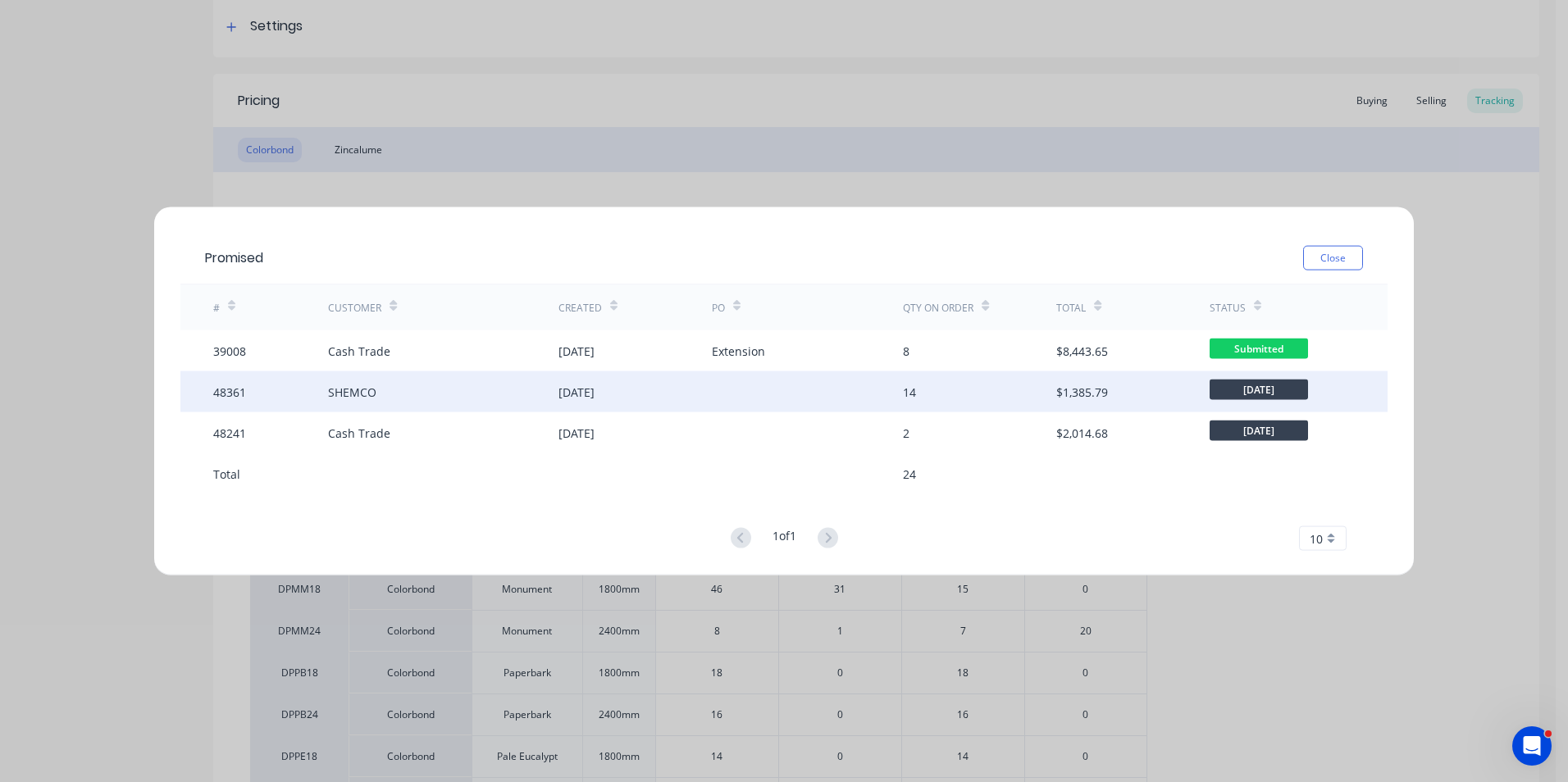
click at [696, 379] on div "[DATE]" at bounding box center [635, 392] width 153 height 41
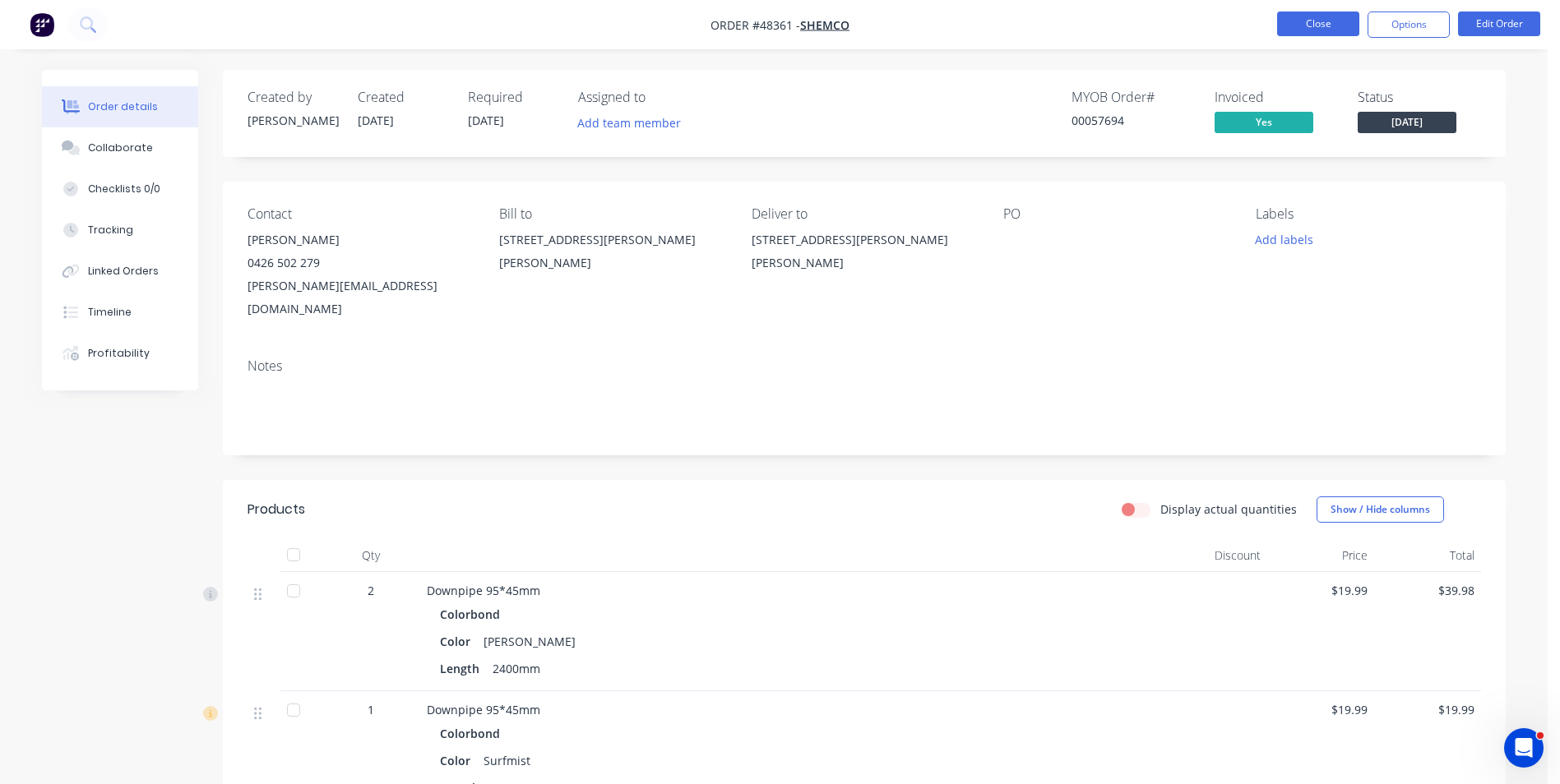
click at [1305, 35] on button "Close" at bounding box center [1318, 24] width 82 height 24
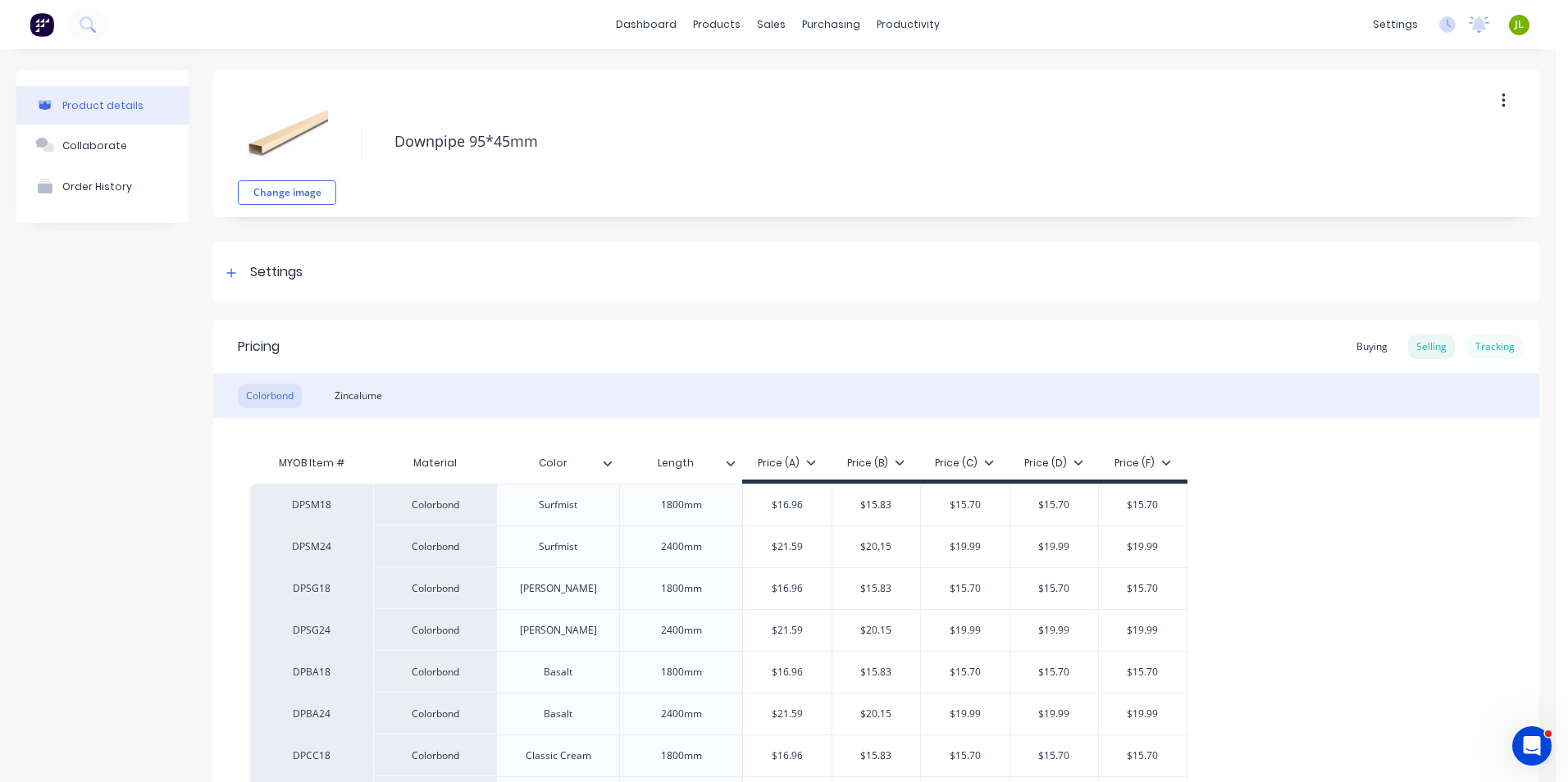
click at [1497, 347] on div "Tracking" at bounding box center [1495, 347] width 55 height 24
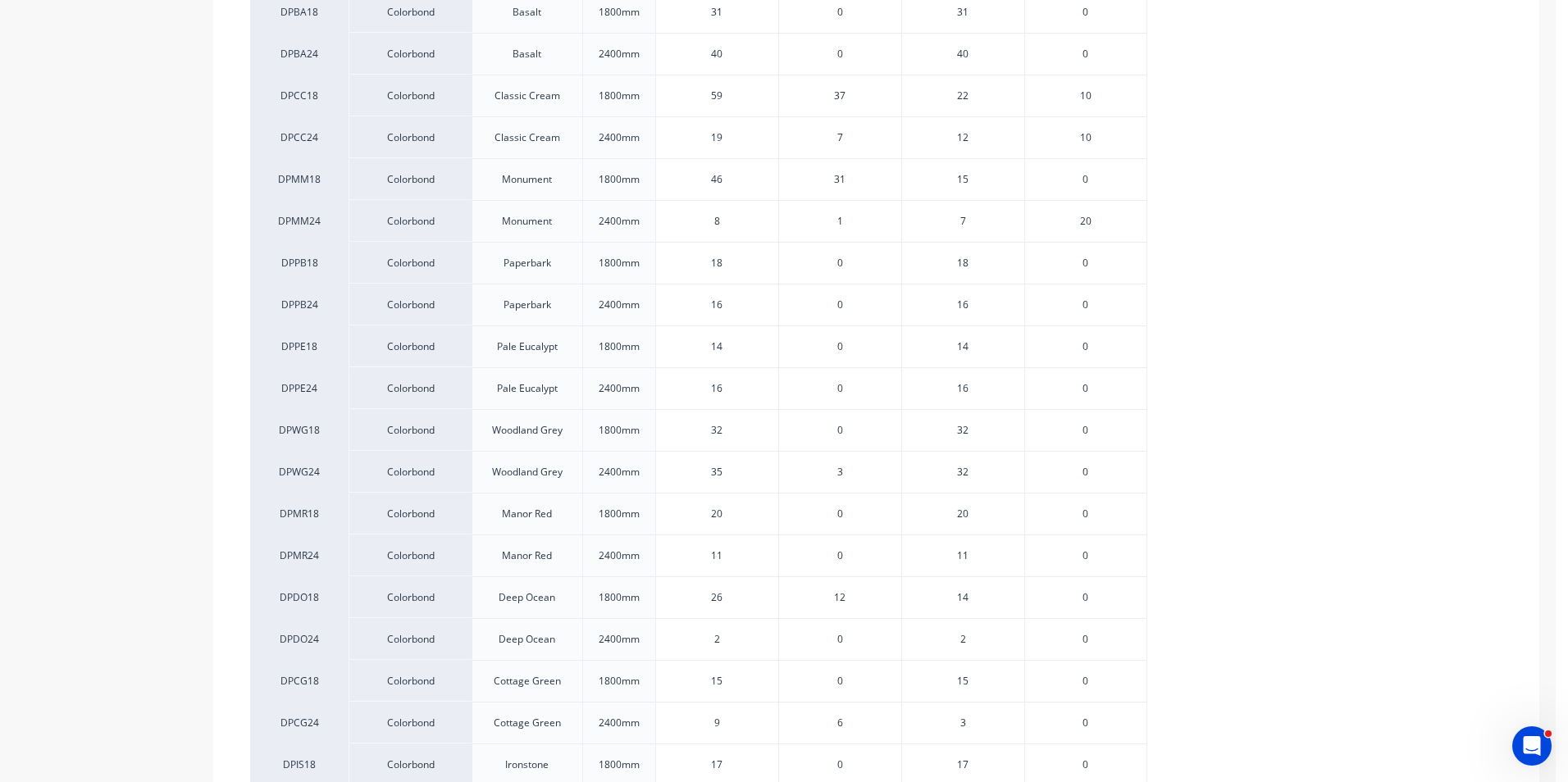
scroll to position [820, 0]
click at [839, 429] on span "12" at bounding box center [839, 434] width 11 height 15
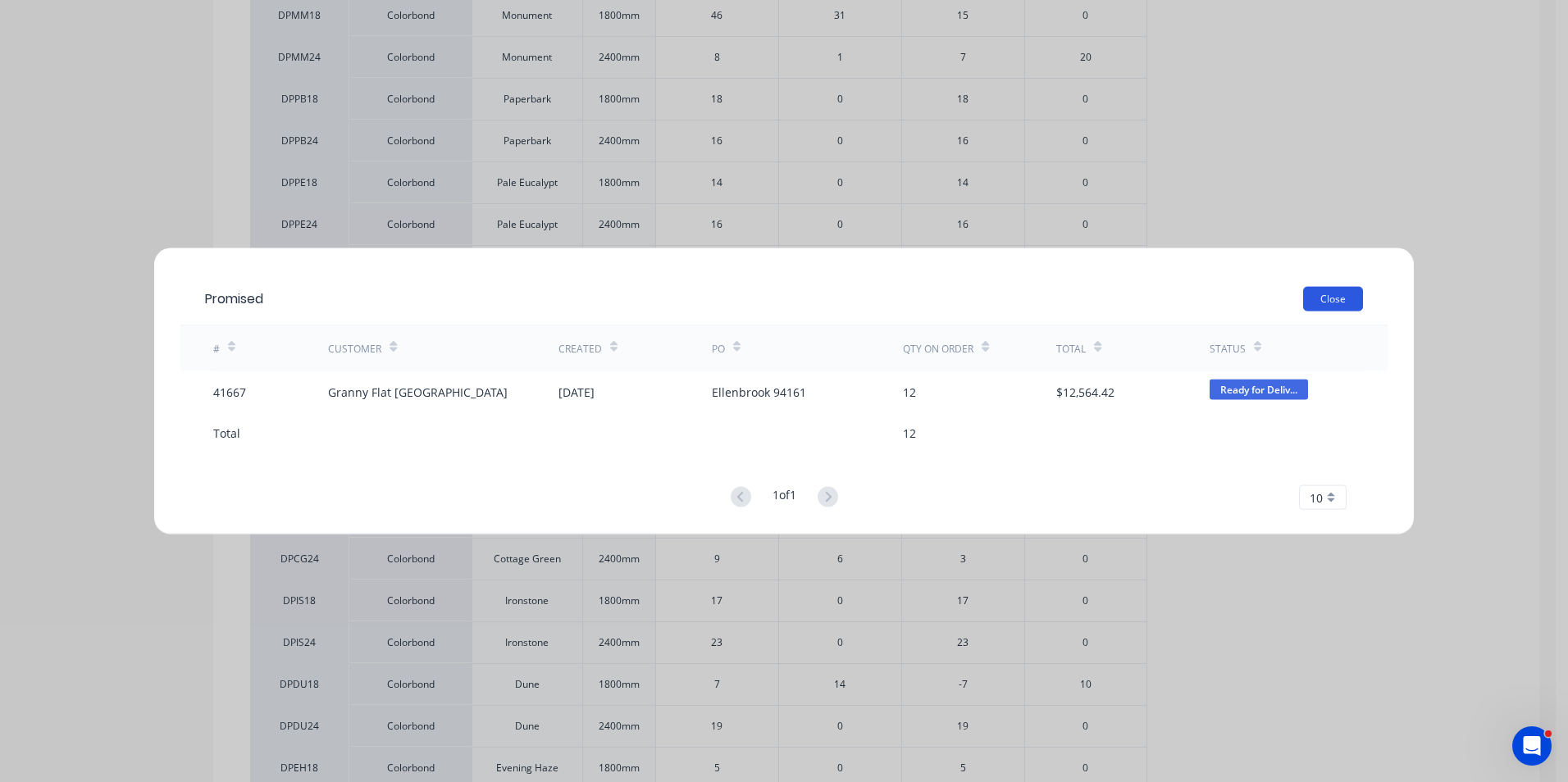
click at [1325, 305] on button "Close" at bounding box center [1333, 299] width 60 height 24
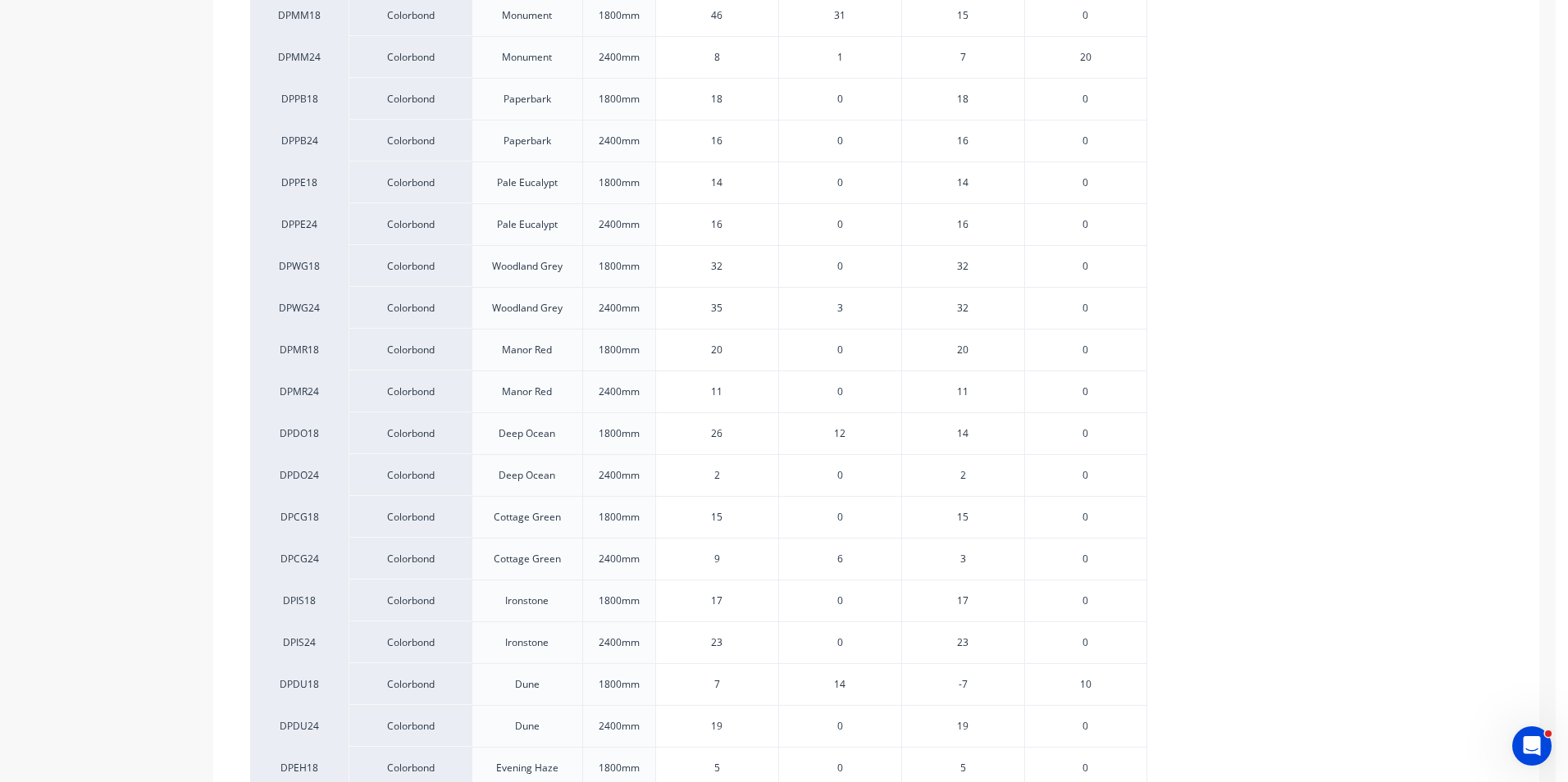
click at [857, 430] on div "12" at bounding box center [839, 433] width 123 height 41
click at [836, 437] on span "12" at bounding box center [839, 434] width 11 height 15
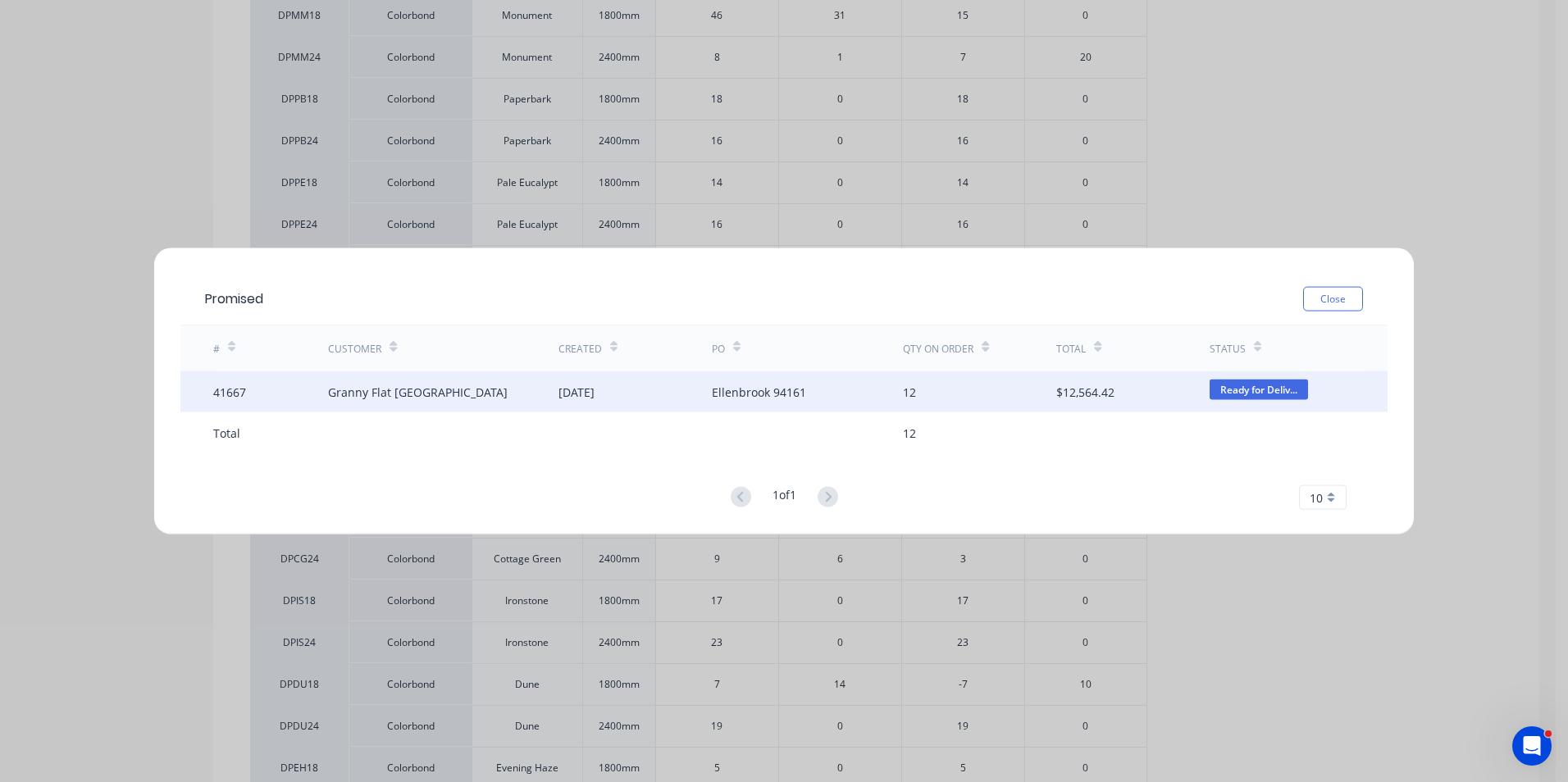
click at [533, 395] on div "Granny Flat [GEOGRAPHIC_DATA]" at bounding box center [443, 392] width 229 height 41
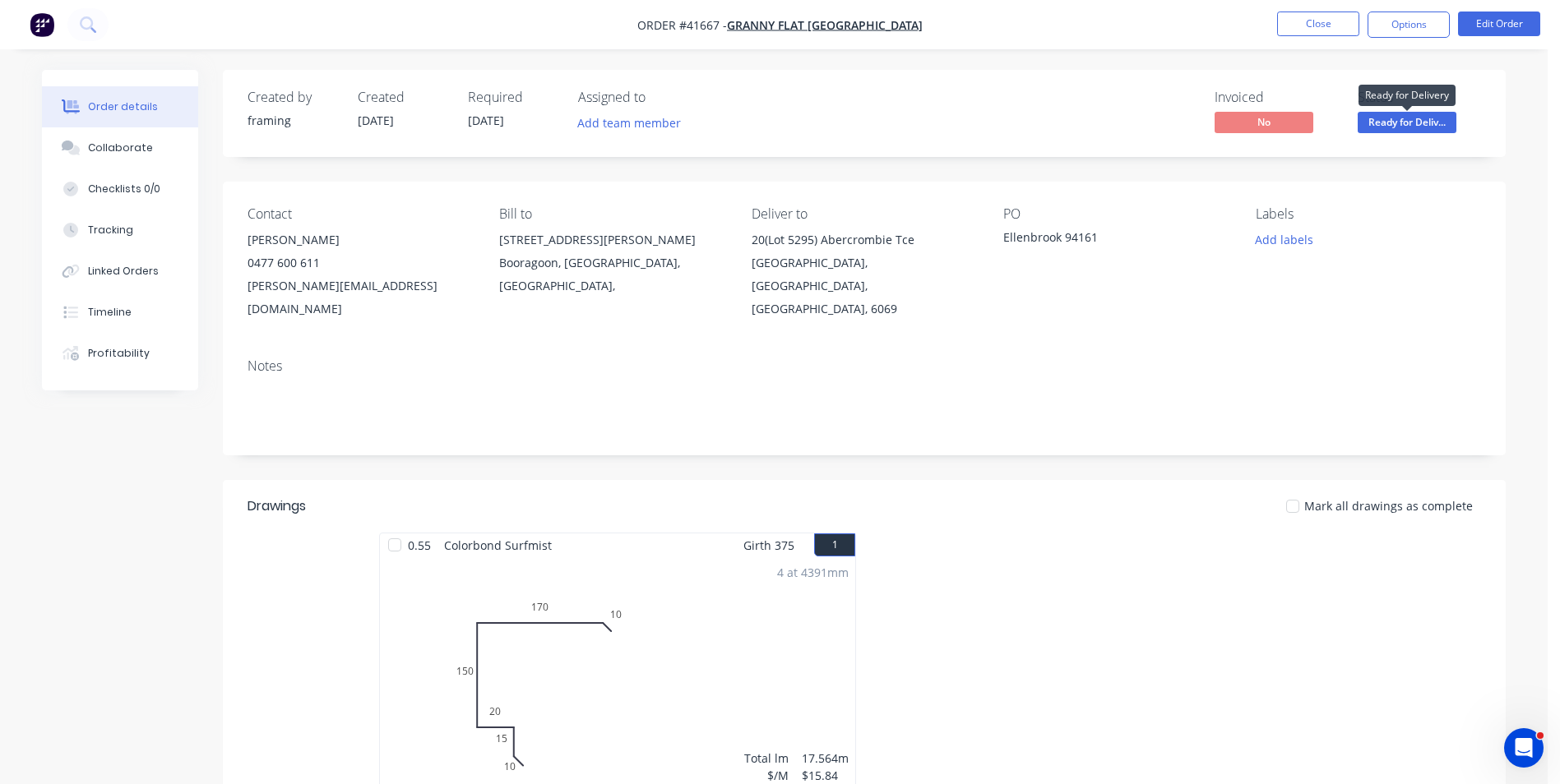
click at [1402, 117] on span "Ready for Deliv..." at bounding box center [1406, 122] width 99 height 21
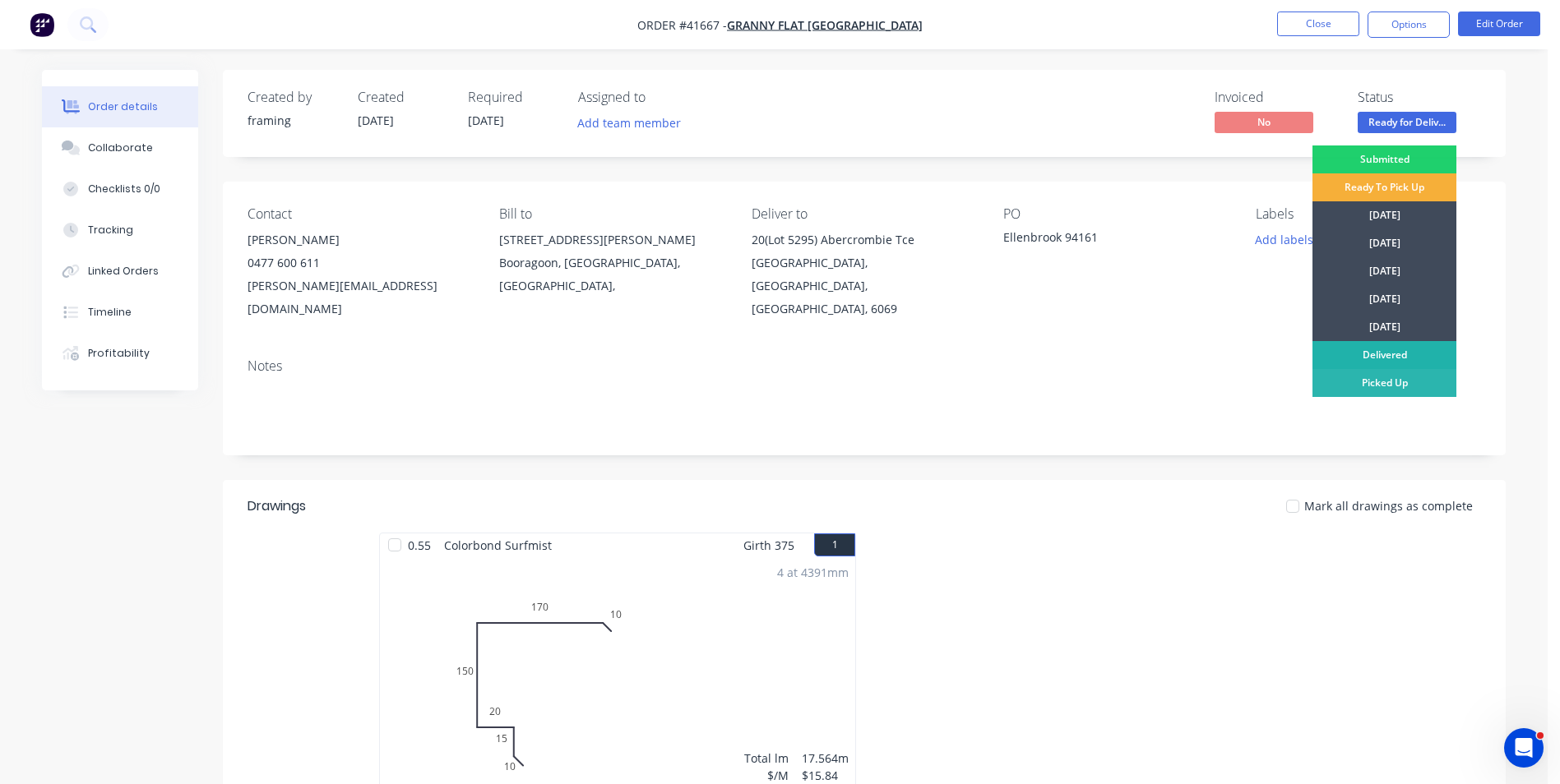
click at [1391, 355] on div "Delivered" at bounding box center [1384, 355] width 144 height 28
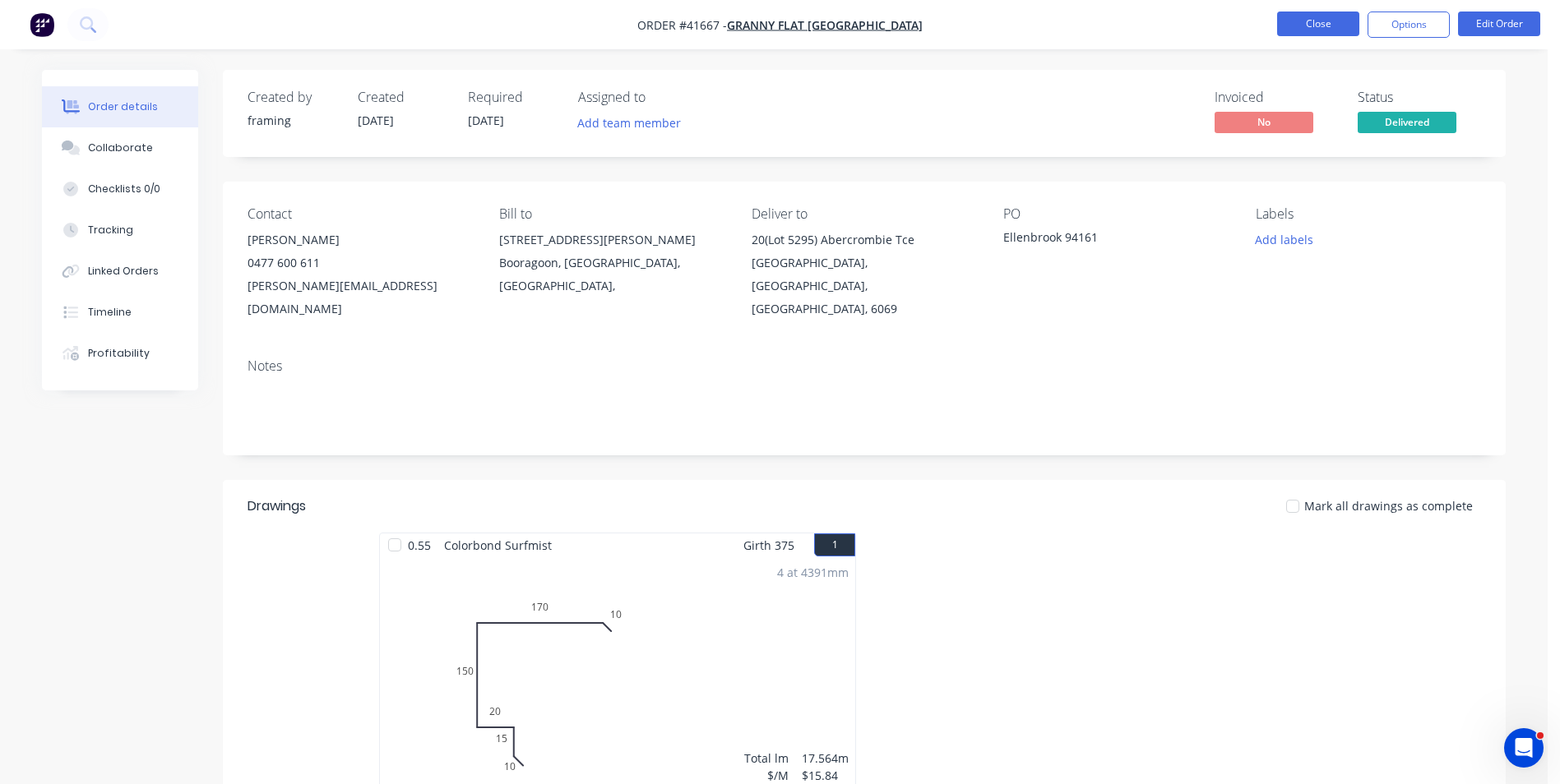
click at [1295, 25] on button "Close" at bounding box center [1318, 24] width 82 height 24
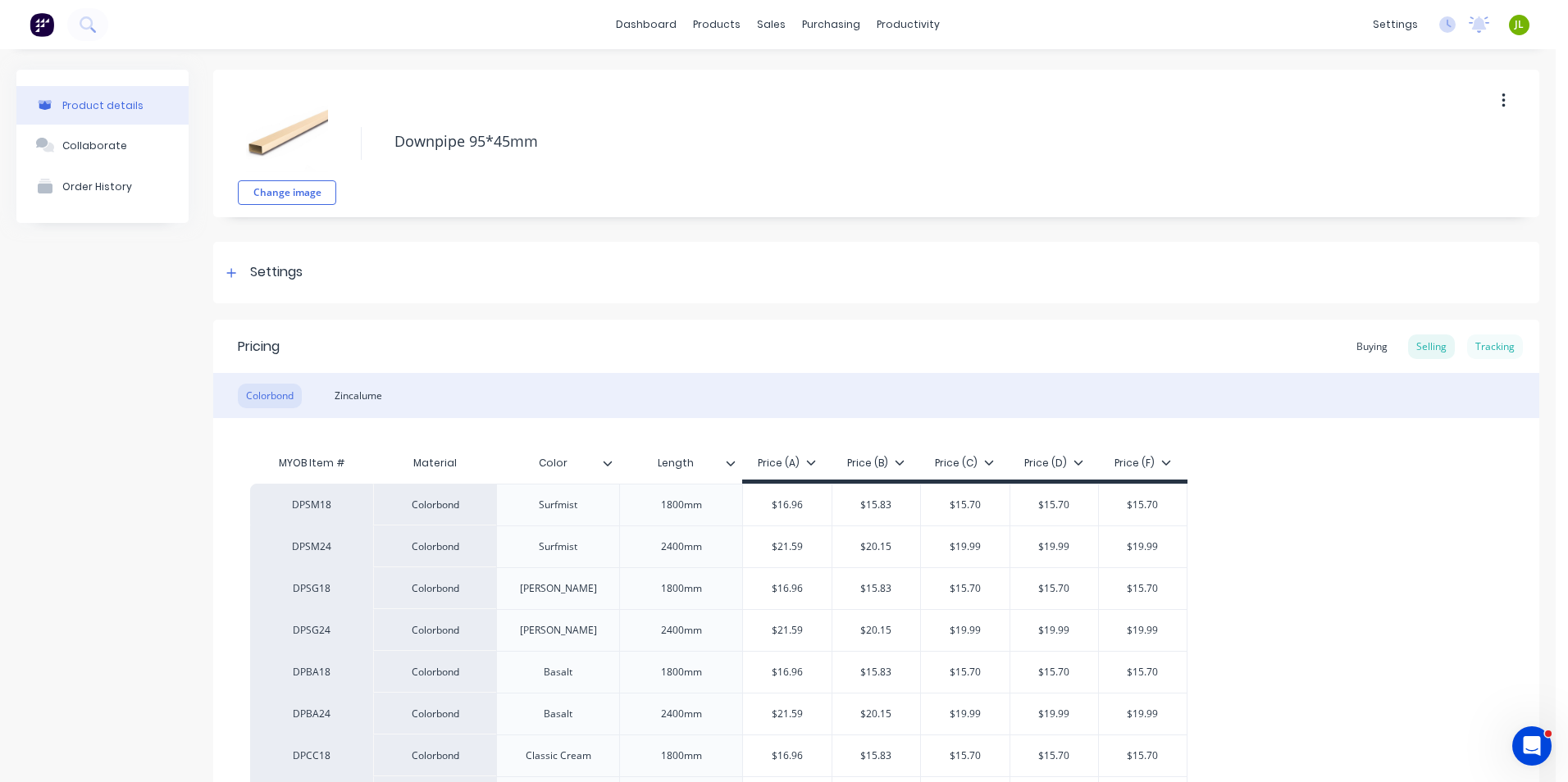
click at [1500, 344] on div "Tracking" at bounding box center [1495, 347] width 55 height 24
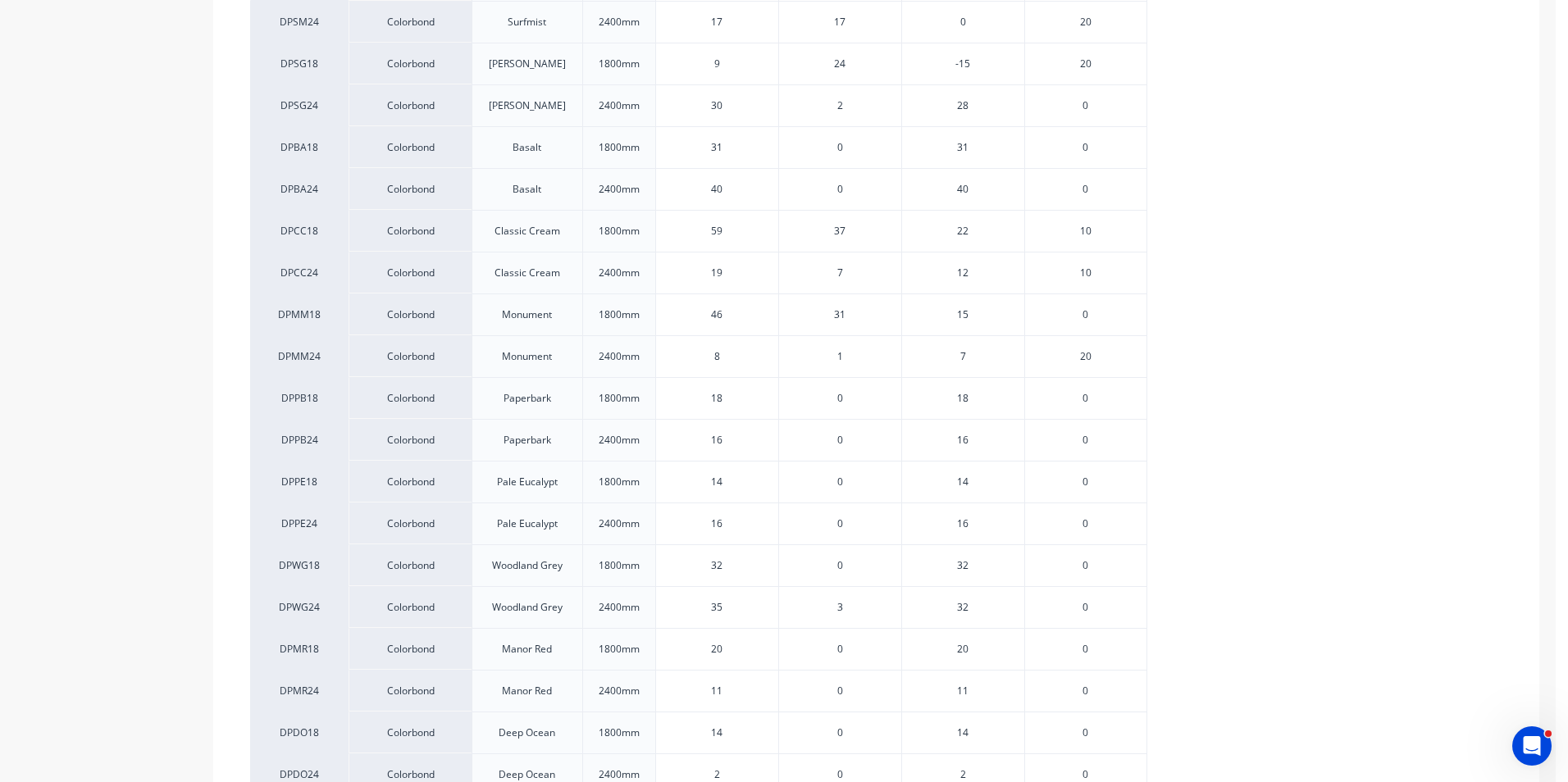
scroll to position [410, 0]
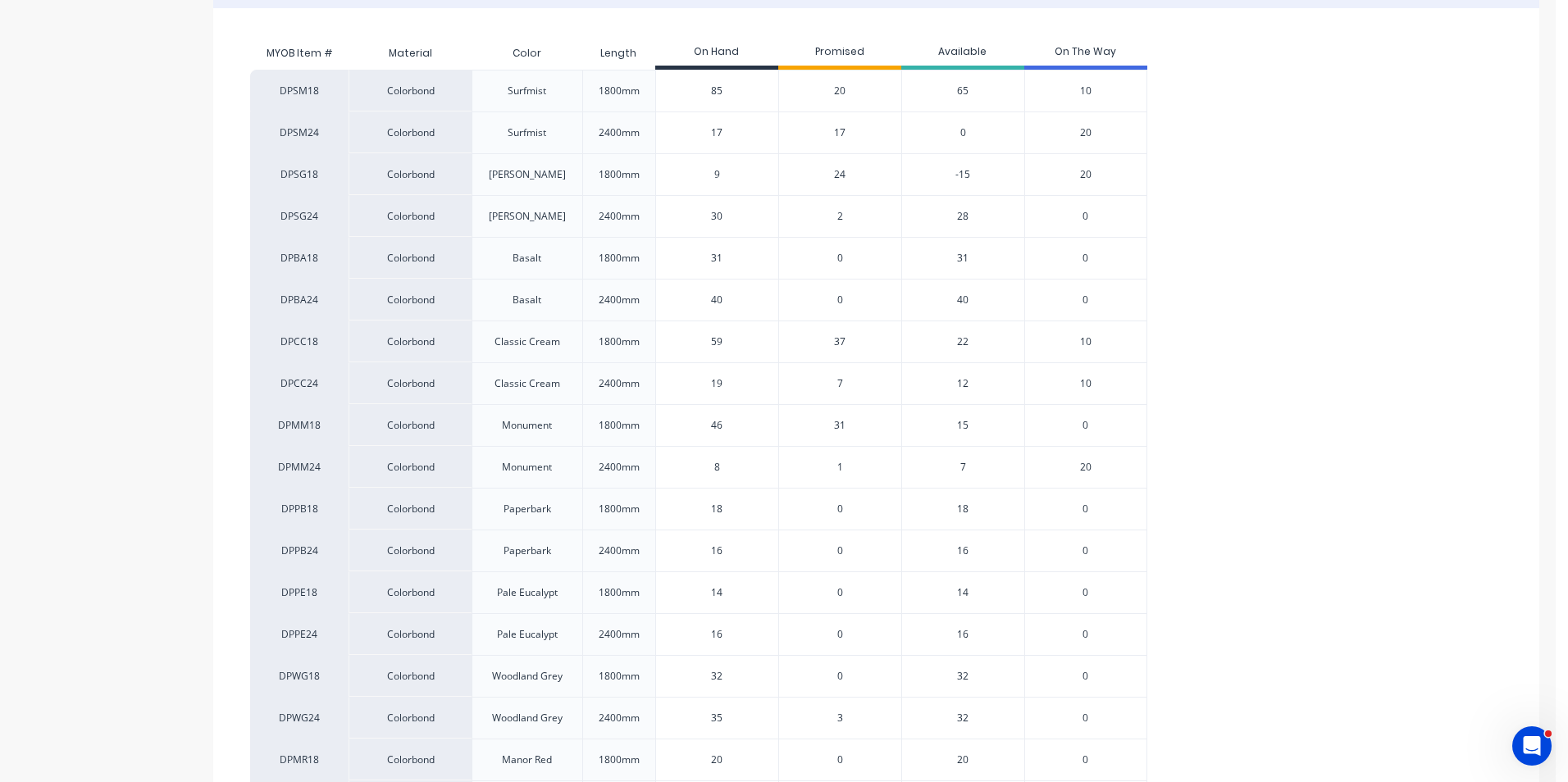
click at [838, 385] on span "7" at bounding box center [840, 383] width 6 height 15
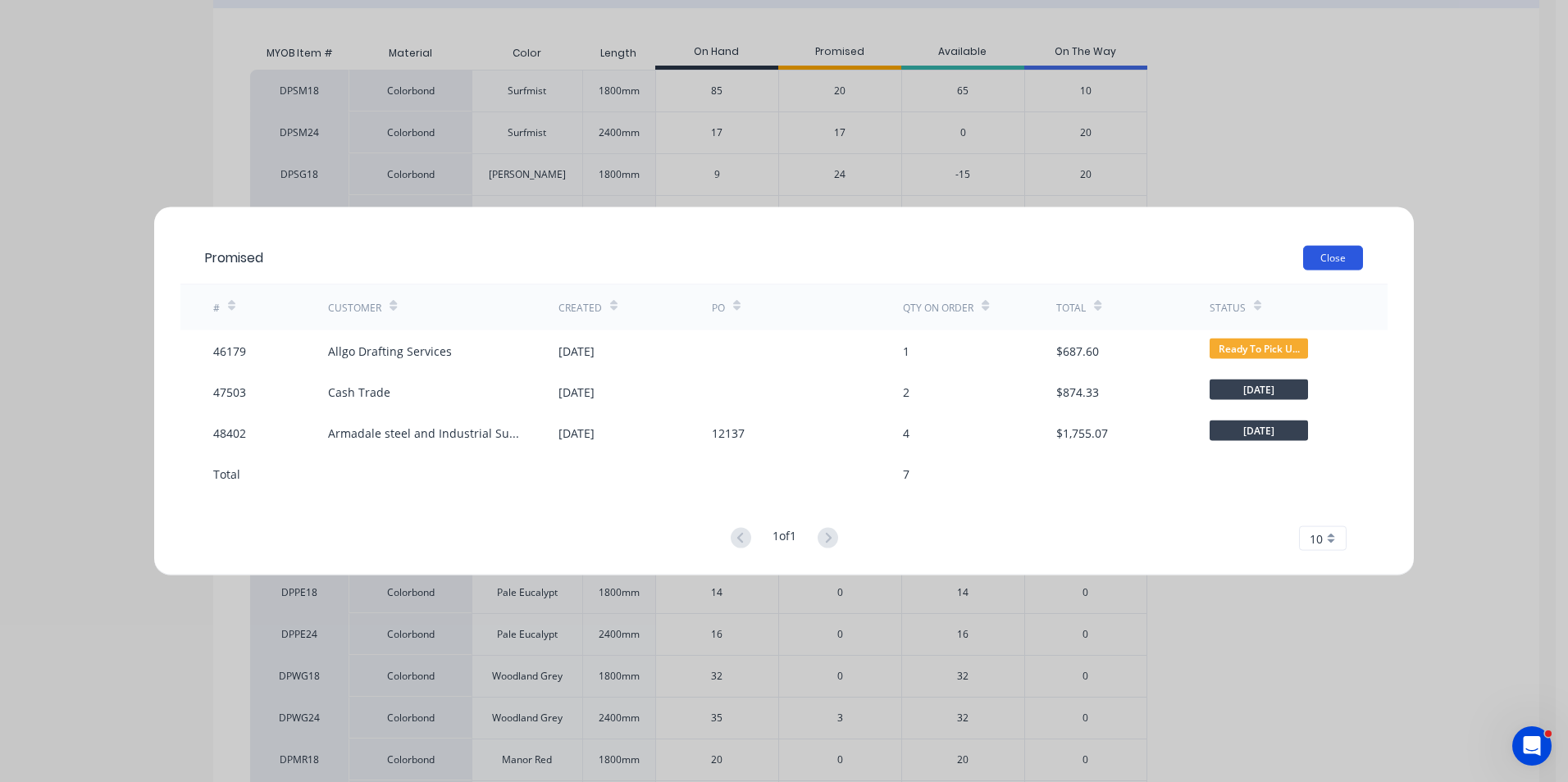
click at [1333, 253] on button "Close" at bounding box center [1333, 258] width 60 height 24
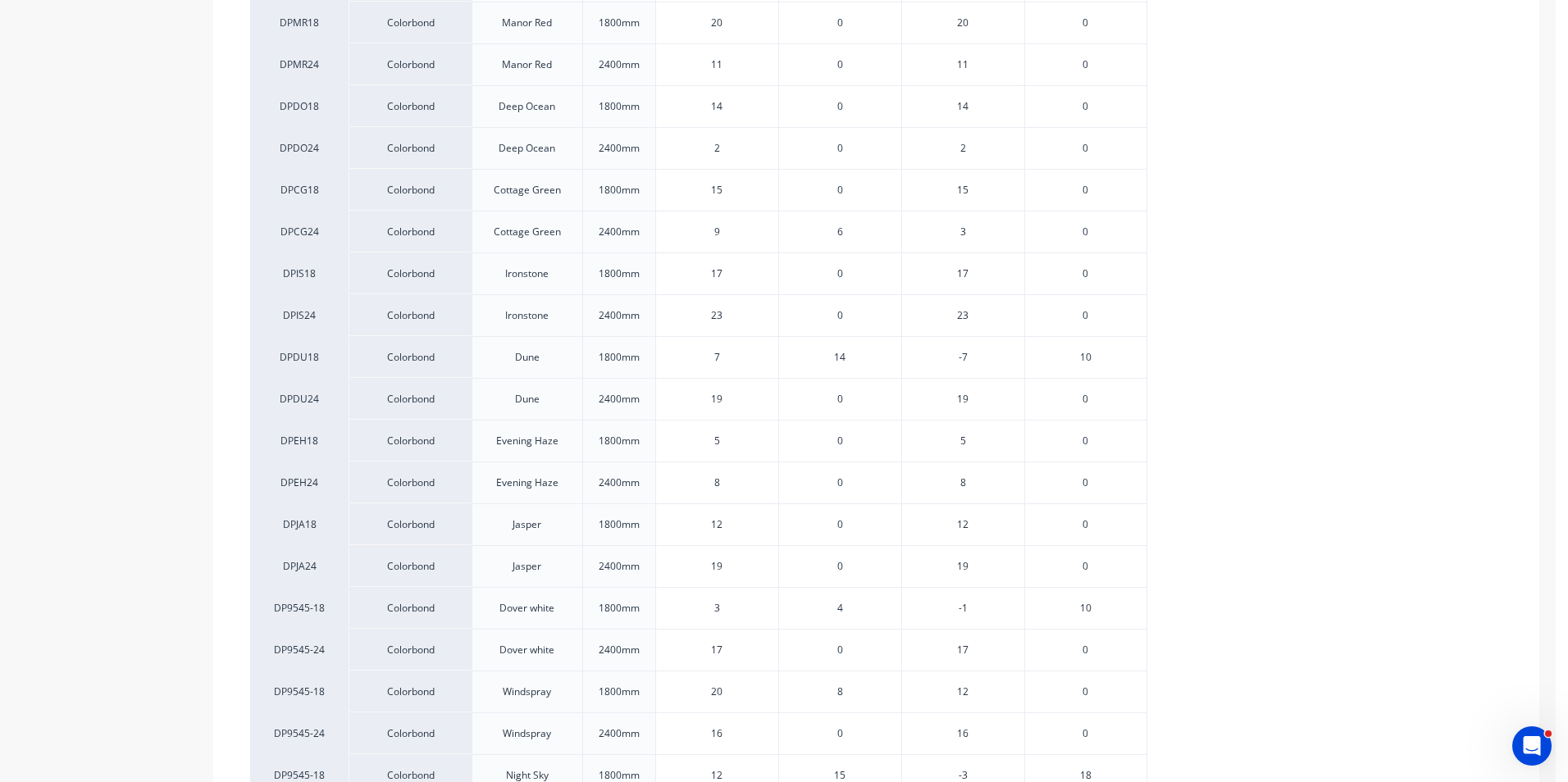
scroll to position [1148, 0]
click at [839, 601] on span "4" at bounding box center [840, 608] width 6 height 15
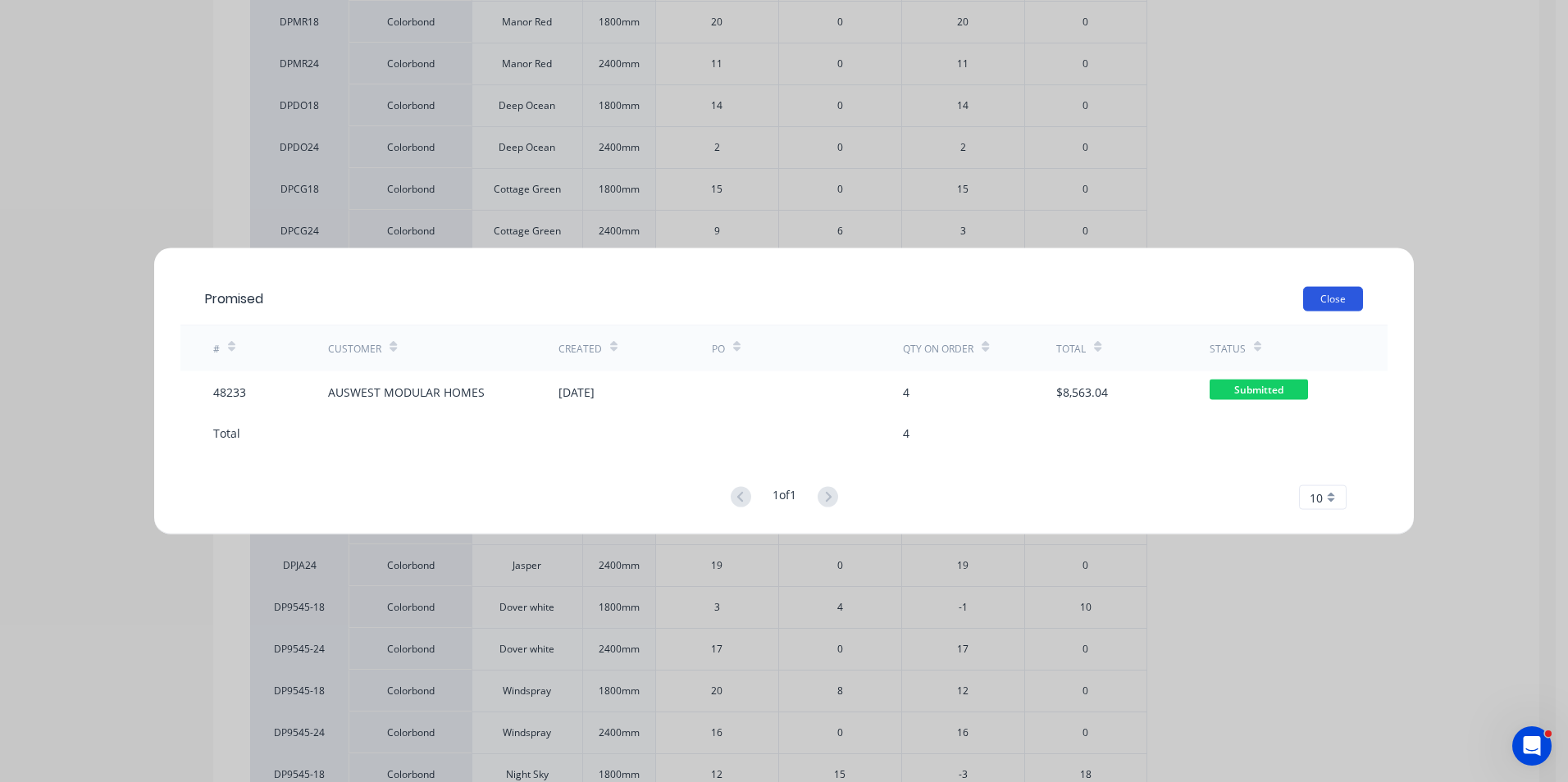
click at [1345, 299] on button "Close" at bounding box center [1333, 299] width 60 height 24
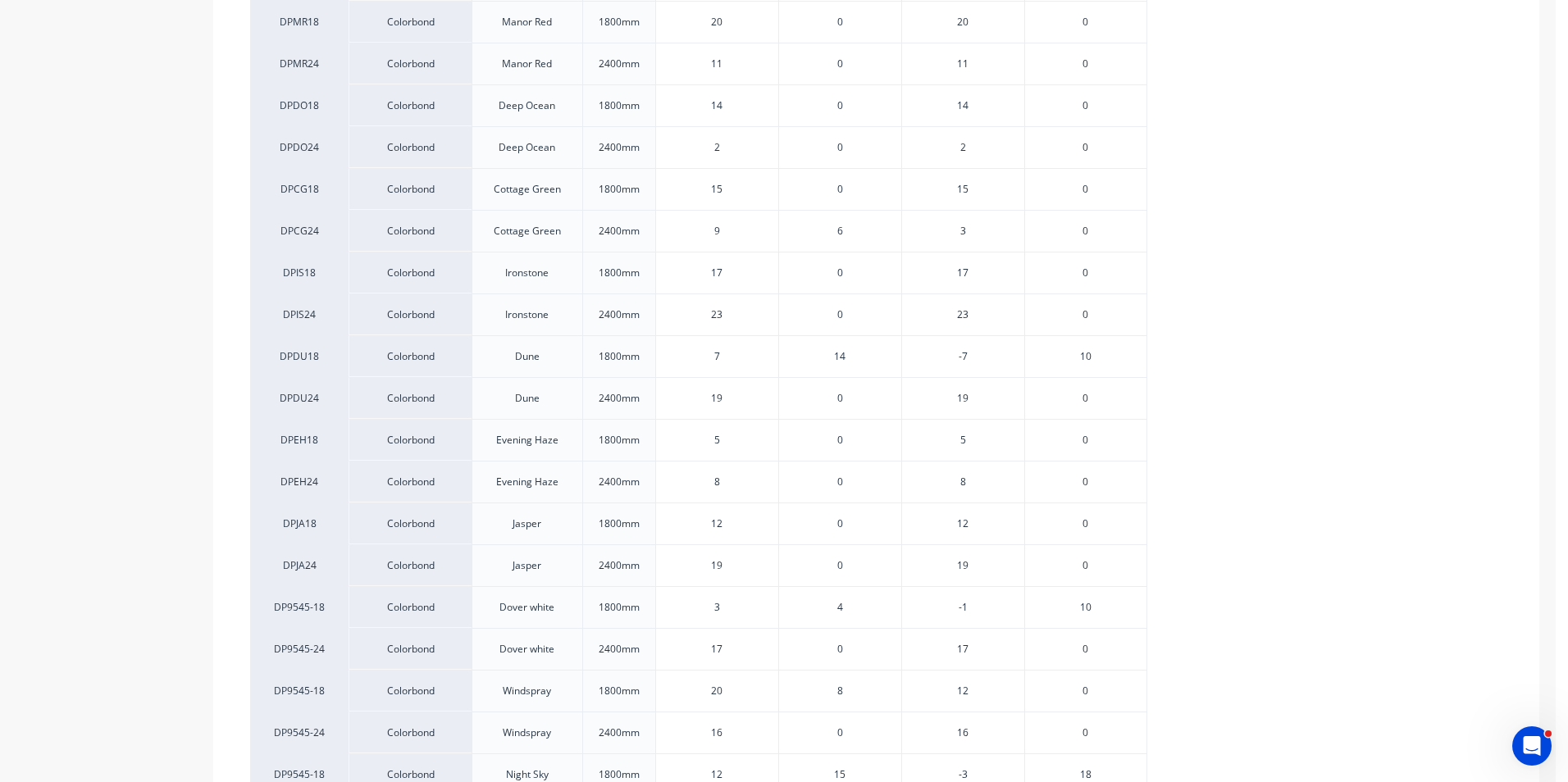
click at [1086, 362] on span "10" at bounding box center [1086, 357] width 11 height 15
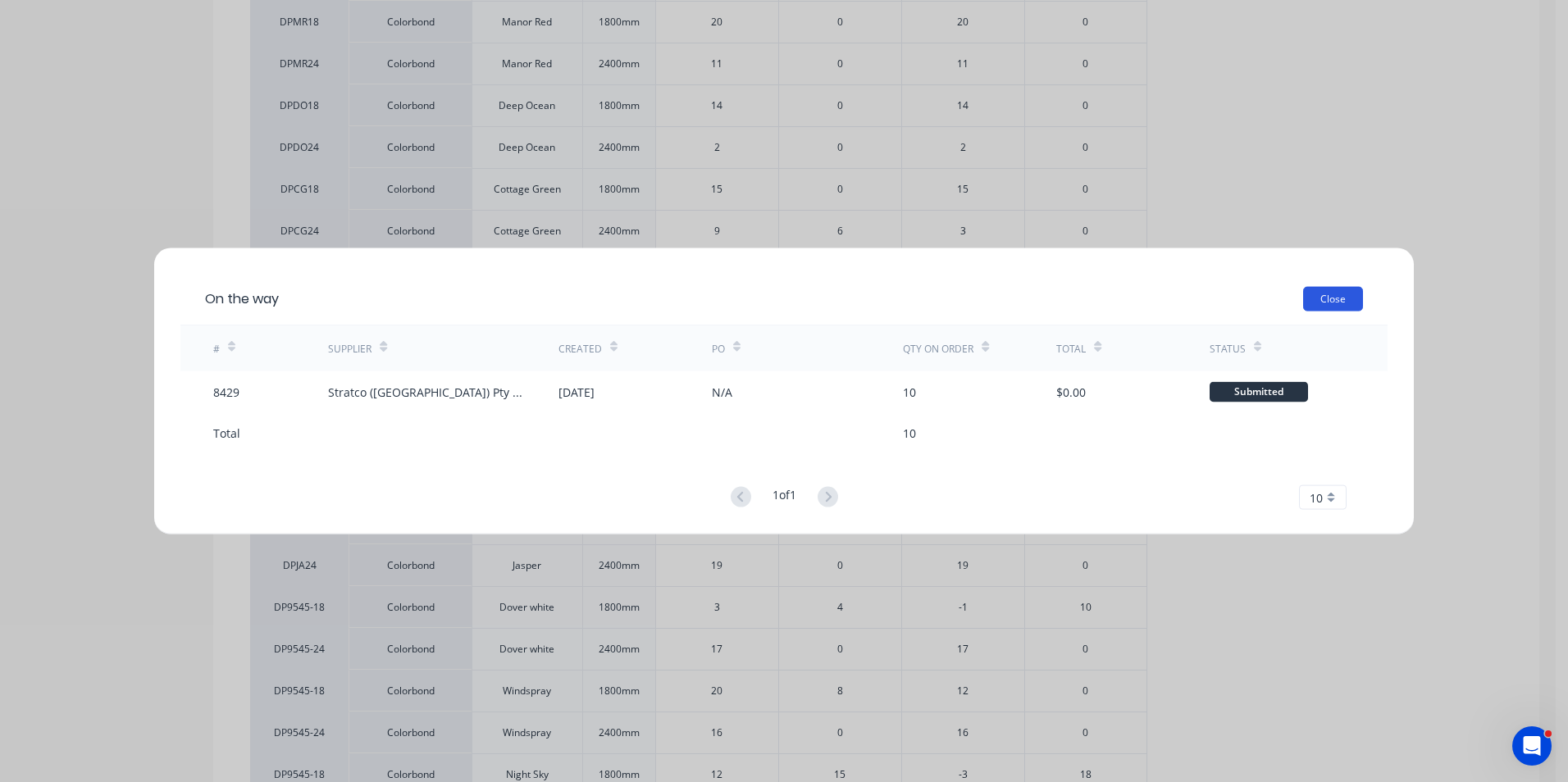
click at [1346, 307] on button "Close" at bounding box center [1333, 299] width 60 height 24
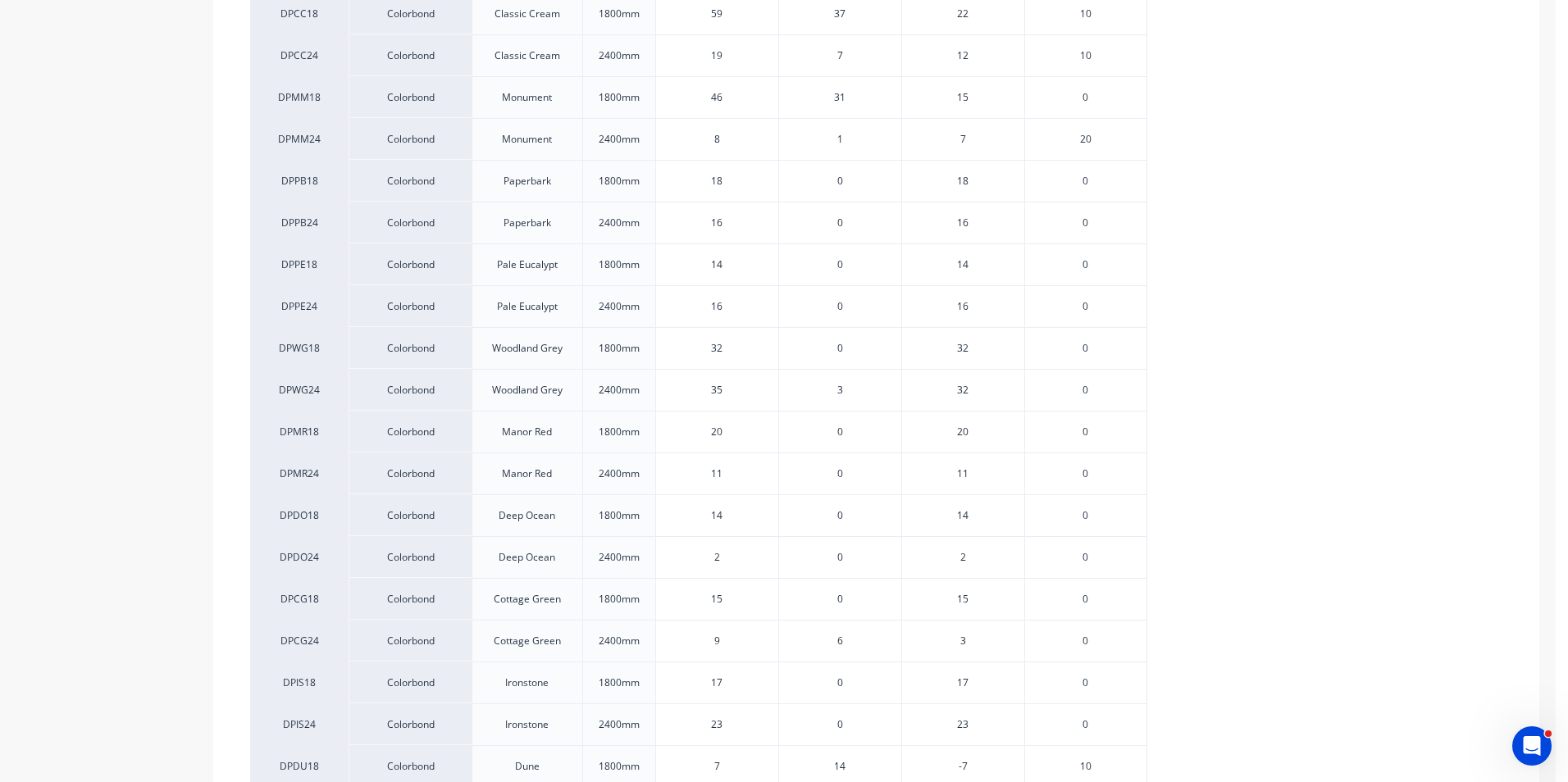
scroll to position [820, 0]
click at [843, 690] on span "14" at bounding box center [839, 685] width 11 height 15
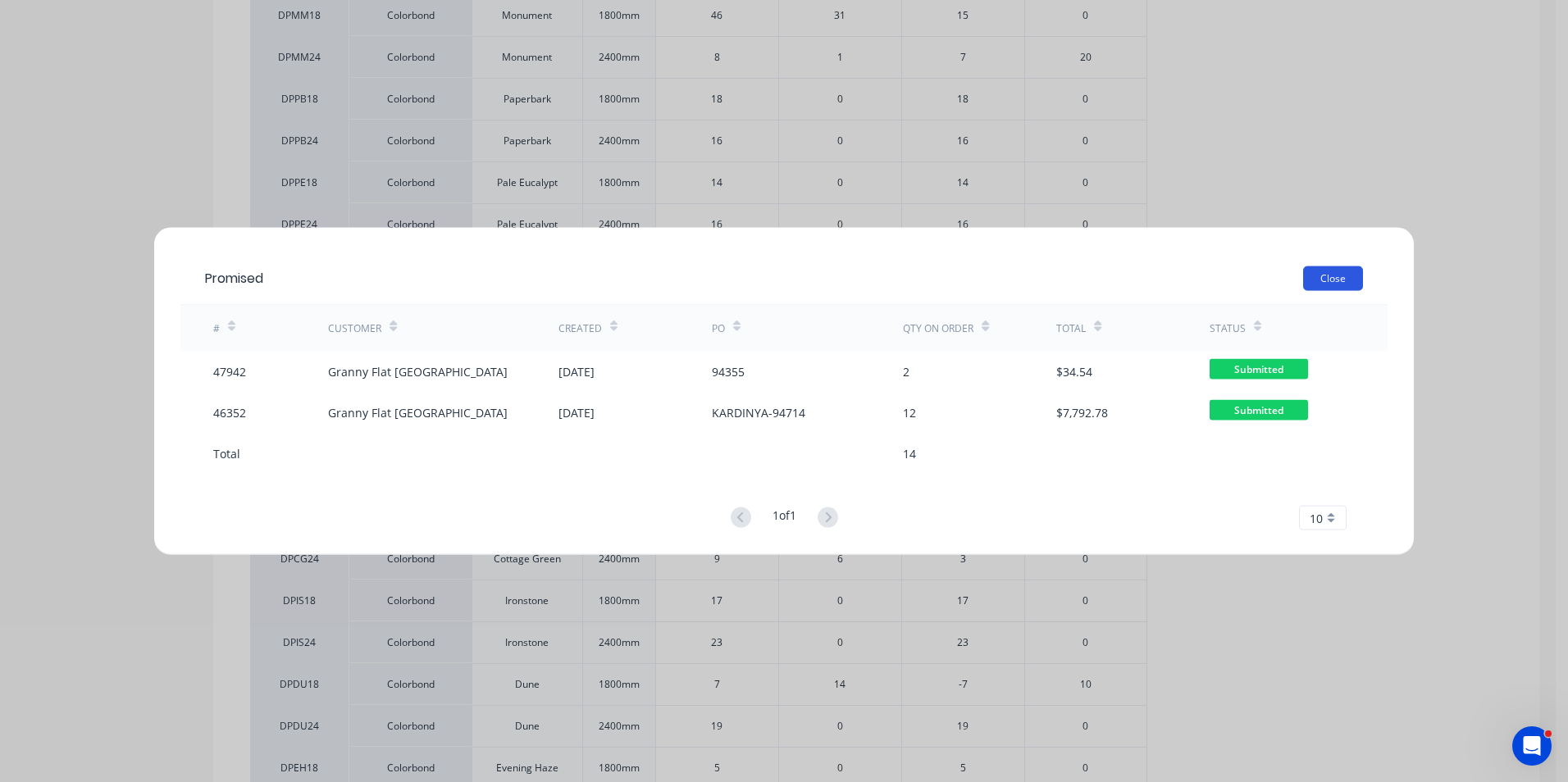
click at [1334, 290] on button "Close" at bounding box center [1333, 279] width 60 height 24
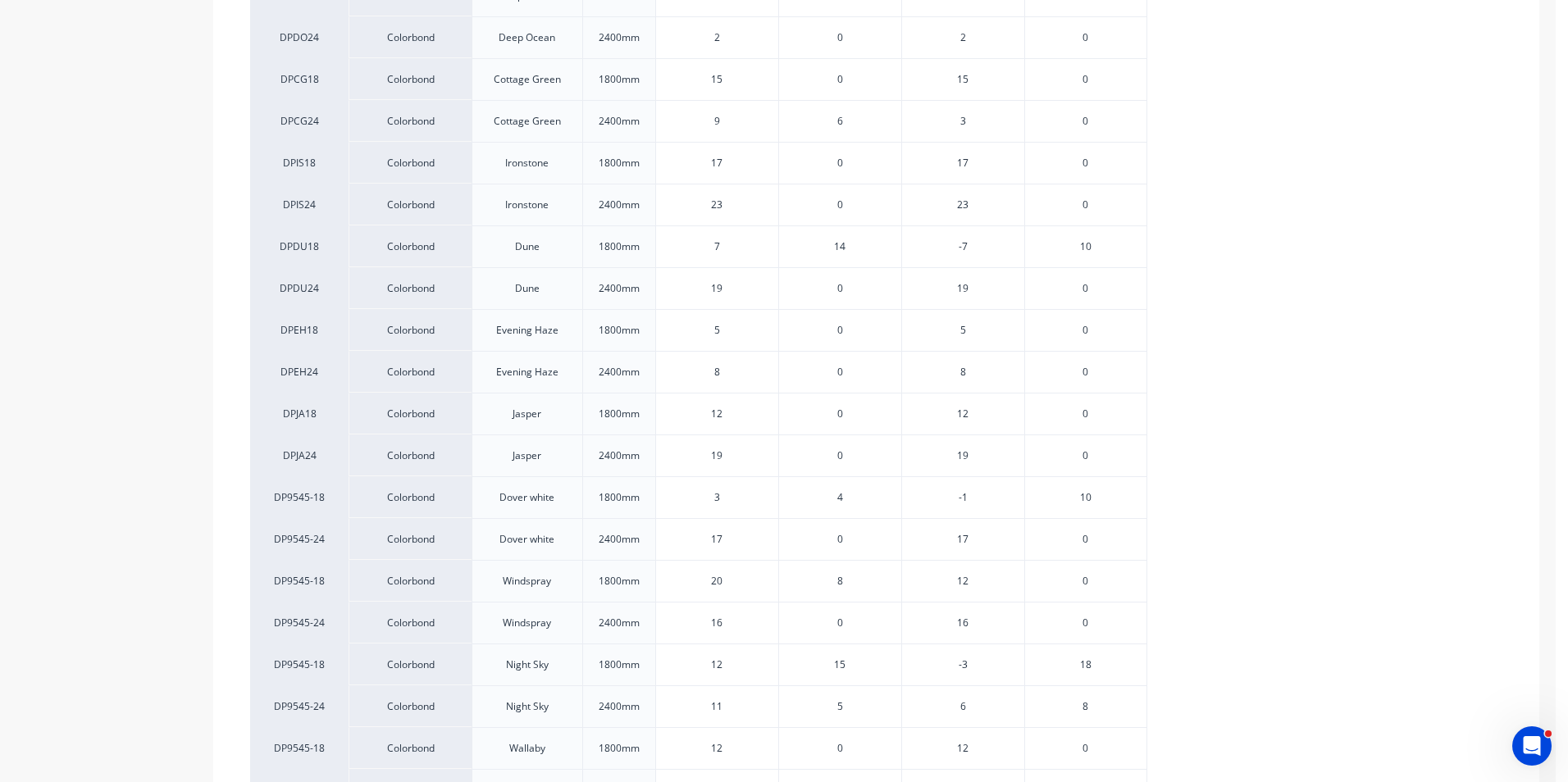
scroll to position [1165, 0]
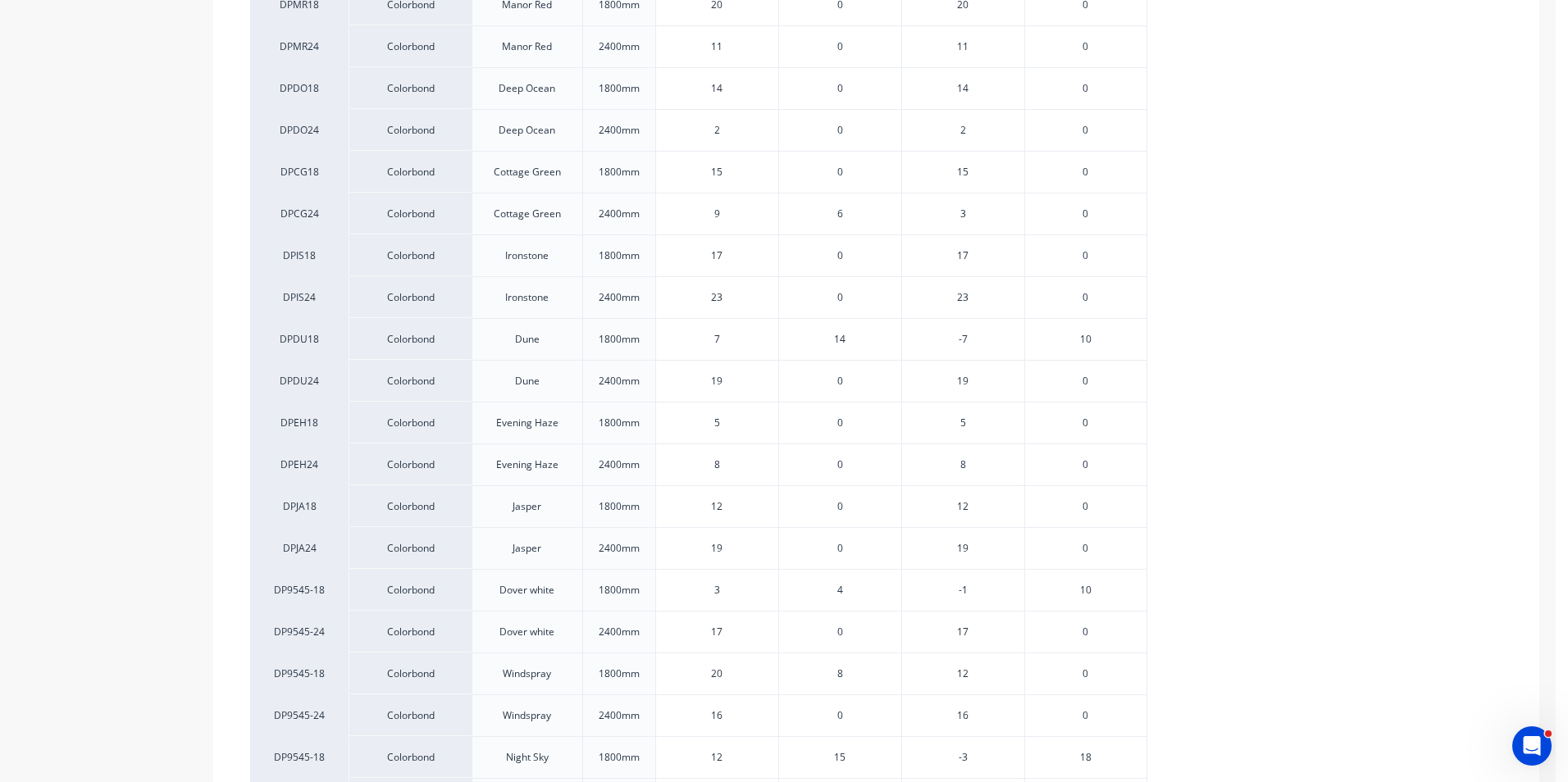
click at [843, 211] on div "6" at bounding box center [839, 213] width 123 height 41
click at [839, 213] on span "6" at bounding box center [840, 214] width 6 height 15
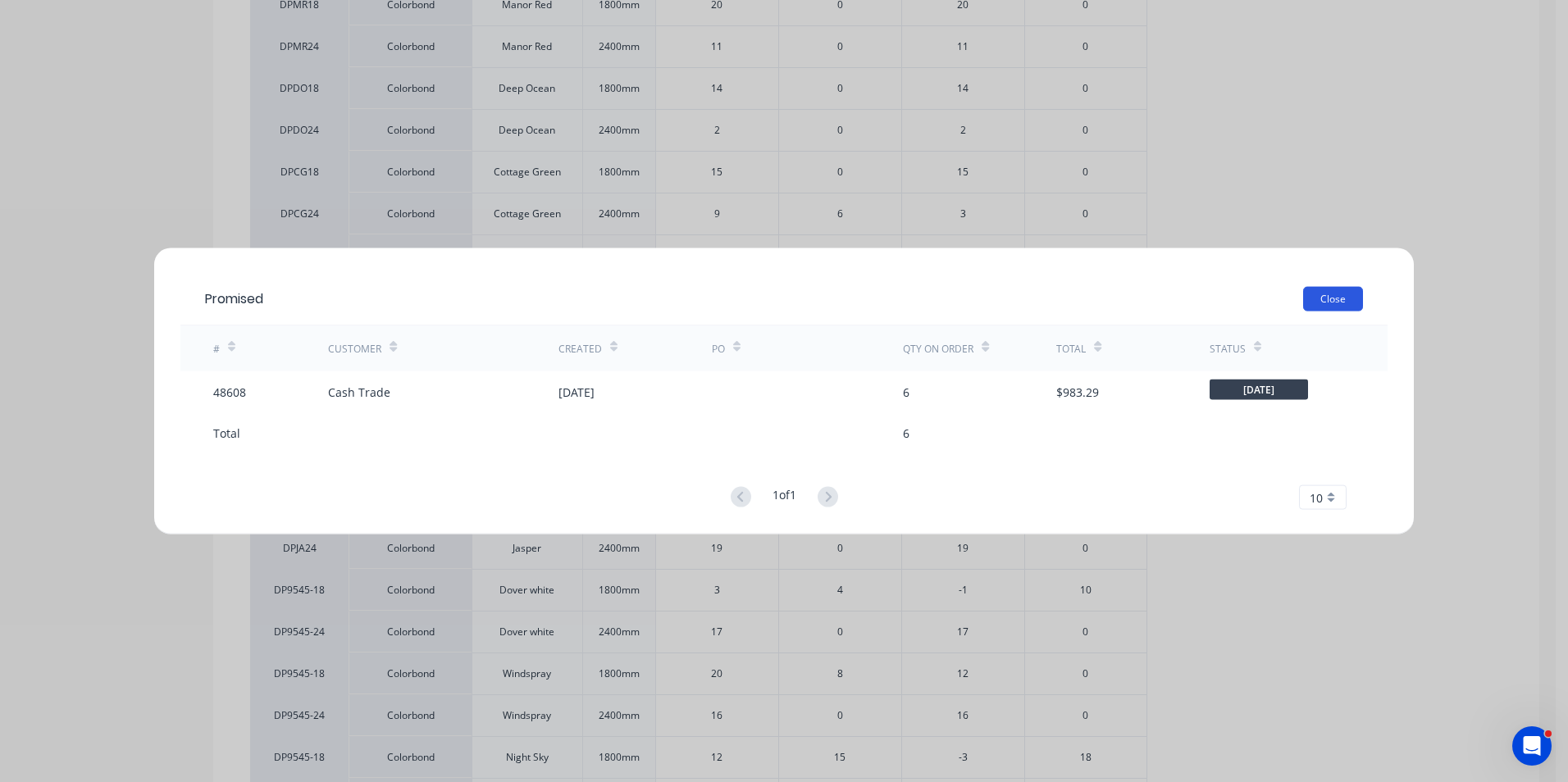
click at [1344, 292] on button "Close" at bounding box center [1333, 299] width 60 height 24
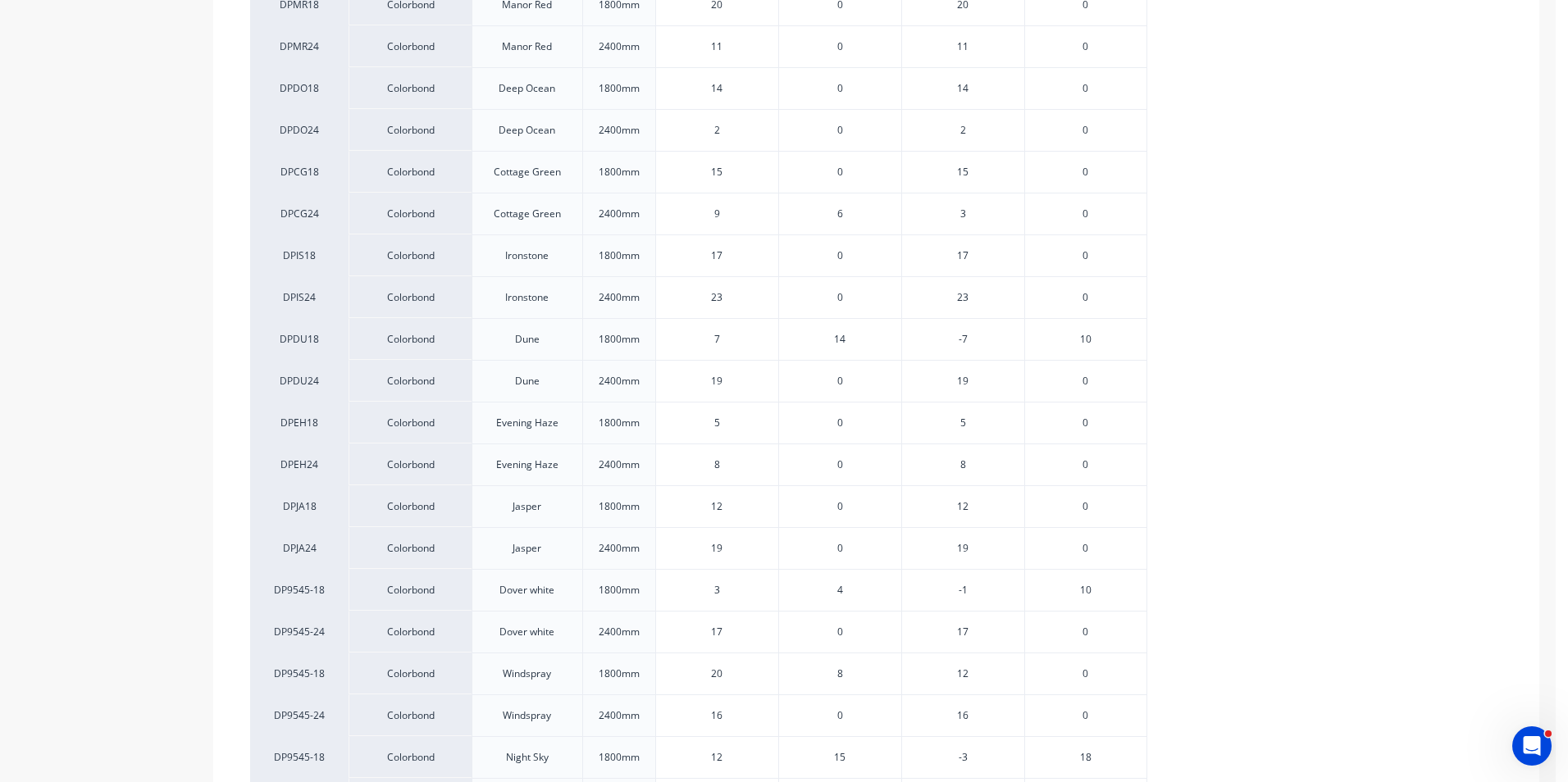
click at [842, 675] on span "8" at bounding box center [840, 674] width 6 height 15
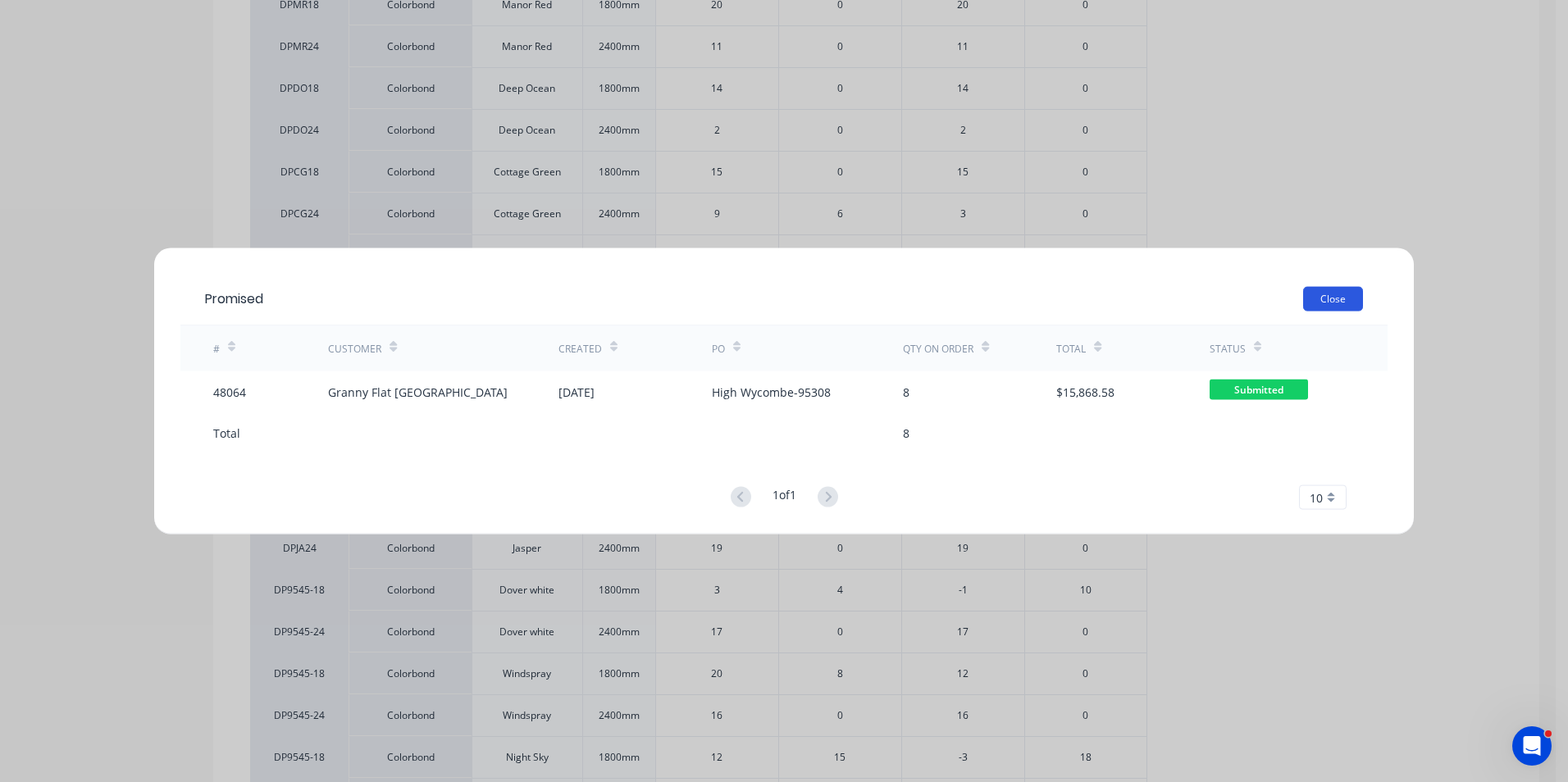
click at [1317, 298] on button "Close" at bounding box center [1333, 299] width 60 height 24
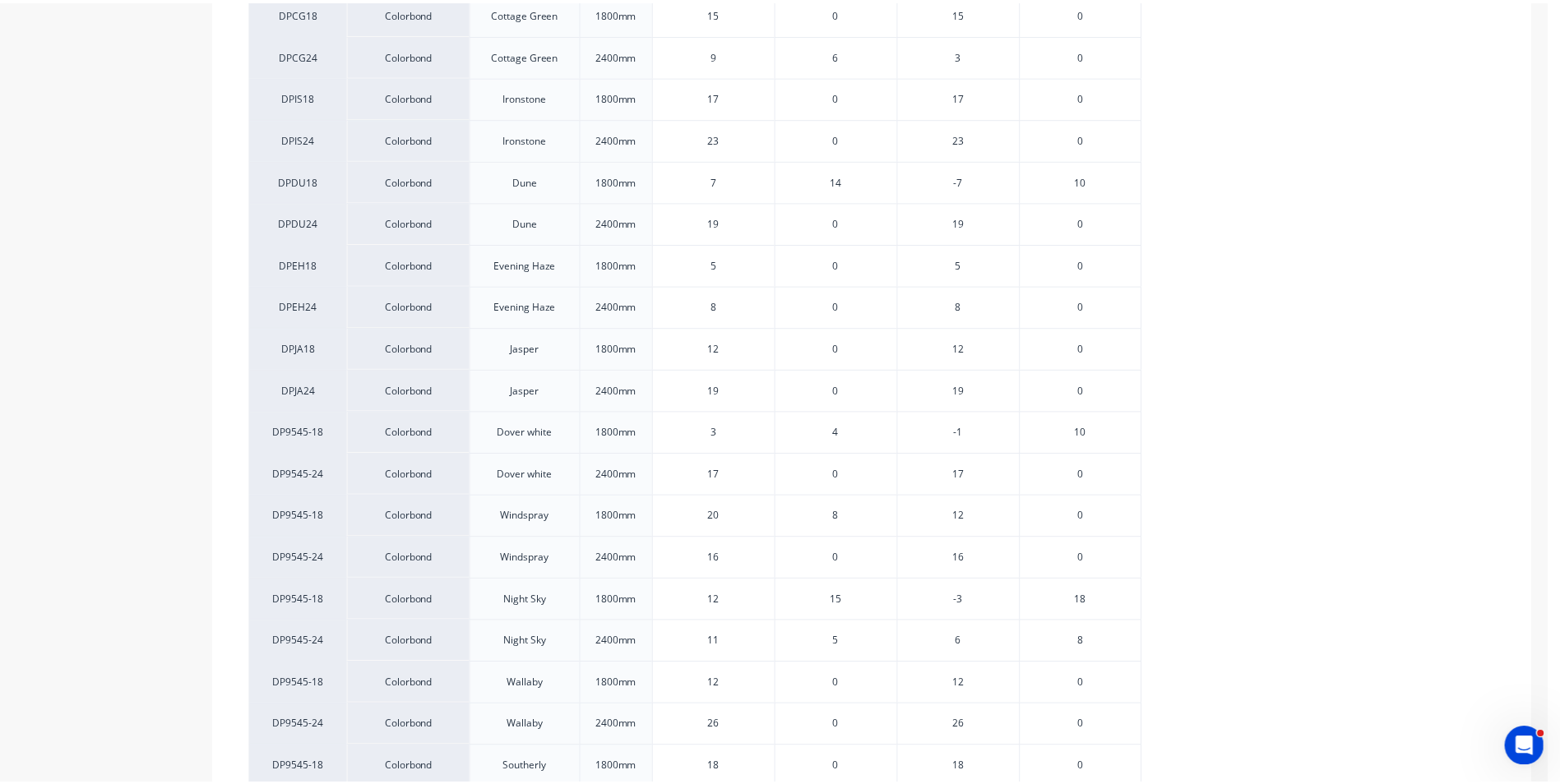
scroll to position [1332, 0]
click at [842, 595] on span "15" at bounding box center [842, 596] width 11 height 15
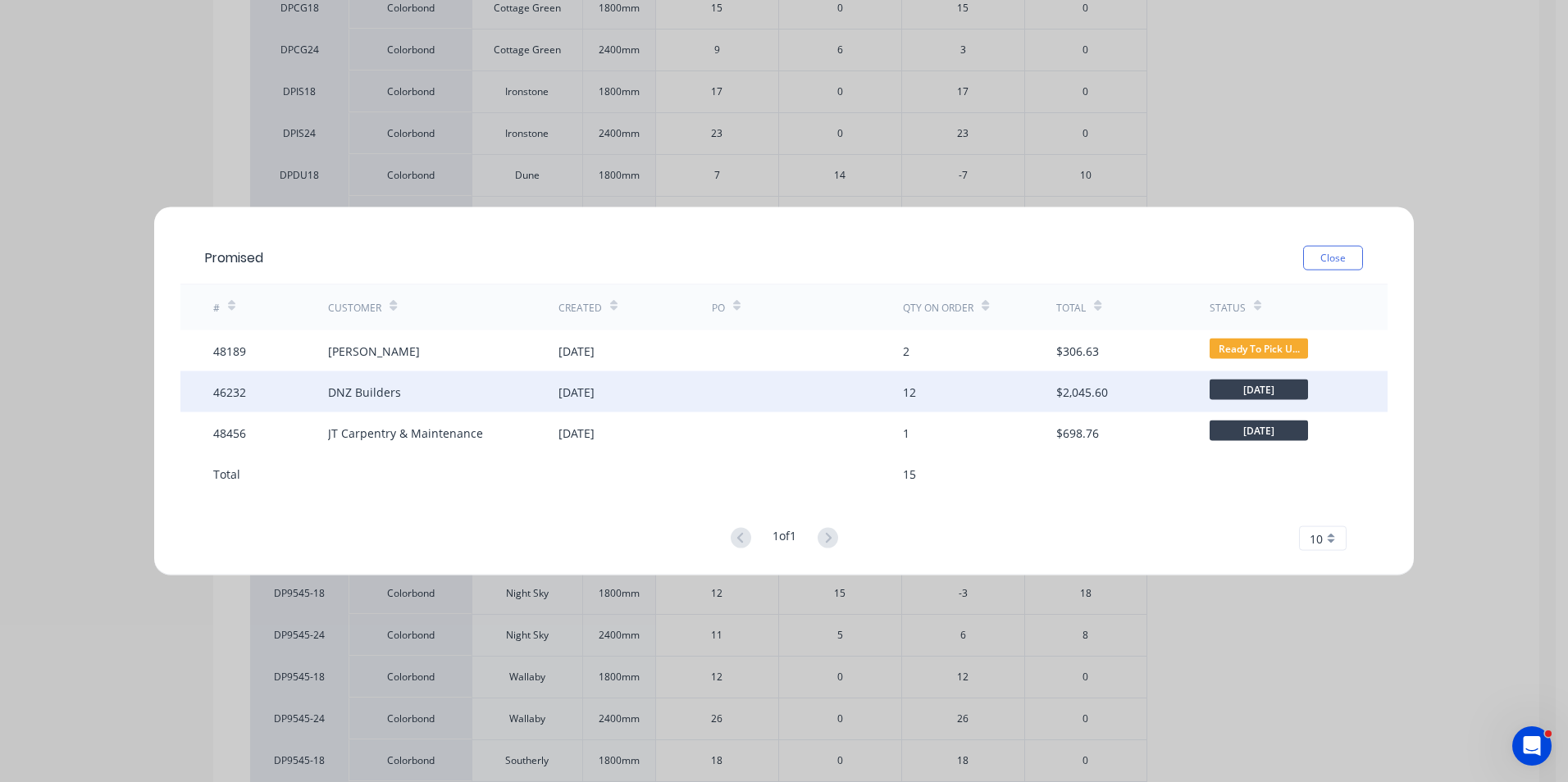
click at [395, 397] on div "DNZ Builders" at bounding box center [365, 391] width 73 height 17
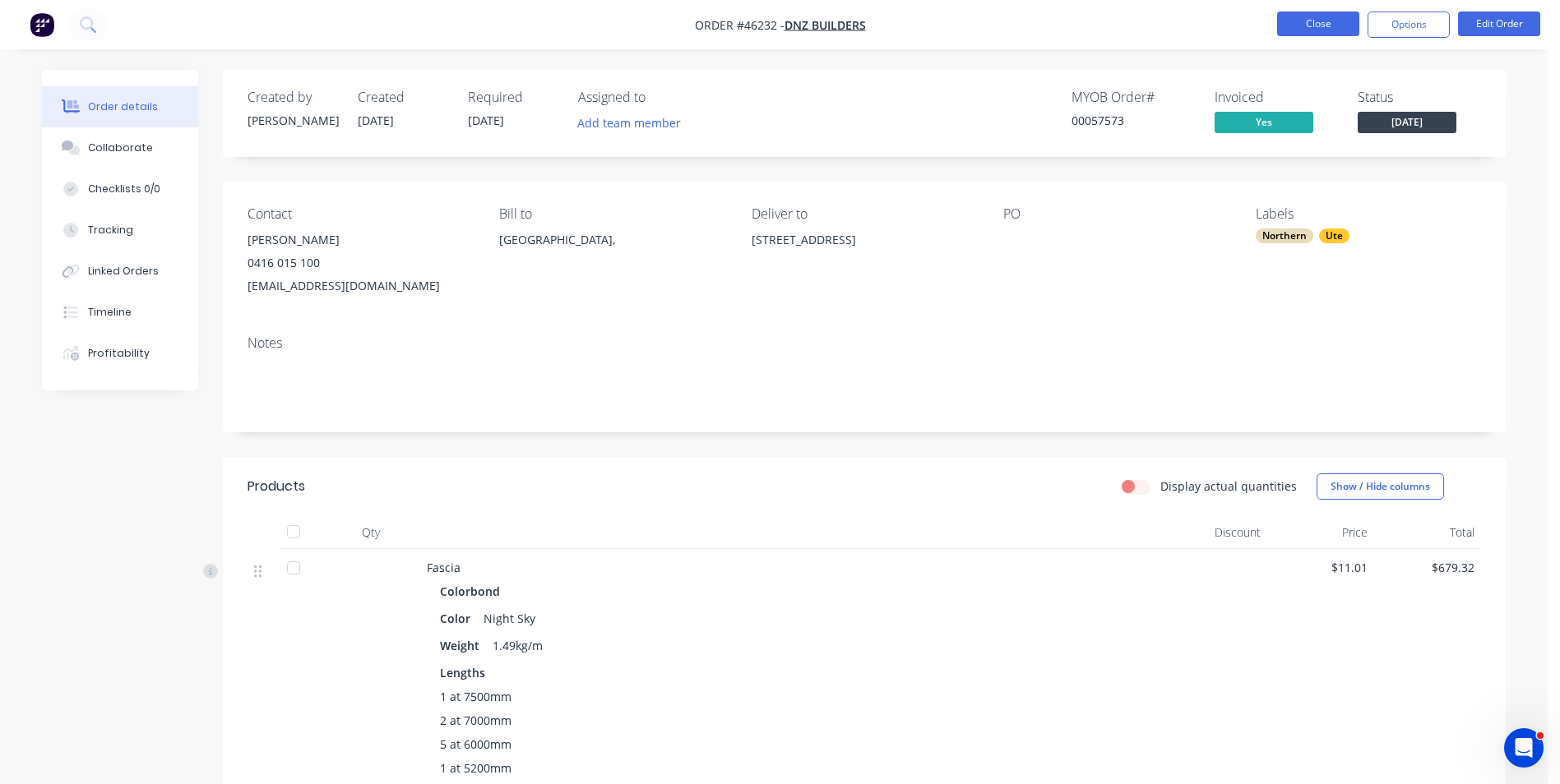
click at [1334, 25] on button "Close" at bounding box center [1318, 24] width 82 height 24
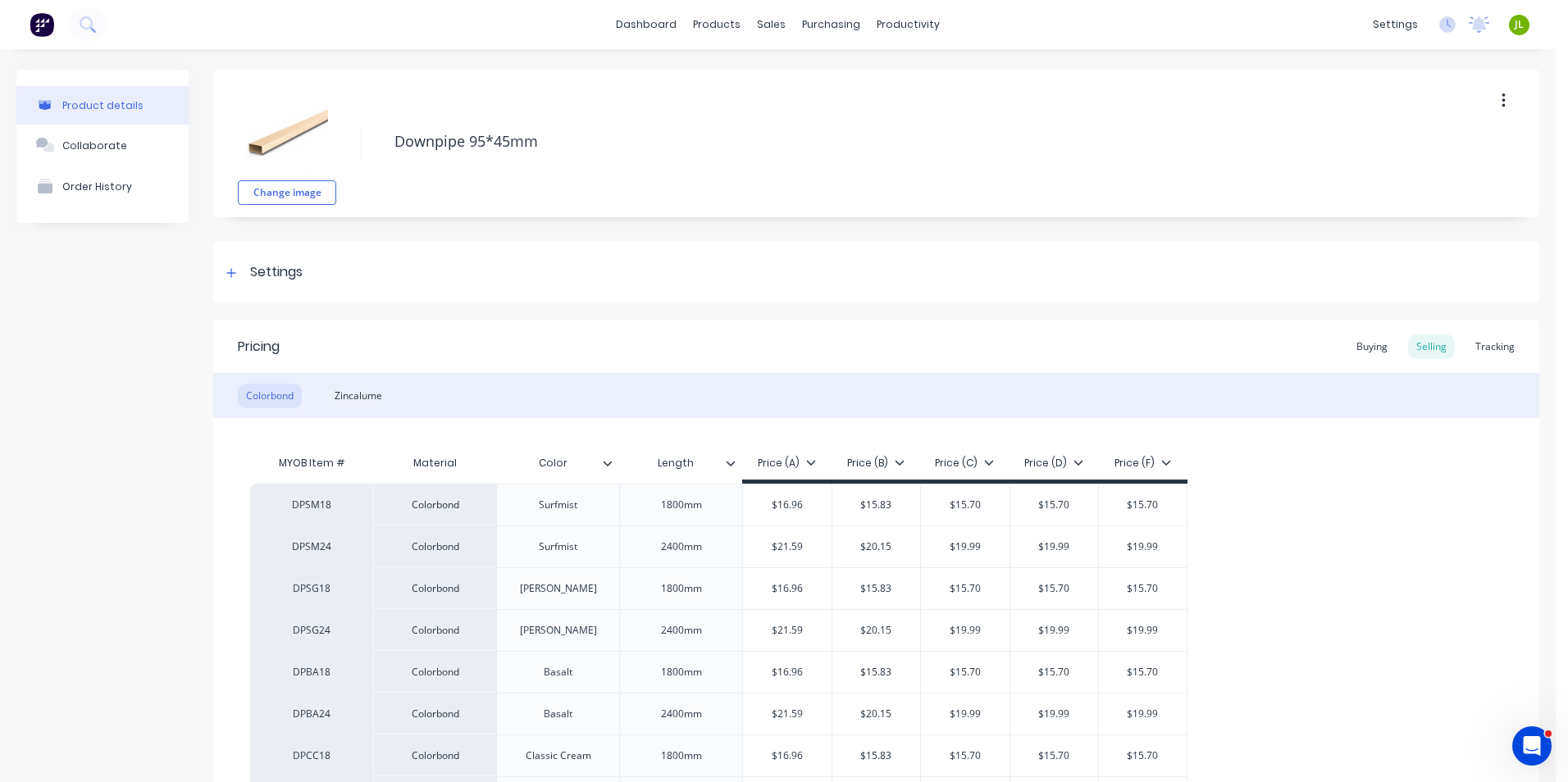
type textarea "x"
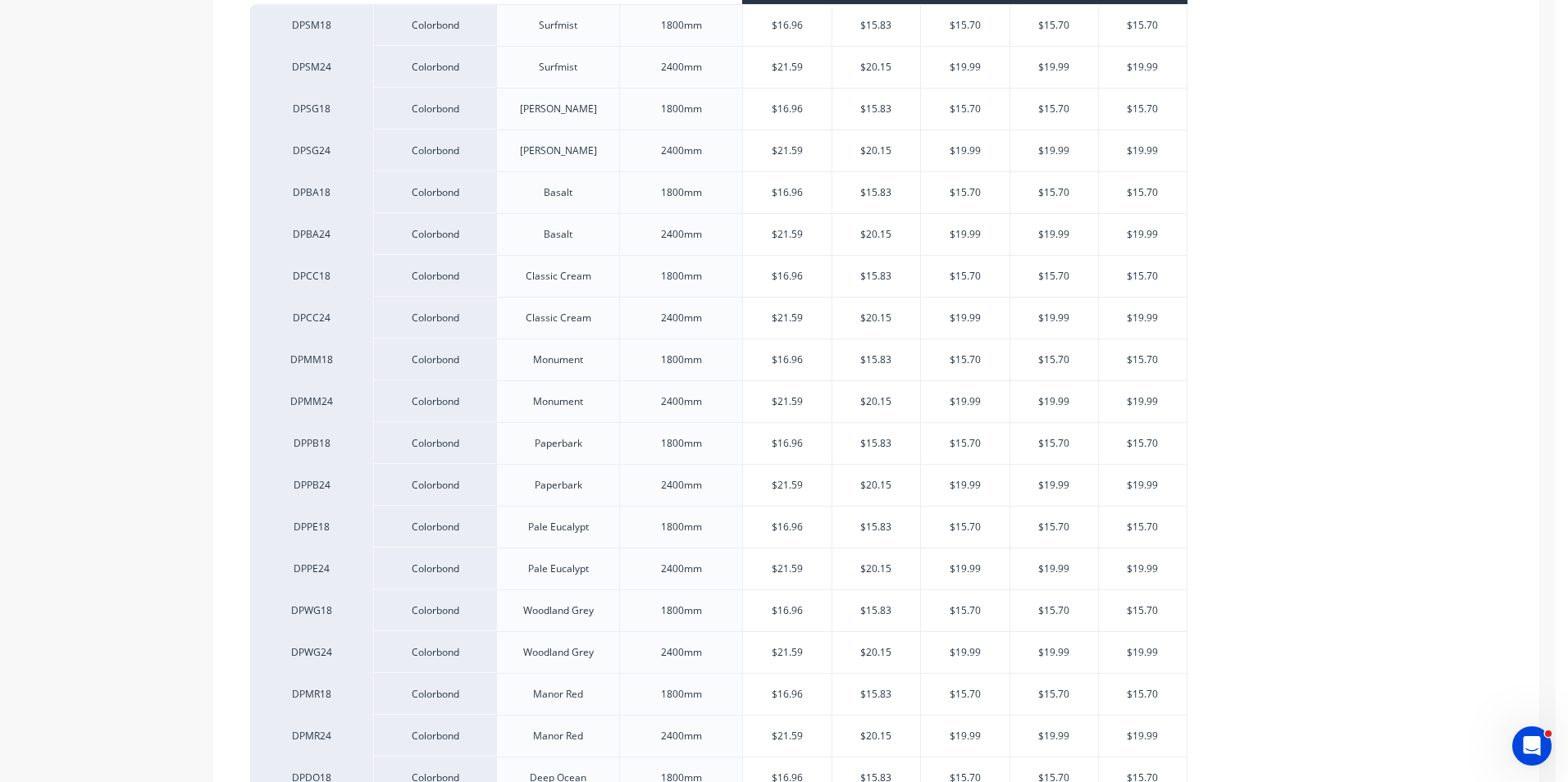
scroll to position [328, 0]
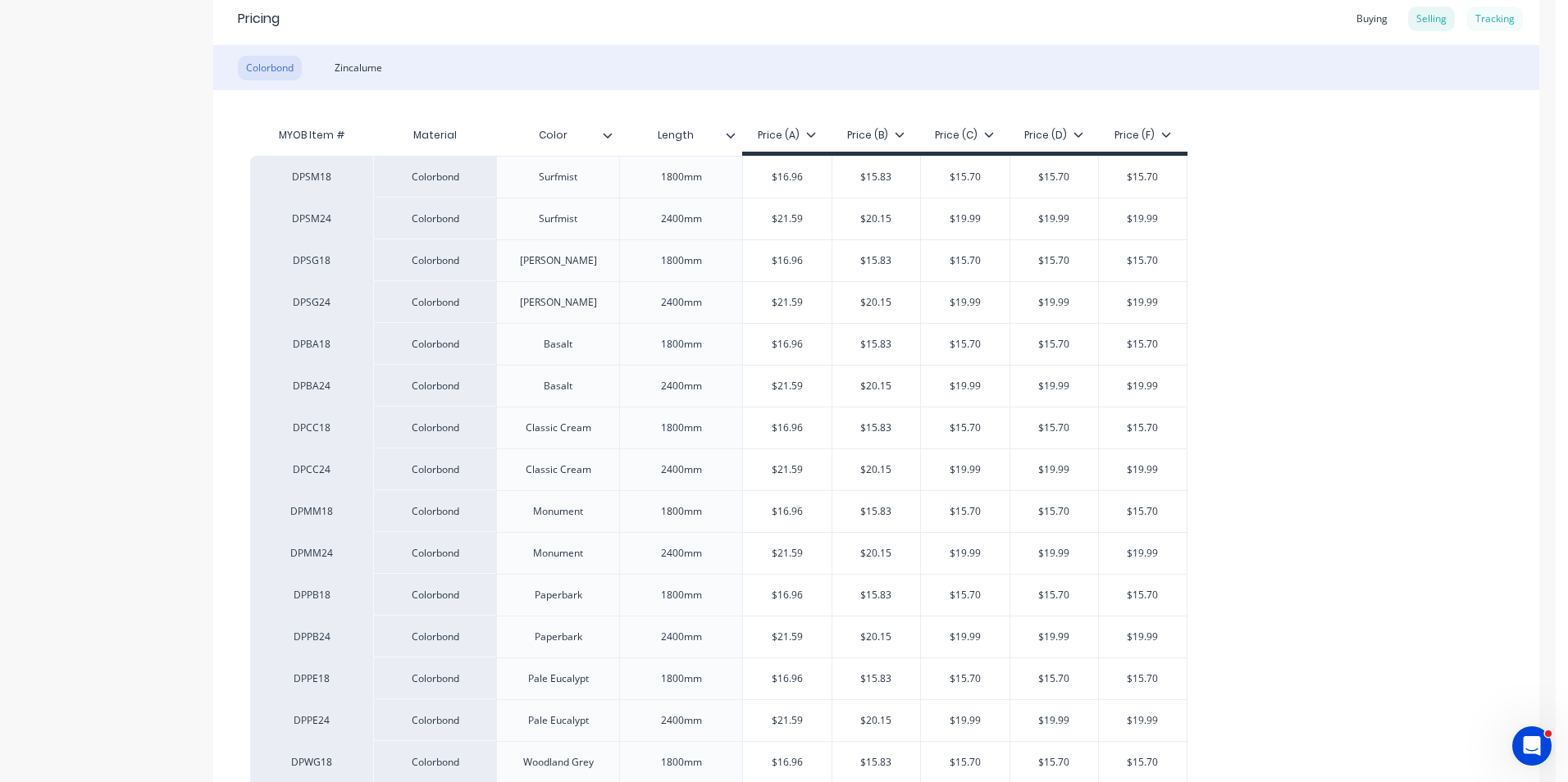
click at [1485, 20] on div "Tracking" at bounding box center [1495, 19] width 55 height 24
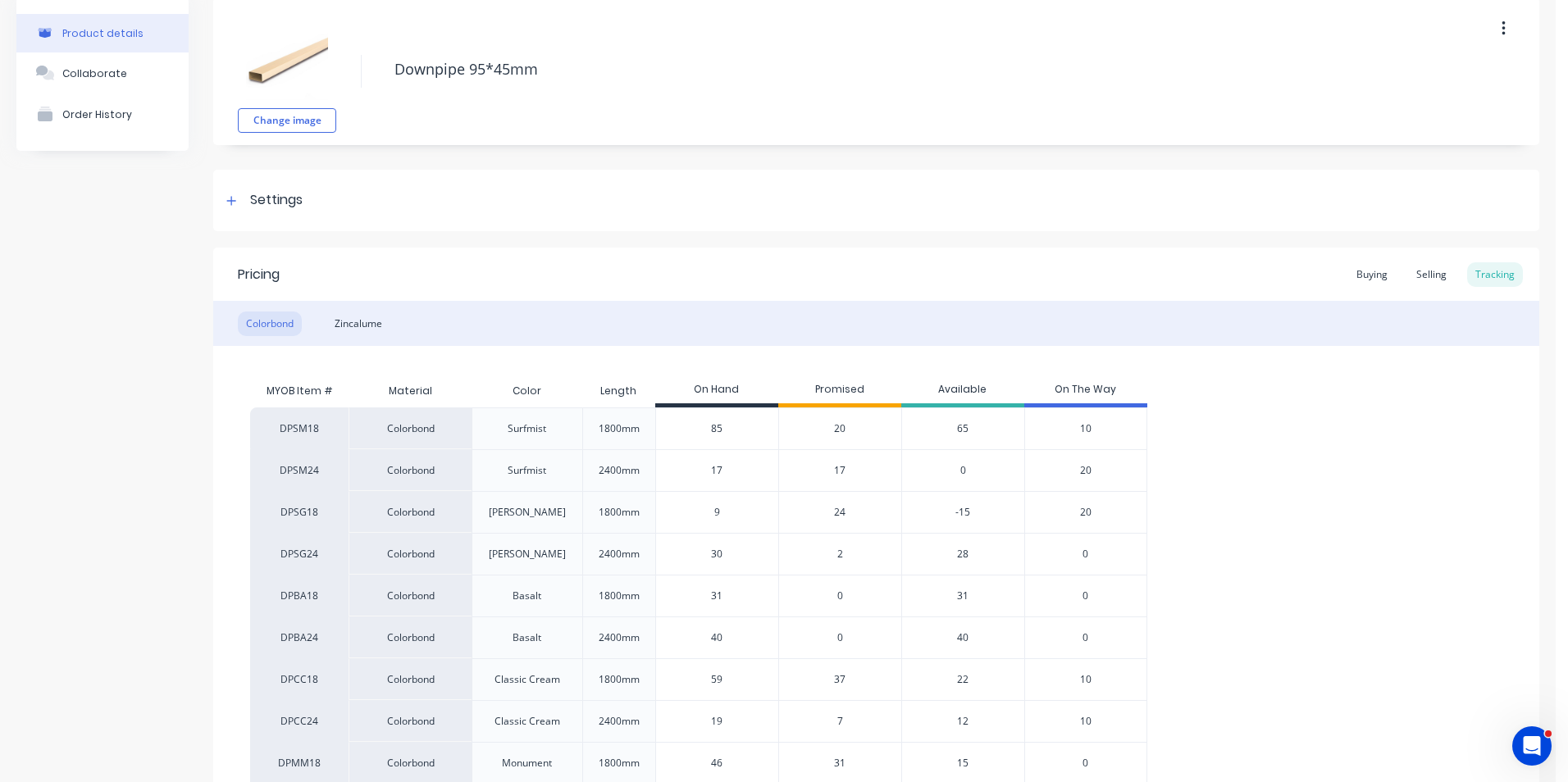
scroll to position [0, 0]
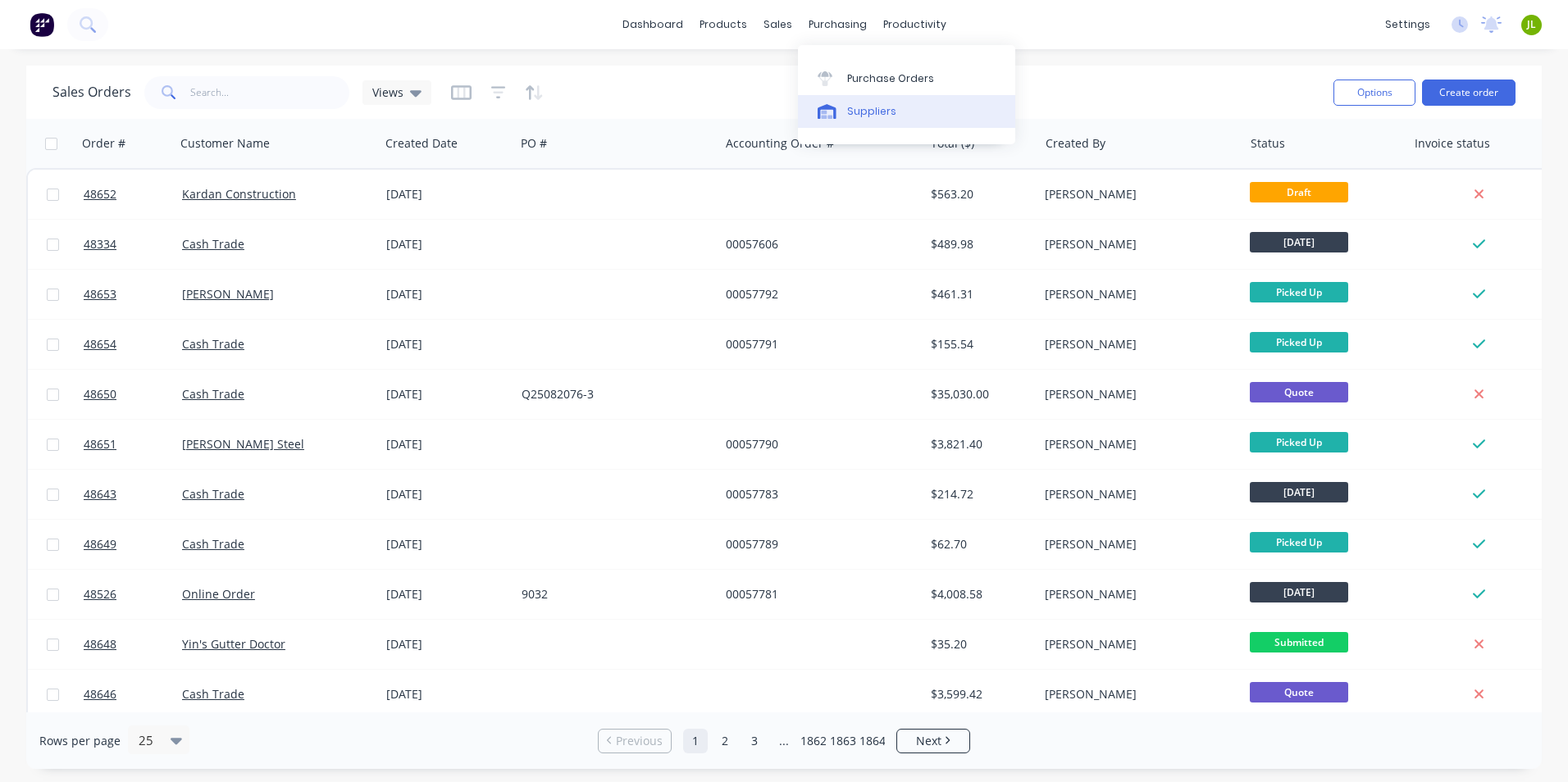
click at [852, 112] on div "Suppliers" at bounding box center [871, 112] width 49 height 15
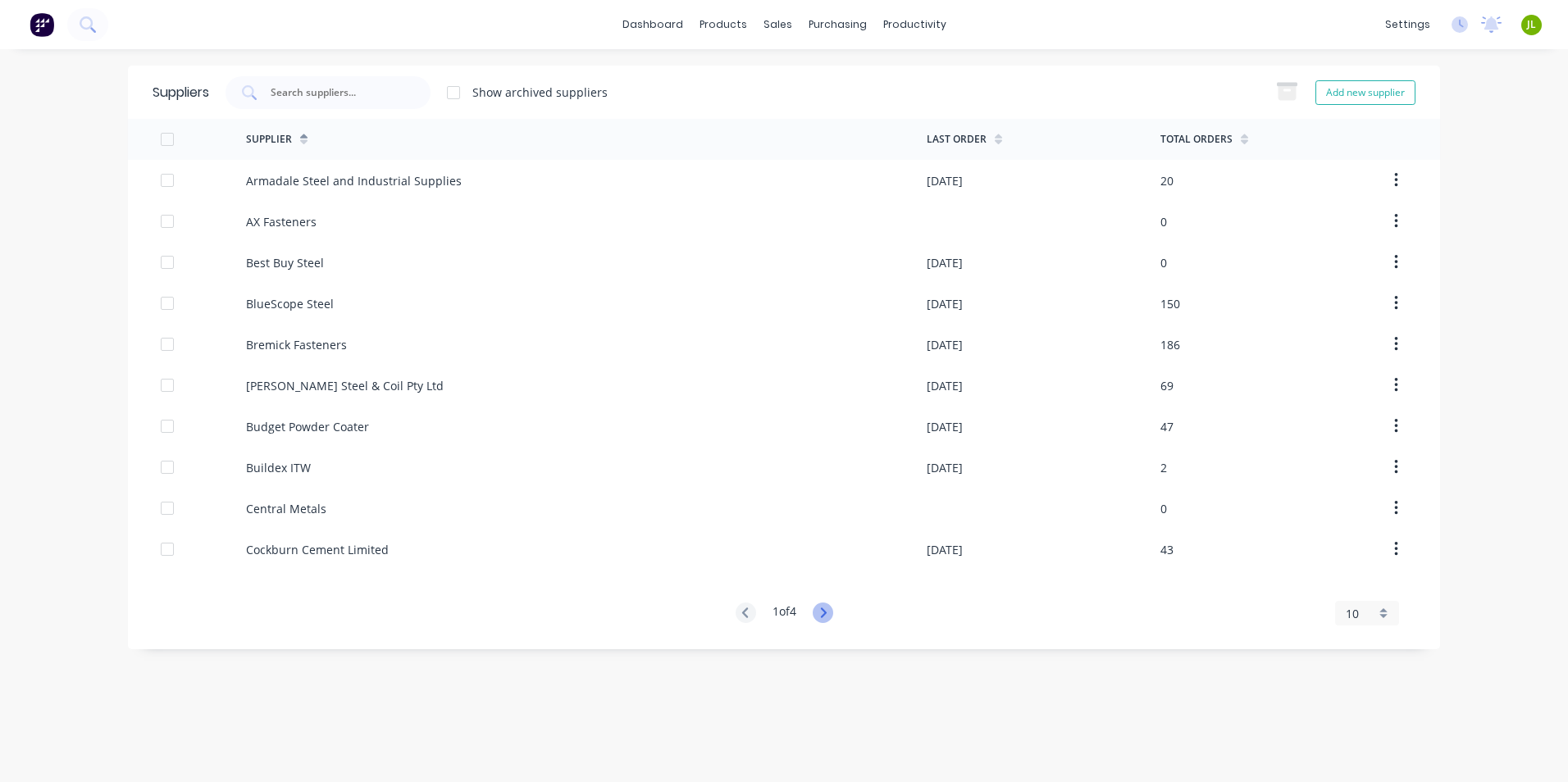
click at [826, 614] on icon at bounding box center [823, 612] width 6 height 9
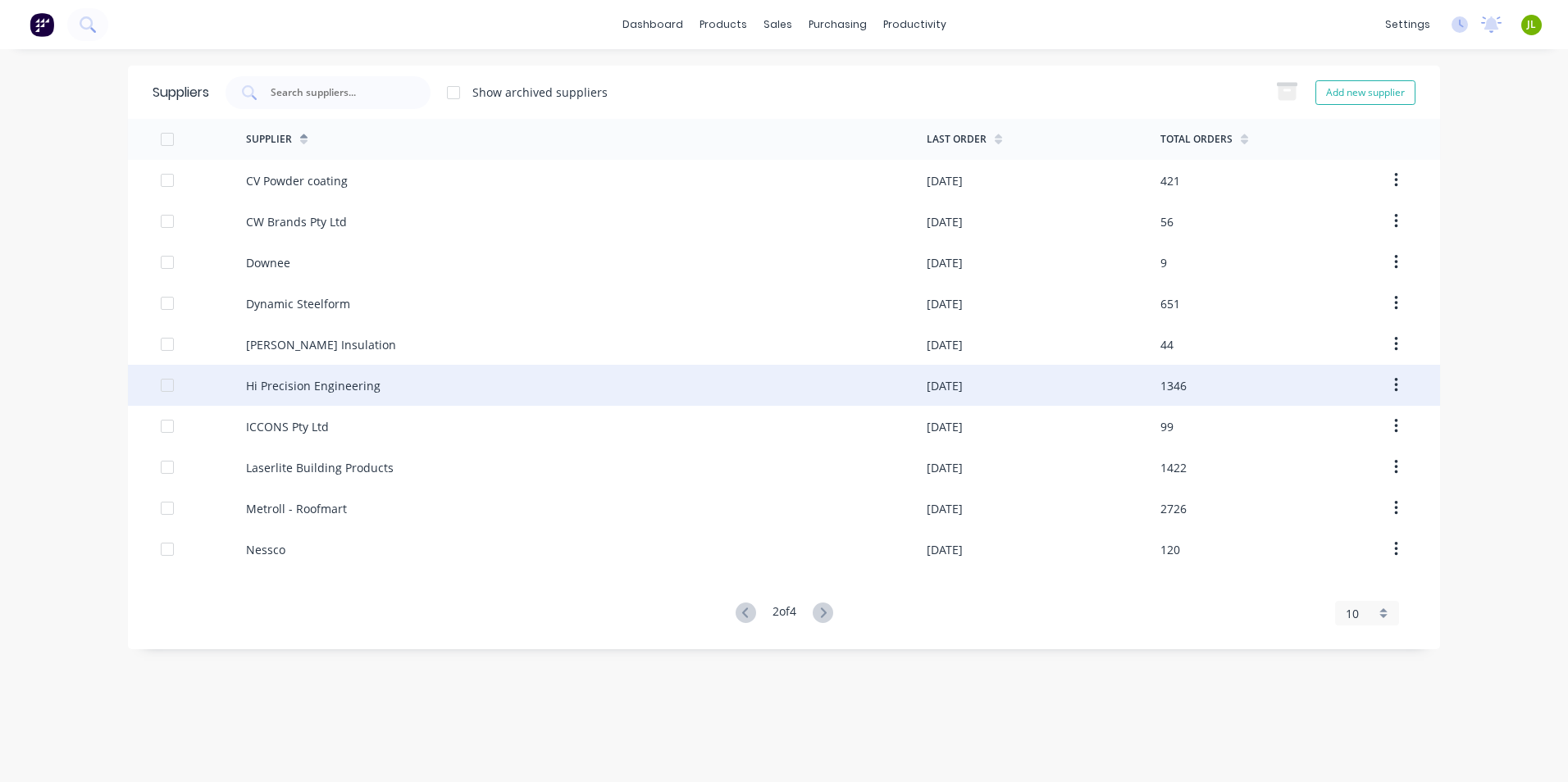
click at [401, 375] on div "Hi Precision Engineering" at bounding box center [587, 385] width 681 height 41
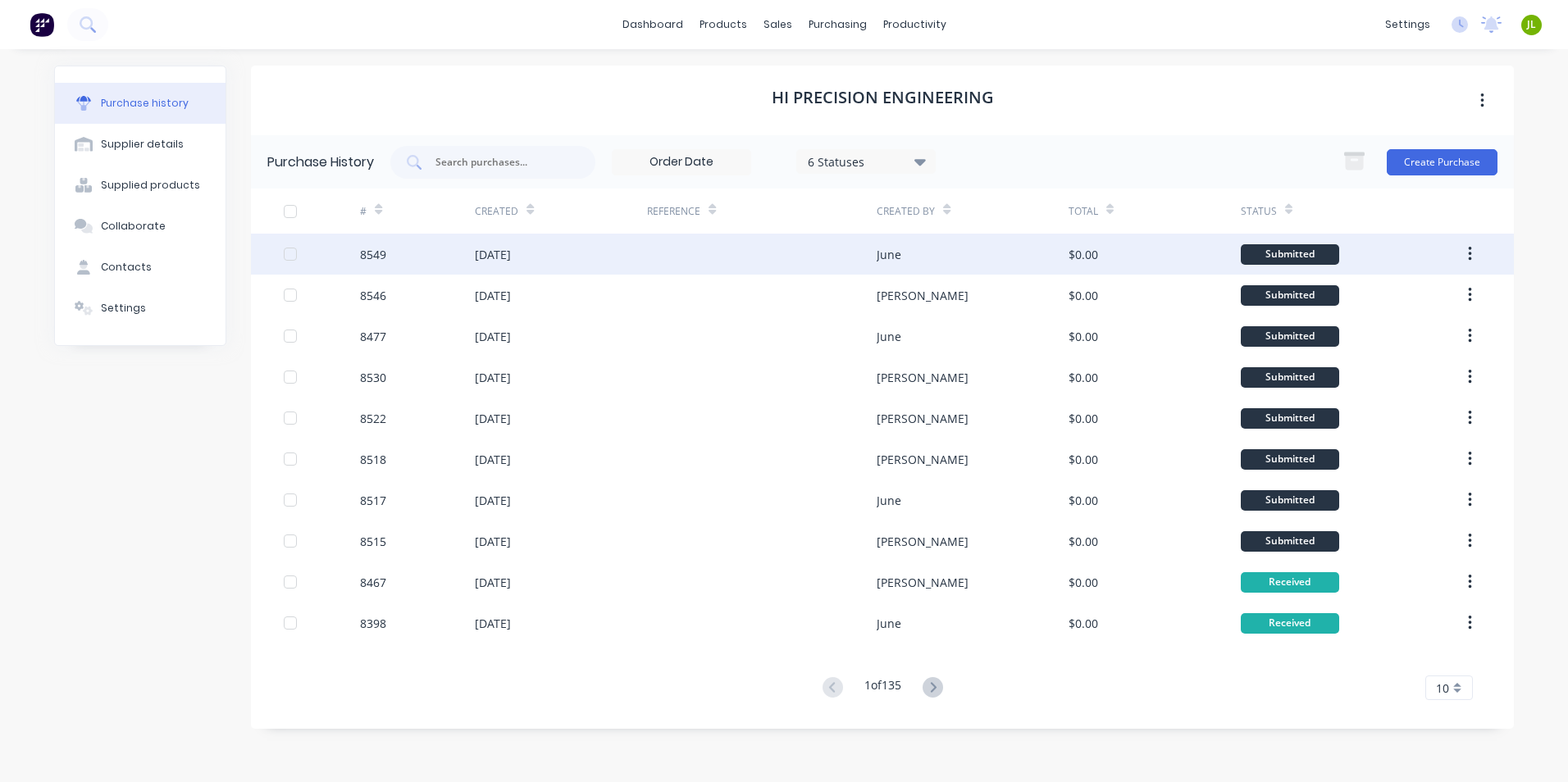
click at [820, 252] on div at bounding box center [761, 255] width 229 height 41
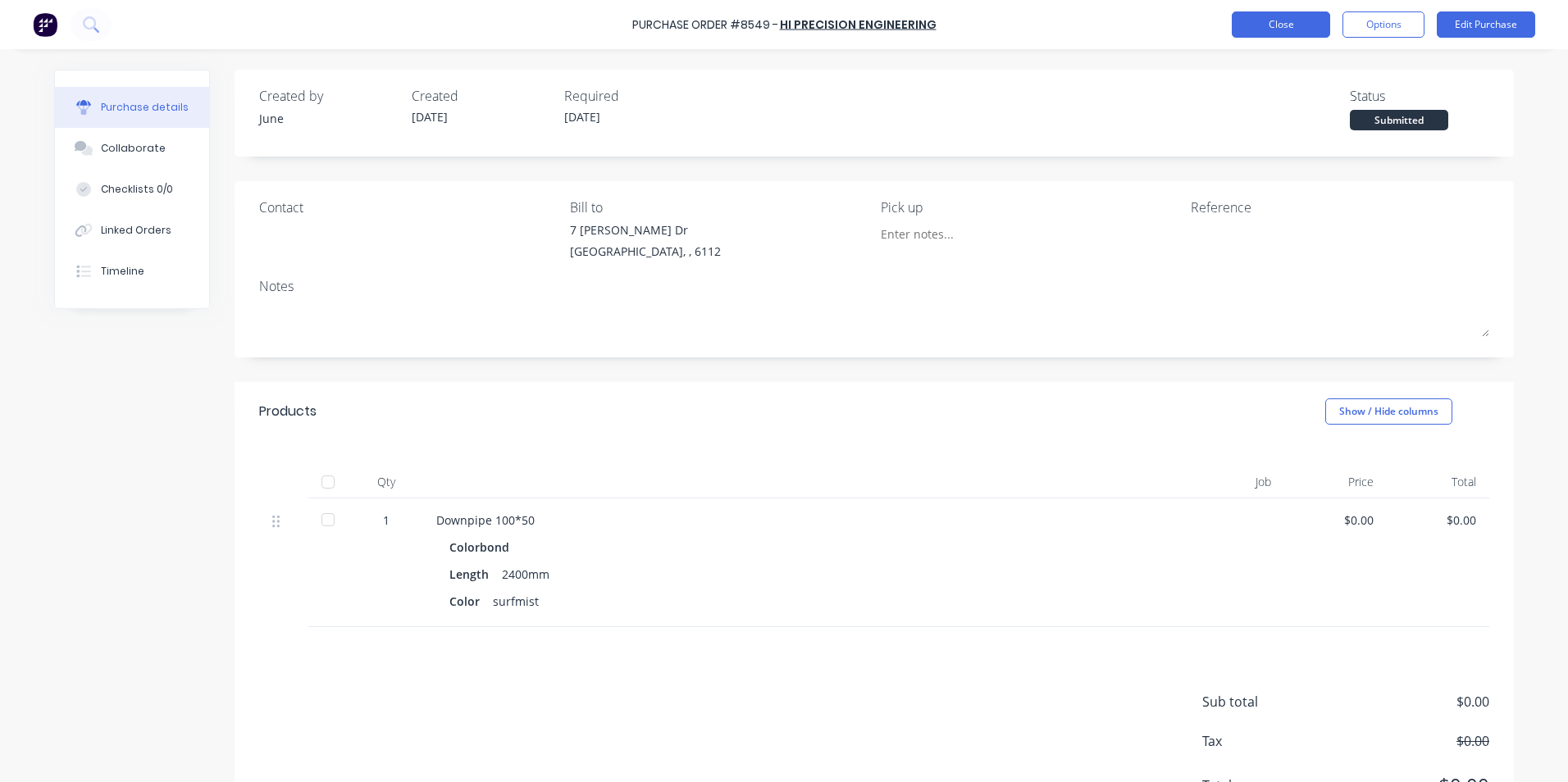
click at [1310, 32] on button "Close" at bounding box center [1280, 24] width 99 height 26
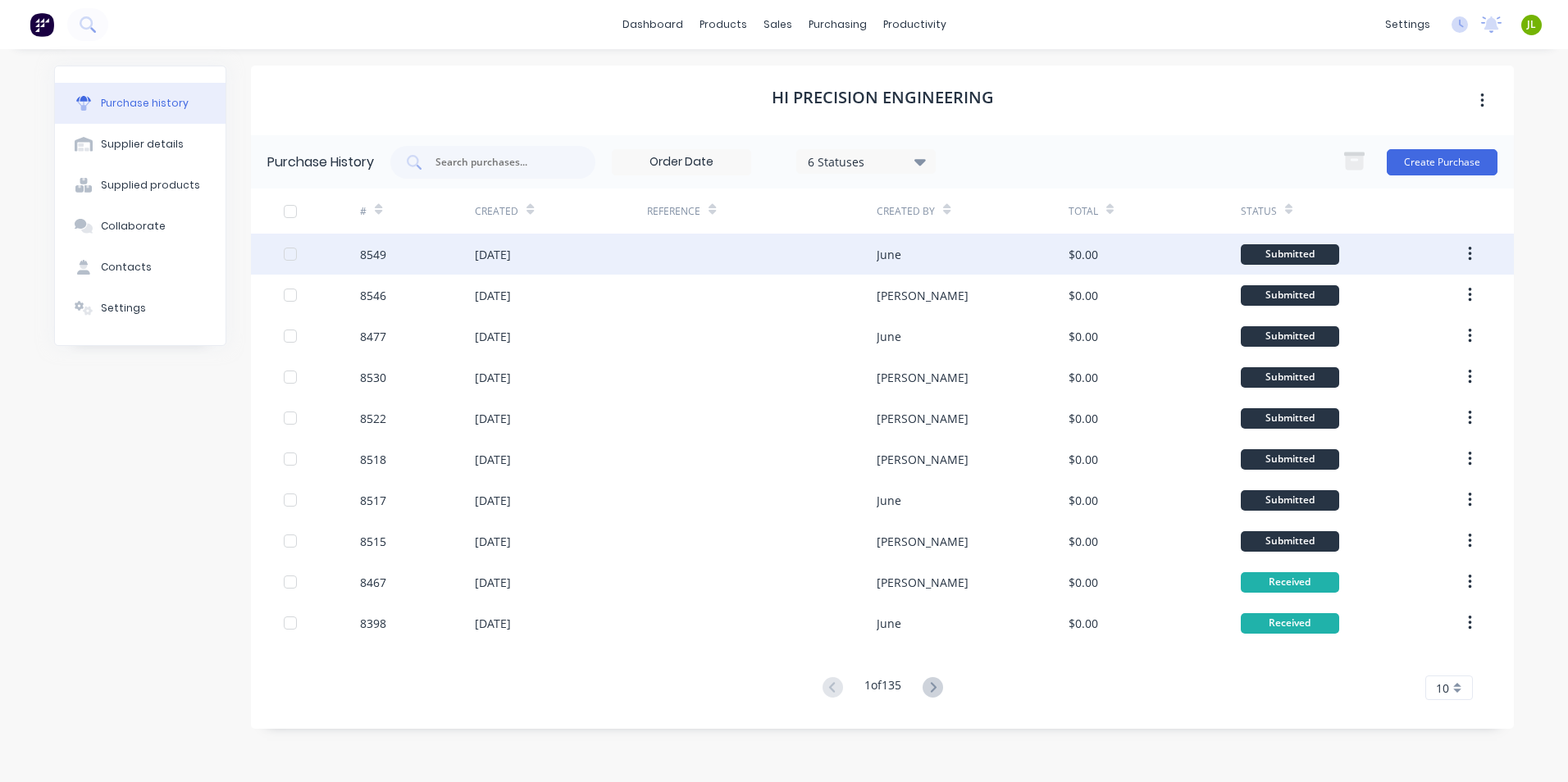
click at [810, 252] on div at bounding box center [761, 255] width 229 height 41
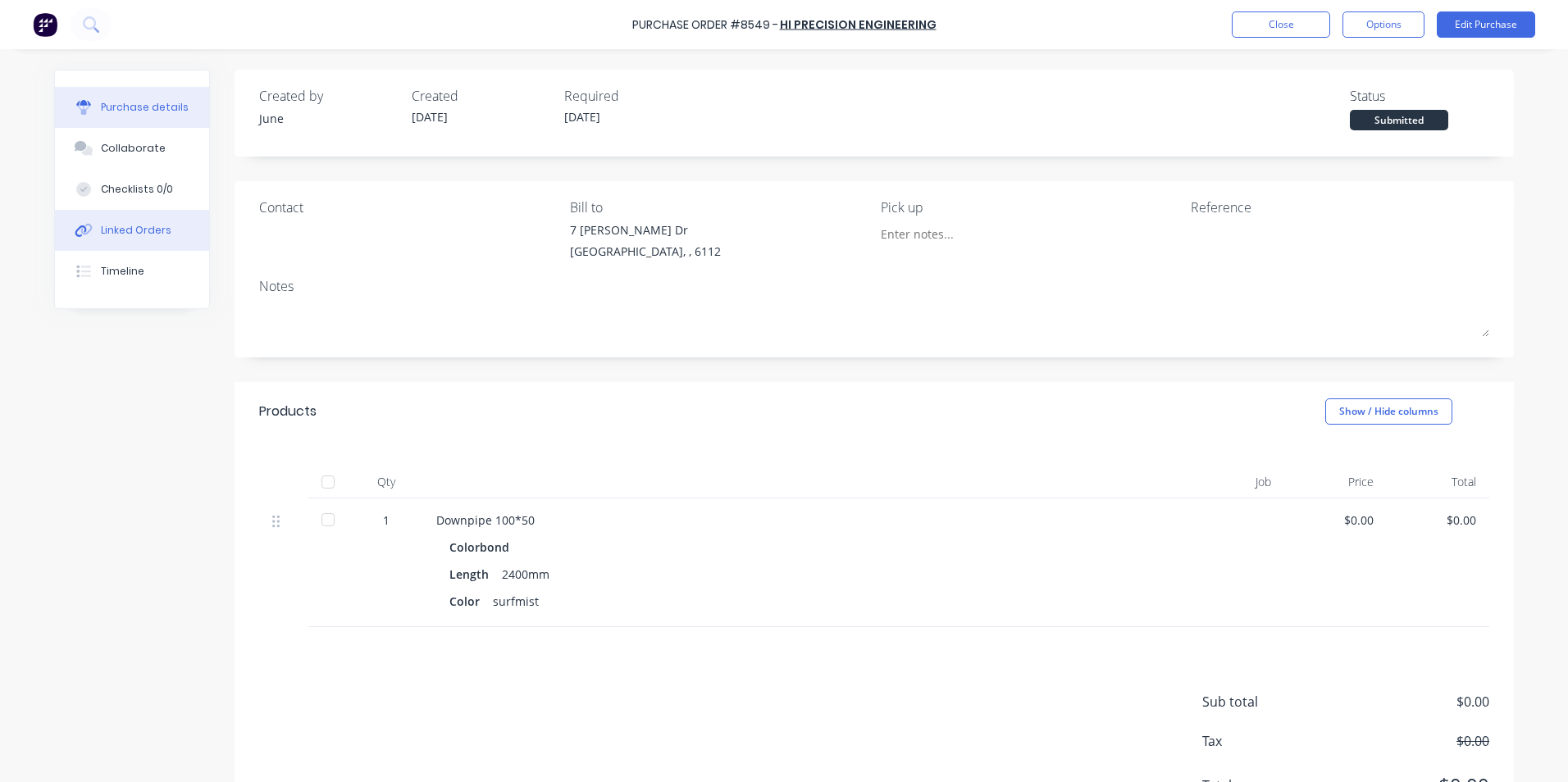
click at [165, 237] on button "Linked Orders" at bounding box center [132, 230] width 154 height 41
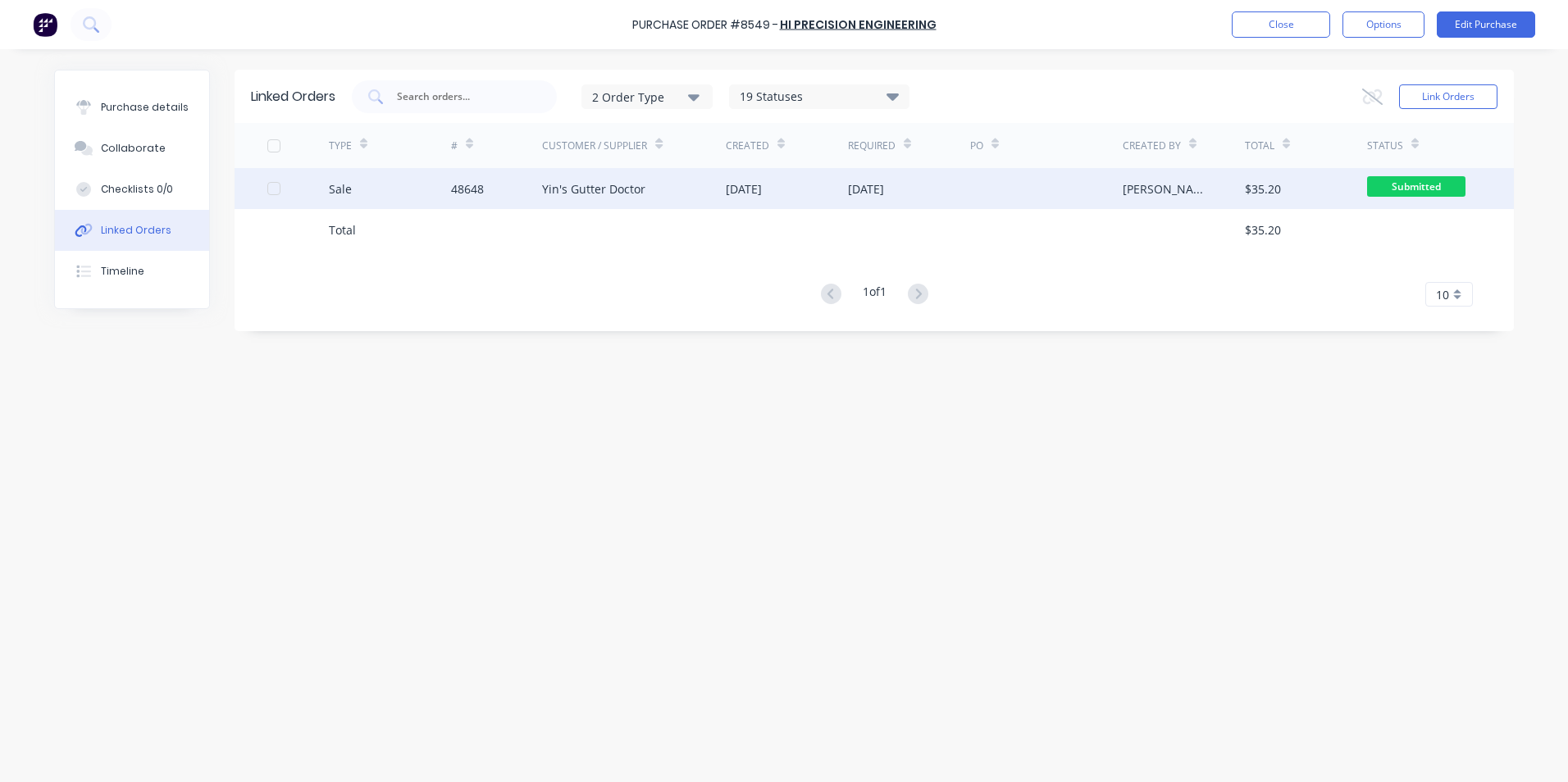
click at [632, 180] on div "Yin's Gutter Doctor" at bounding box center [594, 189] width 103 height 17
